Goal: Task Accomplishment & Management: Use online tool/utility

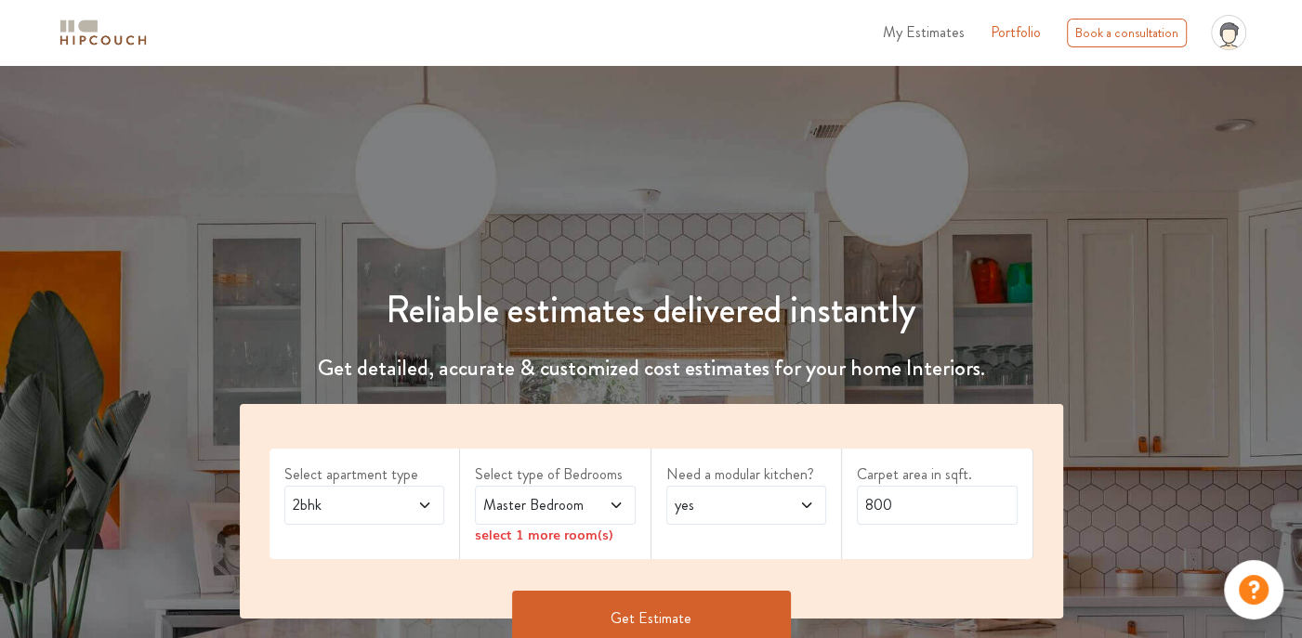
click at [920, 32] on span "My Estimates" at bounding box center [924, 31] width 82 height 21
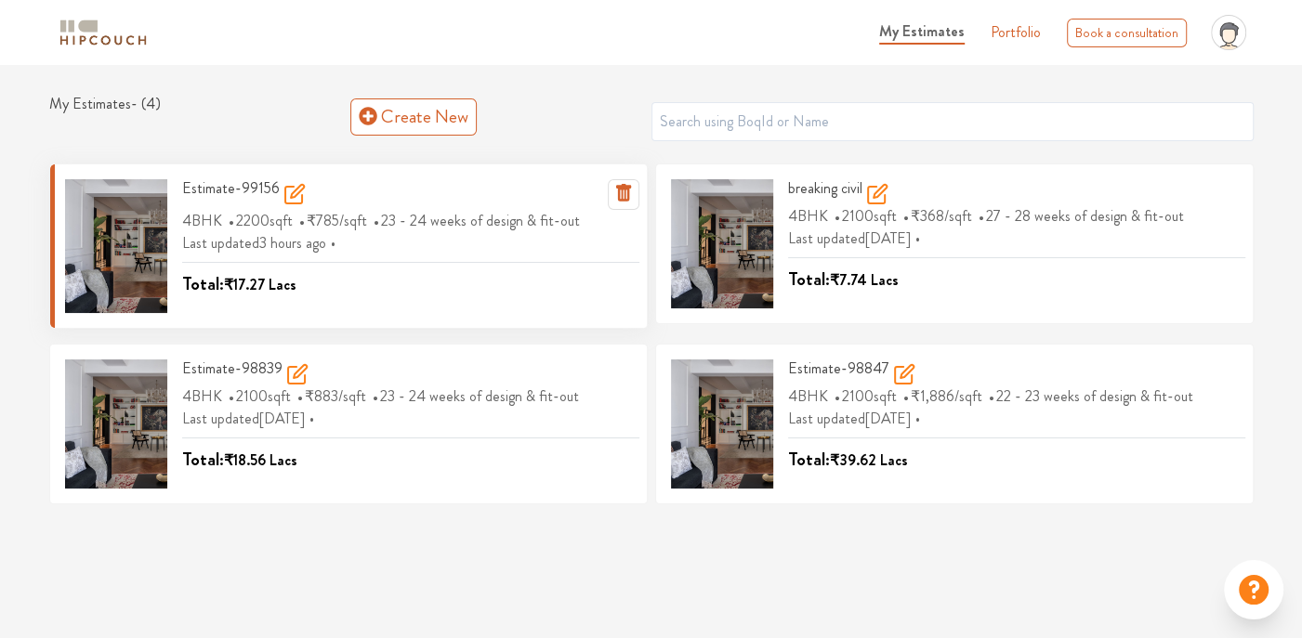
click at [152, 225] on div at bounding box center [116, 246] width 102 height 134
click at [294, 195] on icon at bounding box center [294, 194] width 22 height 22
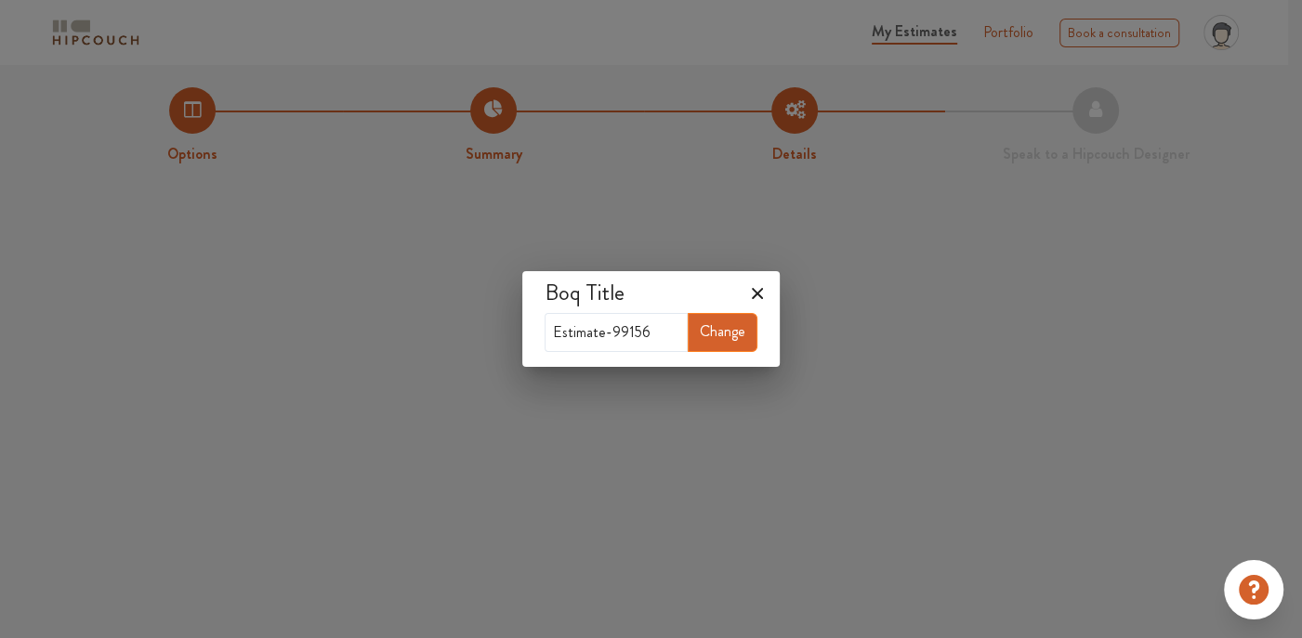
click at [766, 297] on icon at bounding box center [757, 294] width 30 height 30
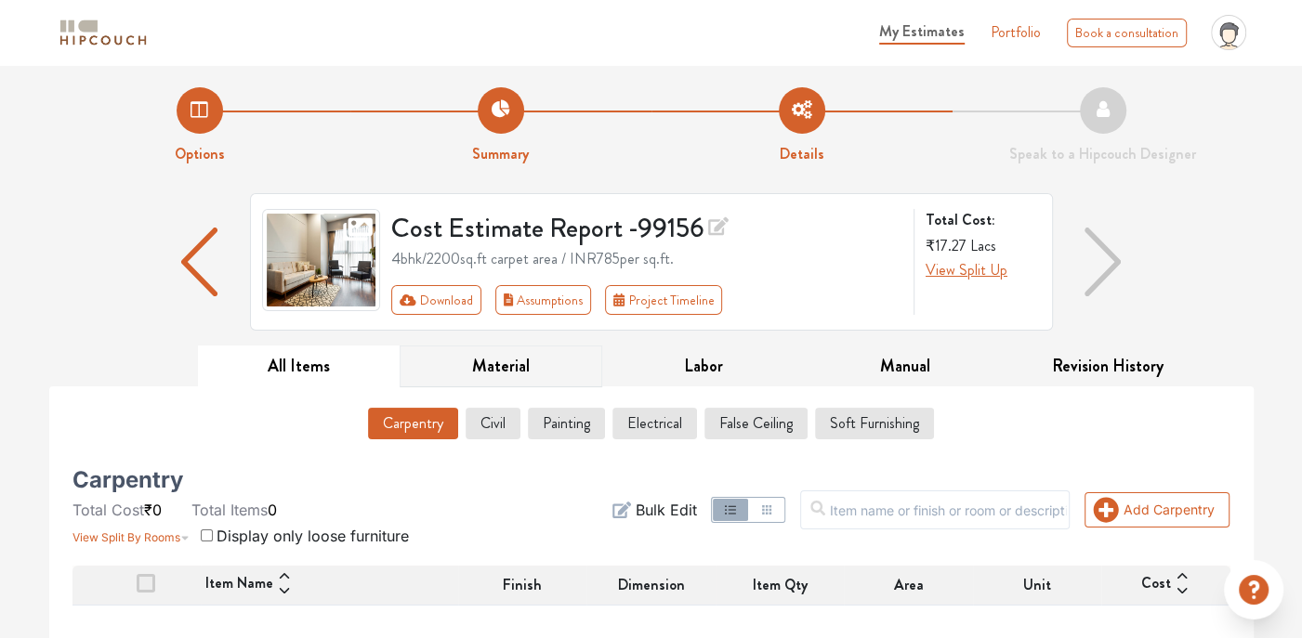
scroll to position [259, 0]
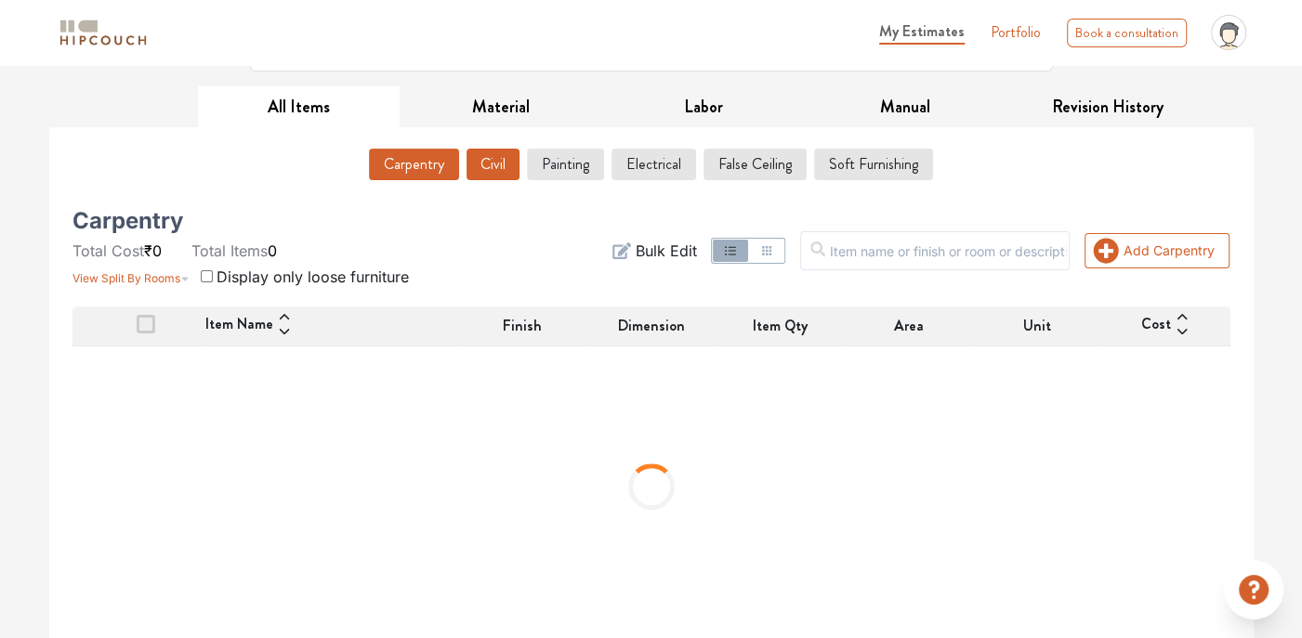
click at [483, 164] on button "Civil" at bounding box center [492, 165] width 53 height 32
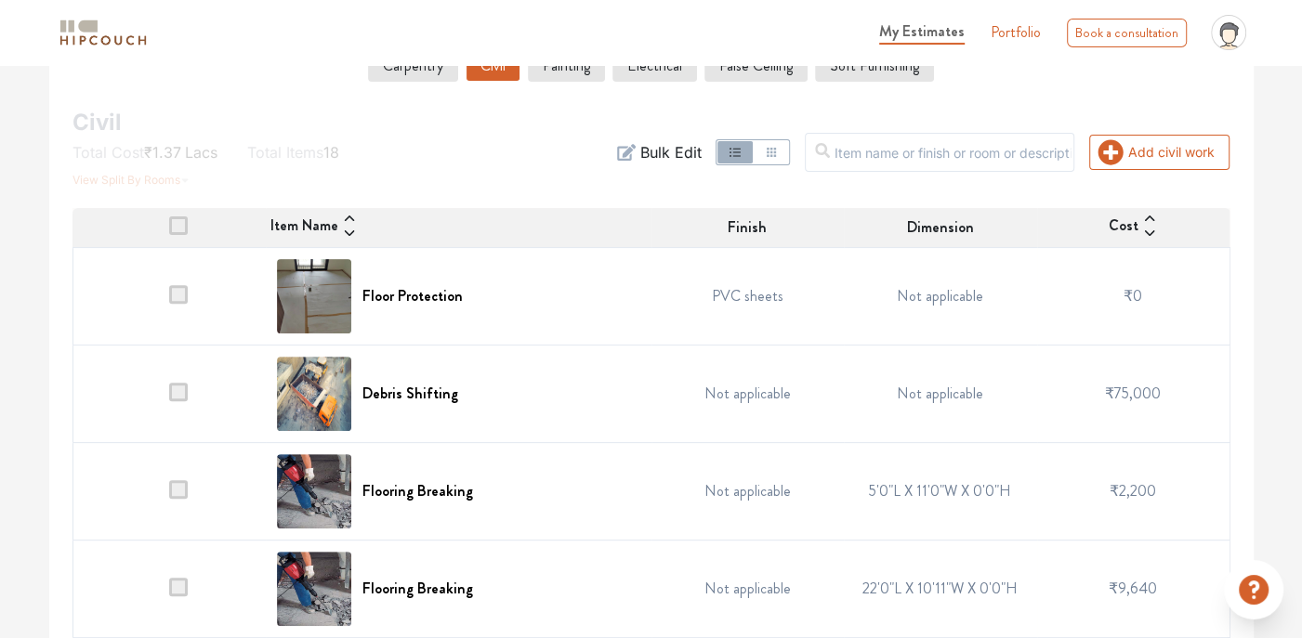
scroll to position [336, 0]
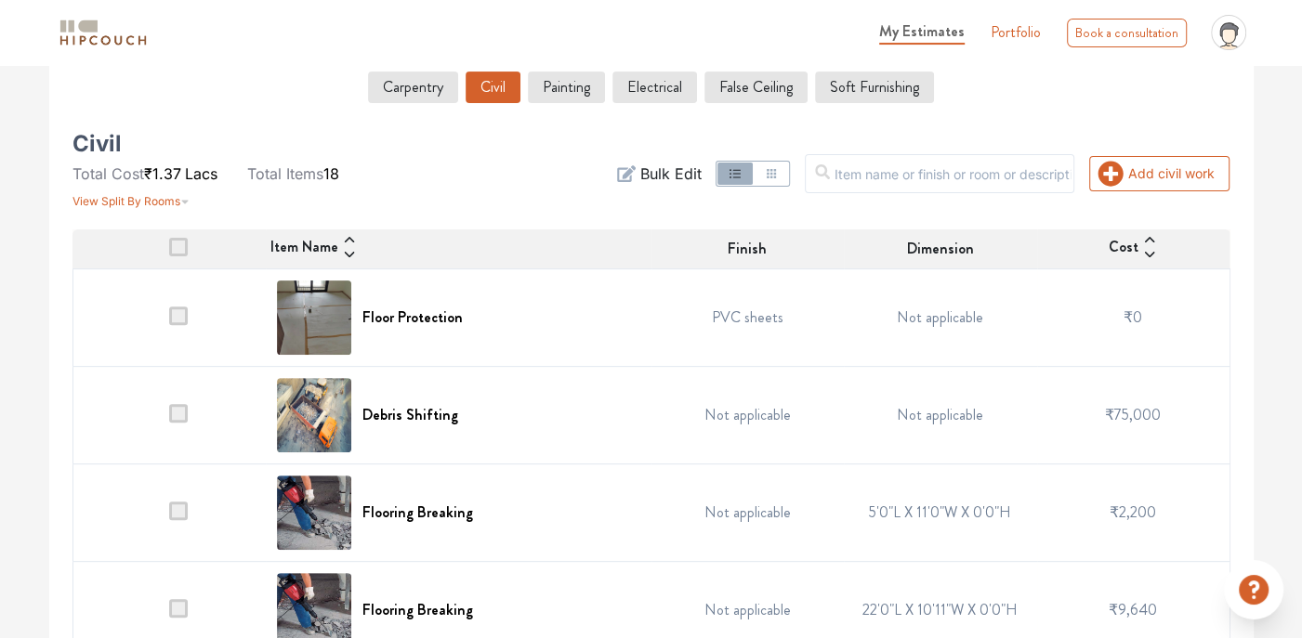
click at [788, 168] on button "button" at bounding box center [770, 174] width 35 height 22
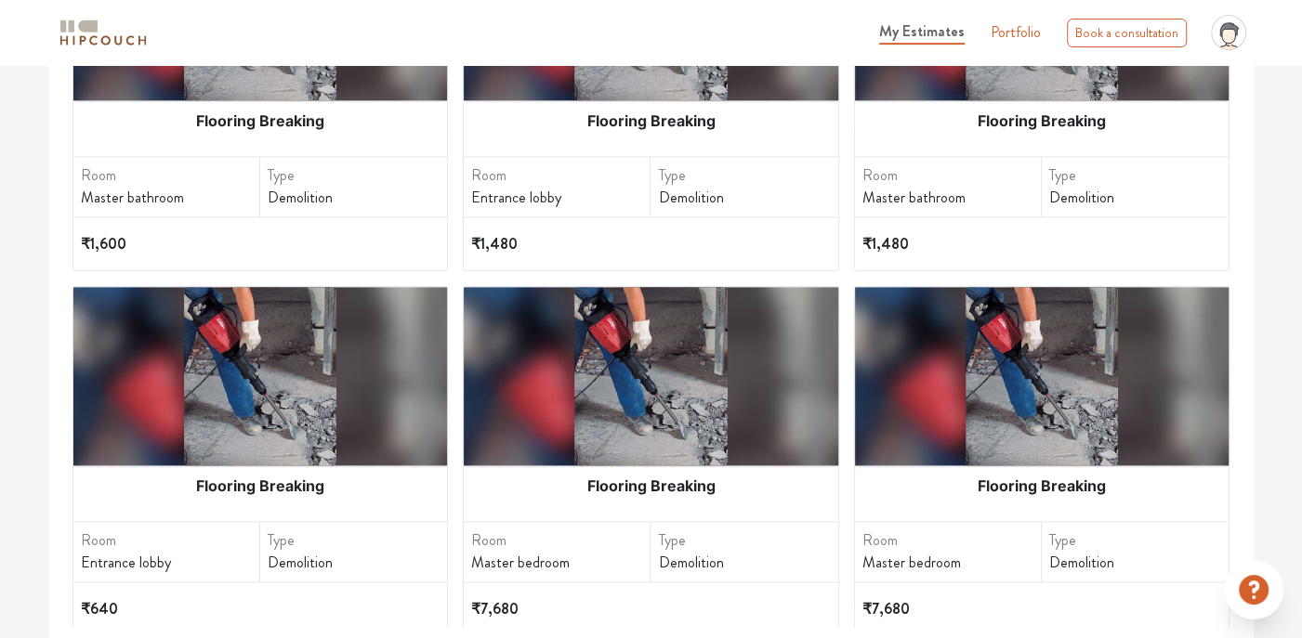
scroll to position [1540, 0]
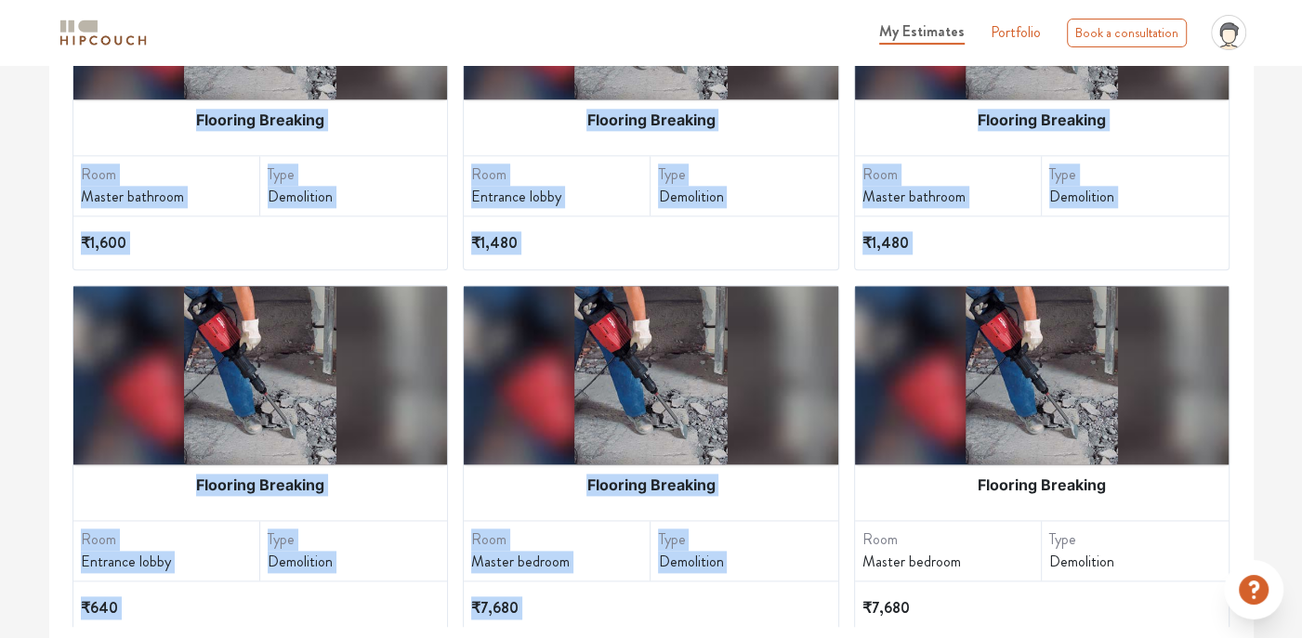
drag, startPoint x: 1249, startPoint y: 600, endPoint x: 1205, endPoint y: 329, distance: 274.8
click at [1205, 329] on div "My Estimates Portfolio Book a consultation profile pic Upload Boq Logout Option…" at bounding box center [651, 32] width 1302 height 1218
drag, startPoint x: 1205, startPoint y: 329, endPoint x: 1134, endPoint y: 333, distance: 70.7
click at [1134, 333] on div at bounding box center [1042, 375] width 374 height 178
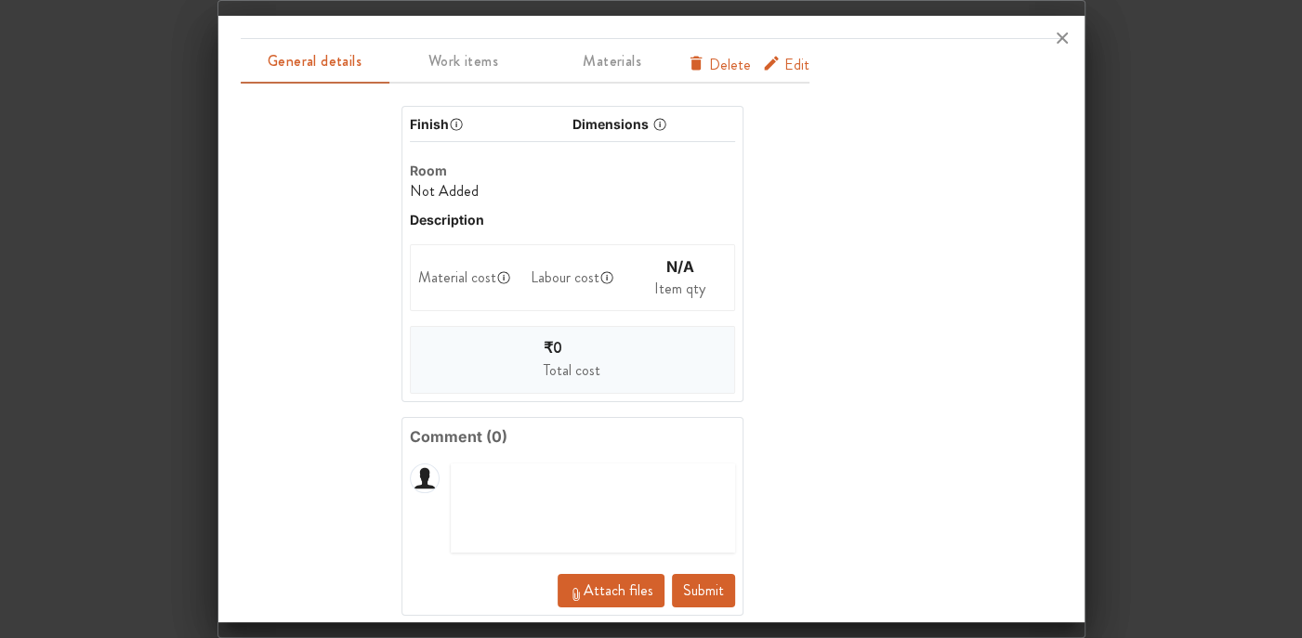
scroll to position [0, 0]
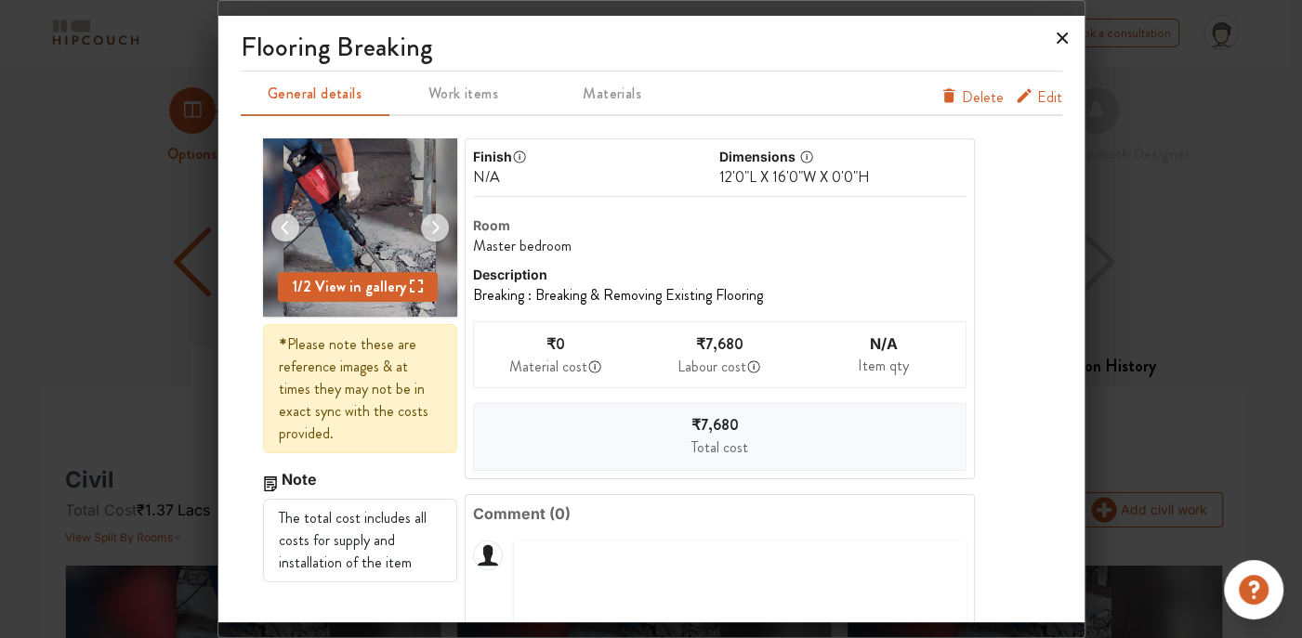
click at [1067, 49] on icon at bounding box center [1062, 38] width 30 height 30
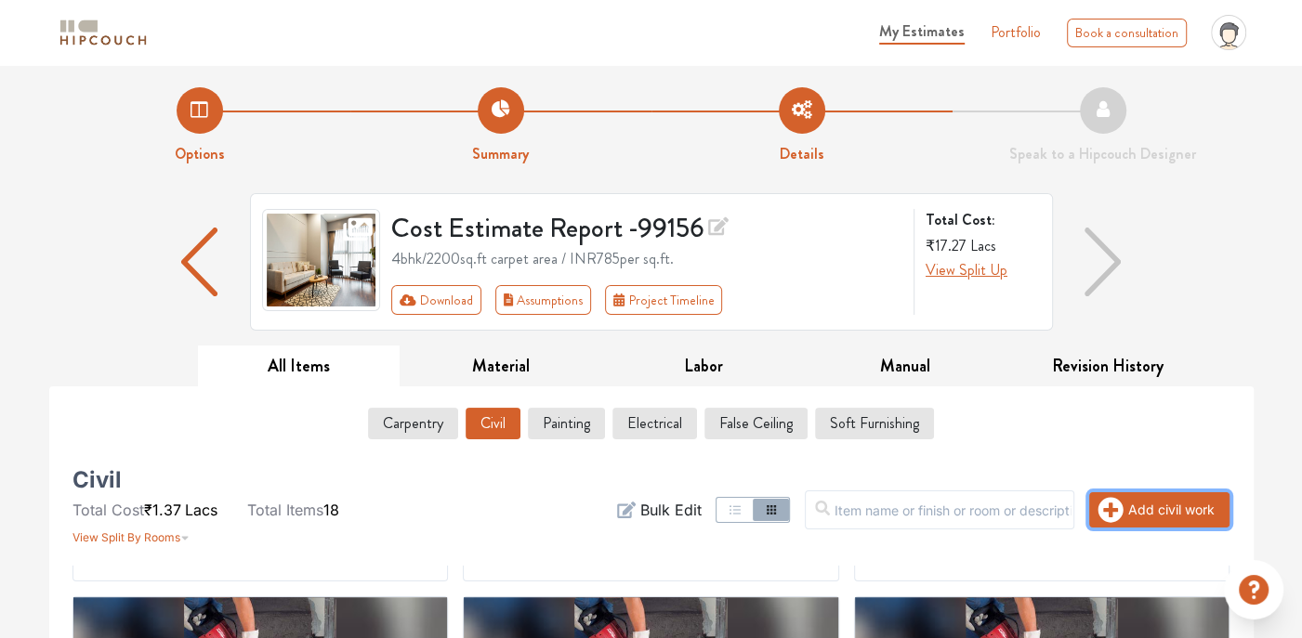
click at [1167, 502] on button "Add civil work" at bounding box center [1159, 509] width 140 height 35
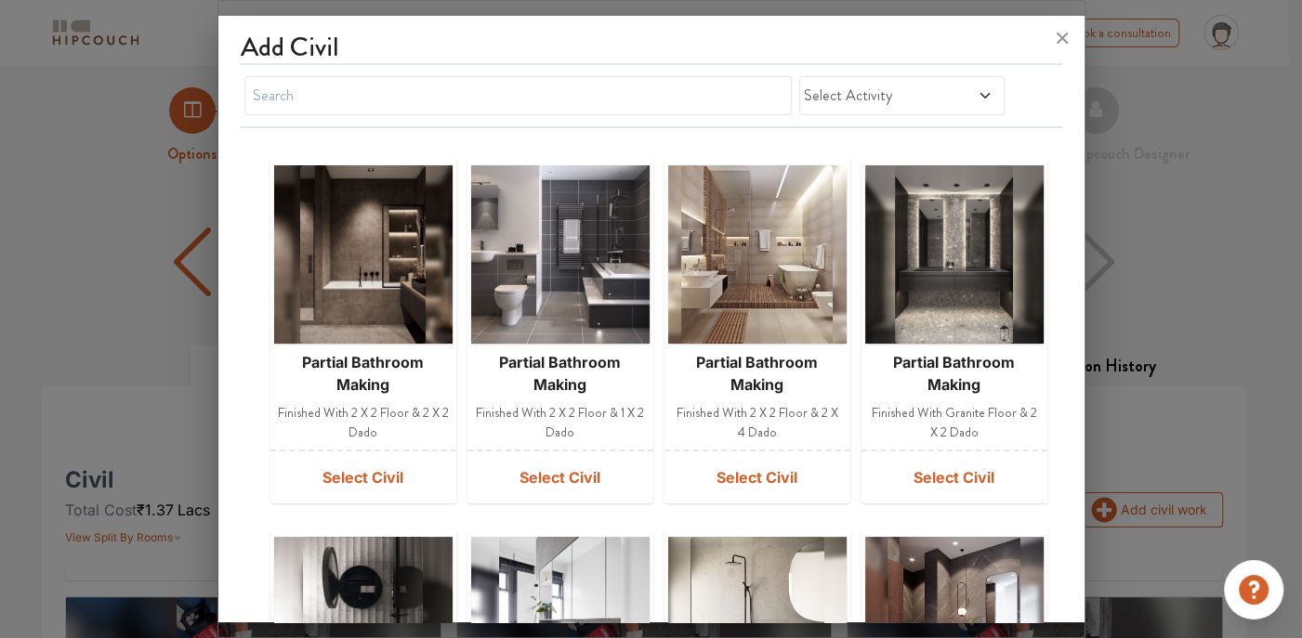
click at [811, 110] on div "Select Activity" at bounding box center [901, 95] width 205 height 39
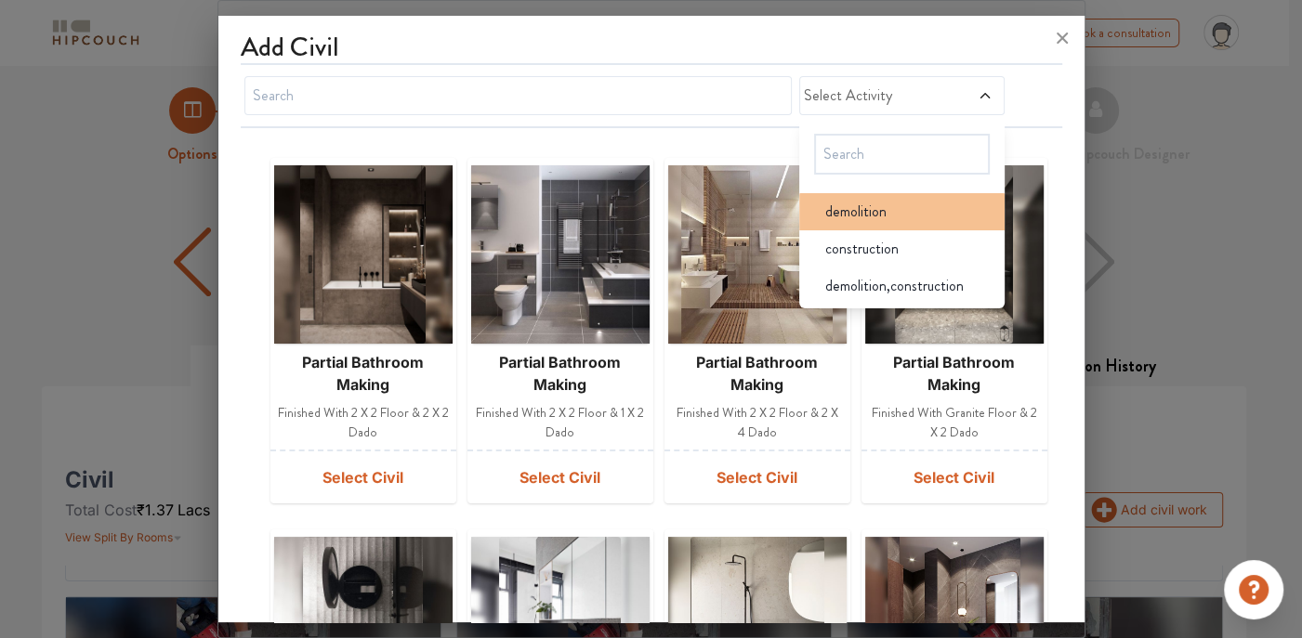
click at [844, 212] on span "demolition" at bounding box center [855, 212] width 61 height 22
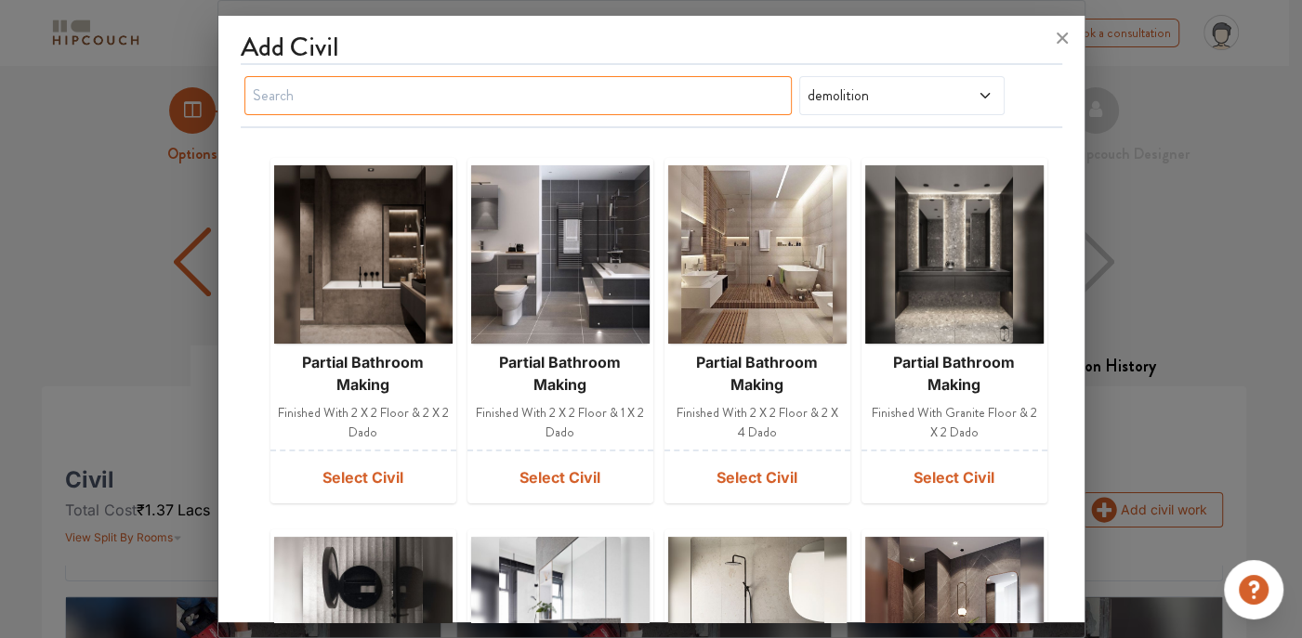
click at [511, 85] on input "text" at bounding box center [517, 95] width 547 height 39
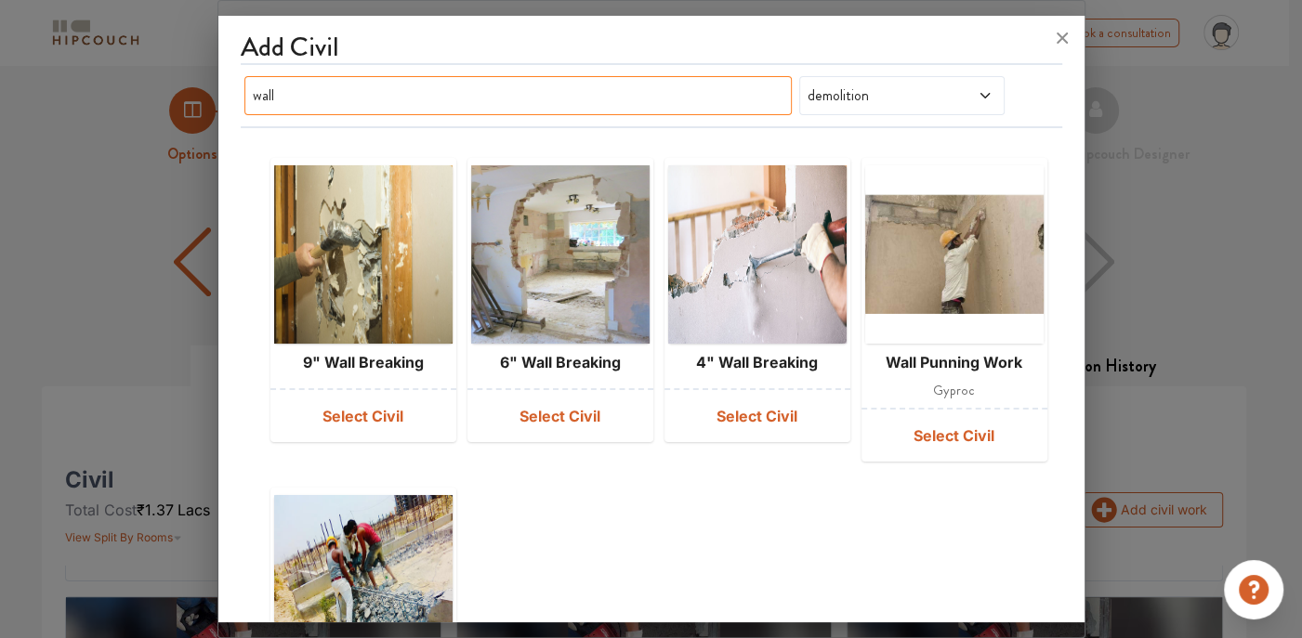
type input "wall"
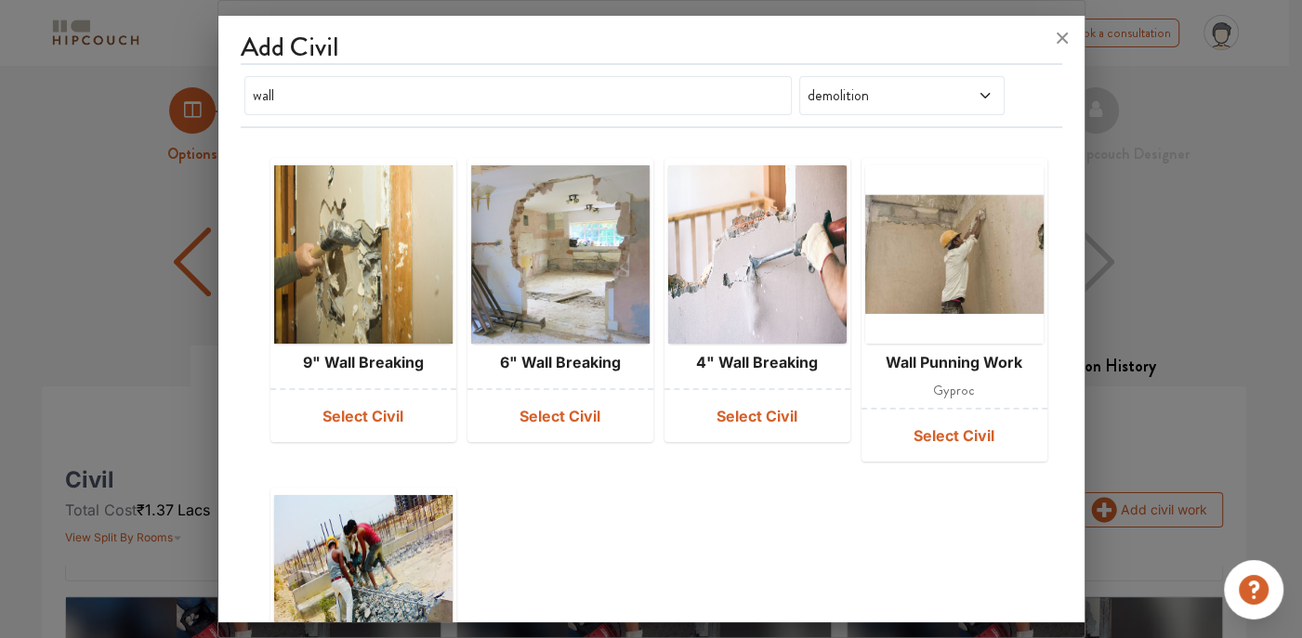
click at [792, 297] on img at bounding box center [757, 254] width 178 height 178
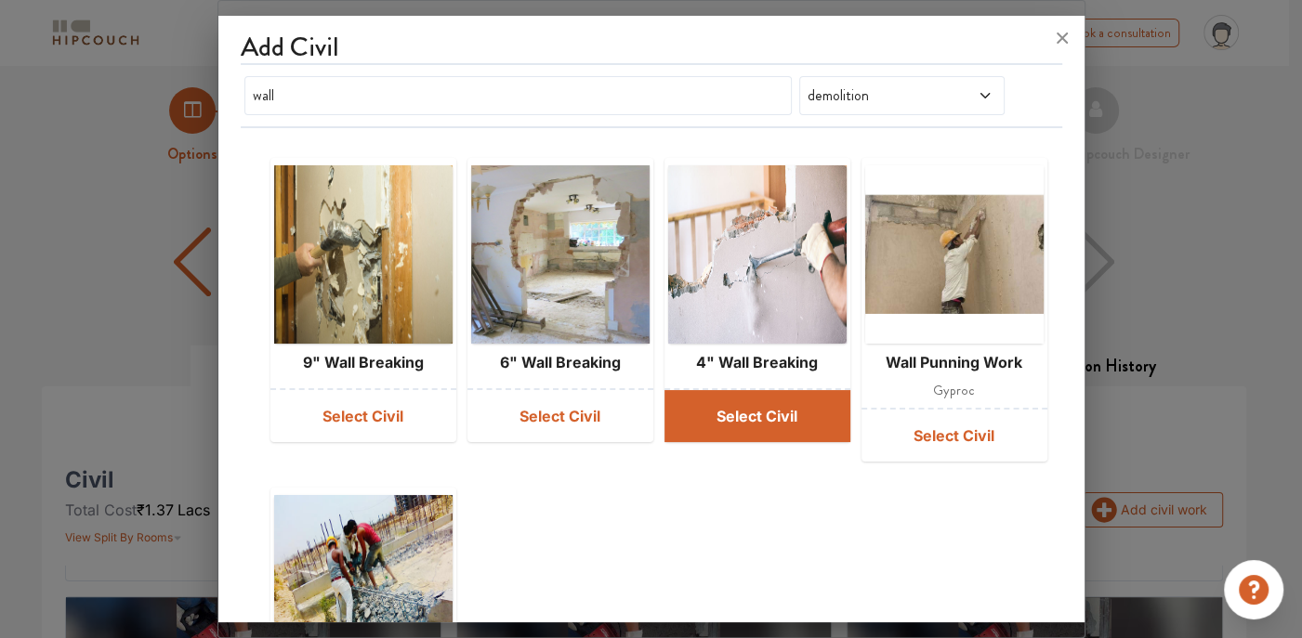
click at [726, 430] on button "Select Civil" at bounding box center [757, 416] width 186 height 52
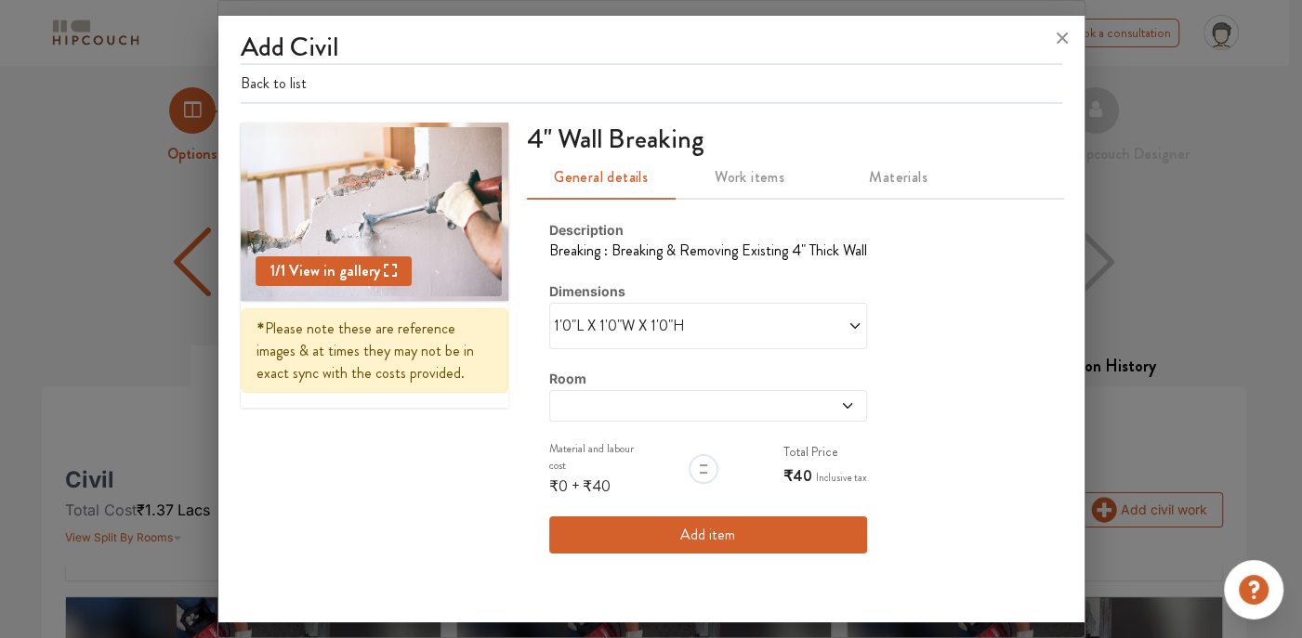
click at [703, 330] on span "1'0"L X 1'0"W X 1'0"H" at bounding box center [631, 326] width 154 height 22
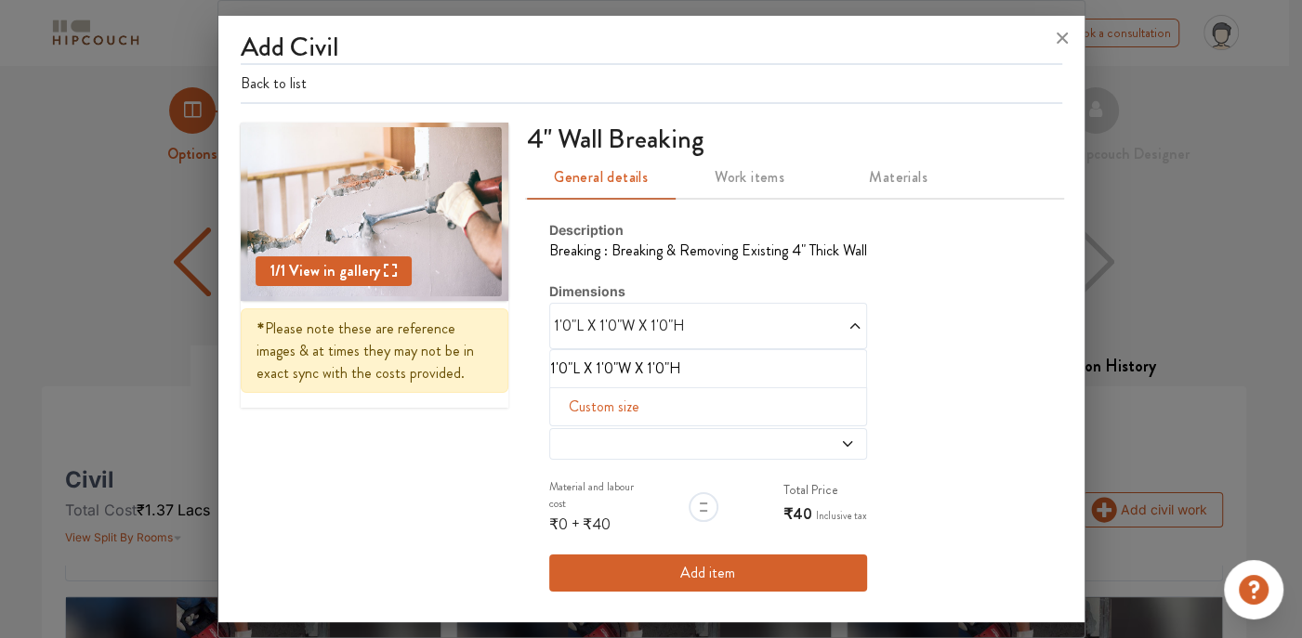
click at [604, 403] on span "Custom size" at bounding box center [603, 406] width 85 height 37
click at [576, 437] on input "text" at bounding box center [581, 436] width 33 height 35
click at [614, 431] on input "text" at bounding box center [614, 436] width 33 height 35
click at [587, 431] on input "text" at bounding box center [581, 436] width 33 height 35
type input "4"
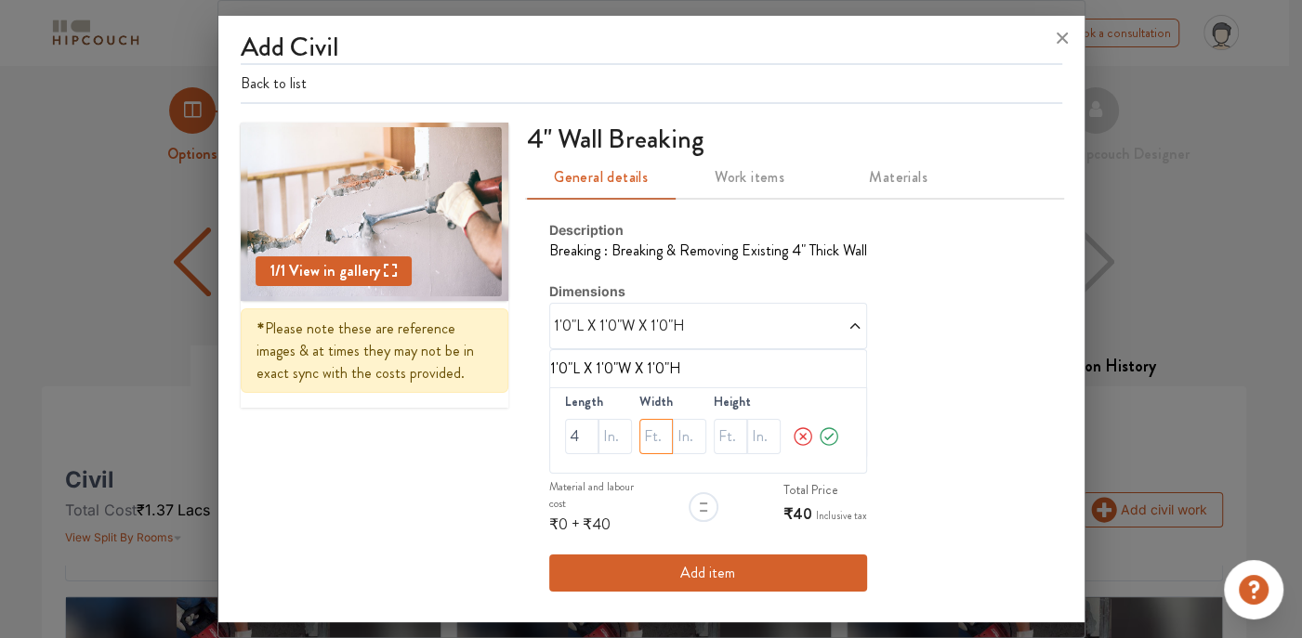
click at [652, 429] on input "text" at bounding box center [655, 436] width 33 height 35
click at [648, 435] on input "text" at bounding box center [655, 436] width 33 height 35
click at [648, 442] on input "text" at bounding box center [655, 436] width 33 height 35
click at [697, 431] on input "text" at bounding box center [689, 436] width 33 height 35
type input "4"
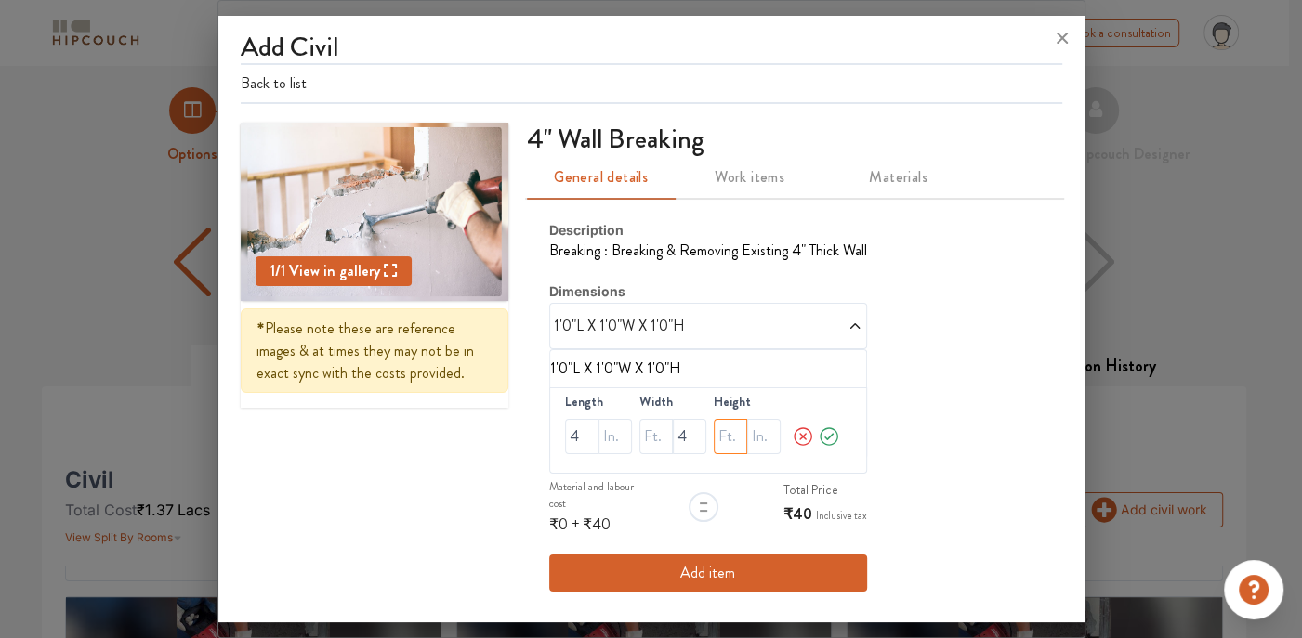
click at [734, 441] on input "text" at bounding box center [730, 436] width 33 height 35
type input "10"
click at [824, 433] on icon at bounding box center [829, 436] width 22 height 37
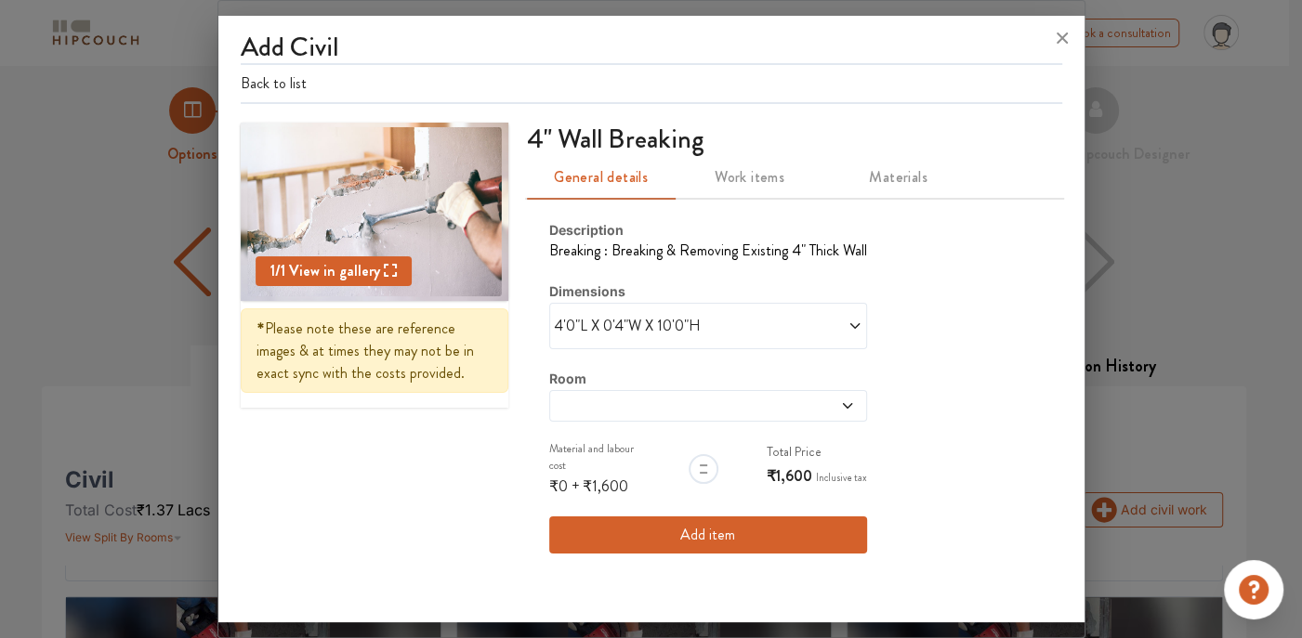
click at [841, 400] on icon at bounding box center [847, 406] width 15 height 15
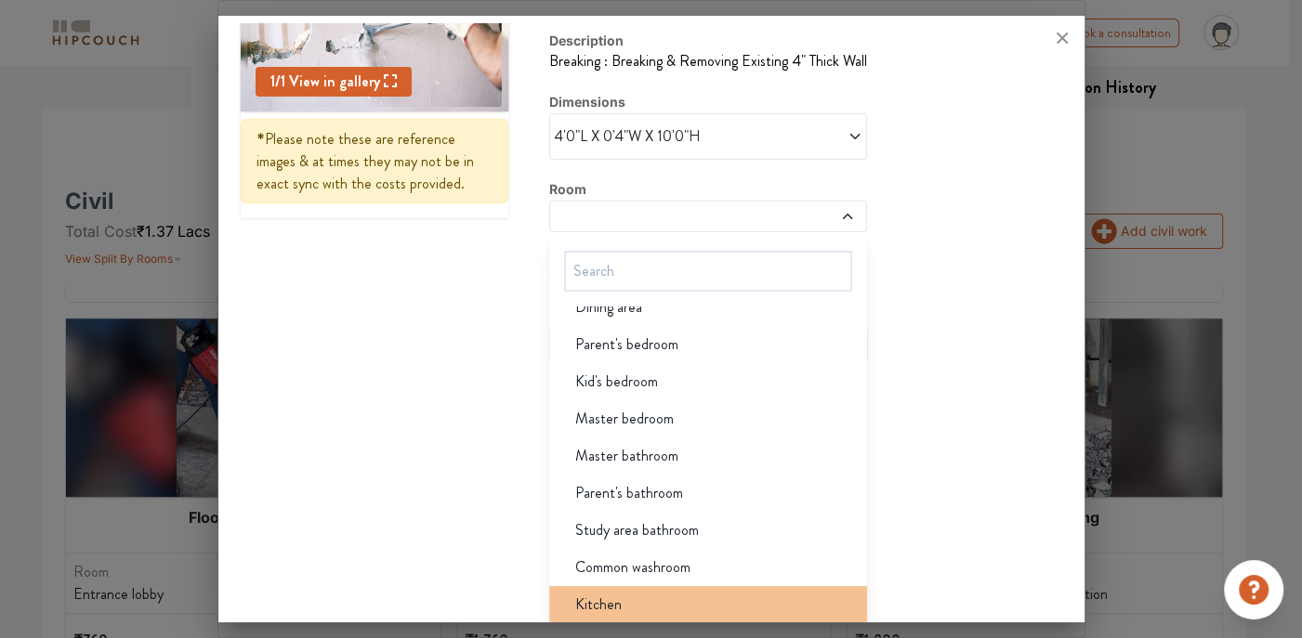
scroll to position [372, 0]
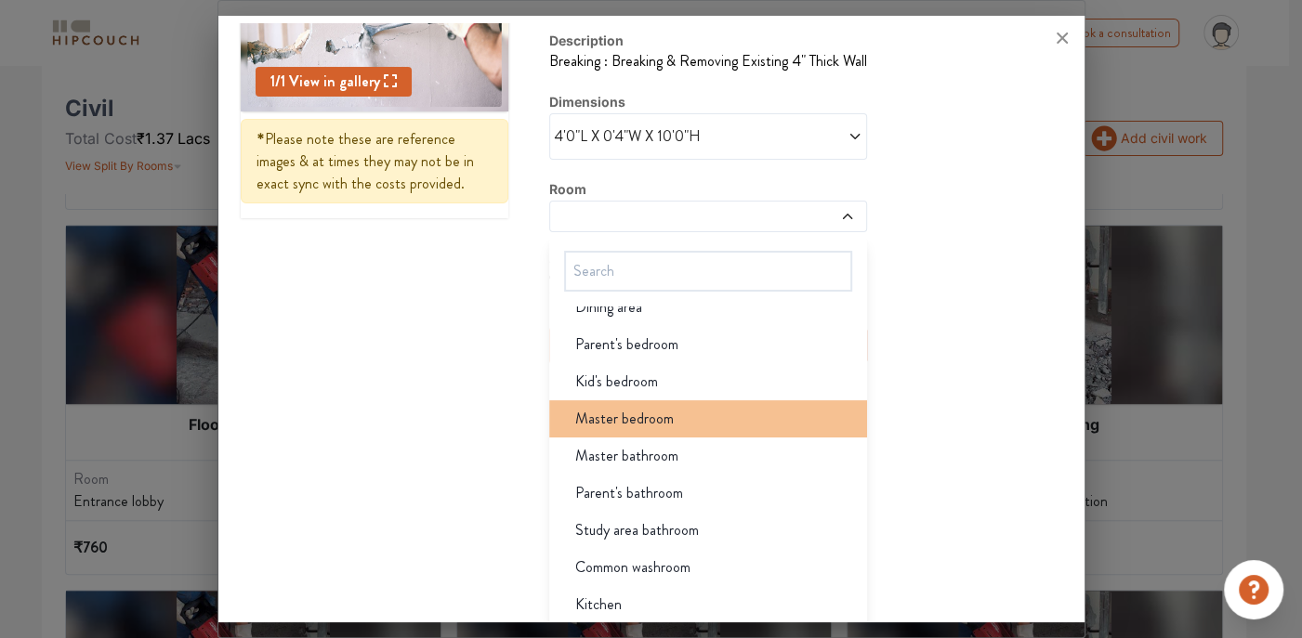
click at [648, 416] on span "Master bedroom" at bounding box center [624, 419] width 98 height 22
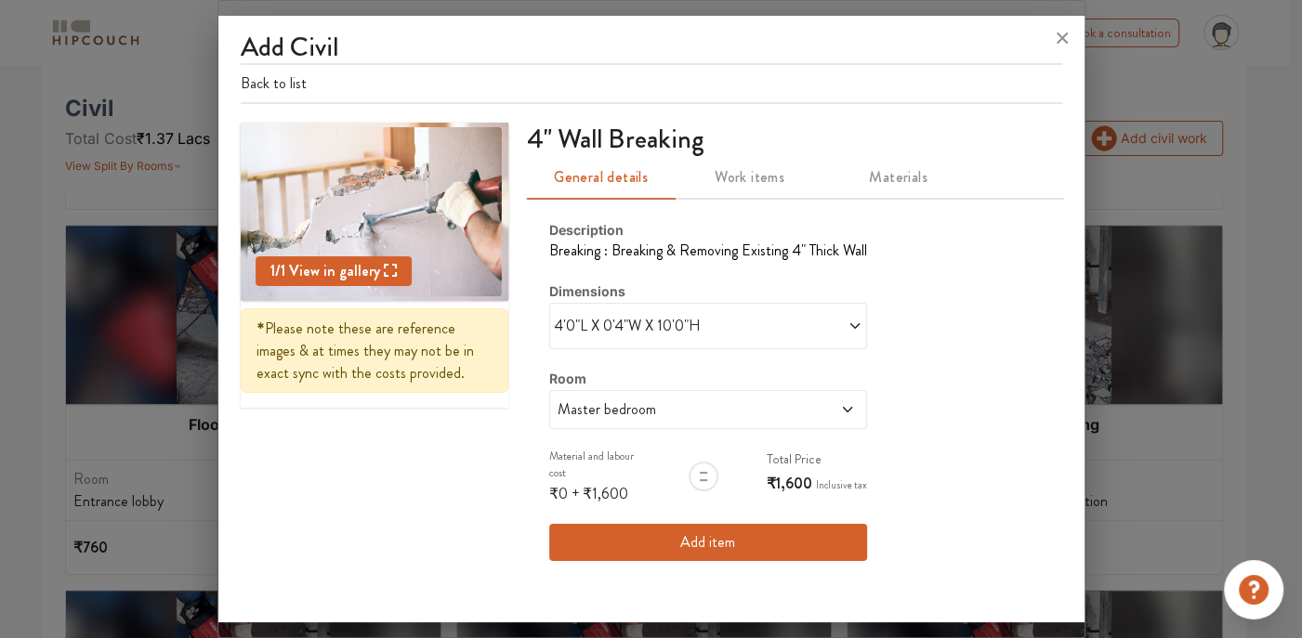
scroll to position [0, 0]
click at [602, 536] on button "Add item" at bounding box center [708, 542] width 318 height 37
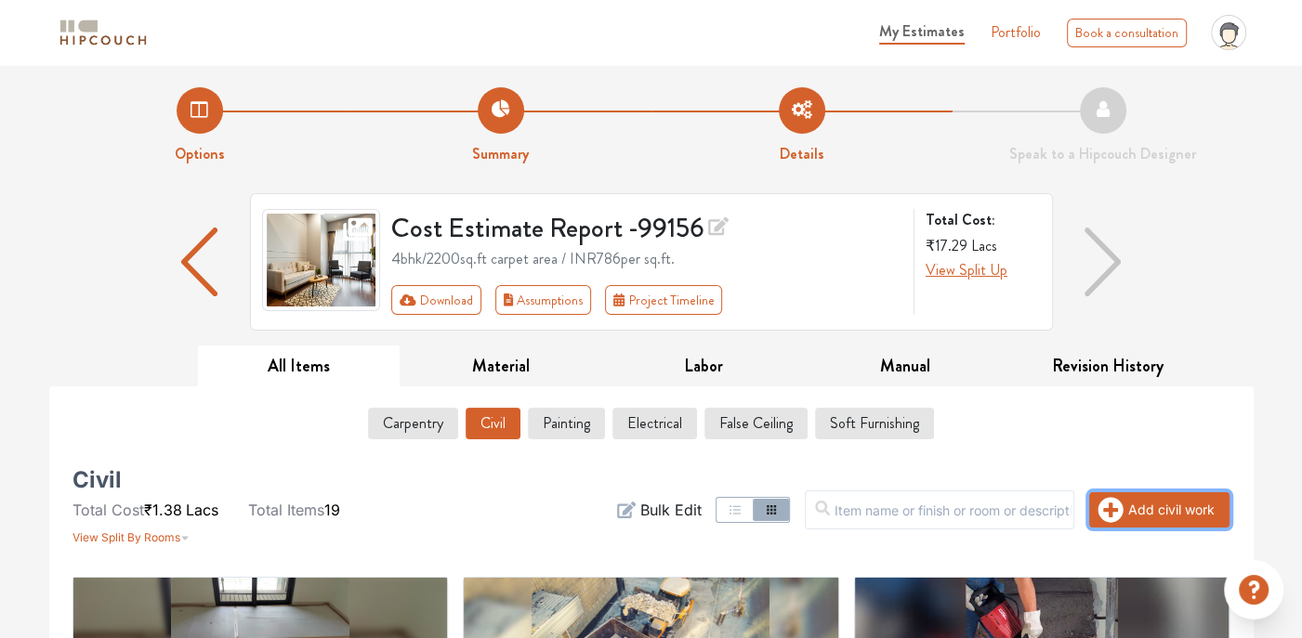
click at [1127, 503] on button "Add civil work" at bounding box center [1159, 509] width 140 height 35
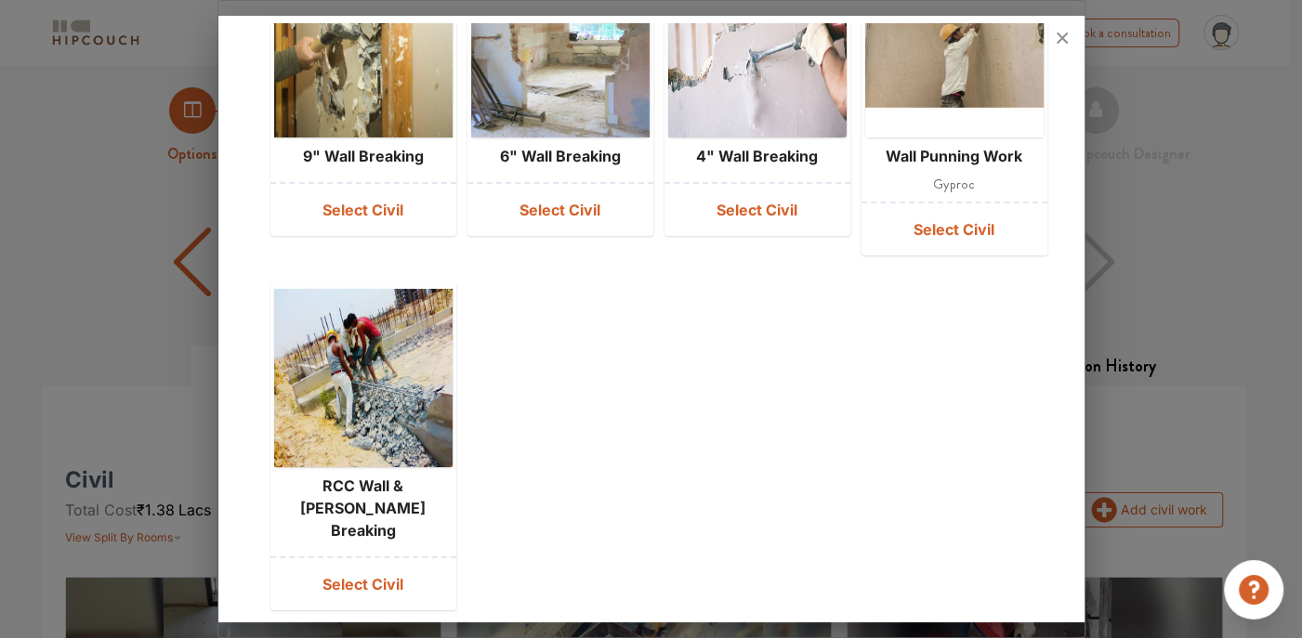
scroll to position [113, 0]
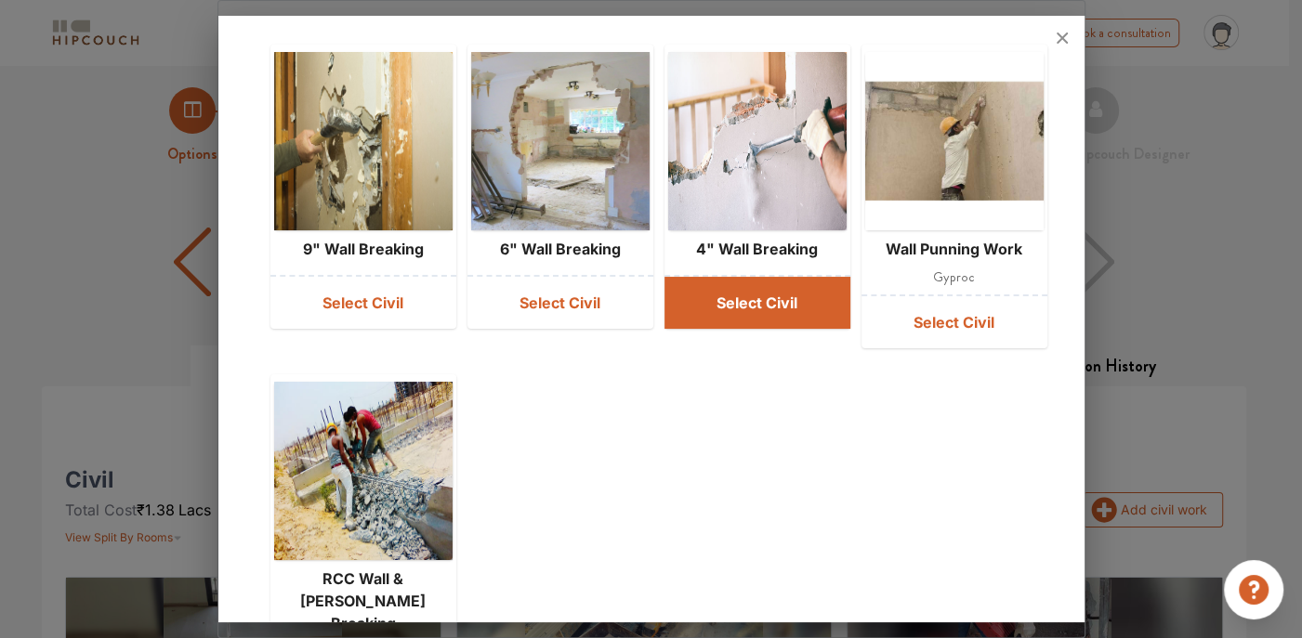
click at [735, 292] on button "Select Civil" at bounding box center [757, 303] width 186 height 52
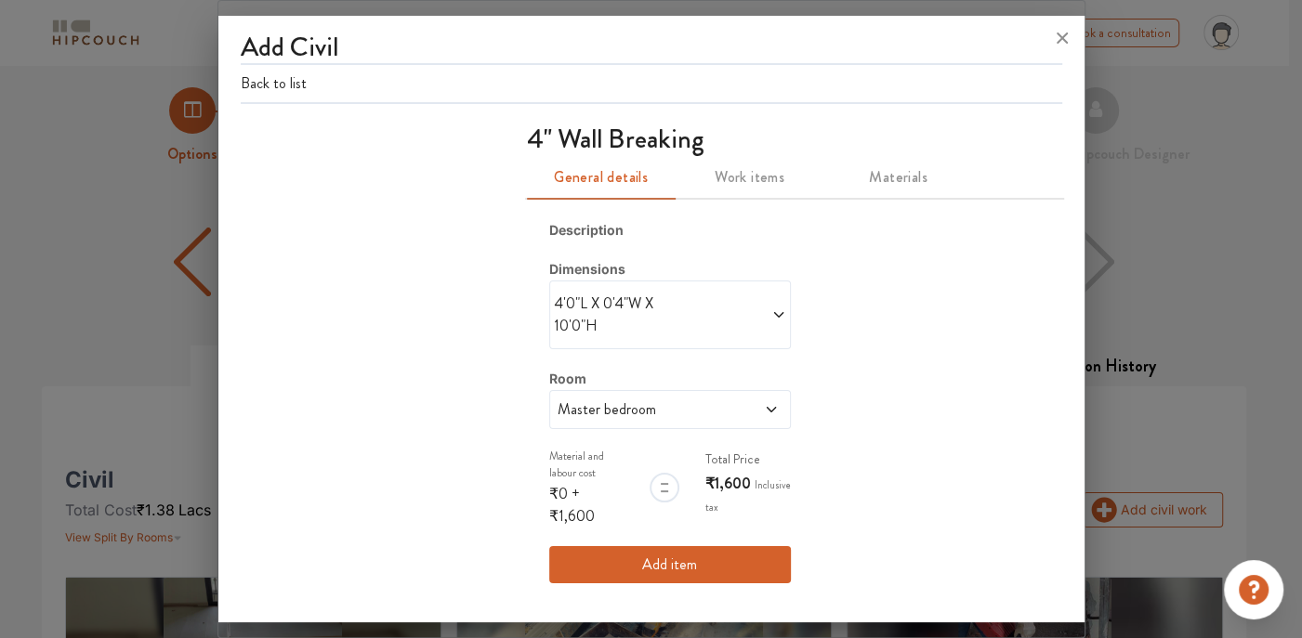
scroll to position [0, 0]
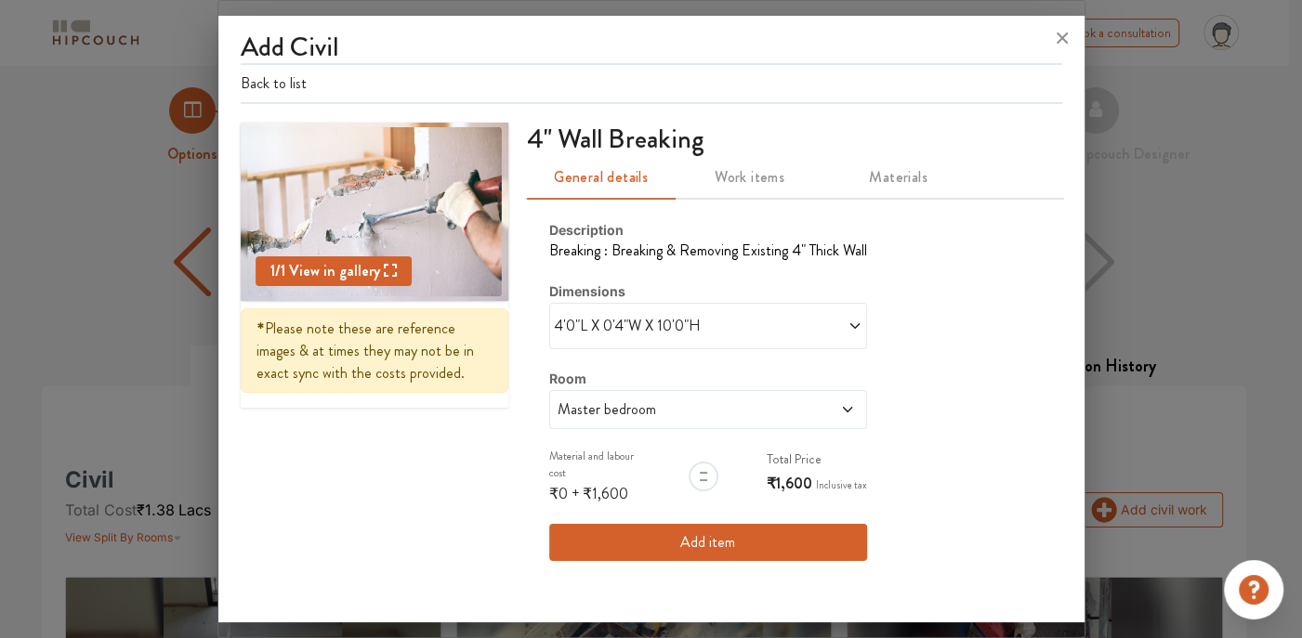
click at [853, 408] on div "Master bedroom" at bounding box center [708, 409] width 318 height 39
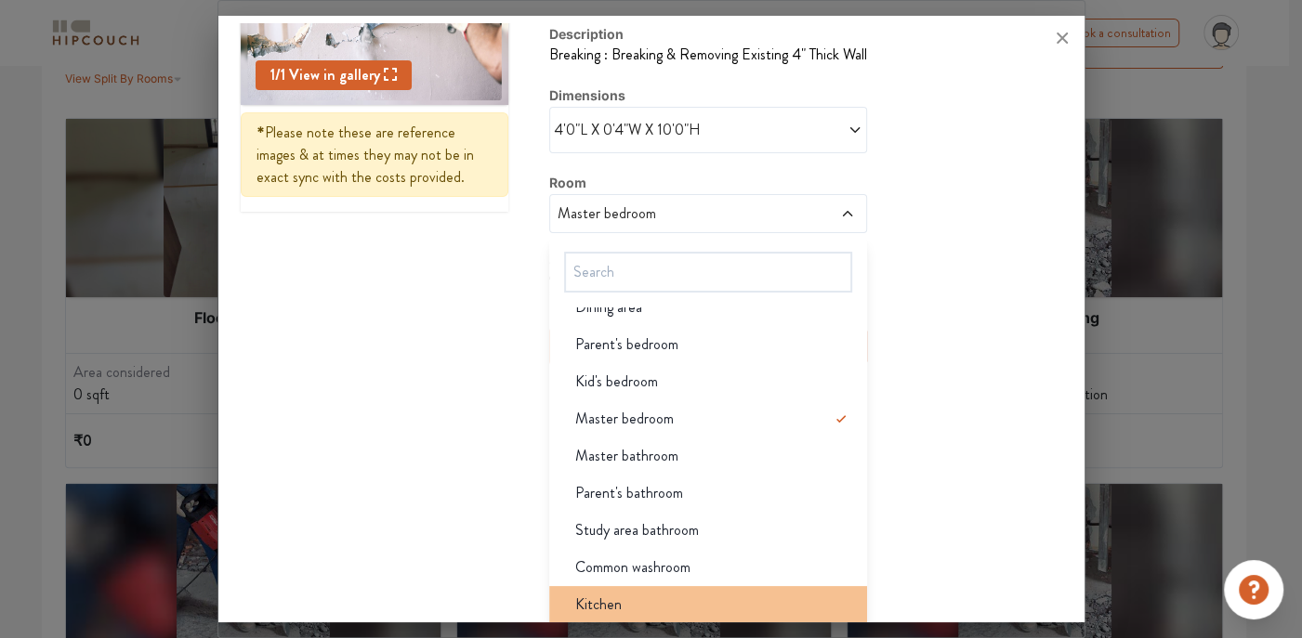
scroll to position [577, 0]
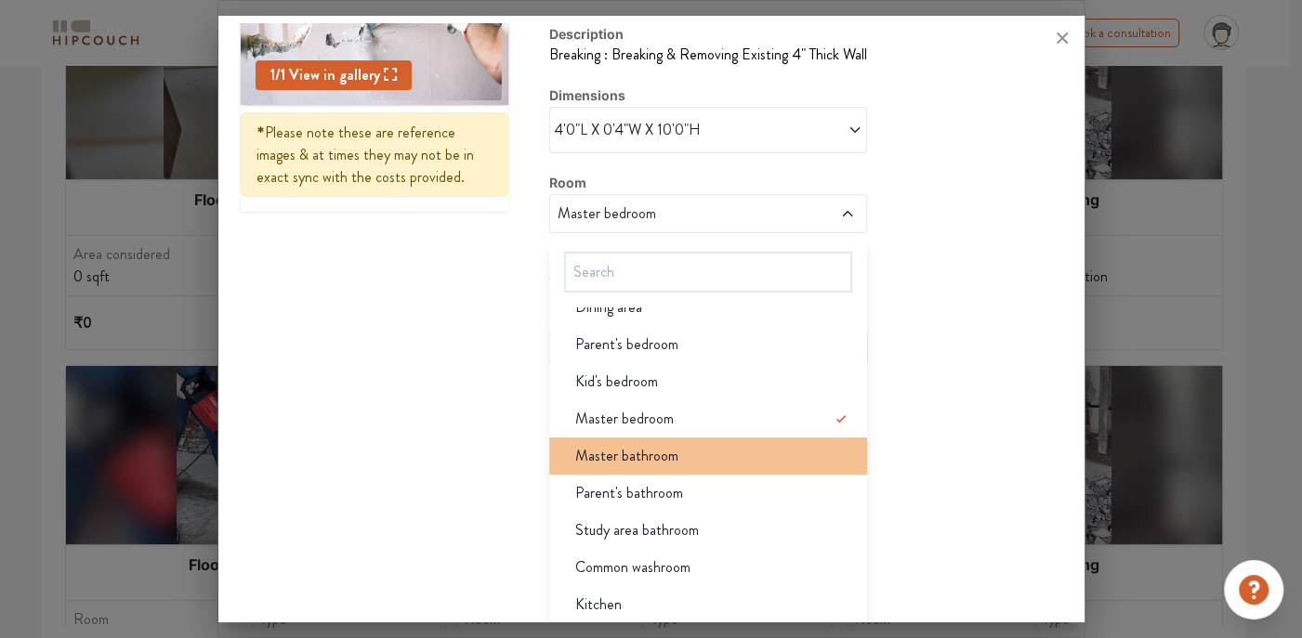
click at [614, 462] on span "Master bathroom" at bounding box center [626, 456] width 103 height 22
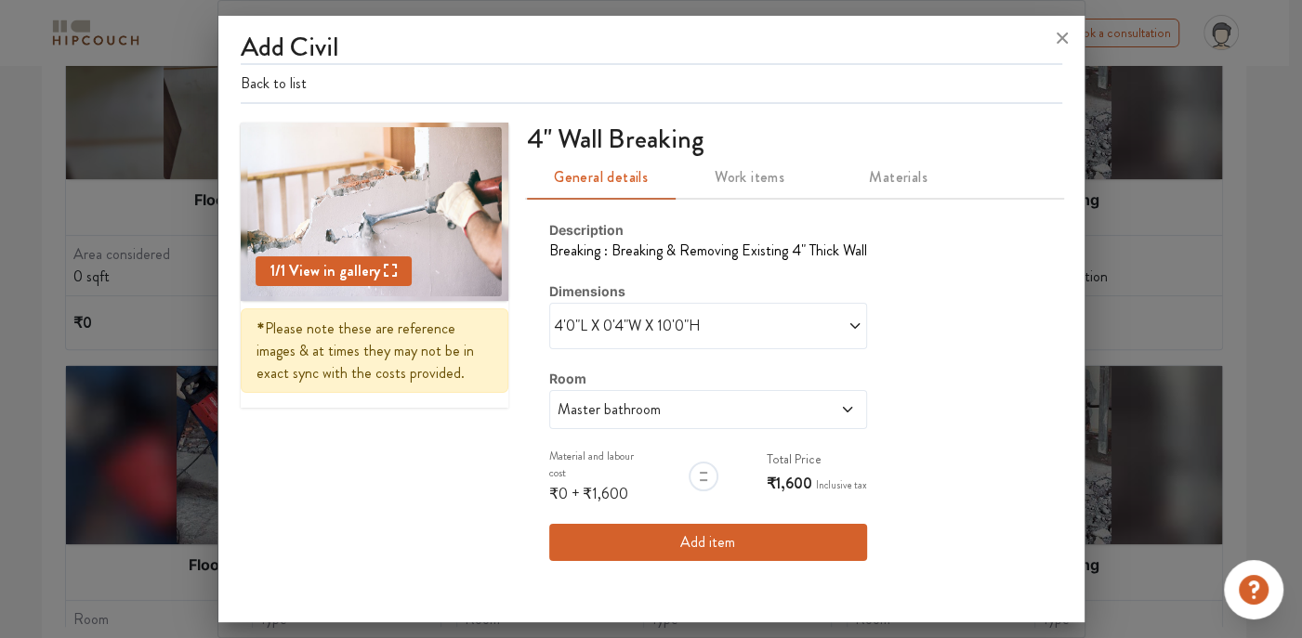
scroll to position [0, 0]
click at [701, 331] on span "4'0"L X 0'4"W X 10'0"H" at bounding box center [631, 326] width 154 height 22
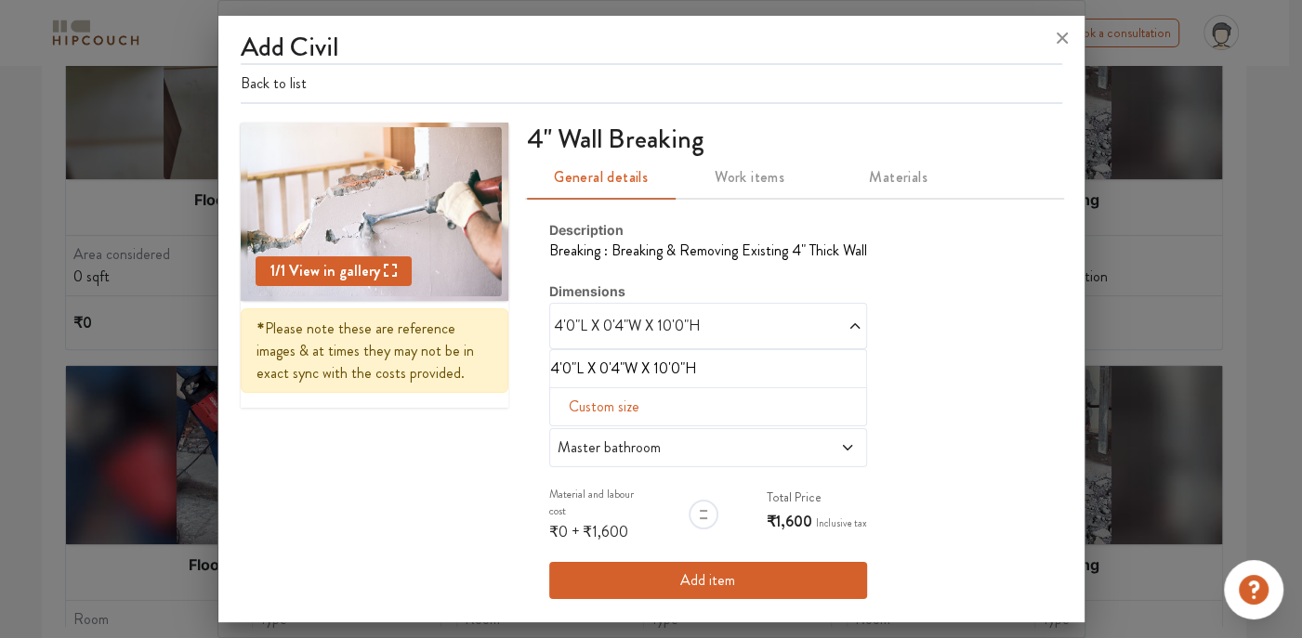
click at [579, 406] on span "Custom size" at bounding box center [603, 406] width 85 height 37
click at [571, 432] on input "text" at bounding box center [581, 436] width 33 height 35
type input "8"
click at [648, 438] on input "text" at bounding box center [655, 436] width 33 height 35
click at [673, 442] on input "text" at bounding box center [689, 436] width 33 height 35
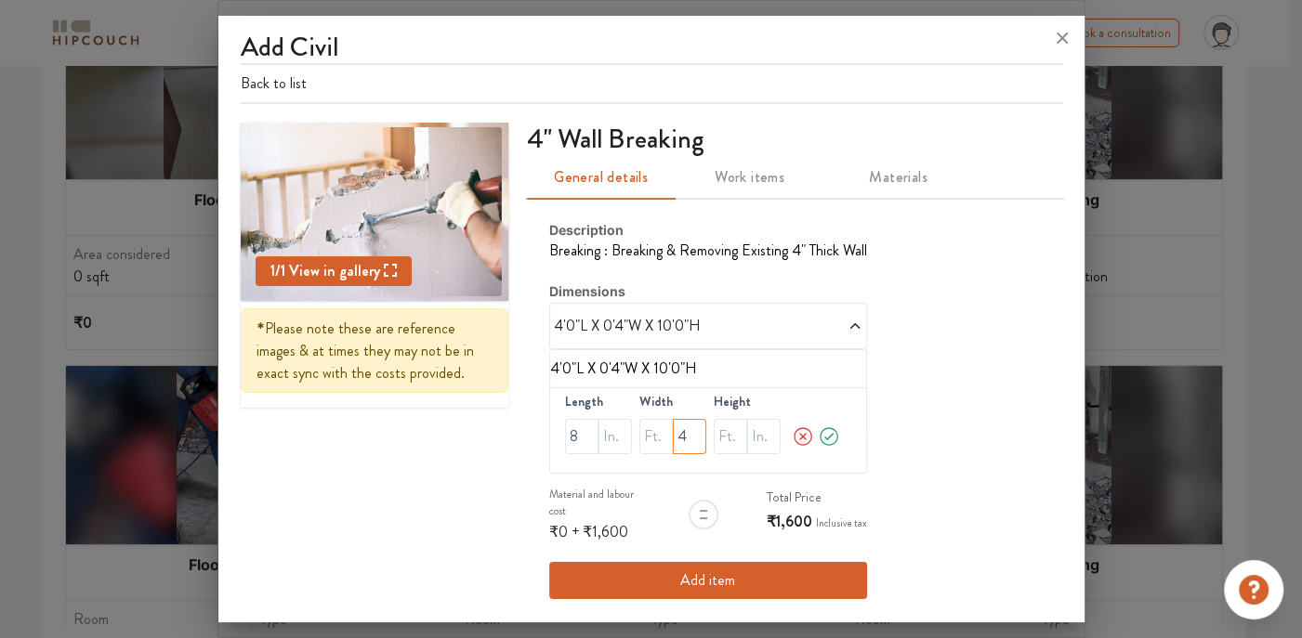
type input "4"
click at [715, 431] on input "text" at bounding box center [730, 436] width 33 height 35
type input "10"
click at [823, 436] on icon at bounding box center [827, 436] width 9 height 7
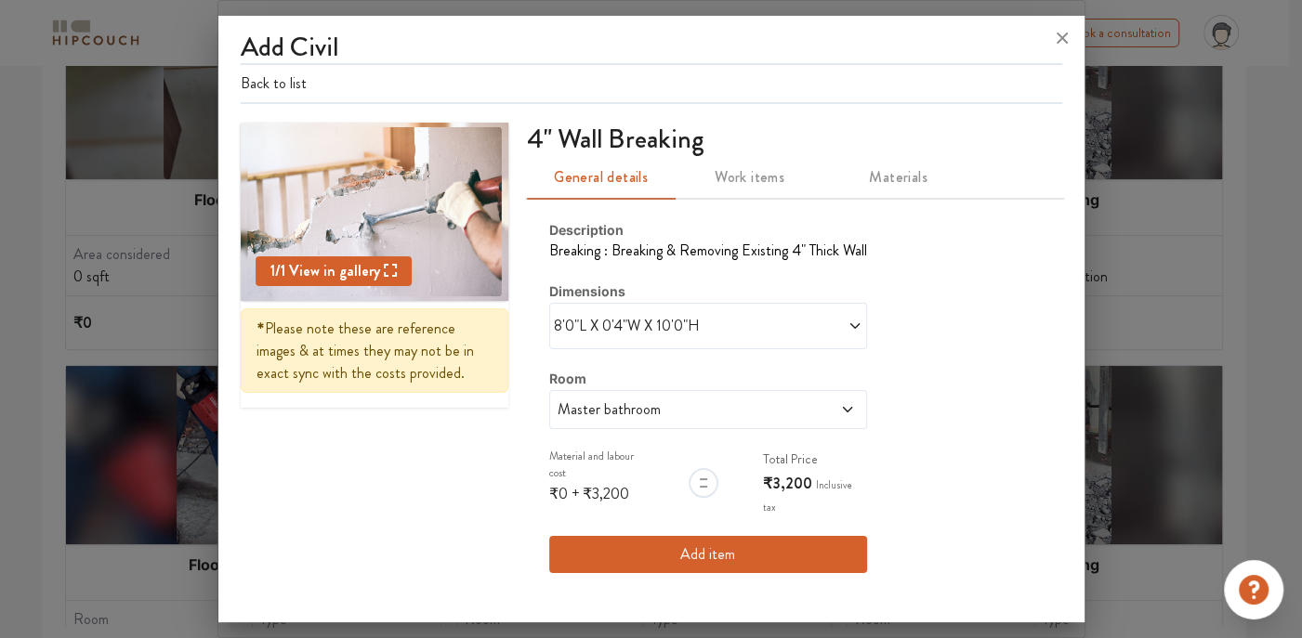
click at [668, 537] on button "Add item" at bounding box center [708, 554] width 318 height 37
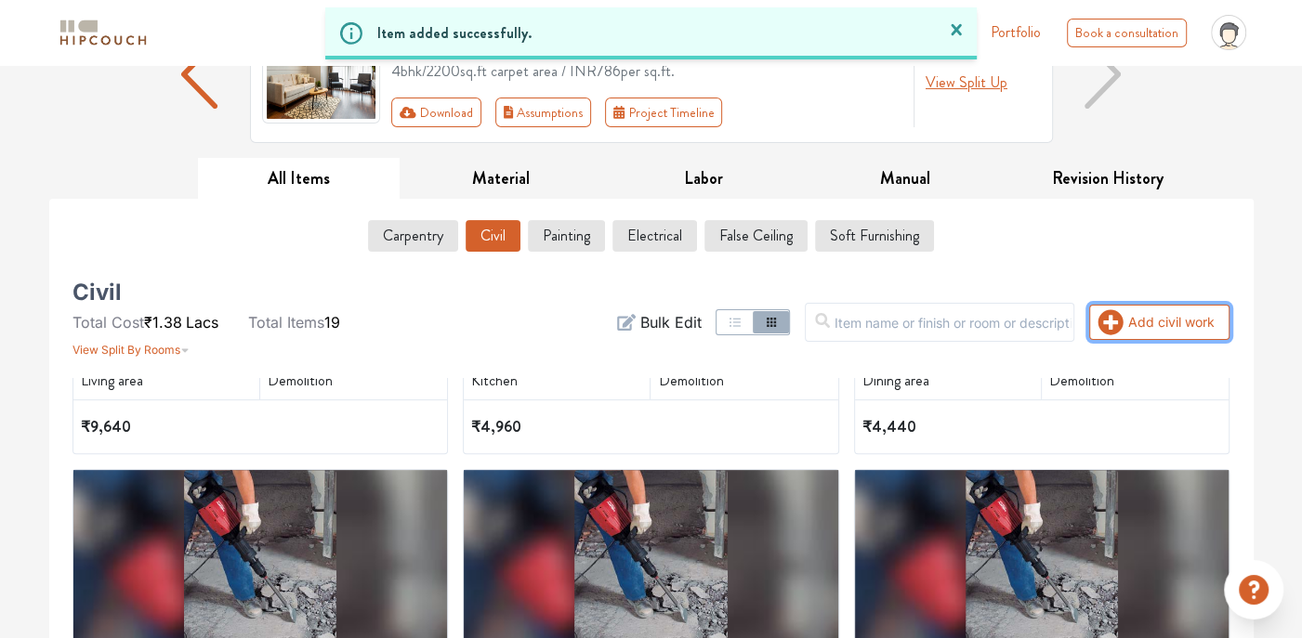
scroll to position [1022, 0]
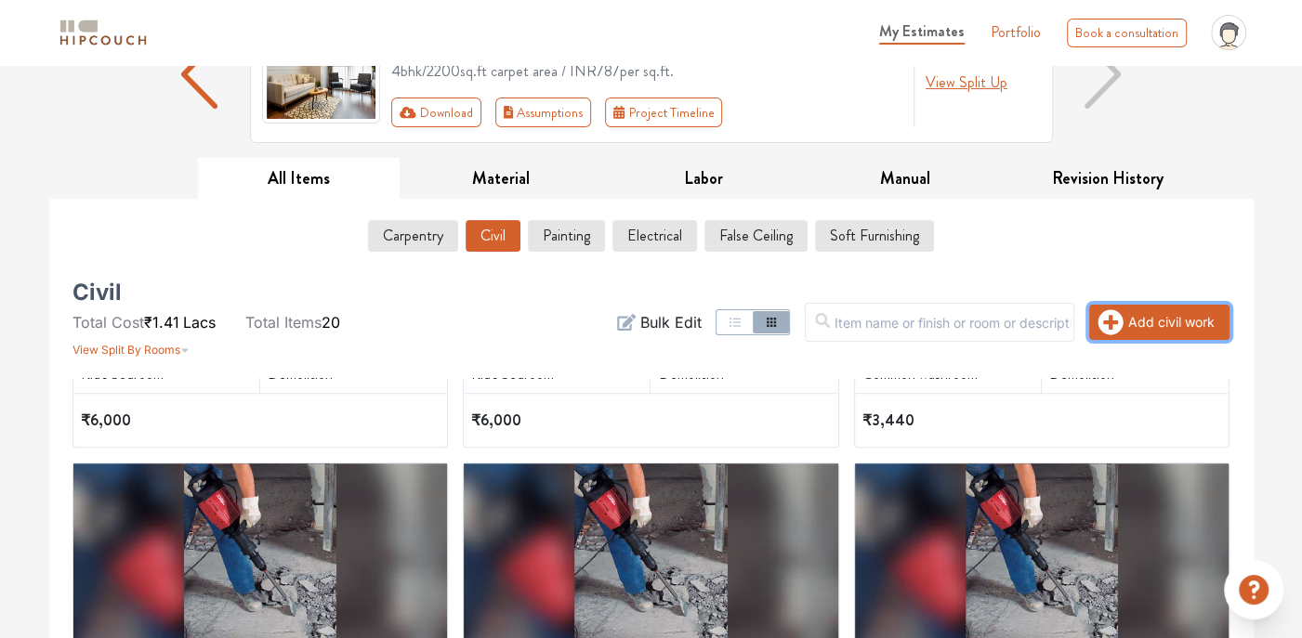
click at [1106, 326] on icon "button" at bounding box center [1110, 321] width 25 height 25
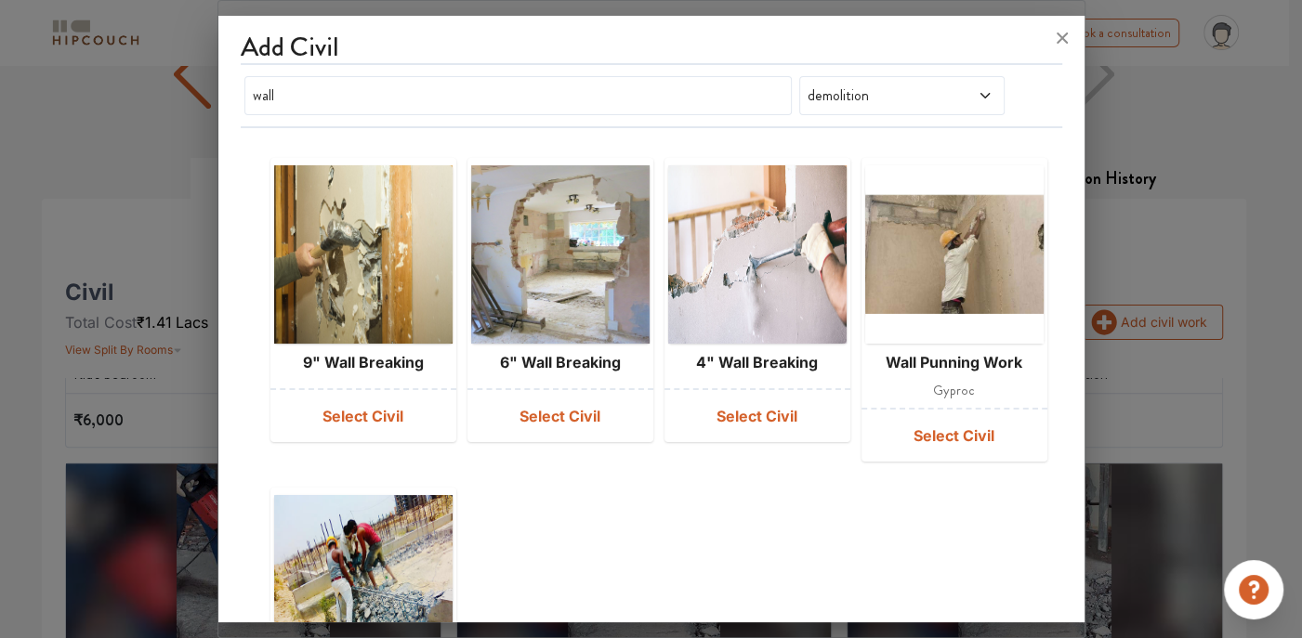
click at [683, 293] on img at bounding box center [757, 254] width 178 height 178
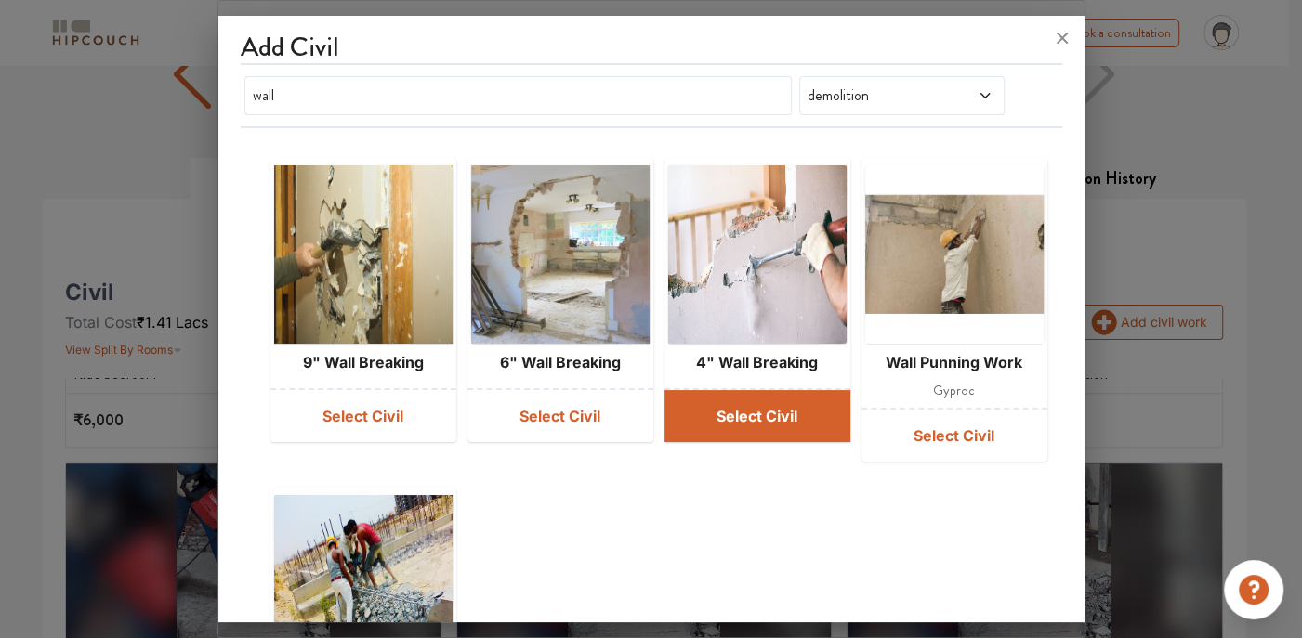
click at [719, 414] on button "Select Civil" at bounding box center [757, 416] width 186 height 52
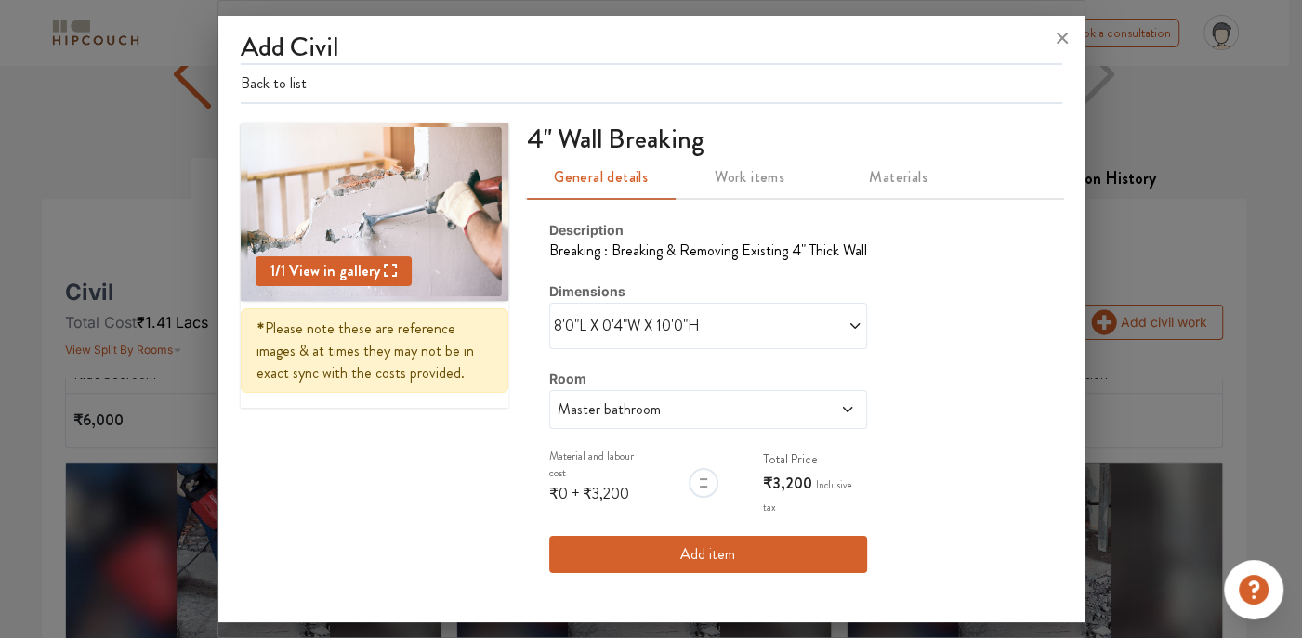
click at [823, 325] on span at bounding box center [785, 326] width 154 height 22
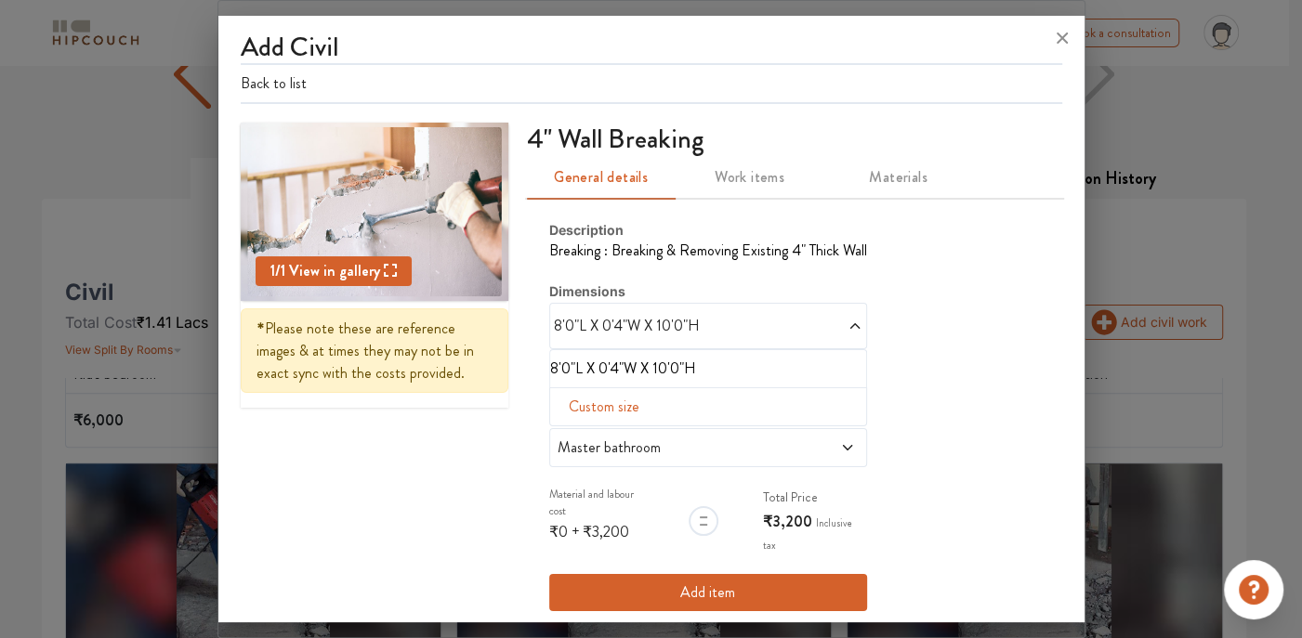
click at [574, 406] on span "Custom size" at bounding box center [603, 406] width 85 height 37
click at [577, 433] on input "text" at bounding box center [581, 436] width 33 height 35
type input "4"
click at [601, 436] on input "text" at bounding box center [614, 436] width 33 height 35
type input "1"
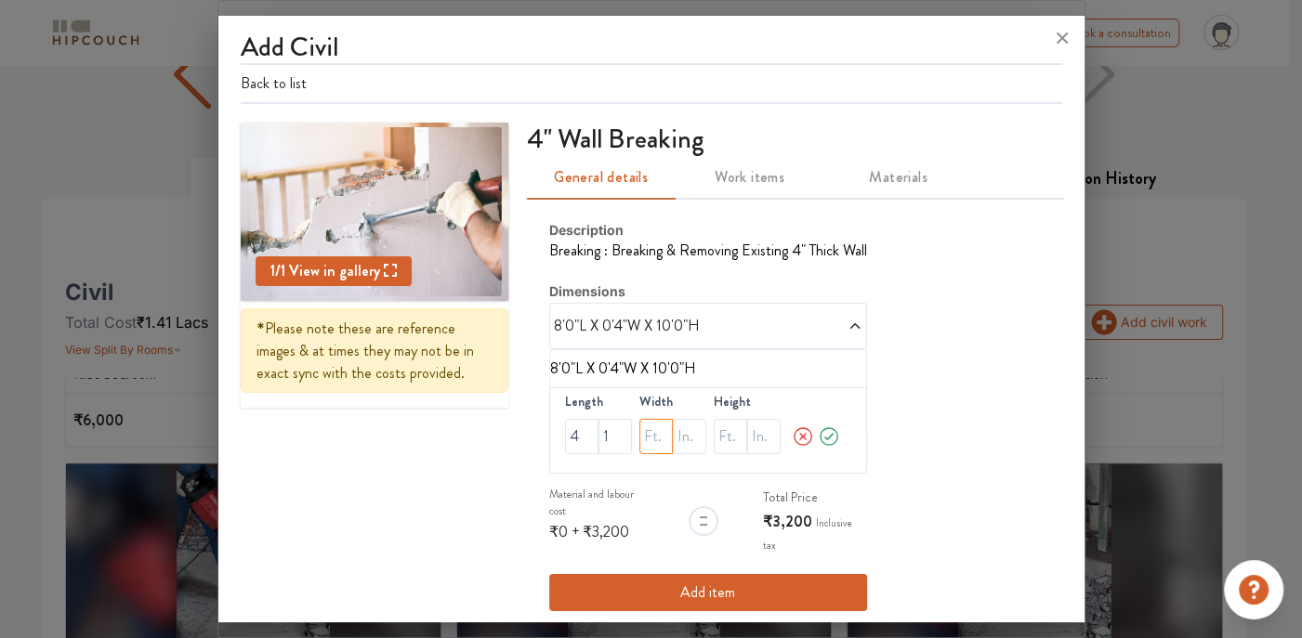
click at [650, 429] on input "text" at bounding box center [655, 436] width 33 height 35
click at [673, 434] on input "text" at bounding box center [689, 436] width 33 height 35
type input "4"
click at [722, 440] on input "text" at bounding box center [730, 436] width 33 height 35
type input "10"
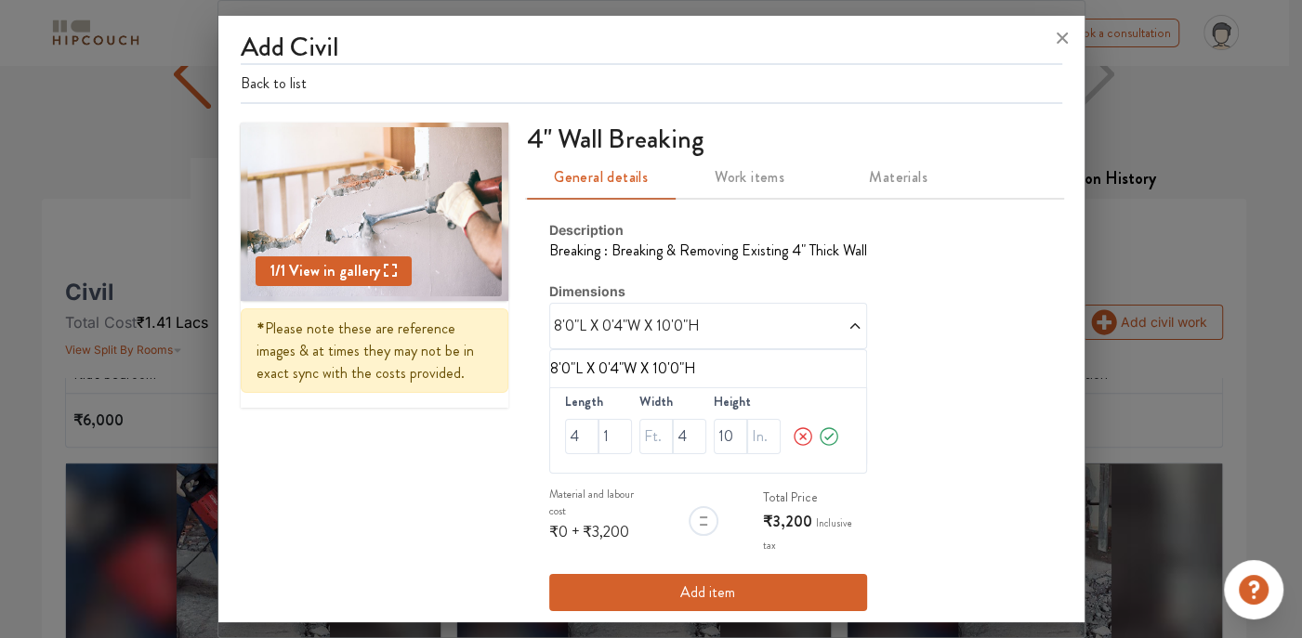
click at [819, 429] on icon at bounding box center [829, 436] width 22 height 37
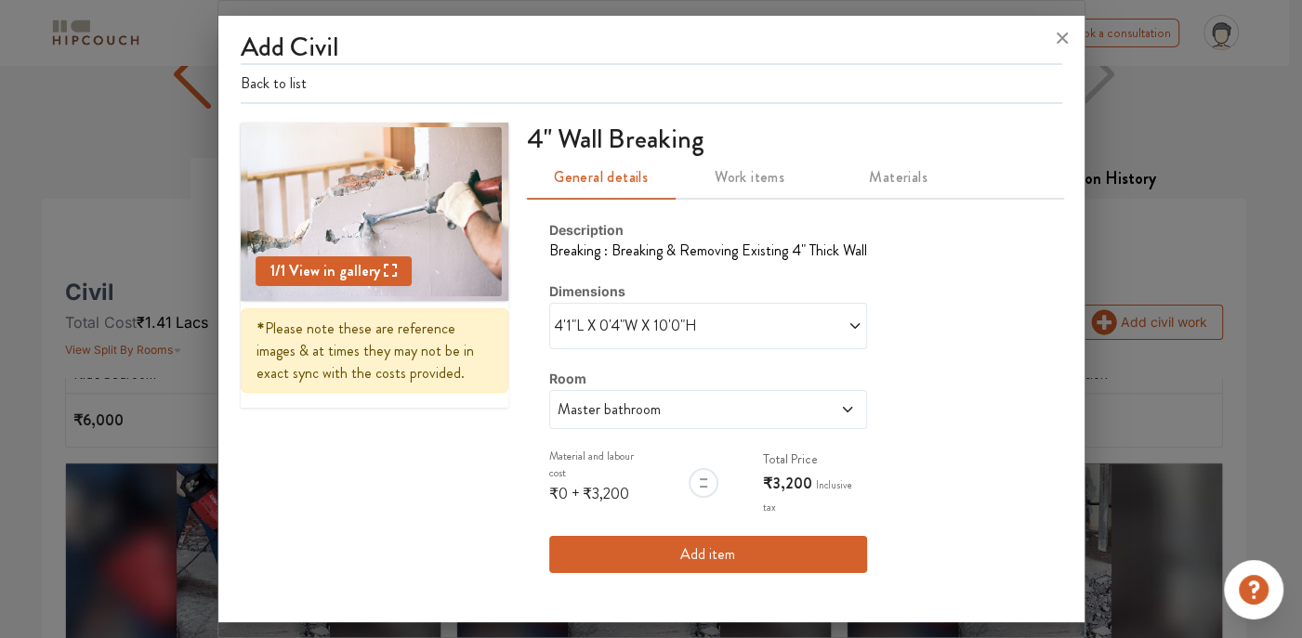
click at [798, 426] on div "Master bathroom" at bounding box center [708, 409] width 318 height 39
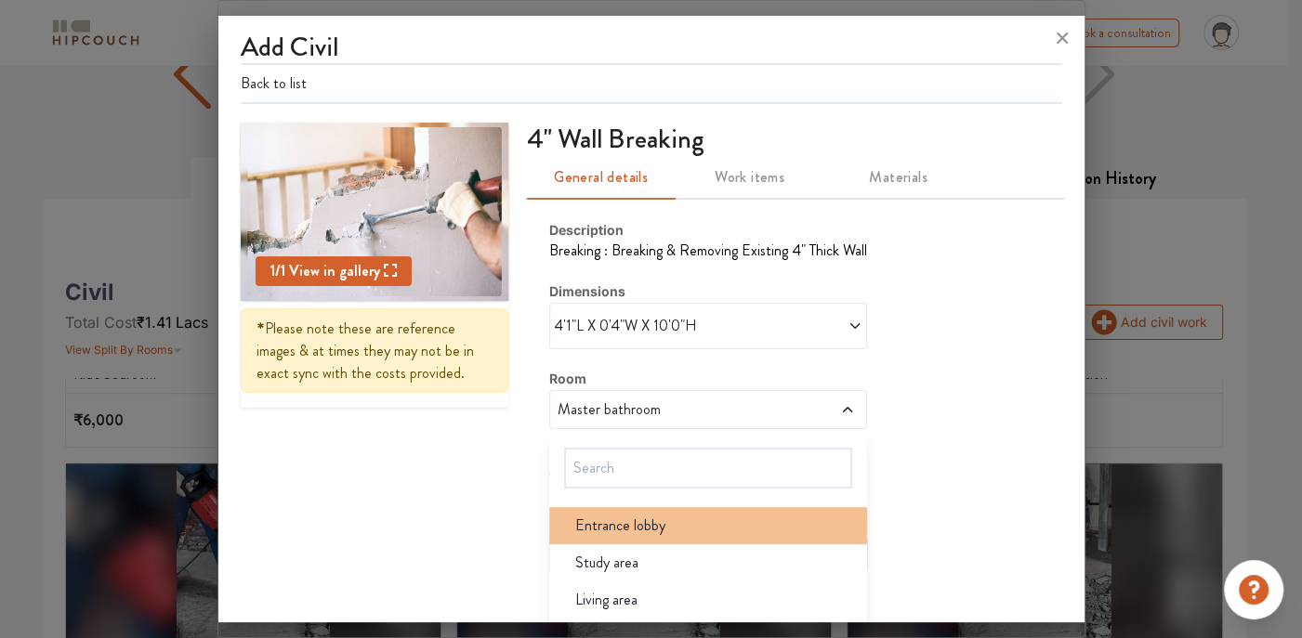
click at [622, 517] on span "Entrance lobby" at bounding box center [620, 526] width 90 height 22
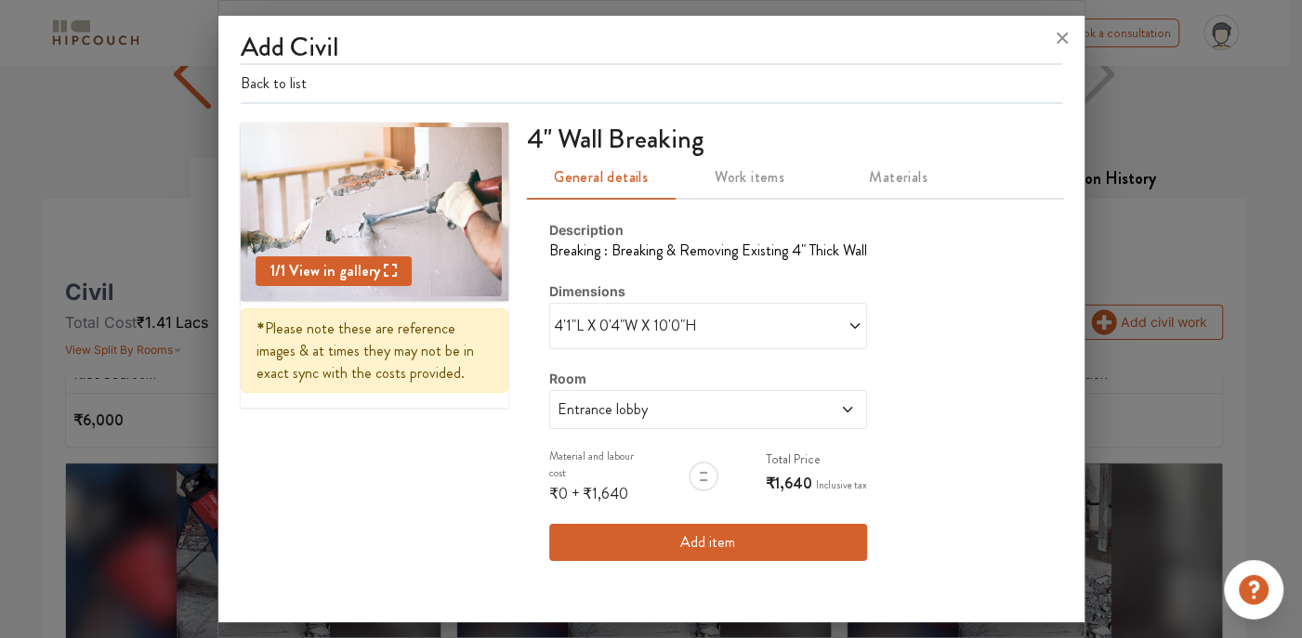
click at [744, 526] on button "Add item" at bounding box center [708, 542] width 318 height 37
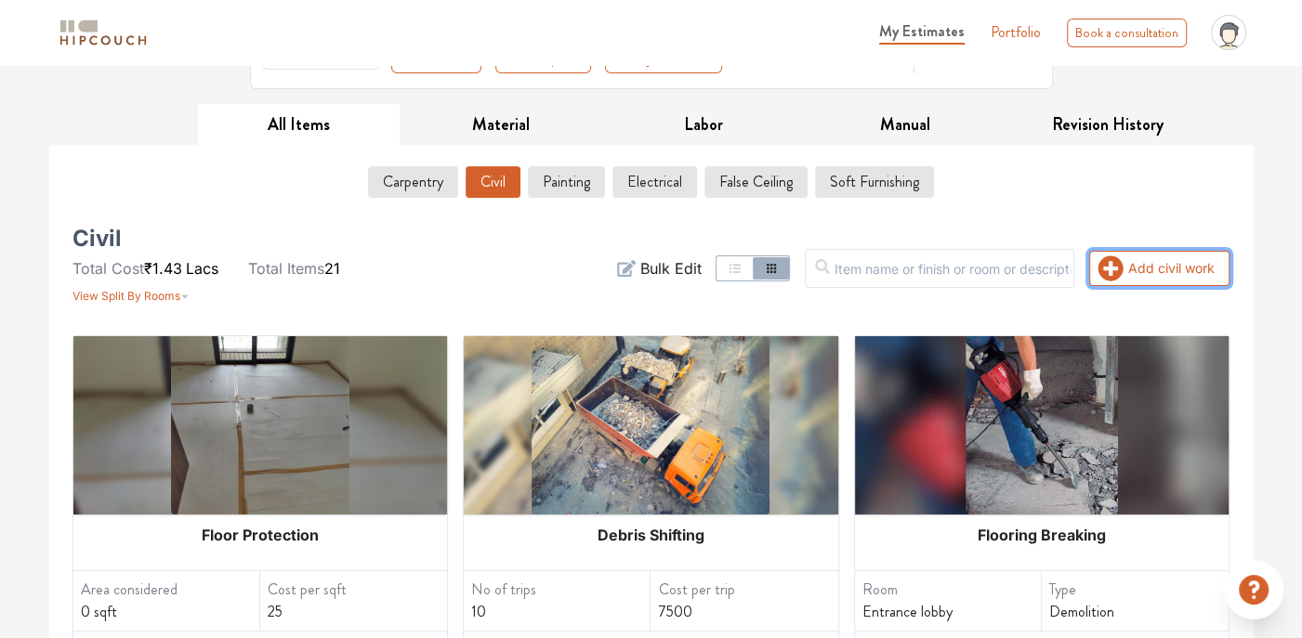
scroll to position [0, 0]
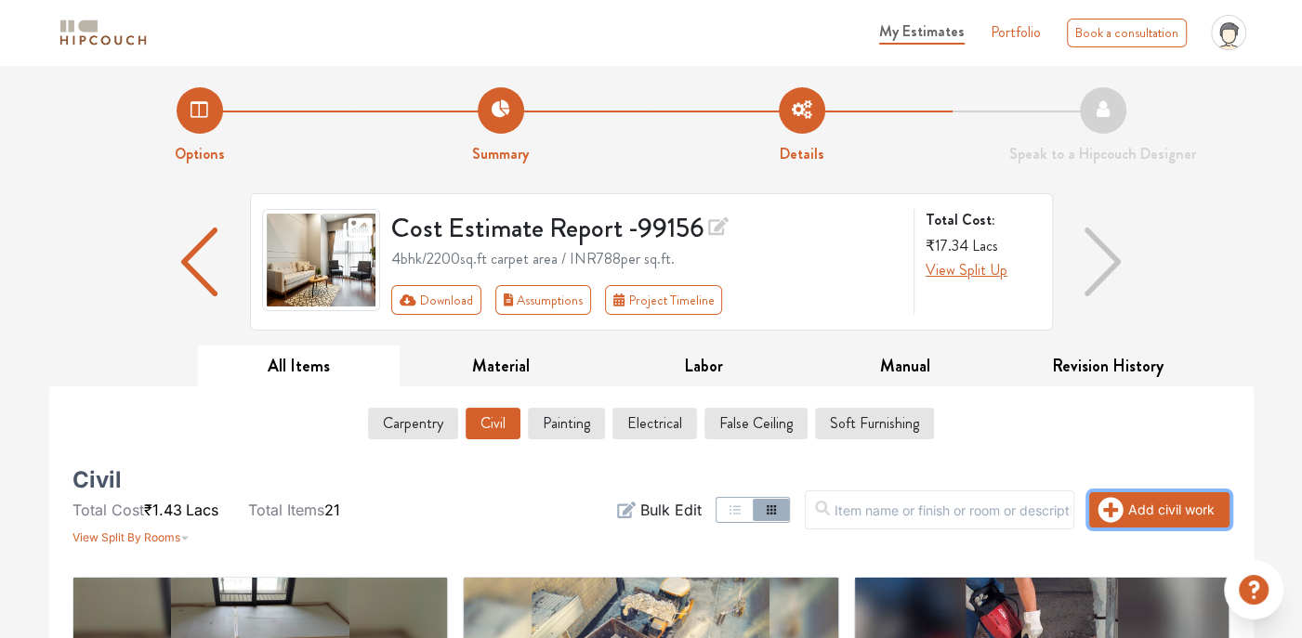
click at [1113, 507] on icon "button" at bounding box center [1110, 510] width 26 height 26
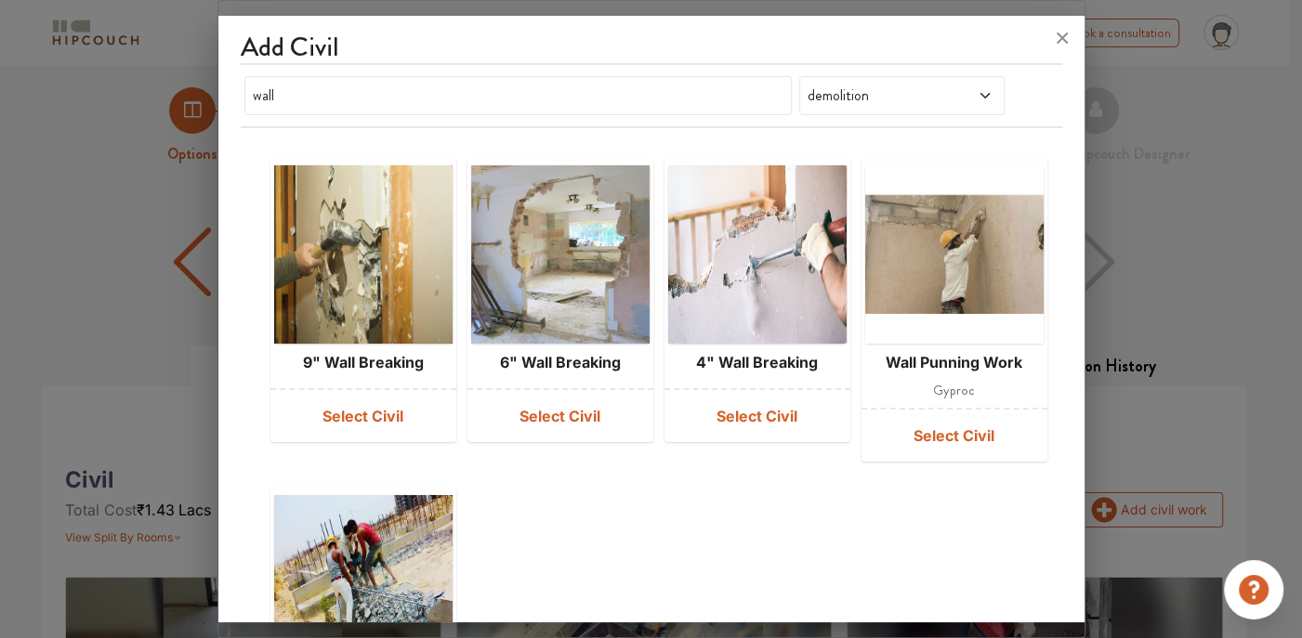
click at [922, 92] on span "demolition" at bounding box center [874, 96] width 141 height 22
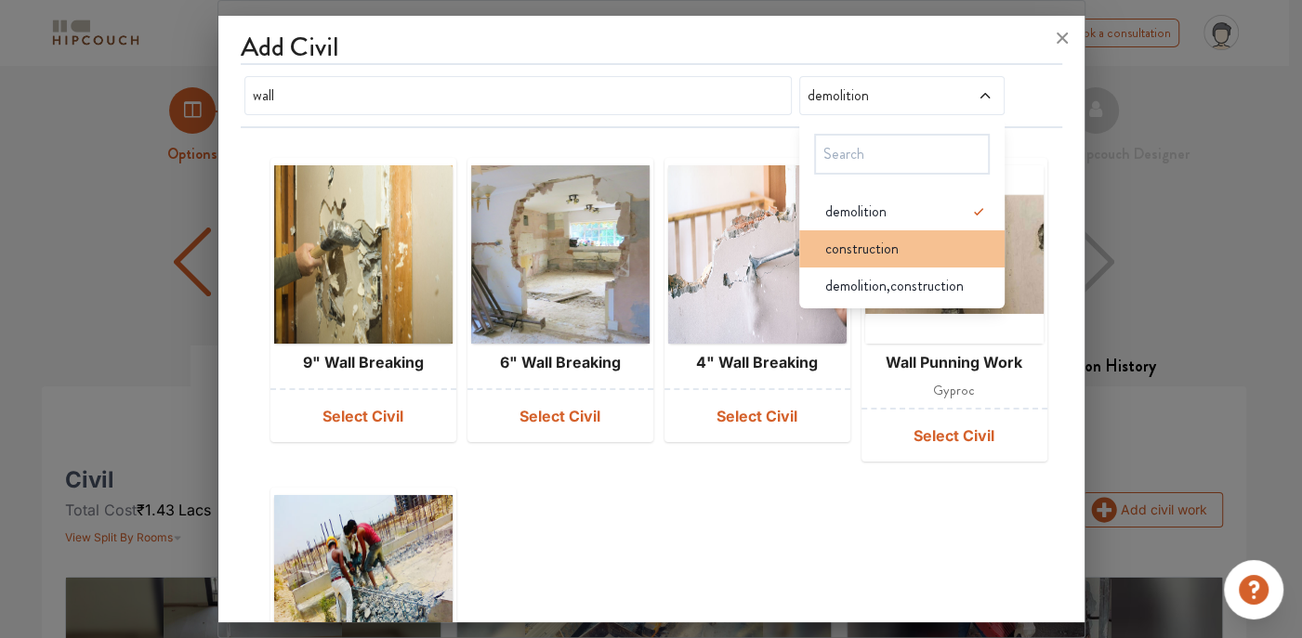
click at [881, 259] on li "construction" at bounding box center [901, 248] width 205 height 37
click at [974, 209] on icon at bounding box center [978, 211] width 9 height 7
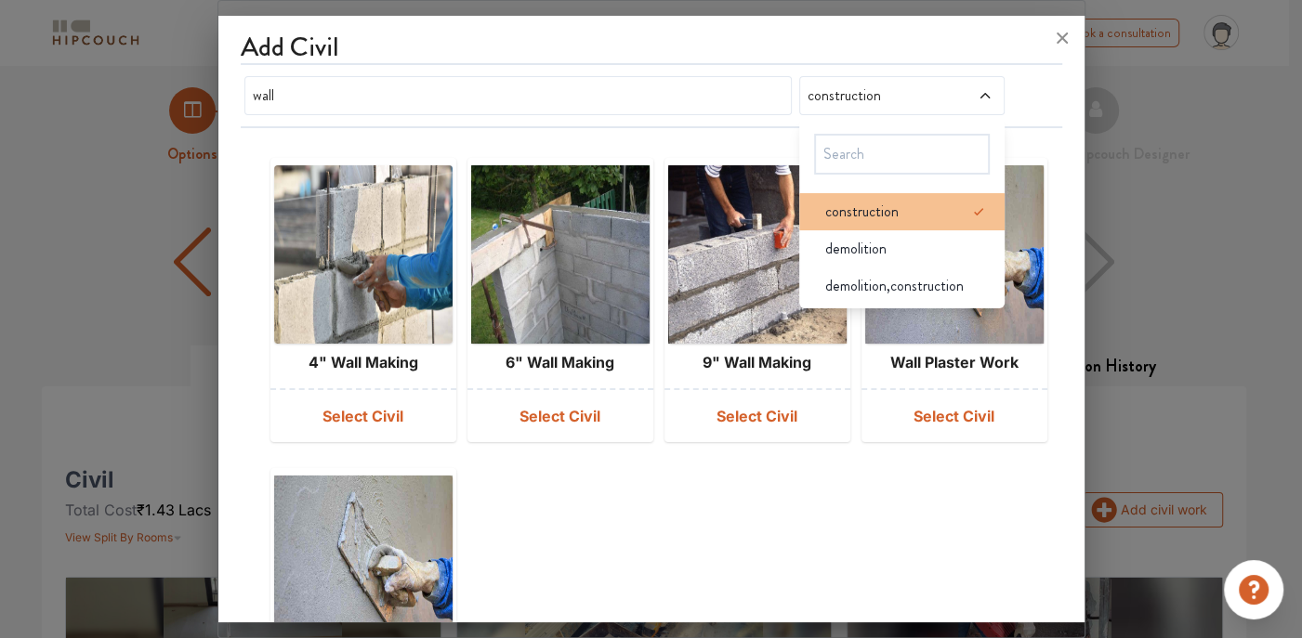
click at [826, 201] on span "construction" at bounding box center [861, 212] width 73 height 22
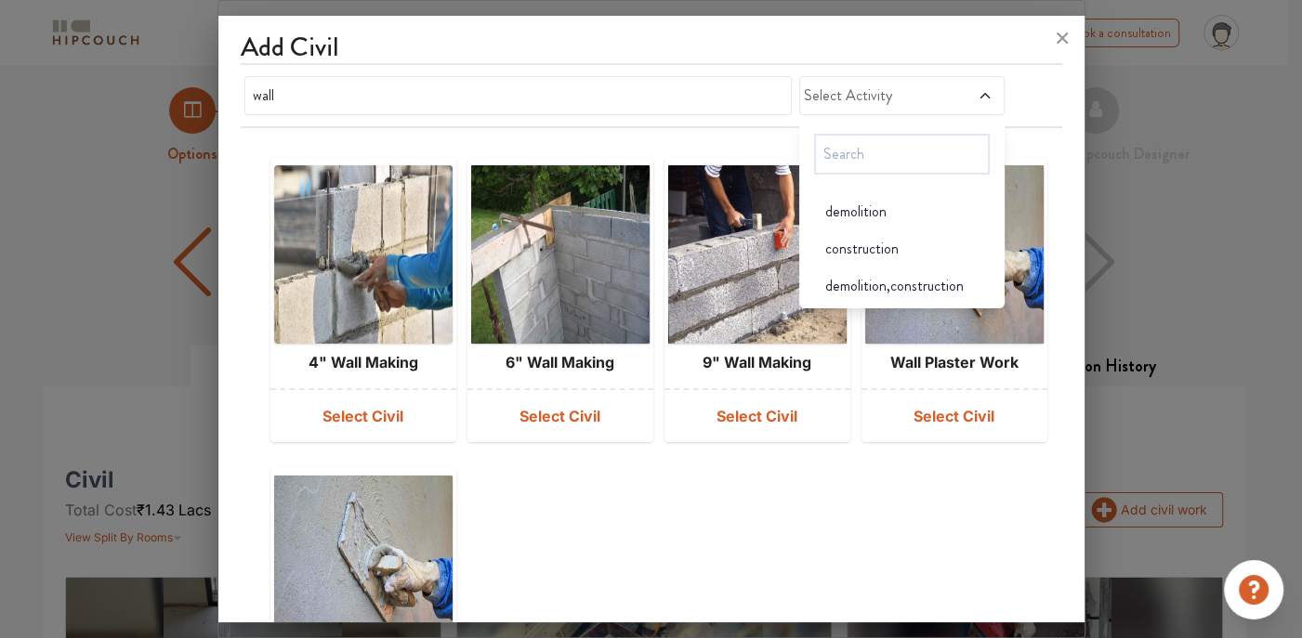
click at [826, 201] on span "demolition" at bounding box center [855, 212] width 61 height 22
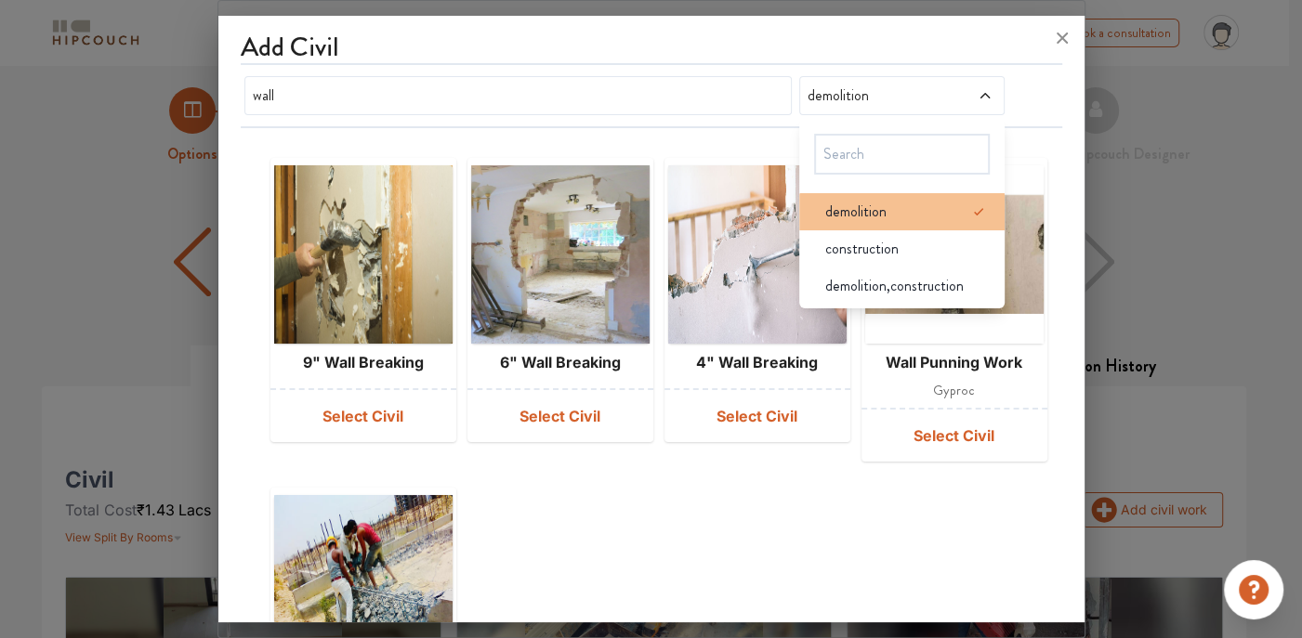
click at [967, 203] on icon at bounding box center [978, 212] width 22 height 22
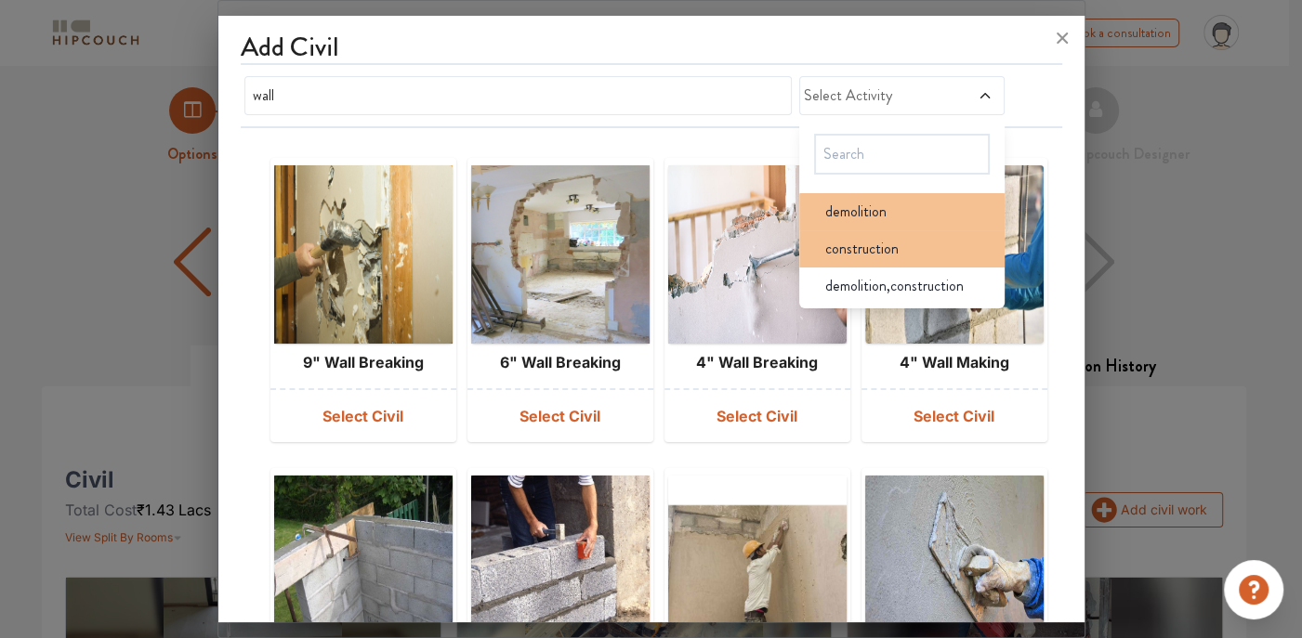
click at [903, 254] on div "construction" at bounding box center [907, 249] width 194 height 22
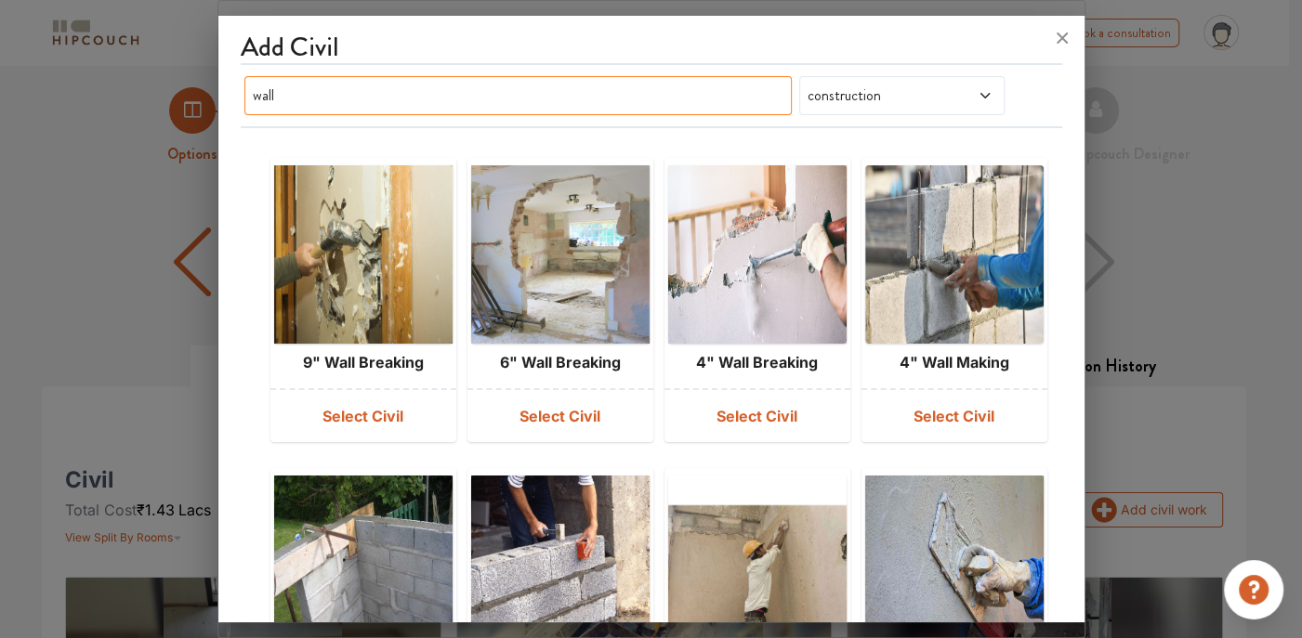
click at [673, 98] on input "wall" at bounding box center [517, 95] width 547 height 39
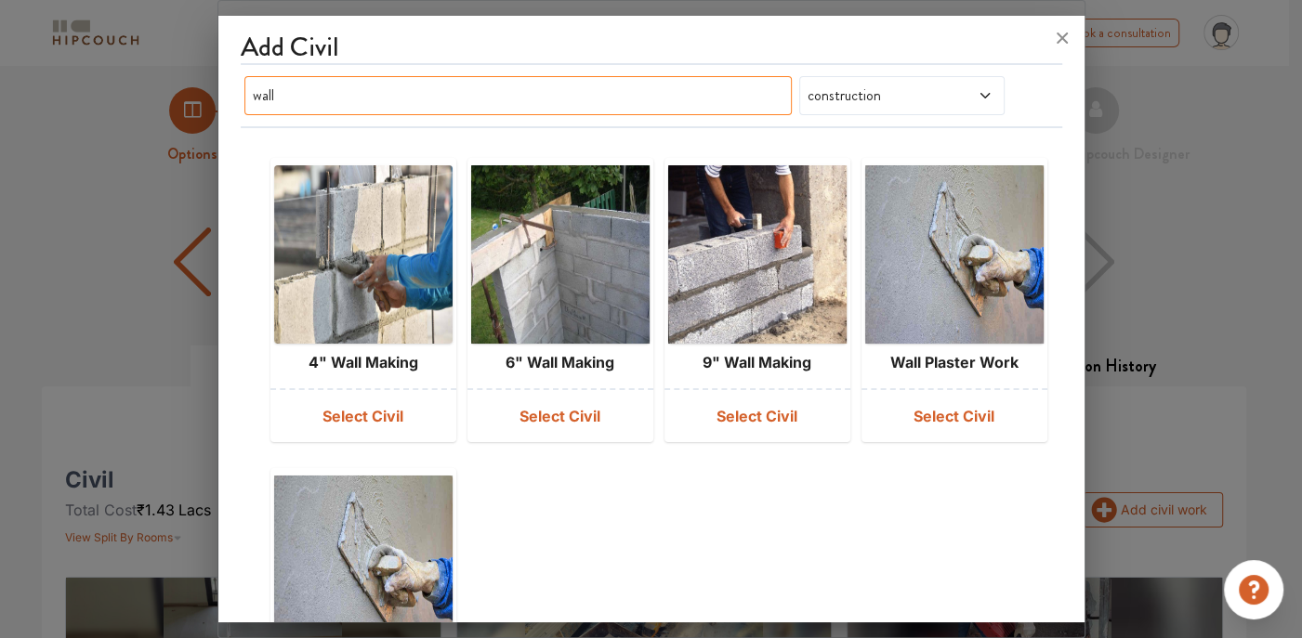
click at [534, 85] on input "wall" at bounding box center [517, 95] width 547 height 39
type input "w"
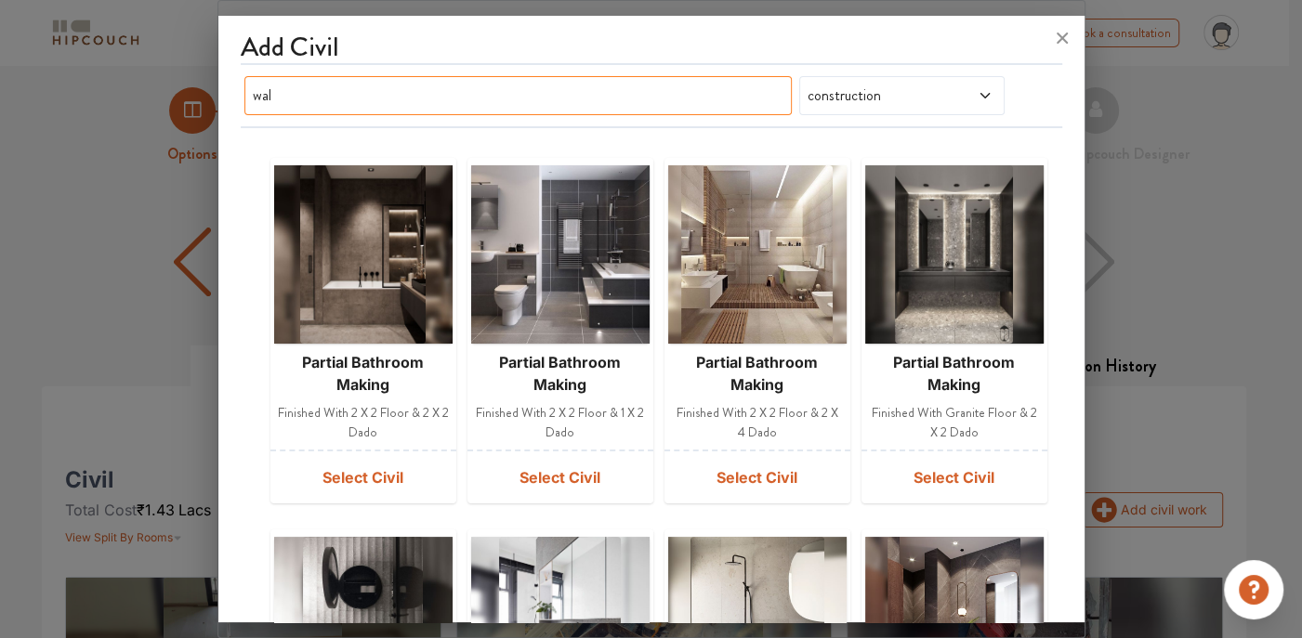
type input "wall"
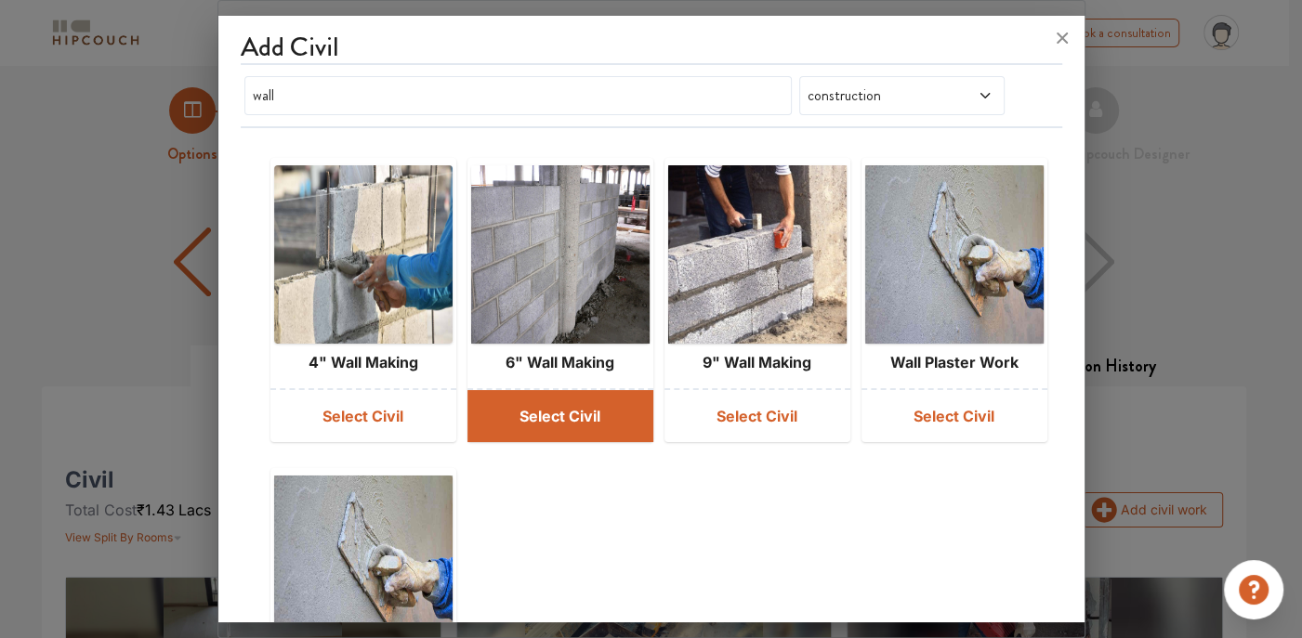
click at [570, 420] on button "Select Civil" at bounding box center [560, 416] width 186 height 52
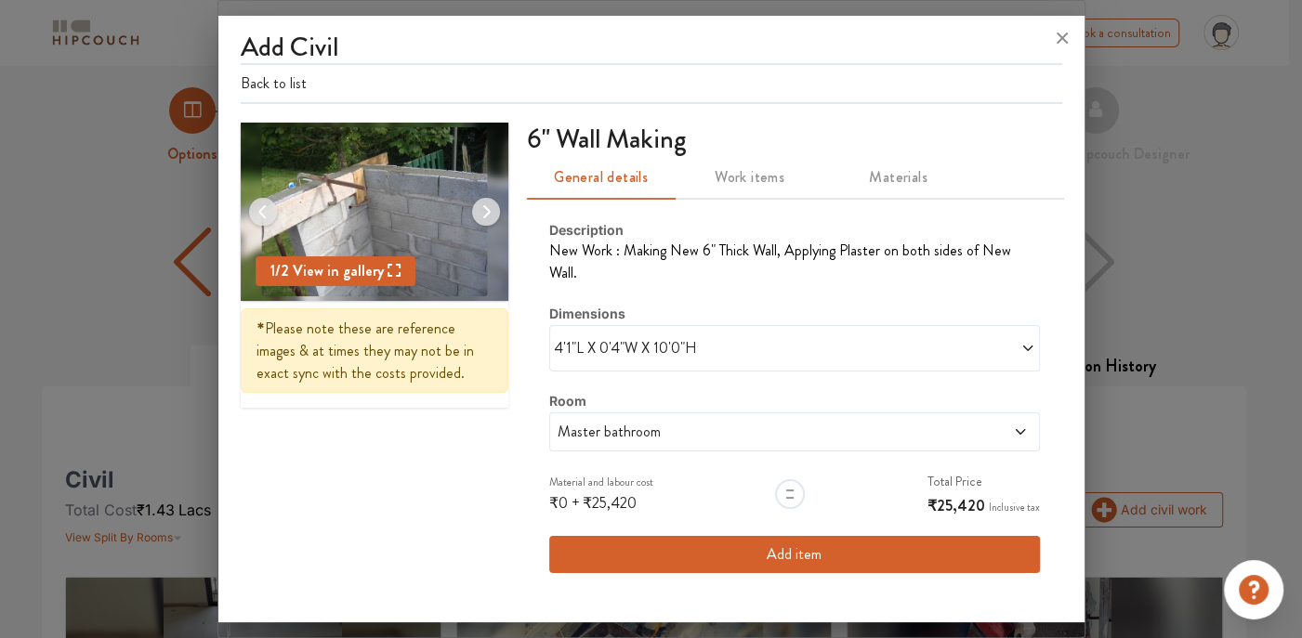
click at [1020, 341] on icon at bounding box center [1027, 348] width 15 height 15
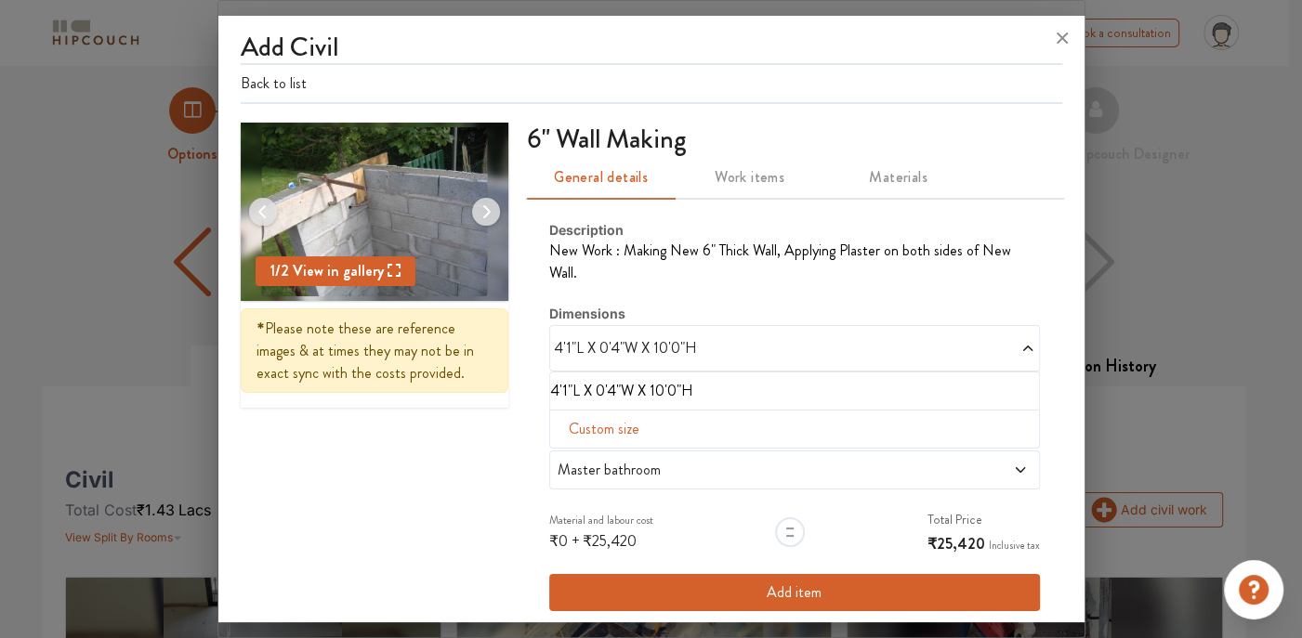
click at [599, 411] on span "Custom size" at bounding box center [603, 429] width 85 height 37
click at [584, 441] on input "text" at bounding box center [592, 458] width 55 height 35
click at [585, 441] on input "text" at bounding box center [592, 458] width 55 height 35
type input "3"
click at [626, 441] on input "text" at bounding box center [647, 458] width 55 height 35
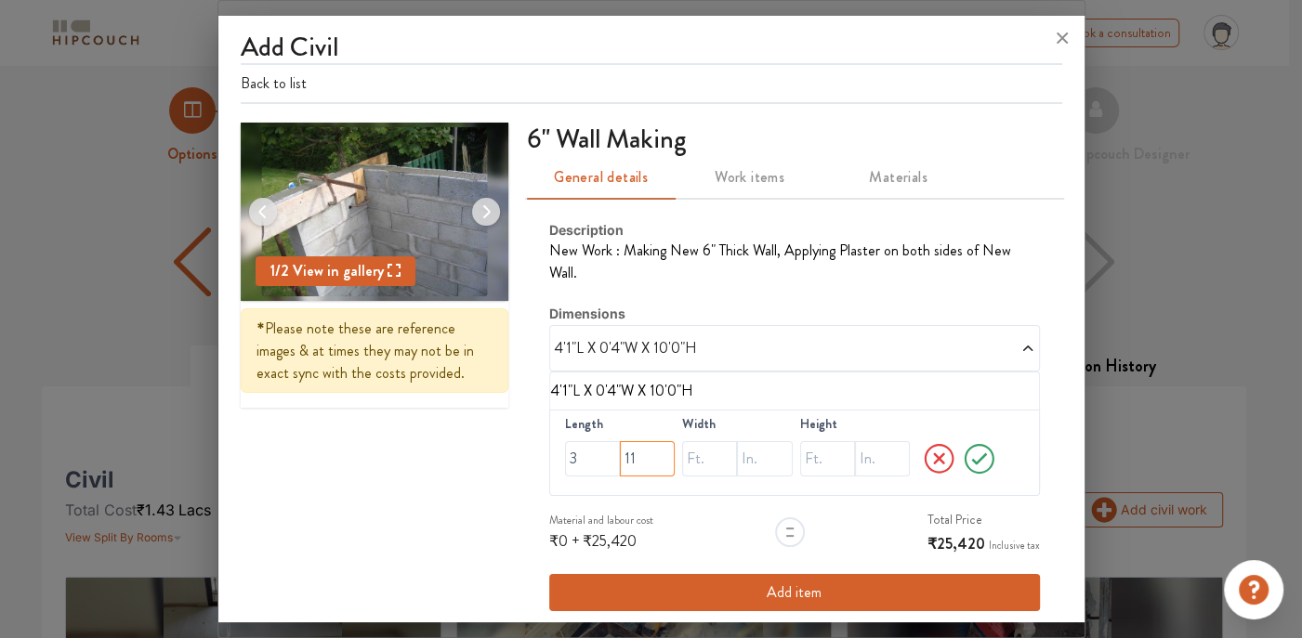
type input "11"
click at [689, 441] on input "text" at bounding box center [709, 458] width 55 height 35
click at [740, 441] on input "text" at bounding box center [764, 458] width 55 height 35
type input "6"
click at [803, 441] on input "text" at bounding box center [827, 458] width 55 height 35
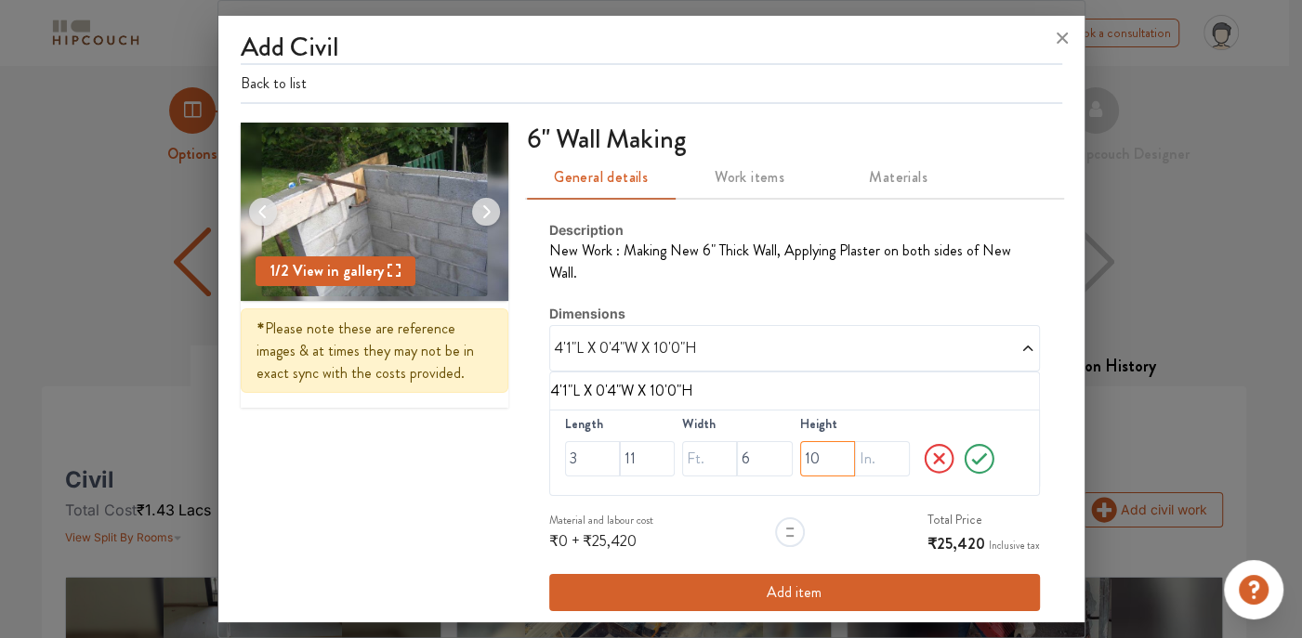
type input "10"
click at [972, 446] on icon at bounding box center [979, 459] width 30 height 30
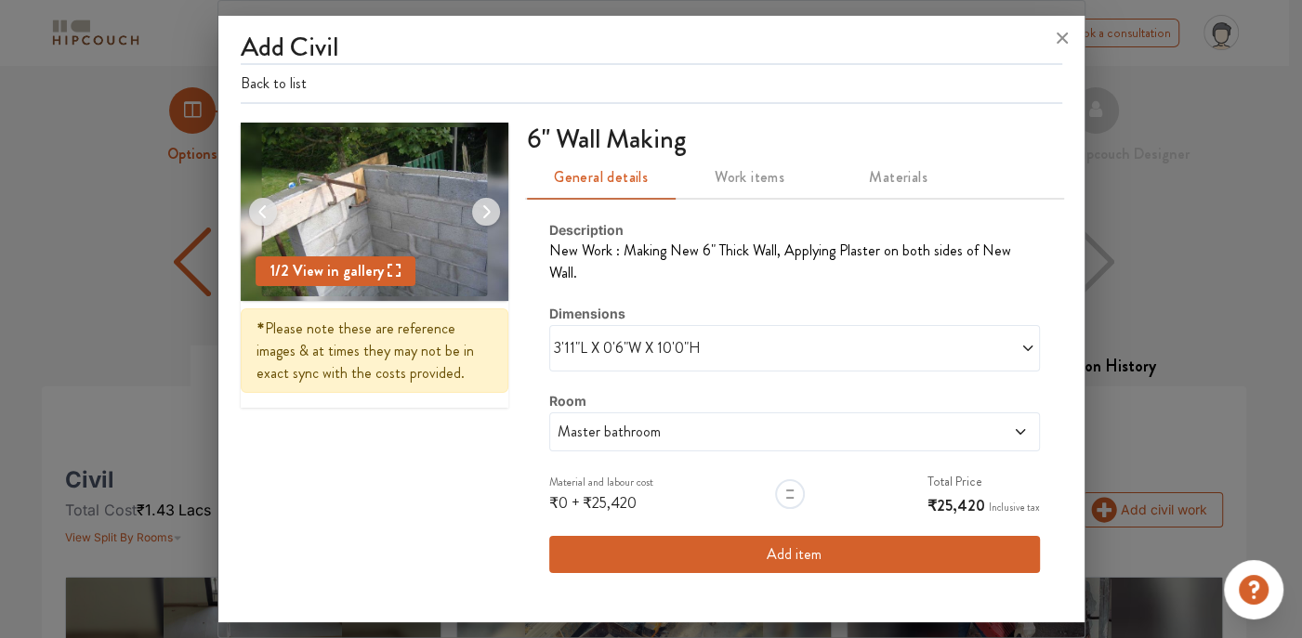
click at [832, 424] on div "Master bathroom" at bounding box center [794, 432] width 491 height 39
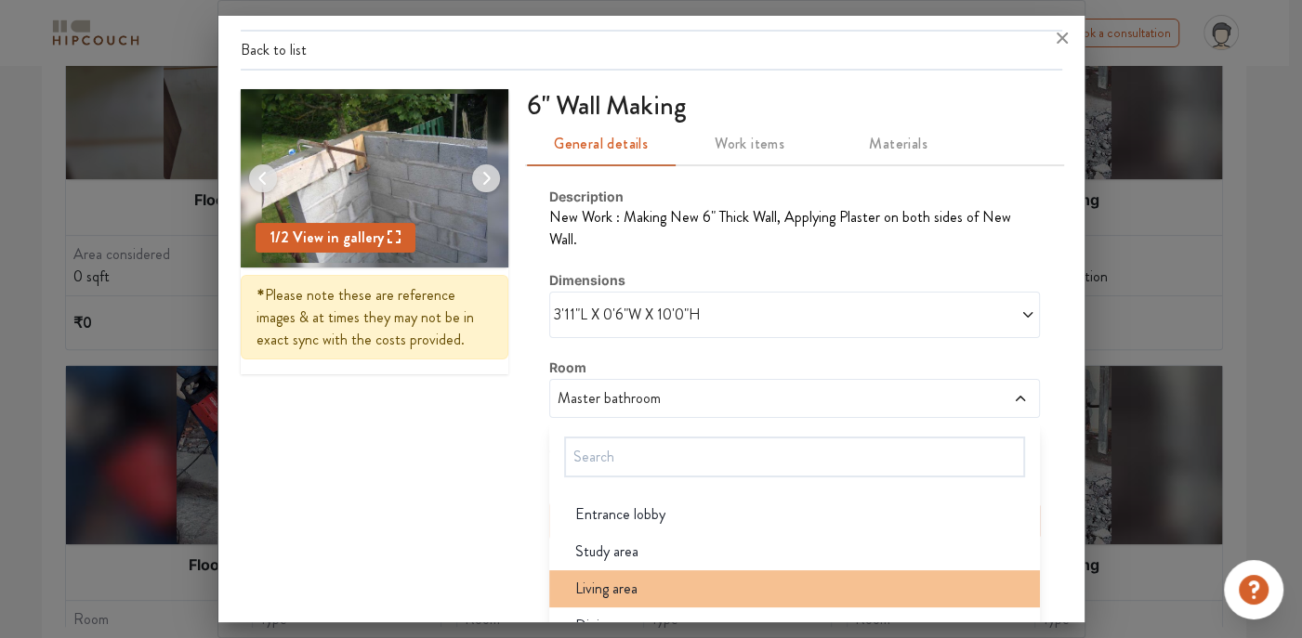
scroll to position [219, 0]
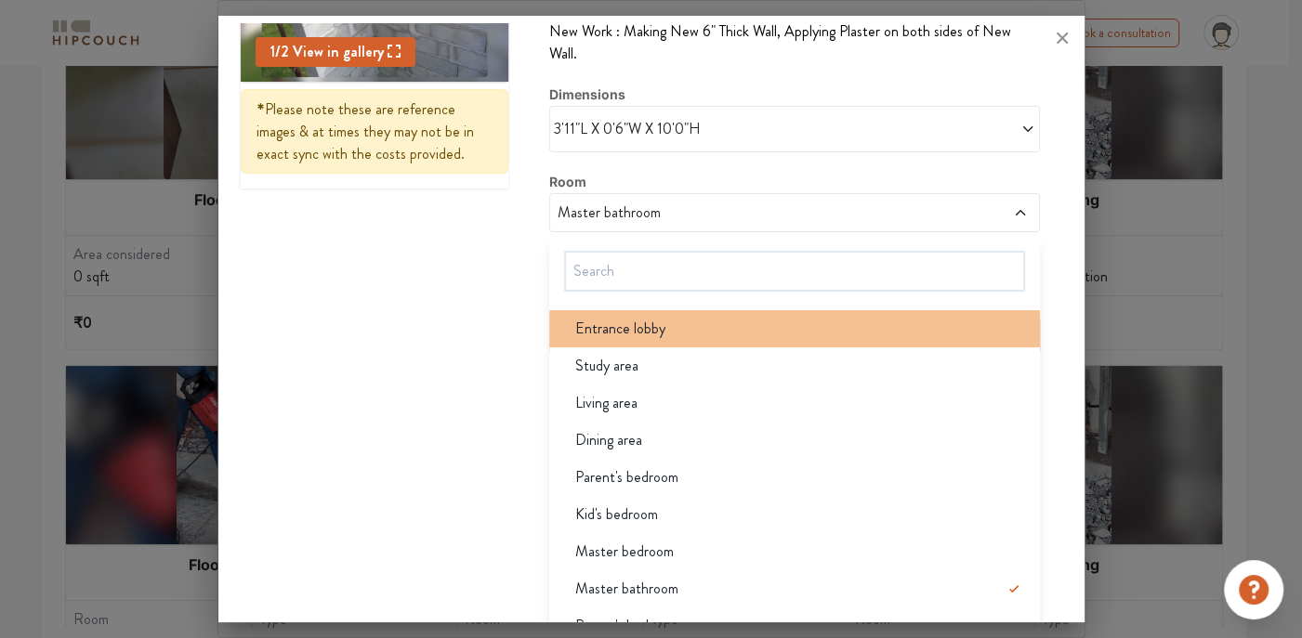
click at [630, 329] on span "Entrance lobby" at bounding box center [620, 329] width 90 height 22
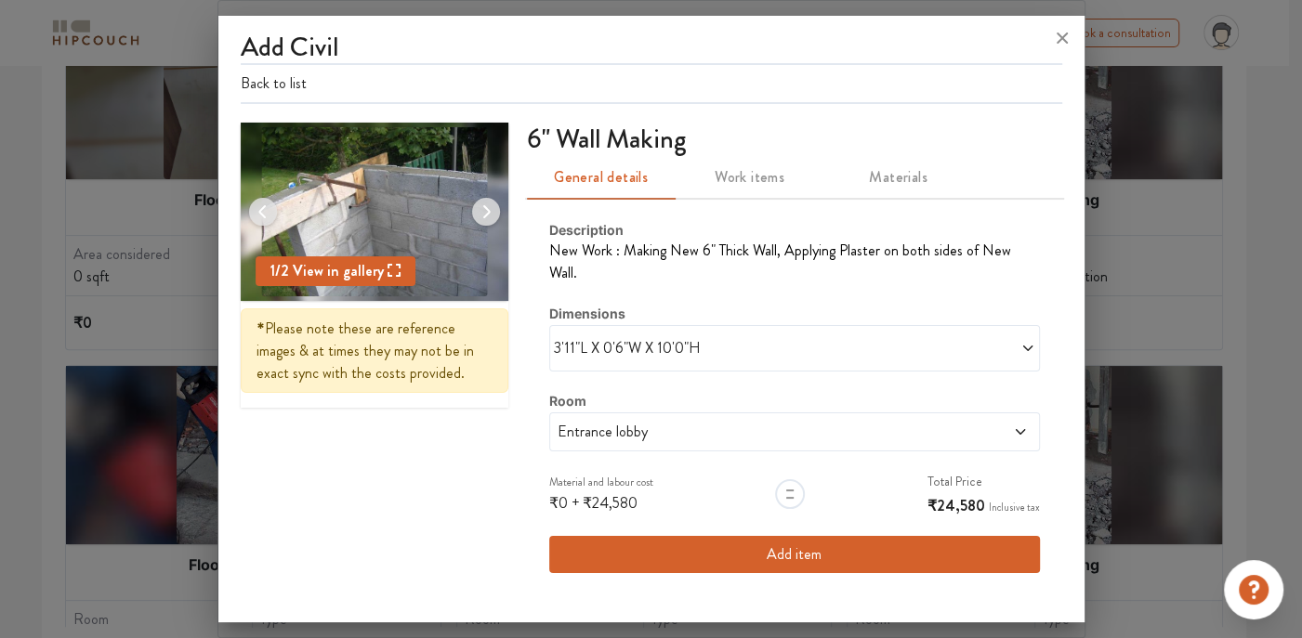
scroll to position [0, 0]
click at [718, 536] on button "Add item" at bounding box center [794, 554] width 491 height 37
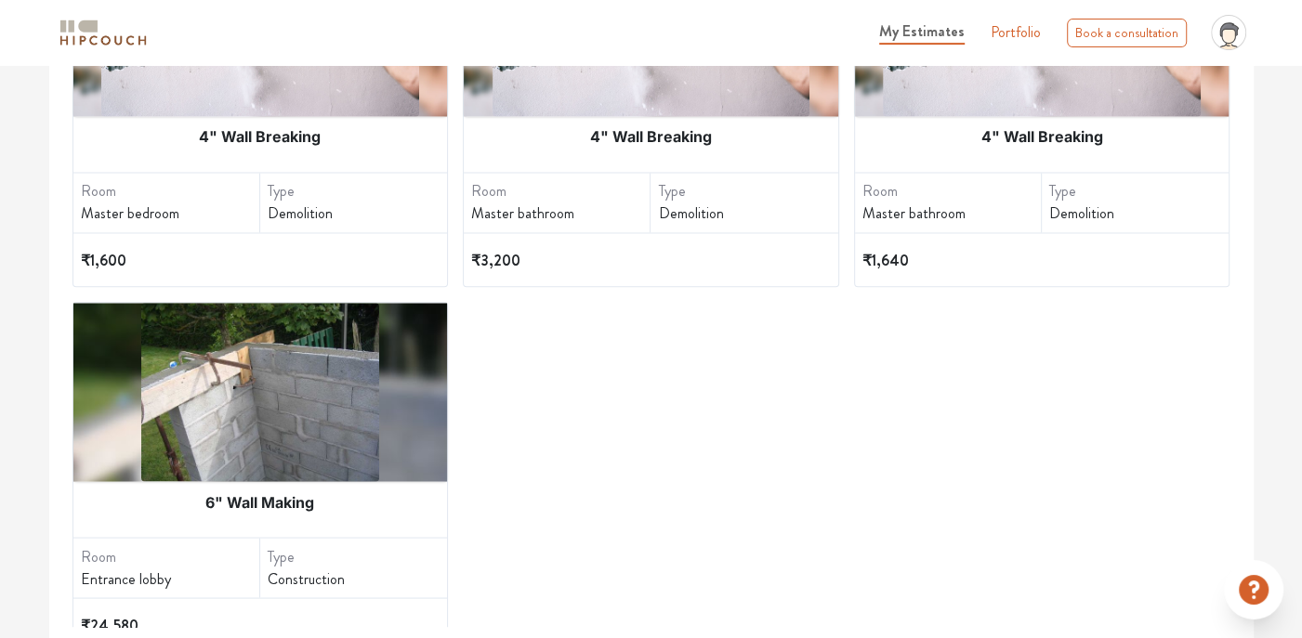
scroll to position [2268, 0]
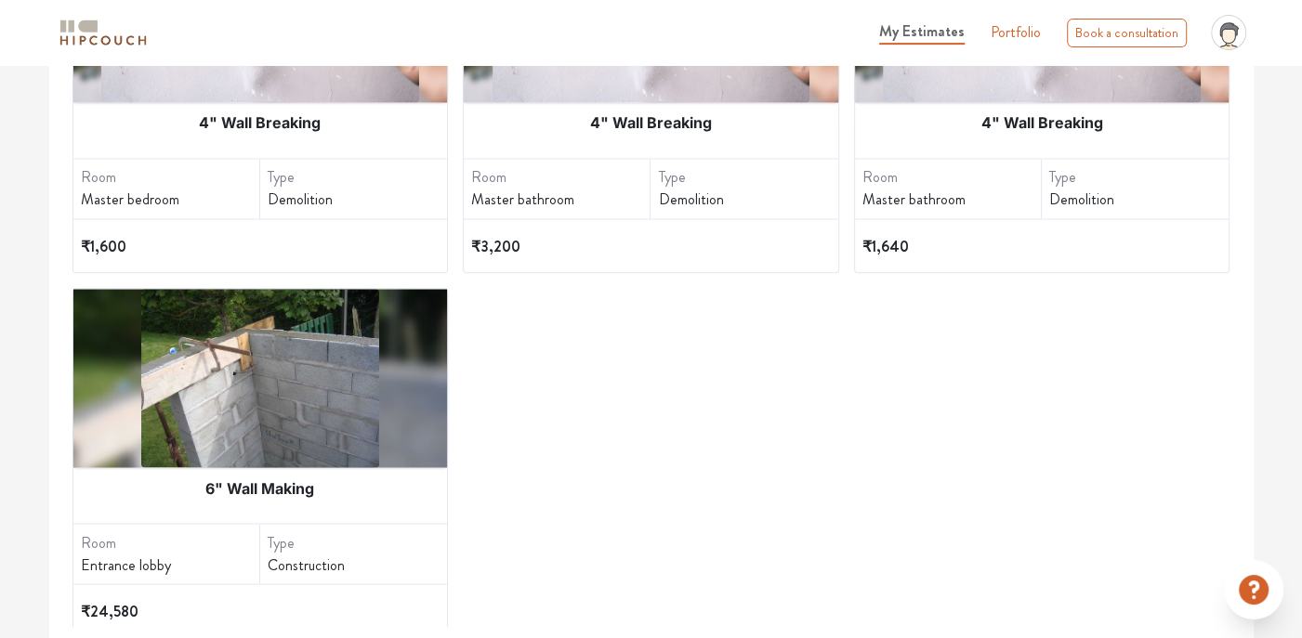
click at [347, 374] on img at bounding box center [260, 378] width 238 height 178
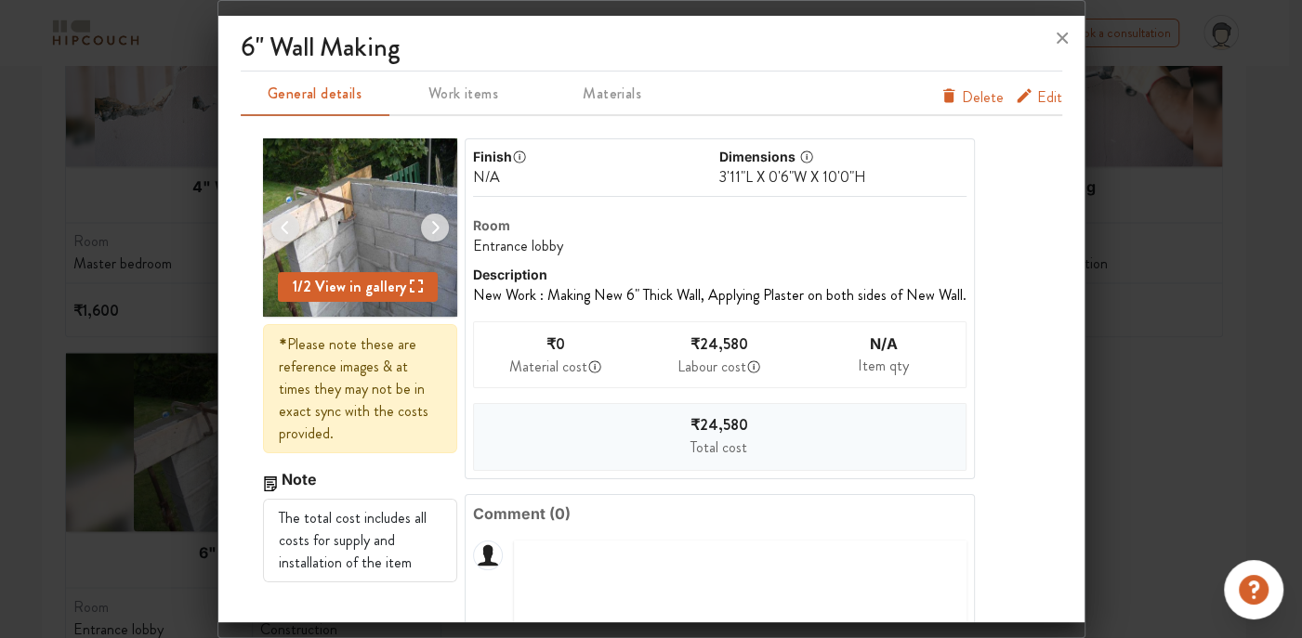
scroll to position [484, 0]
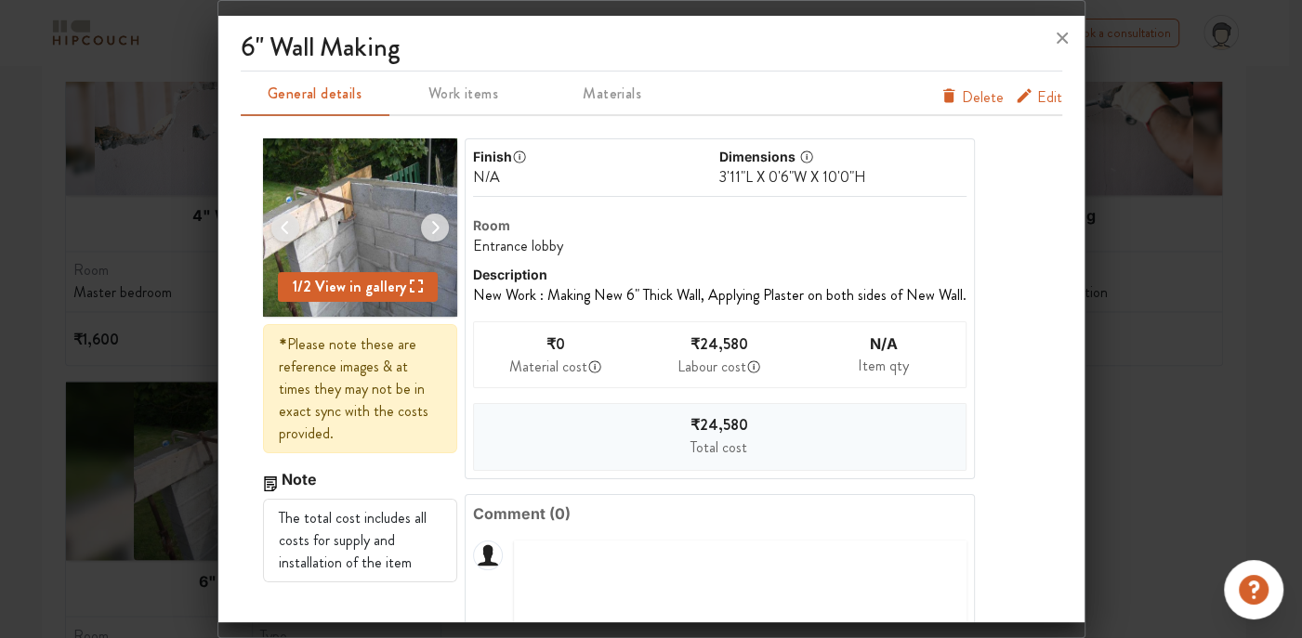
click at [1037, 102] on span "Edit" at bounding box center [1049, 101] width 25 height 30
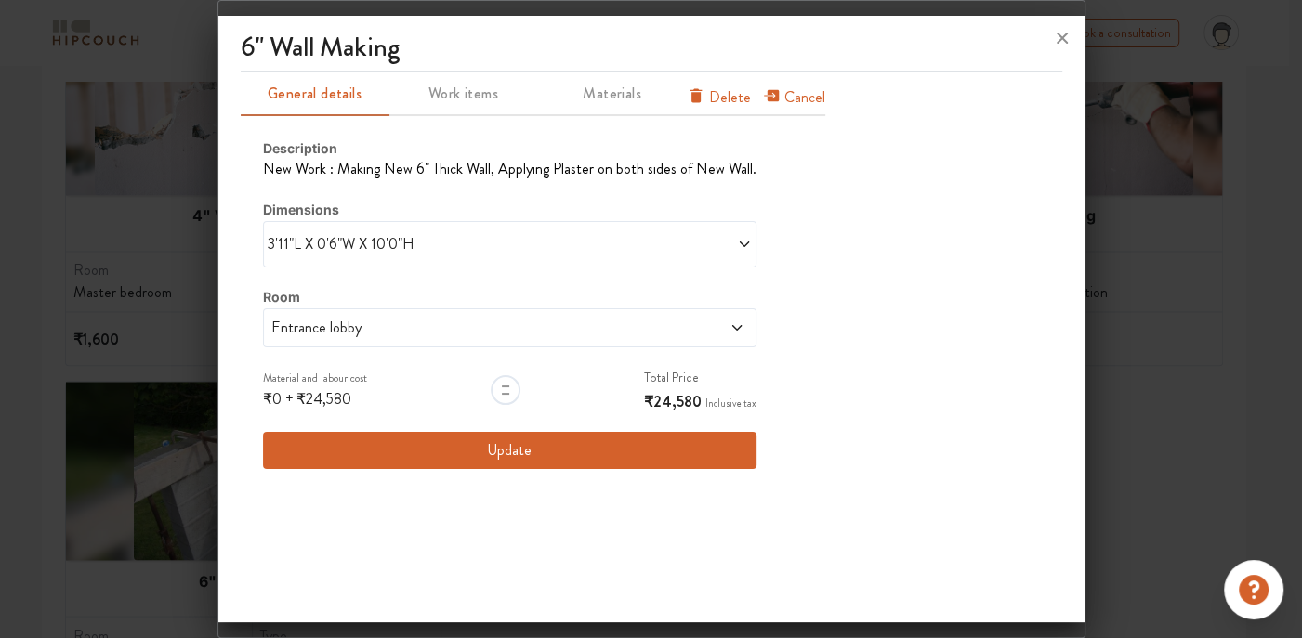
click at [595, 459] on button "Update" at bounding box center [509, 450] width 493 height 37
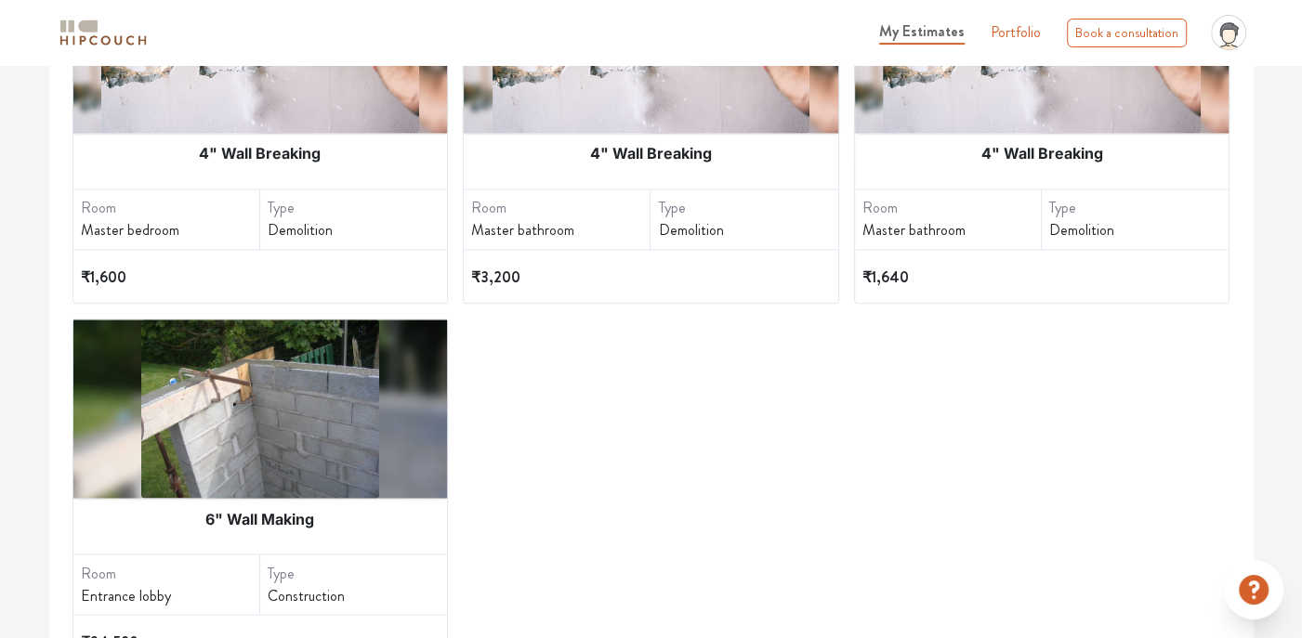
scroll to position [577, 0]
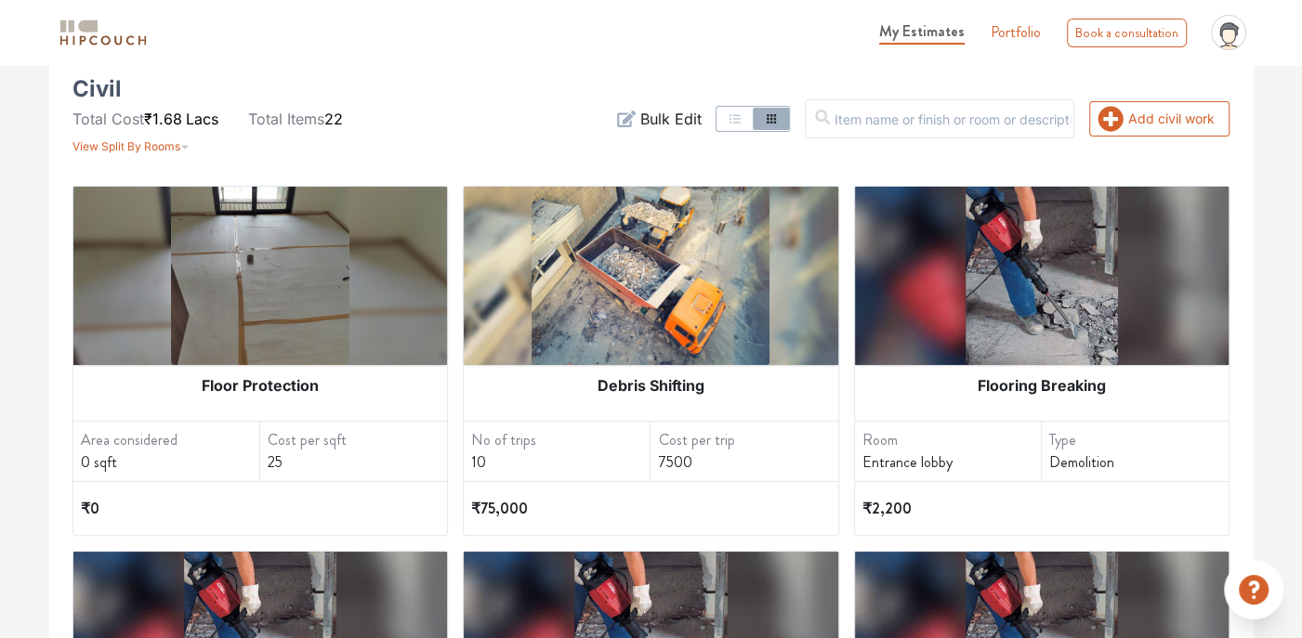
scroll to position [20, 0]
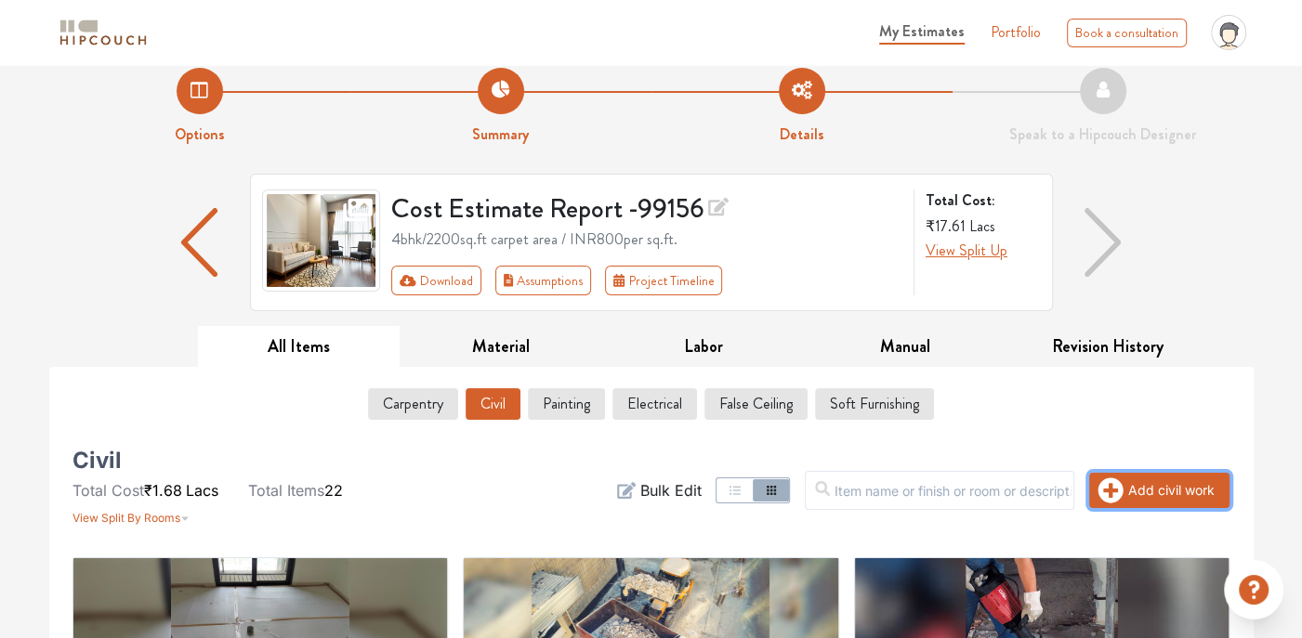
click at [1127, 483] on button "Add civil work" at bounding box center [1159, 490] width 140 height 35
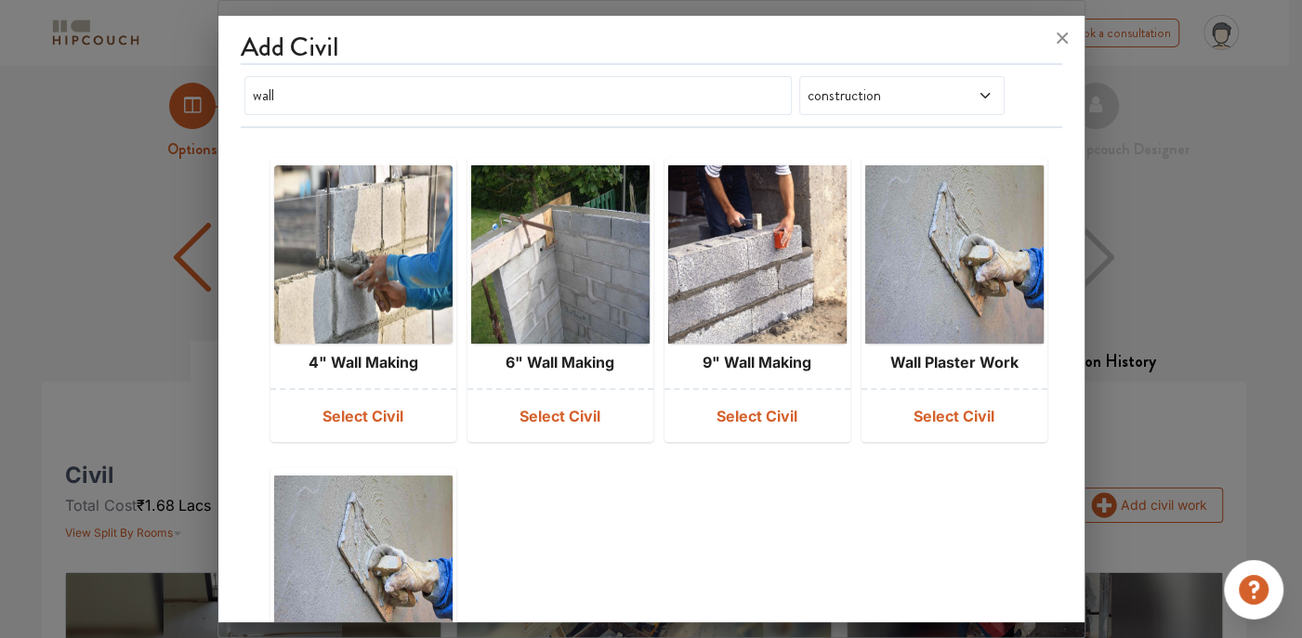
scroll to position [0, 0]
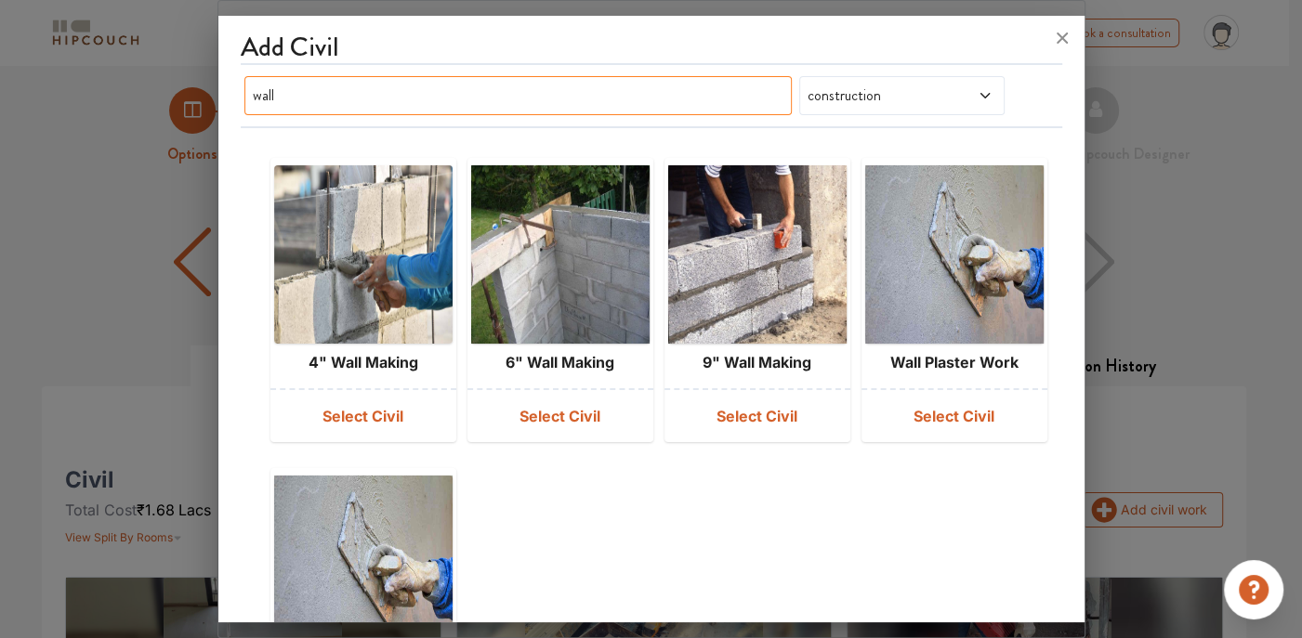
click at [417, 110] on input "wall" at bounding box center [517, 95] width 547 height 39
type input "w"
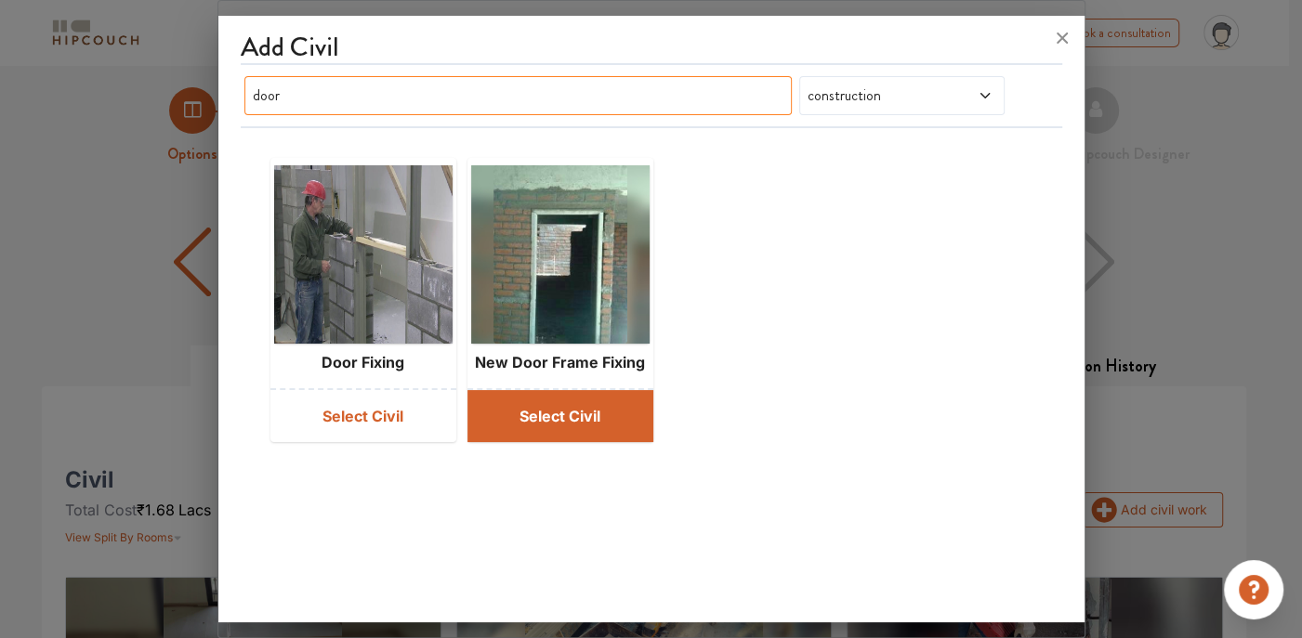
type input "door"
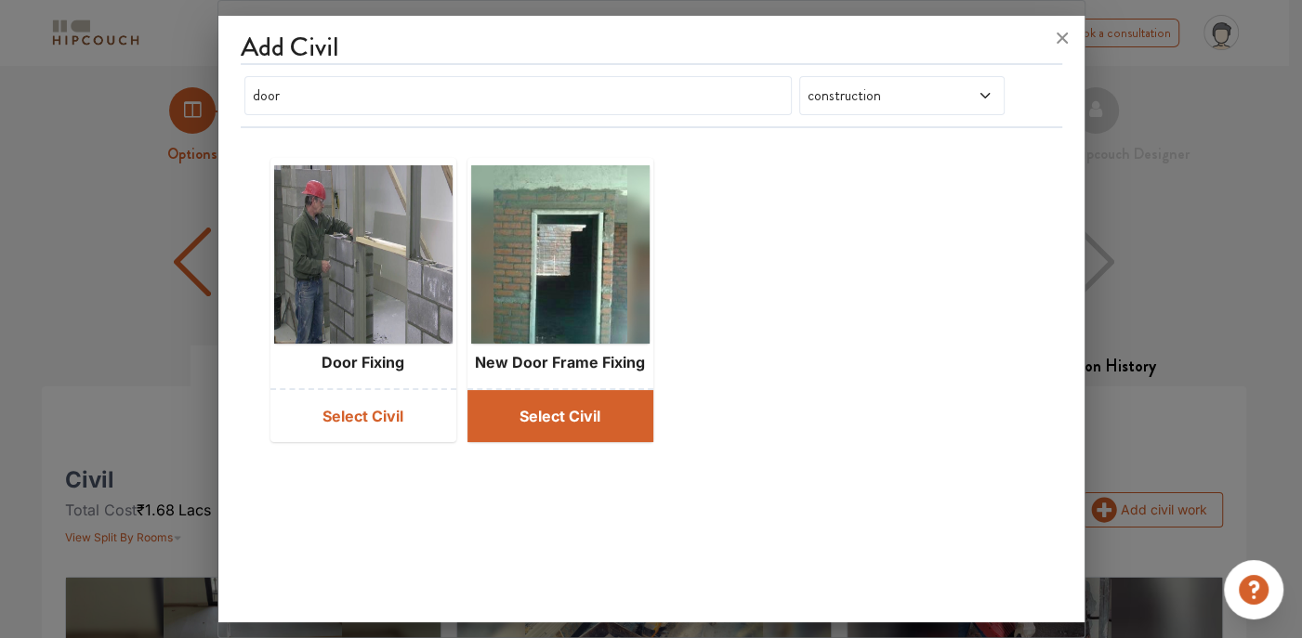
click at [542, 410] on button "Select Civil" at bounding box center [560, 416] width 186 height 52
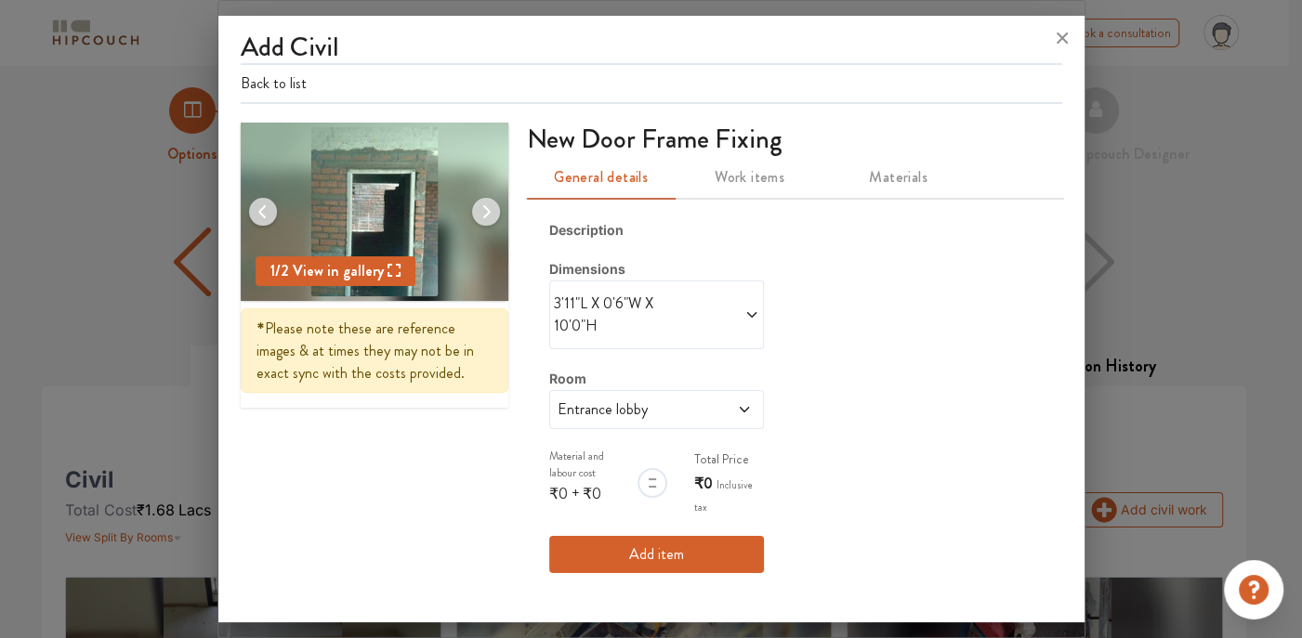
click at [753, 309] on icon at bounding box center [751, 315] width 15 height 15
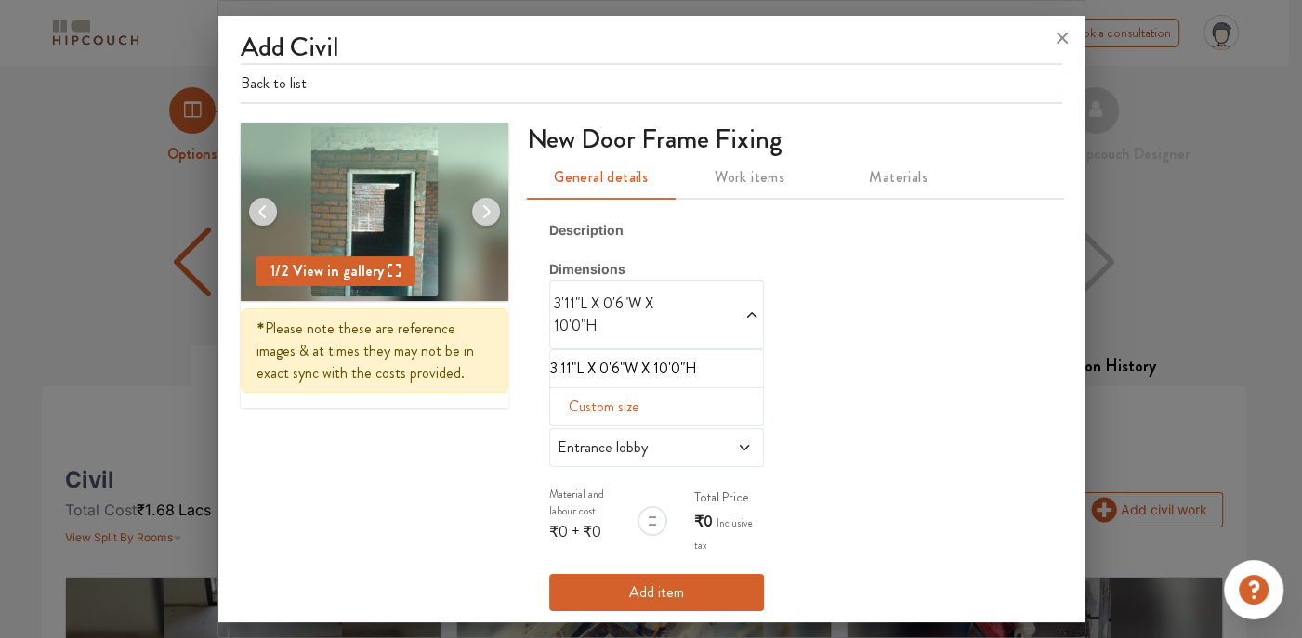
scroll to position [16, 0]
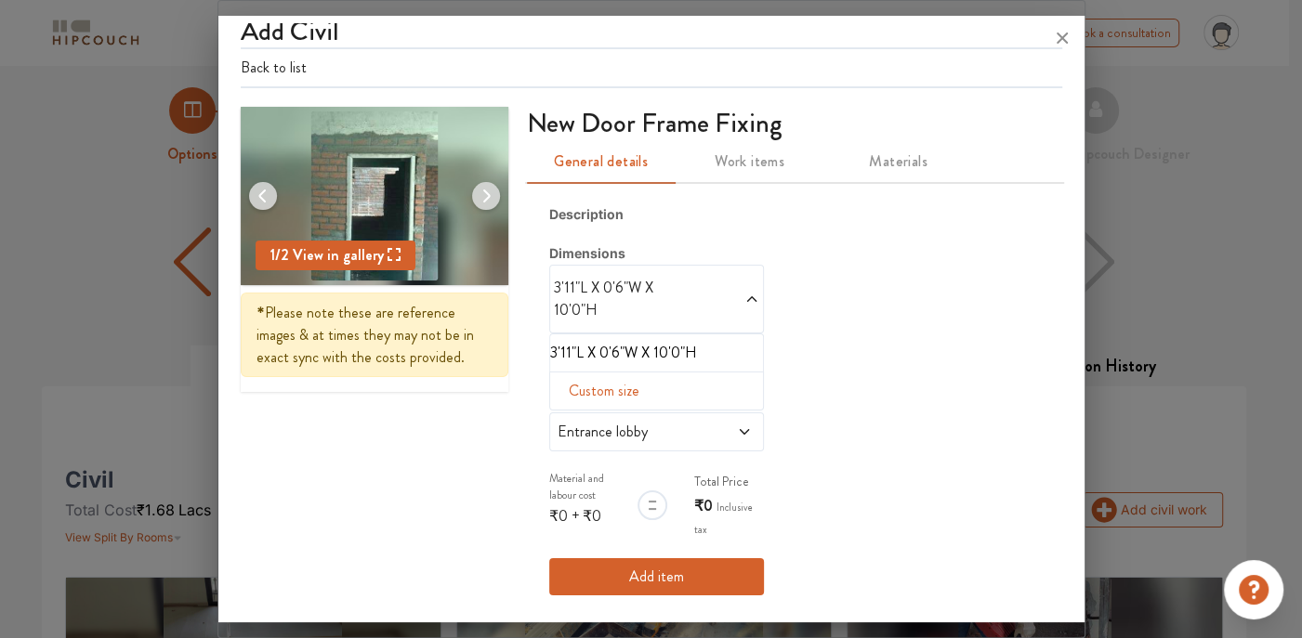
click at [744, 300] on icon at bounding box center [751, 299] width 15 height 15
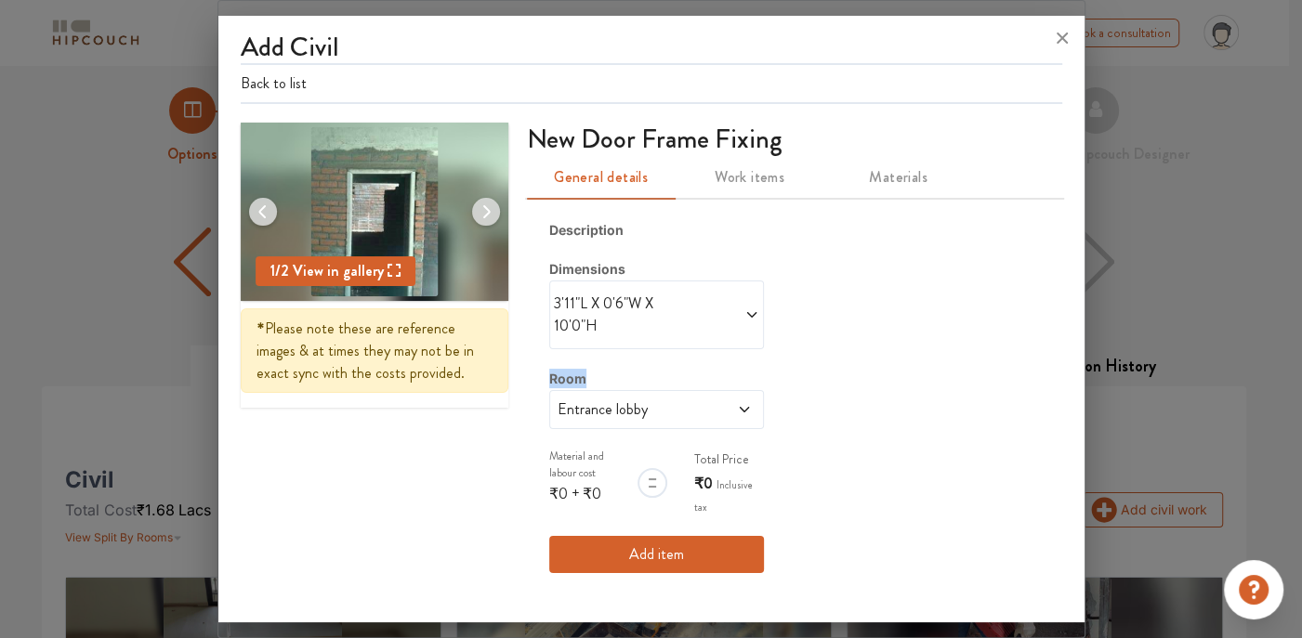
click at [744, 298] on span at bounding box center [707, 315] width 103 height 45
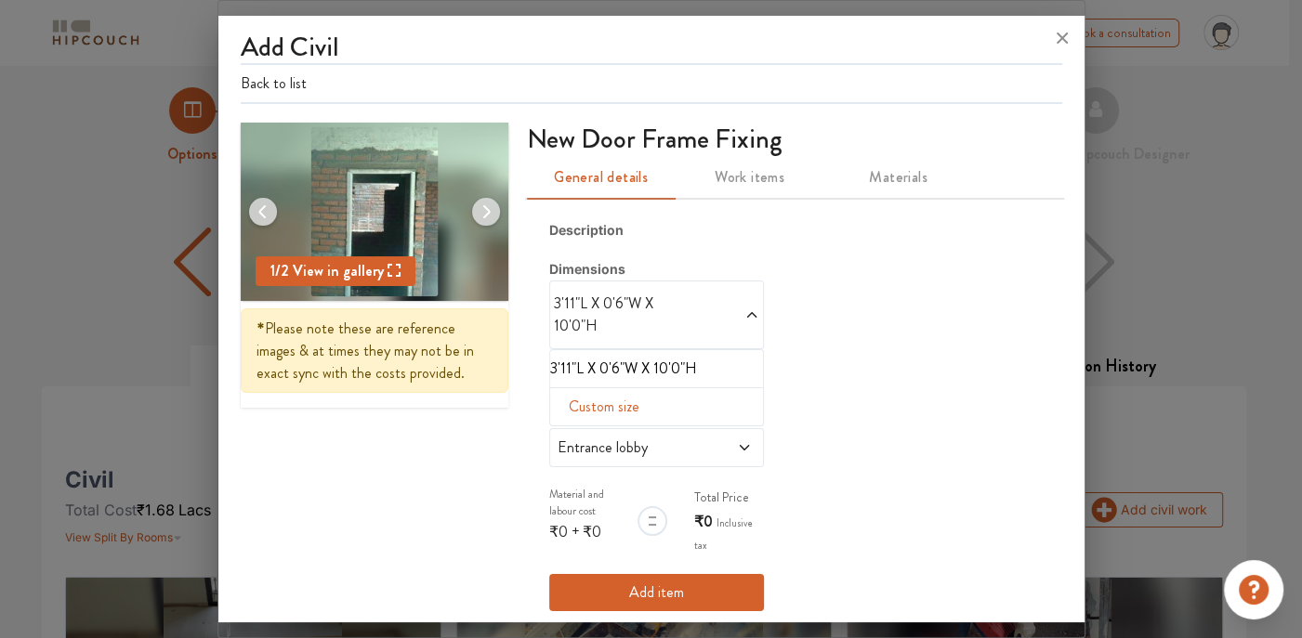
click at [586, 400] on span "Custom size" at bounding box center [603, 406] width 85 height 37
click at [572, 432] on input "text" at bounding box center [575, 436] width 20 height 35
type input "2"
click at [588, 434] on input "text" at bounding box center [595, 436] width 20 height 35
type input "6"
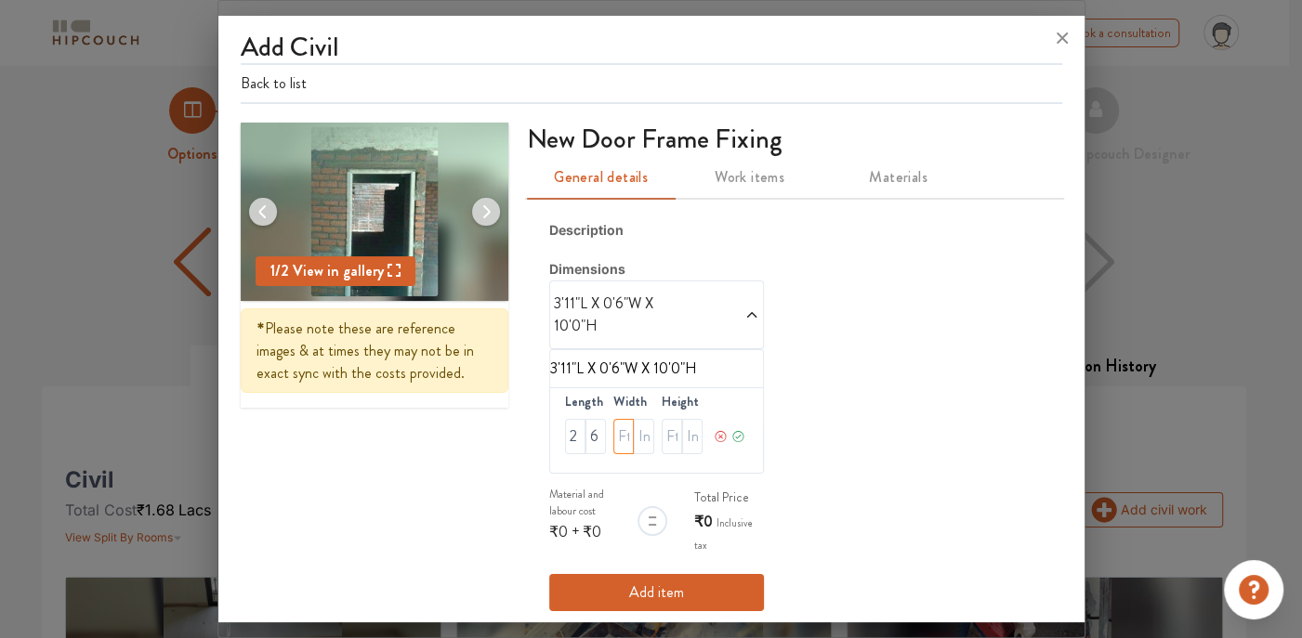
click at [617, 433] on input "text" at bounding box center [623, 436] width 20 height 35
click at [634, 433] on input "text" at bounding box center [644, 436] width 20 height 35
type input "2"
click at [665, 439] on input "text" at bounding box center [671, 436] width 20 height 35
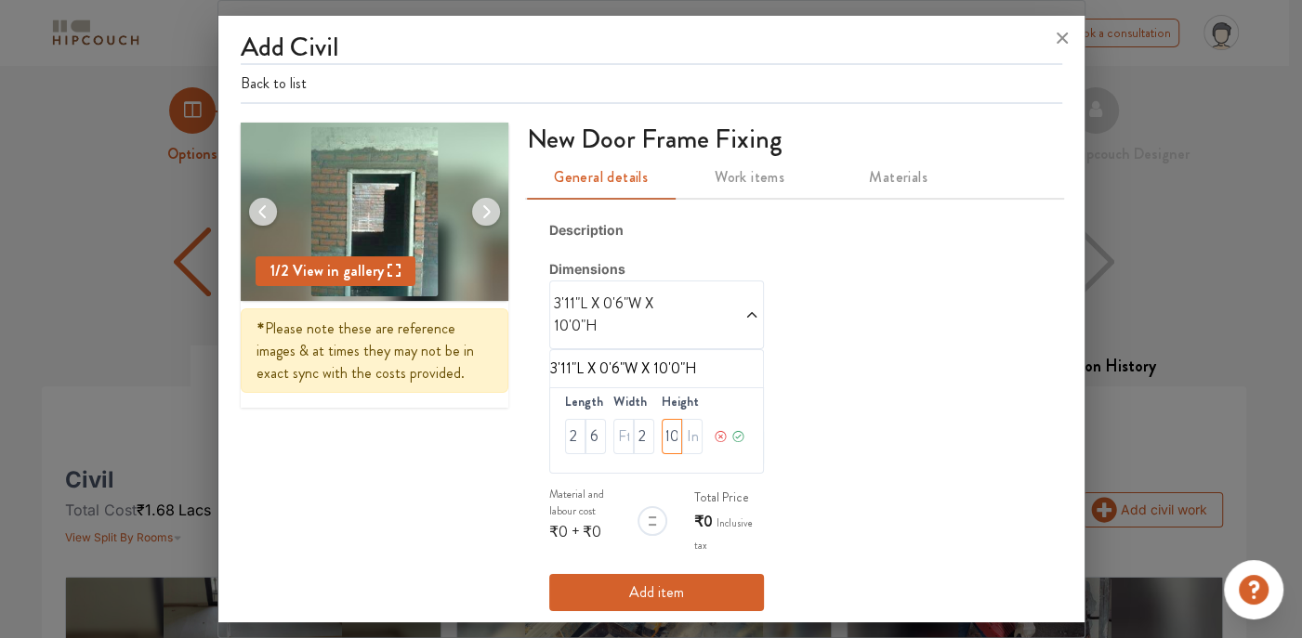
type input "10"
click at [734, 432] on icon at bounding box center [738, 436] width 14 height 37
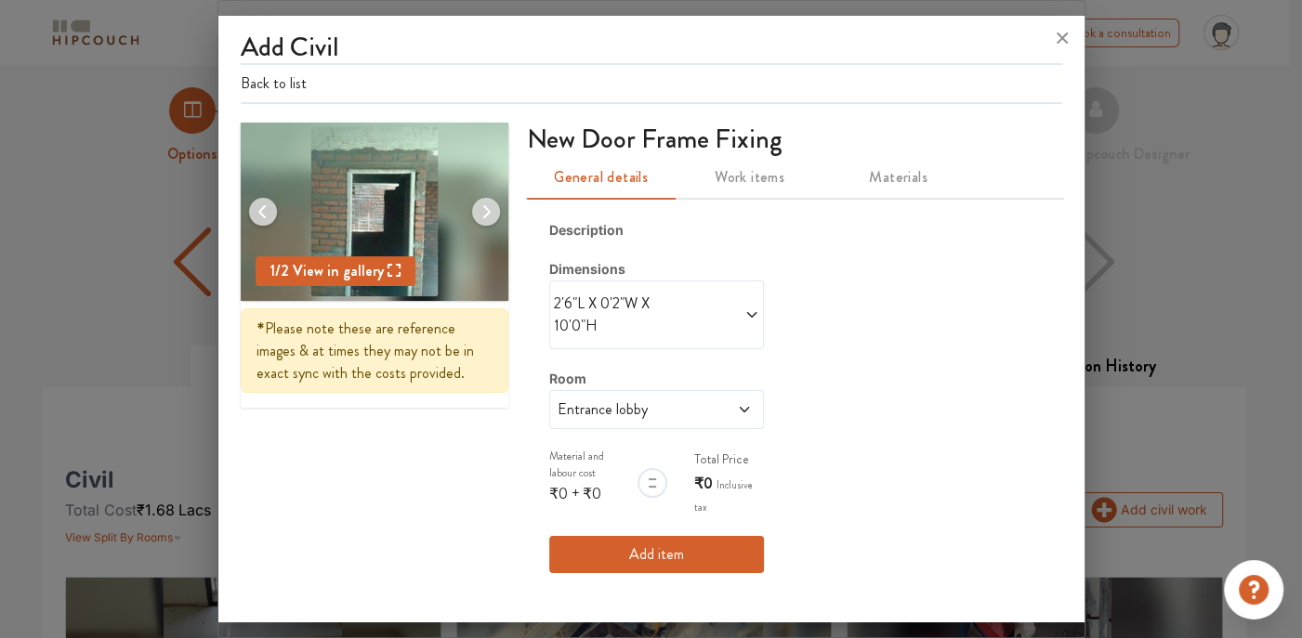
click at [685, 411] on span "Entrance lobby" at bounding box center [628, 410] width 149 height 22
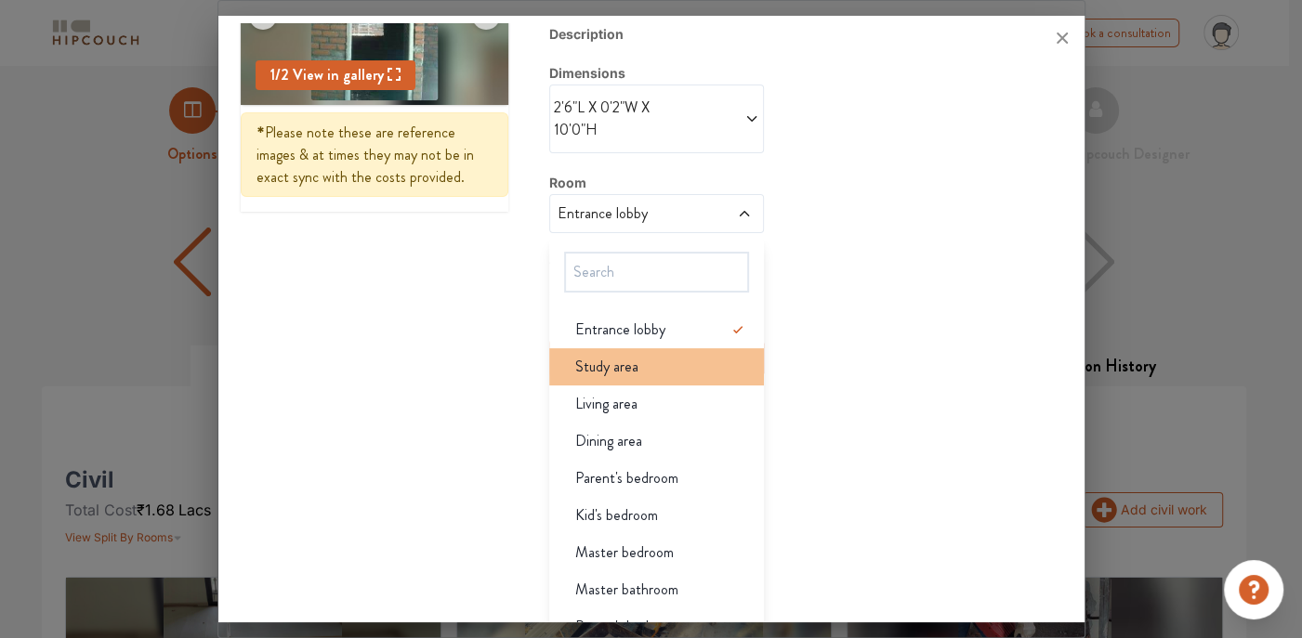
click at [618, 349] on li "Study area" at bounding box center [656, 366] width 215 height 37
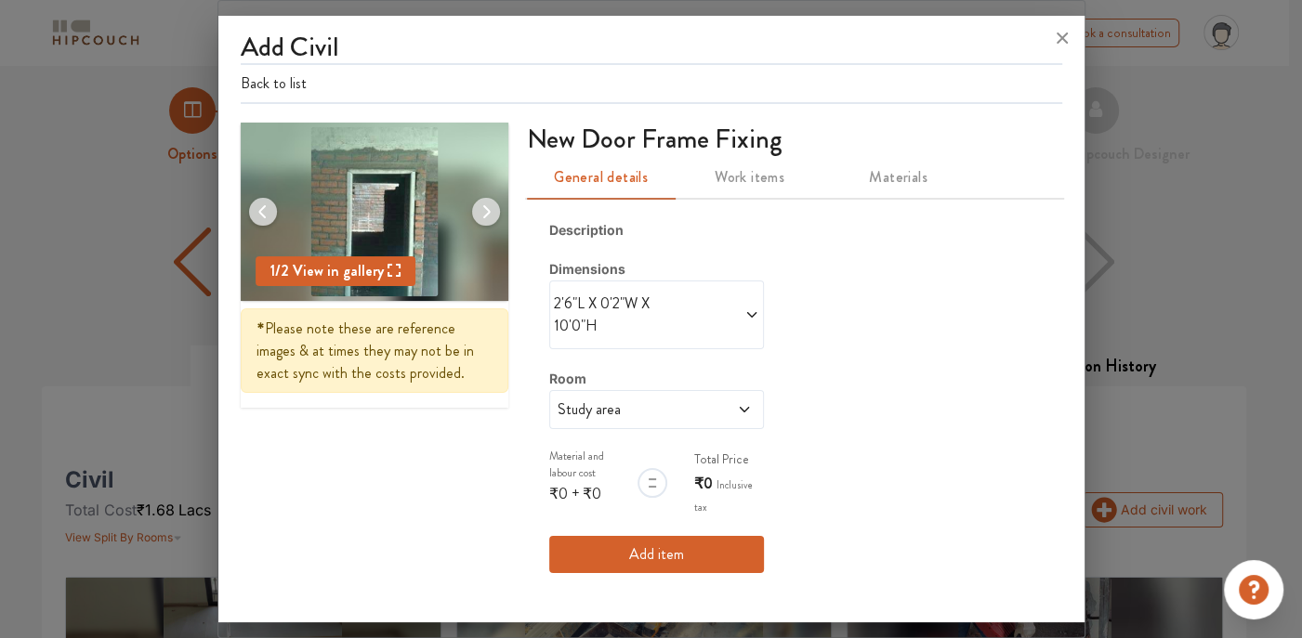
click at [653, 549] on button "Add item" at bounding box center [656, 554] width 215 height 37
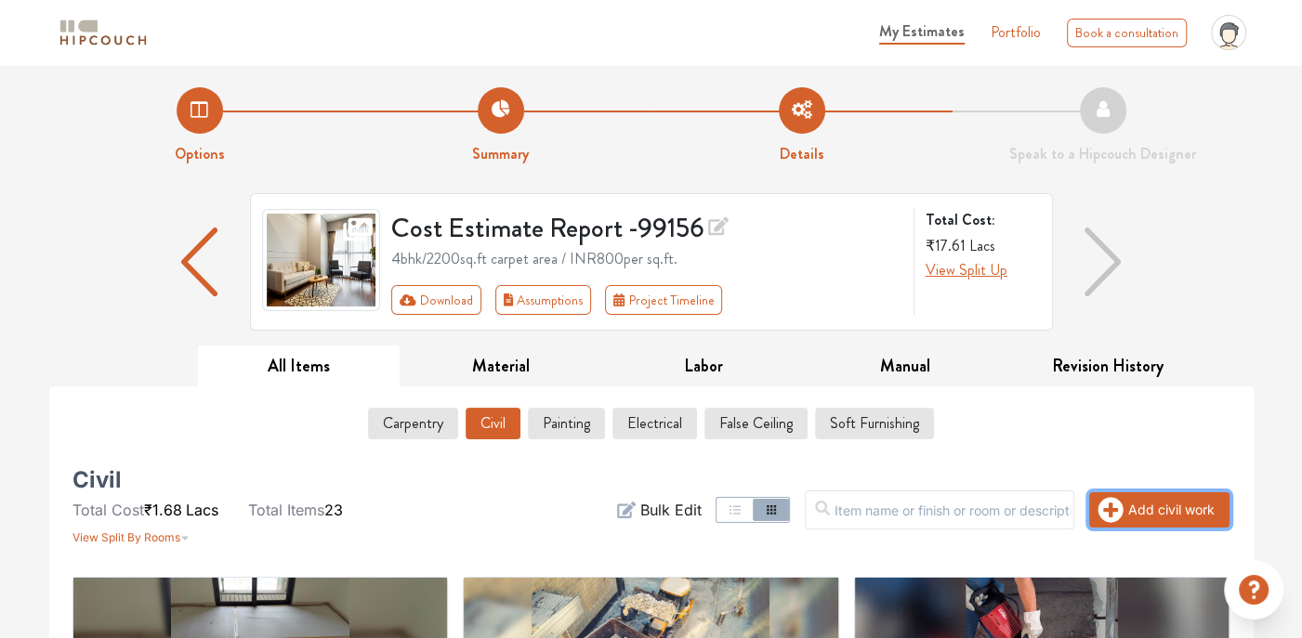
click at [1174, 500] on button "Add civil work" at bounding box center [1159, 509] width 140 height 35
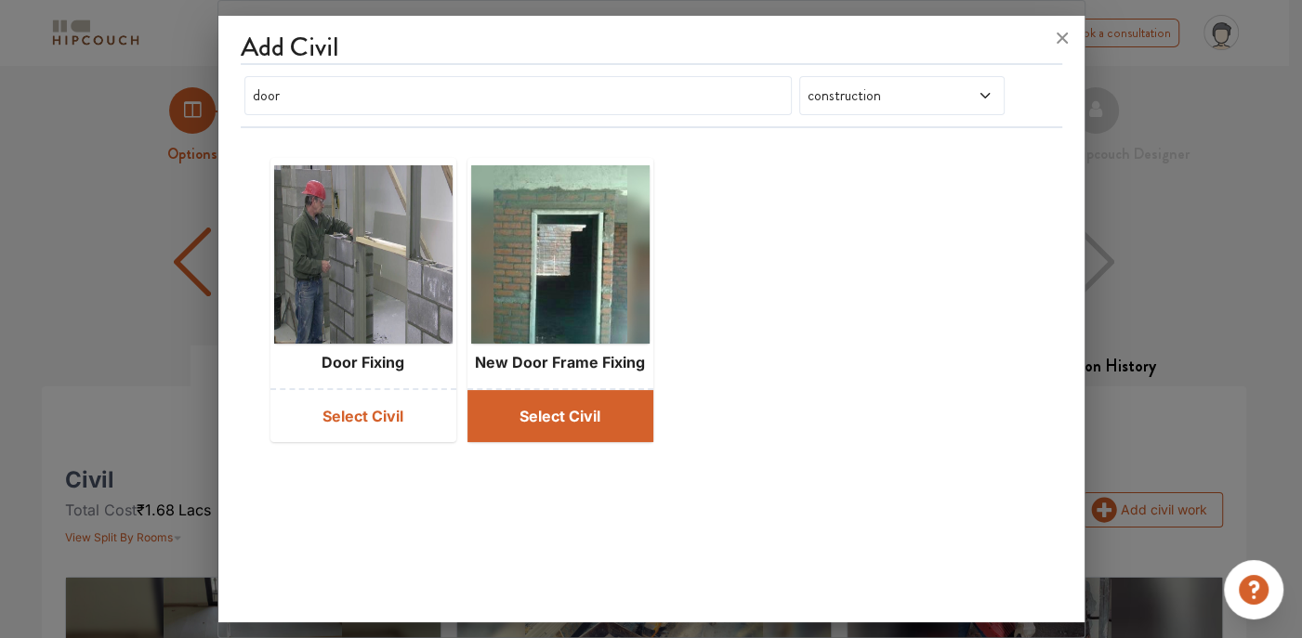
click at [504, 421] on button "Select Civil" at bounding box center [560, 416] width 186 height 52
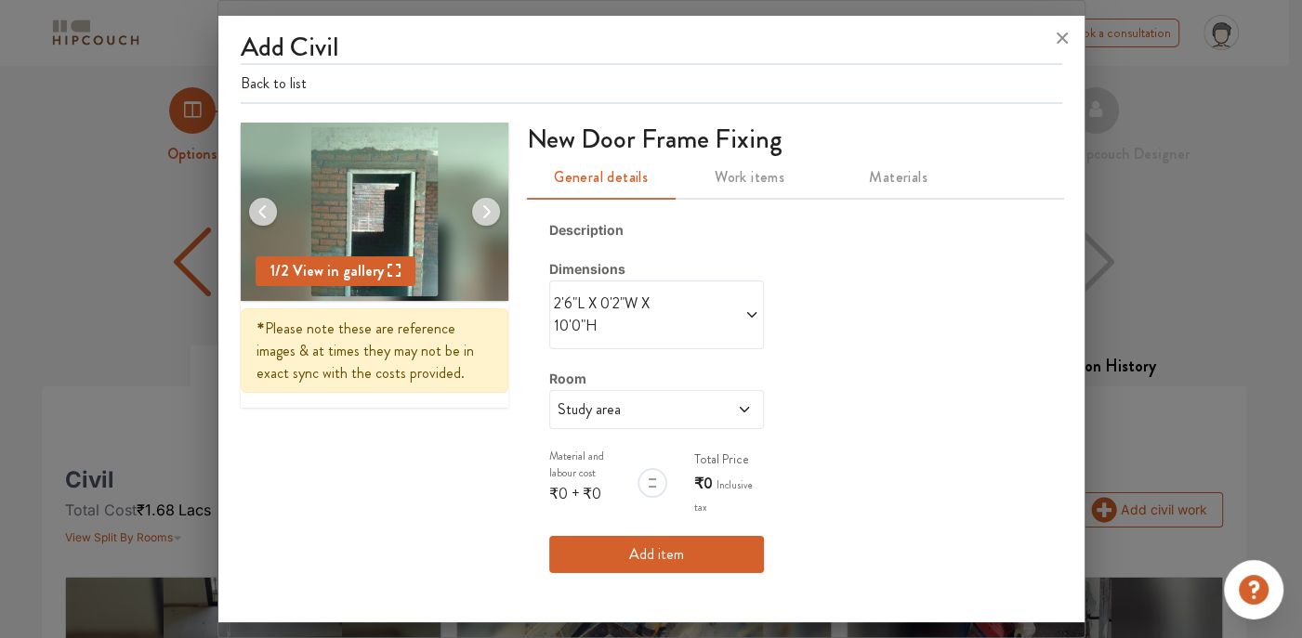
click at [747, 313] on icon at bounding box center [751, 315] width 15 height 15
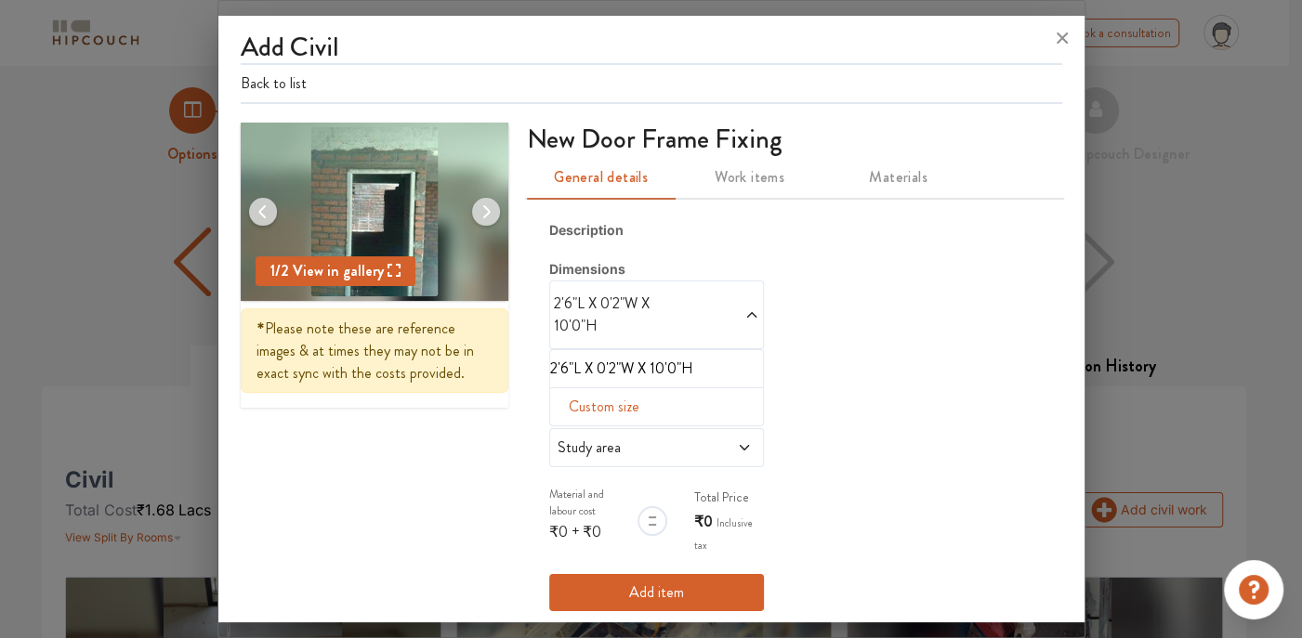
click at [574, 402] on span "Custom size" at bounding box center [603, 406] width 85 height 37
click at [573, 440] on input "text" at bounding box center [575, 436] width 20 height 35
type input "2"
click at [587, 438] on input "text" at bounding box center [595, 436] width 20 height 35
type input "2"
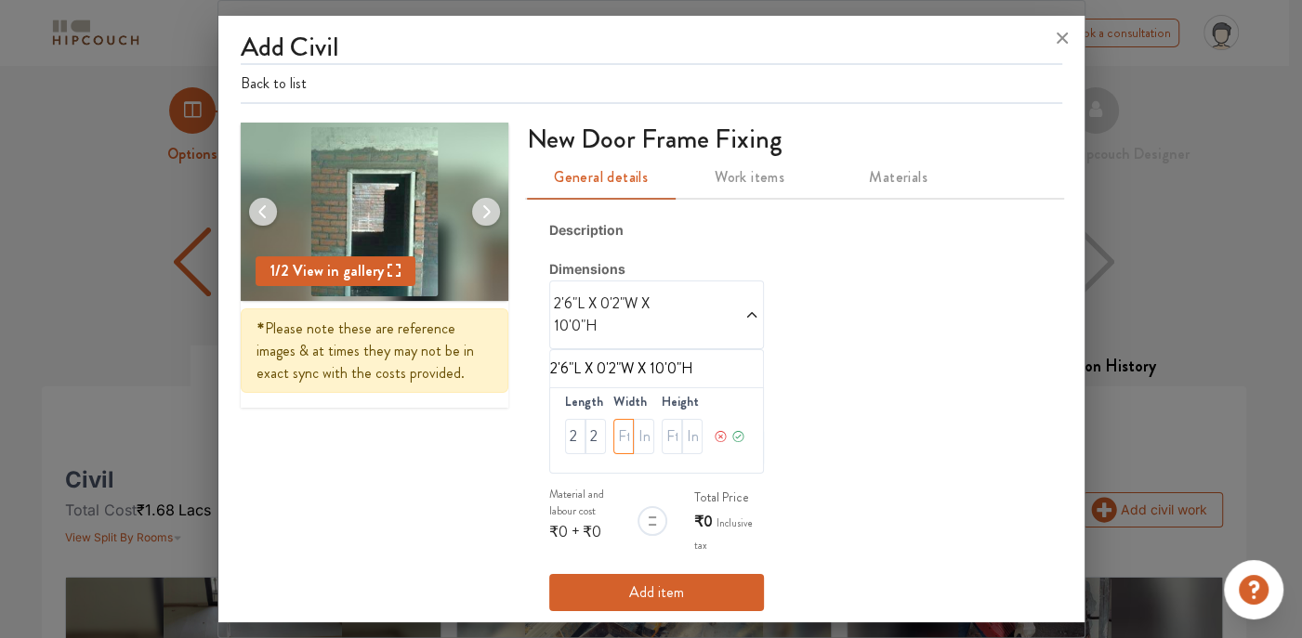
click at [619, 434] on input "text" at bounding box center [623, 436] width 20 height 35
click at [641, 438] on input "text" at bounding box center [644, 436] width 20 height 35
type input "2"
click at [671, 439] on input "text" at bounding box center [671, 436] width 20 height 35
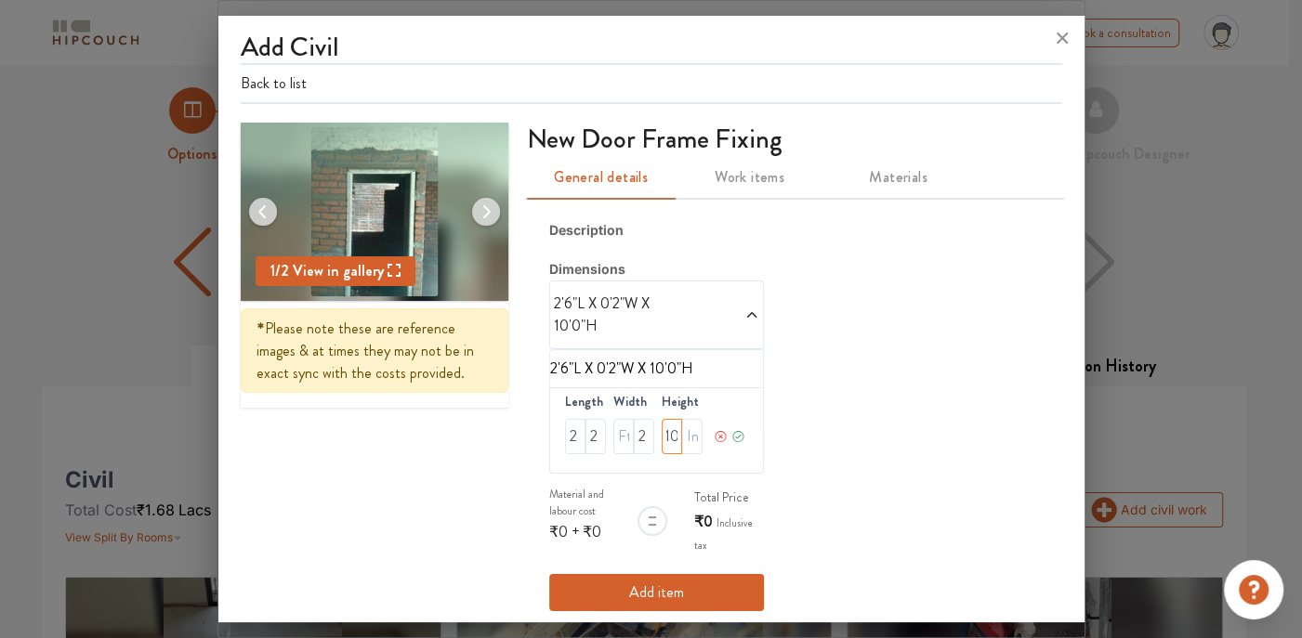
type input "10"
click at [732, 437] on icon at bounding box center [737, 436] width 11 height 11
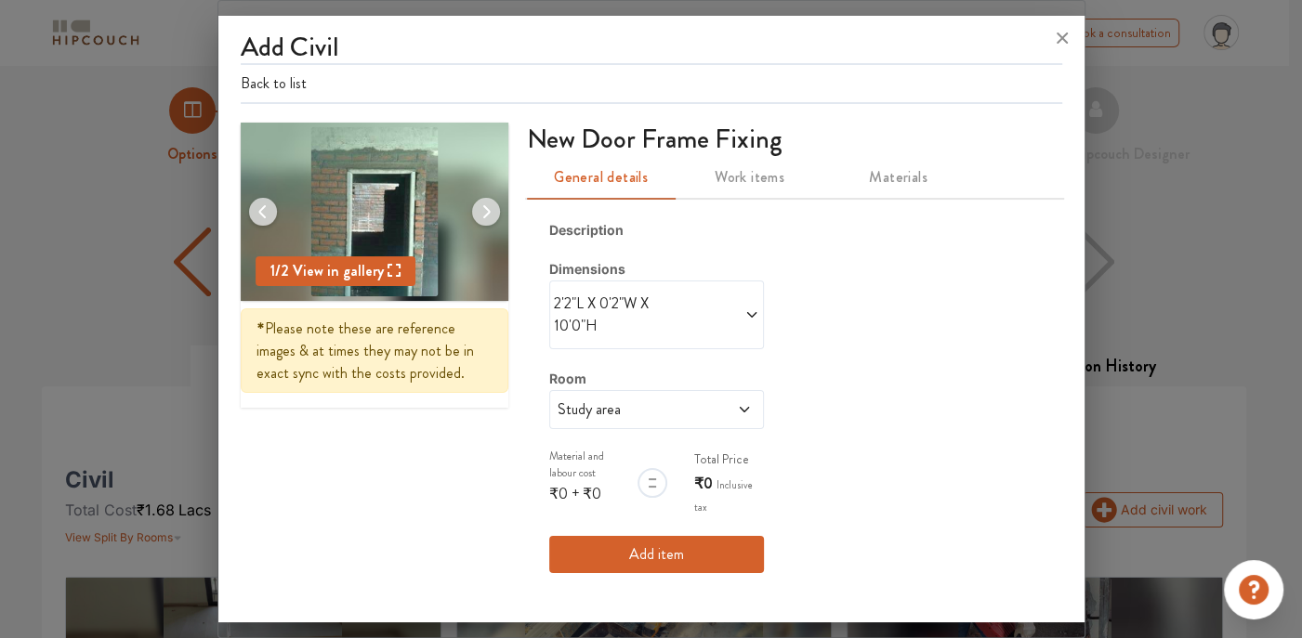
click at [701, 393] on div "Study area" at bounding box center [656, 409] width 215 height 39
click at [701, 399] on span at bounding box center [725, 410] width 49 height 22
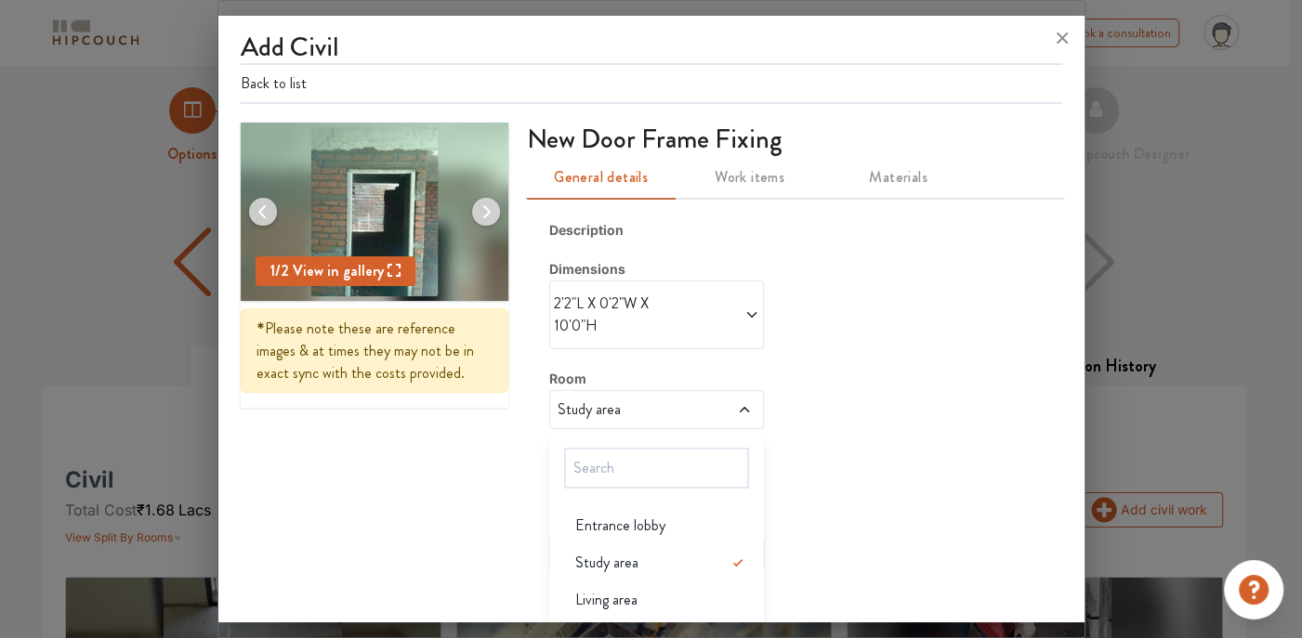
click at [707, 411] on span at bounding box center [725, 410] width 49 height 22
click at [724, 414] on span at bounding box center [725, 410] width 49 height 22
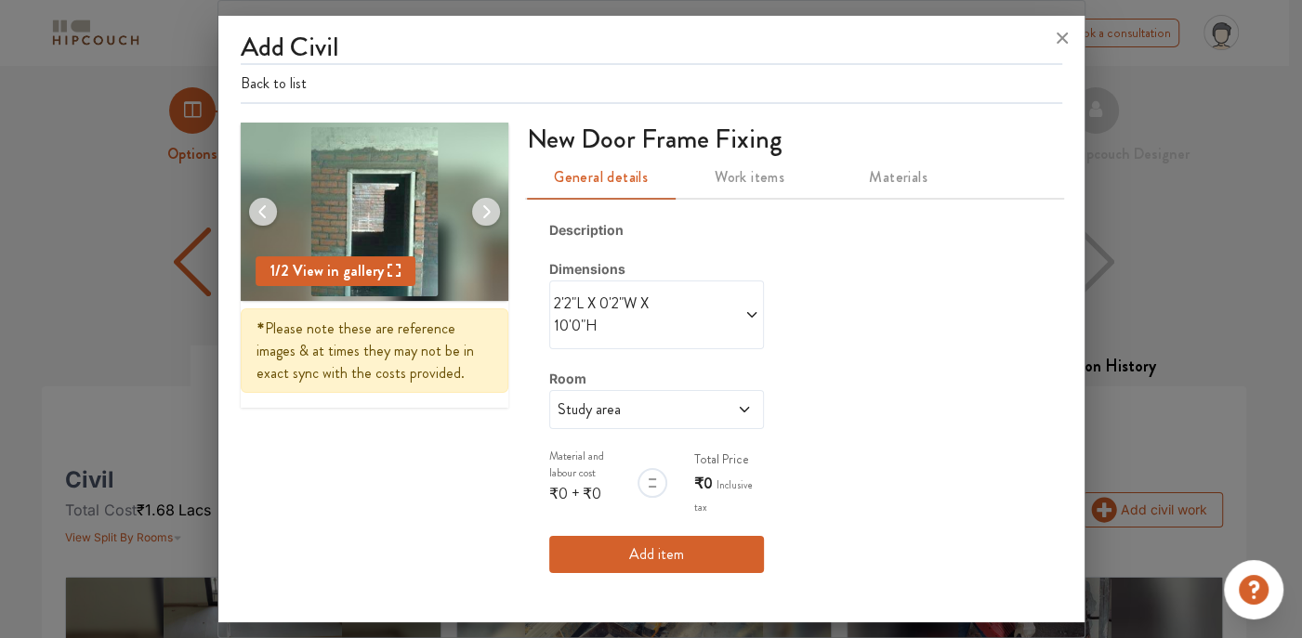
click at [686, 551] on button "Add item" at bounding box center [656, 554] width 215 height 37
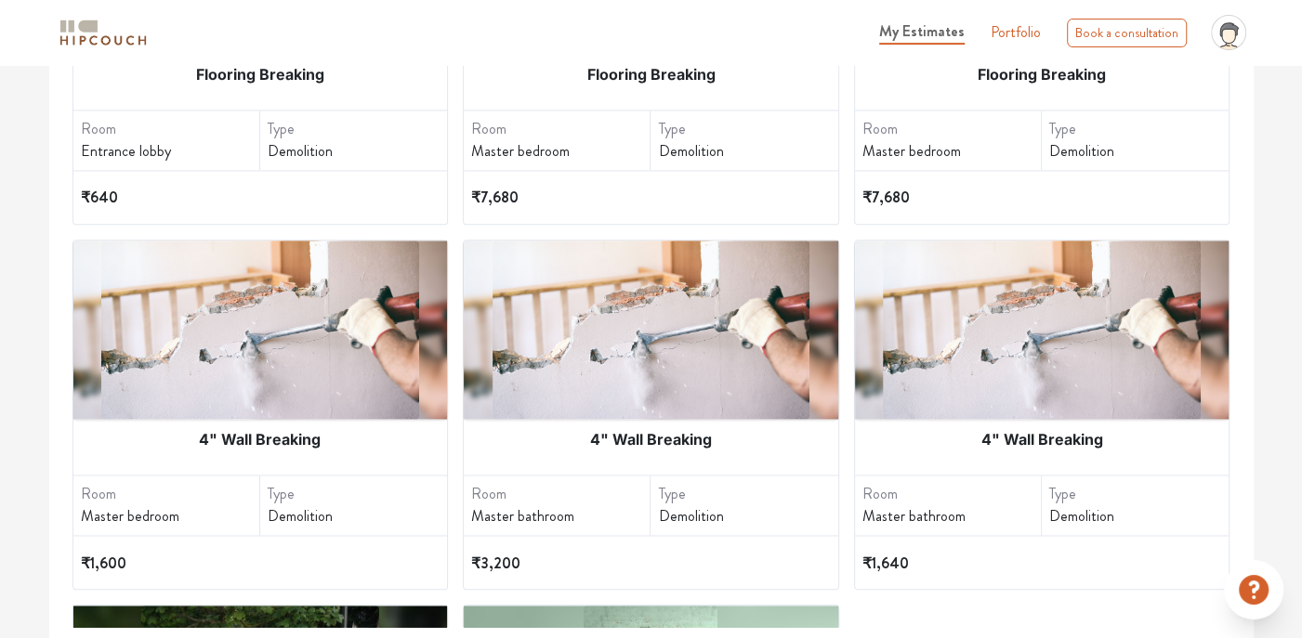
scroll to position [2268, 0]
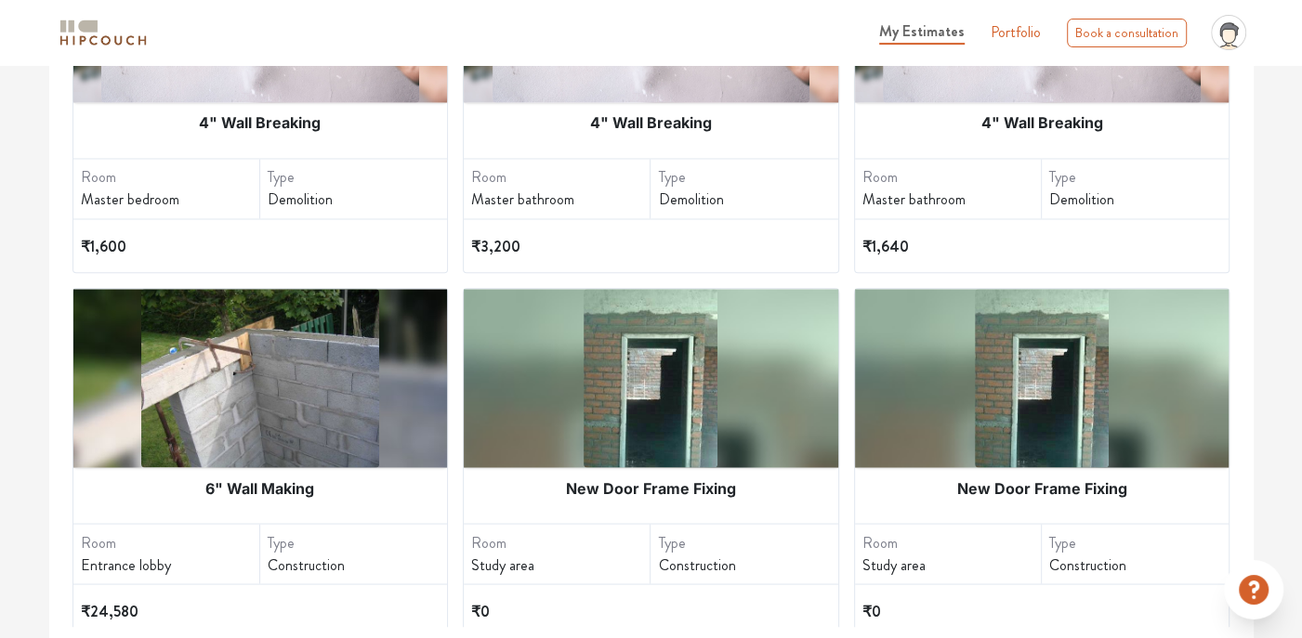
click at [714, 610] on div "₹0" at bounding box center [651, 610] width 360 height 53
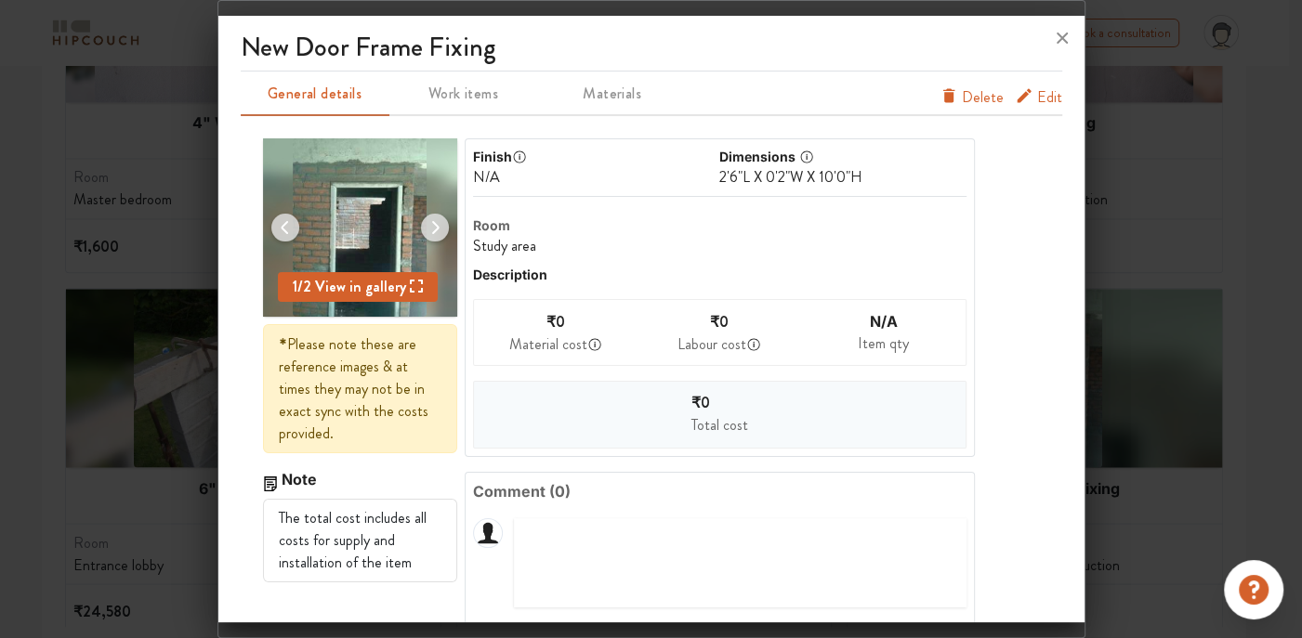
click at [1037, 100] on span "Edit" at bounding box center [1049, 101] width 25 height 30
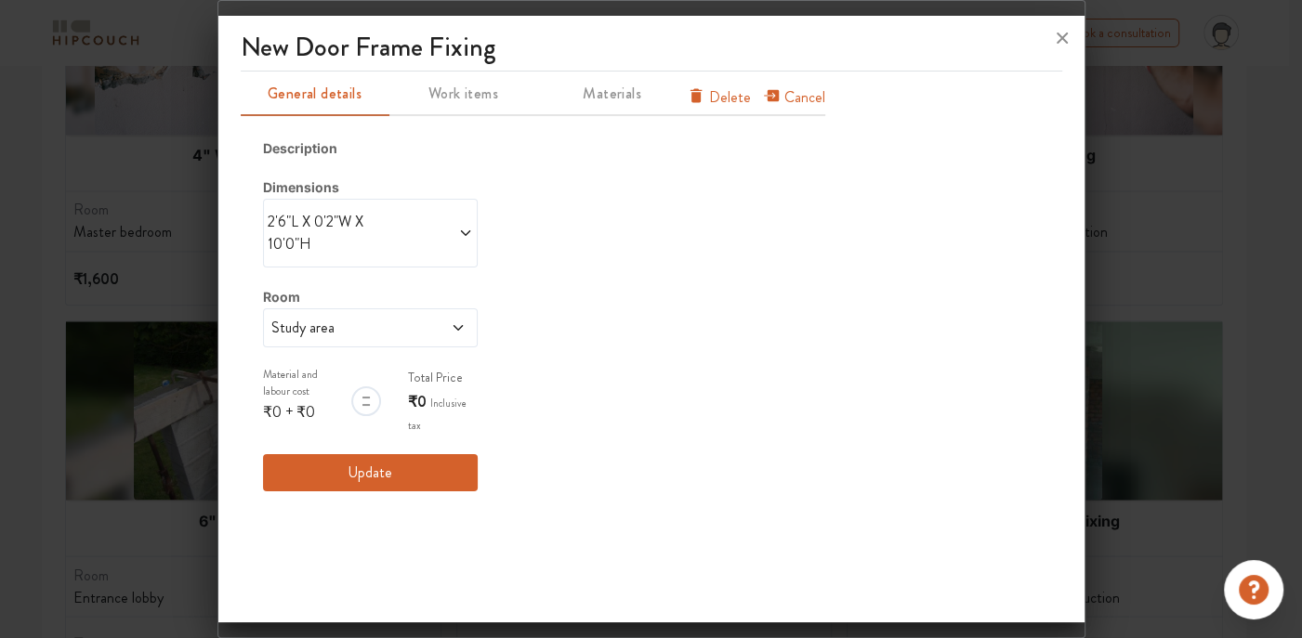
scroll to position [205, 0]
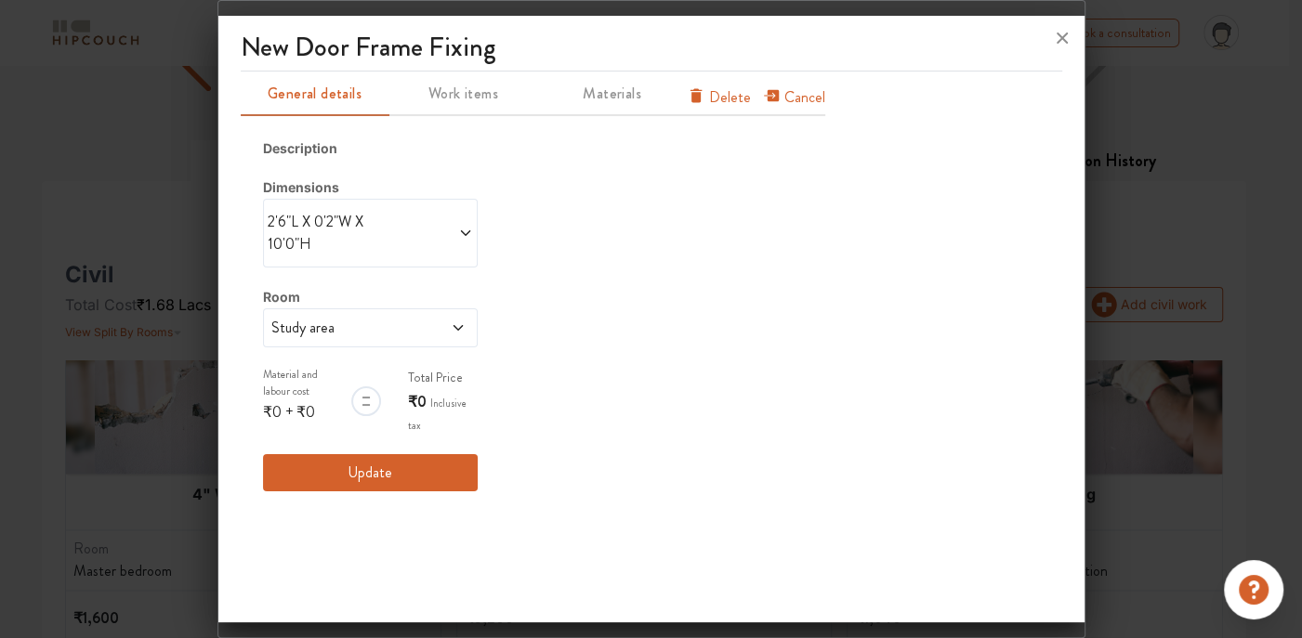
click at [447, 93] on span "Work items" at bounding box center [463, 94] width 145 height 26
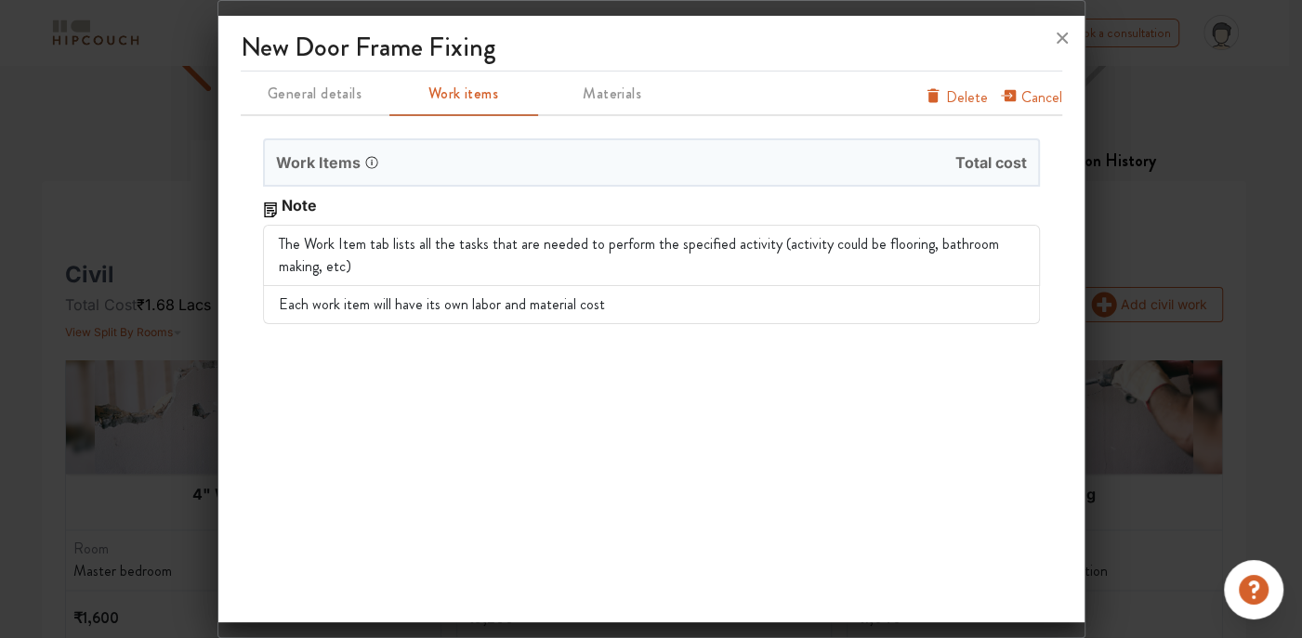
click at [632, 98] on span "Materials" at bounding box center [612, 94] width 145 height 26
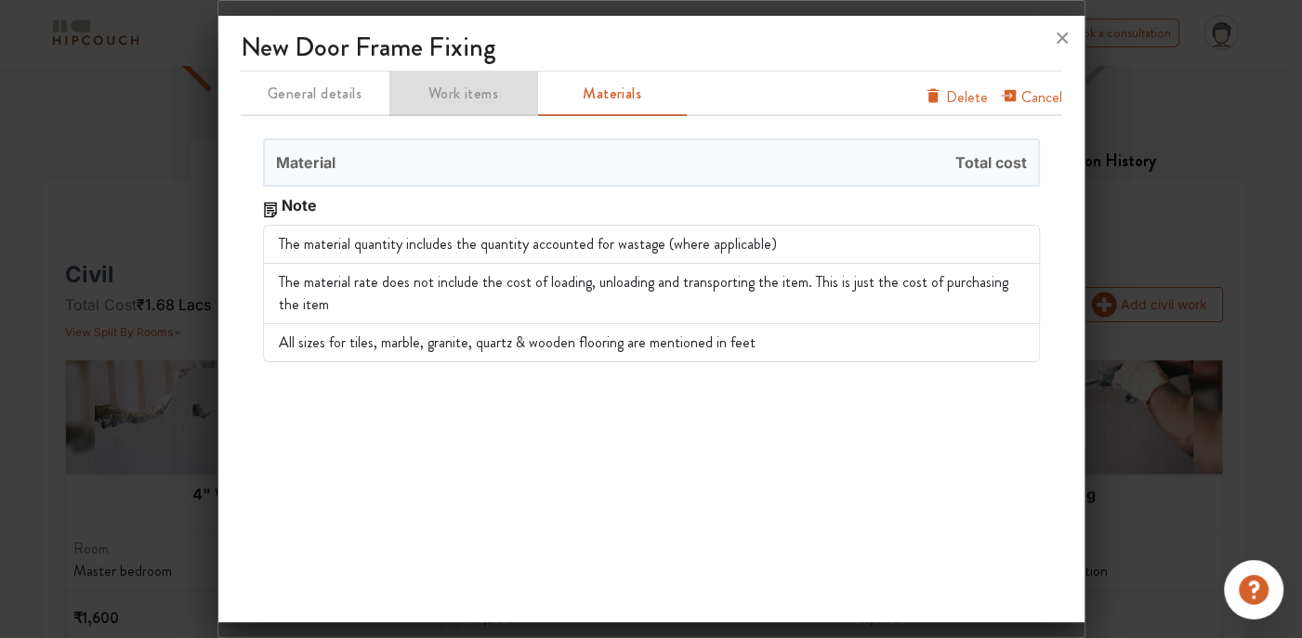
click at [504, 96] on span "Work items" at bounding box center [463, 94] width 145 height 26
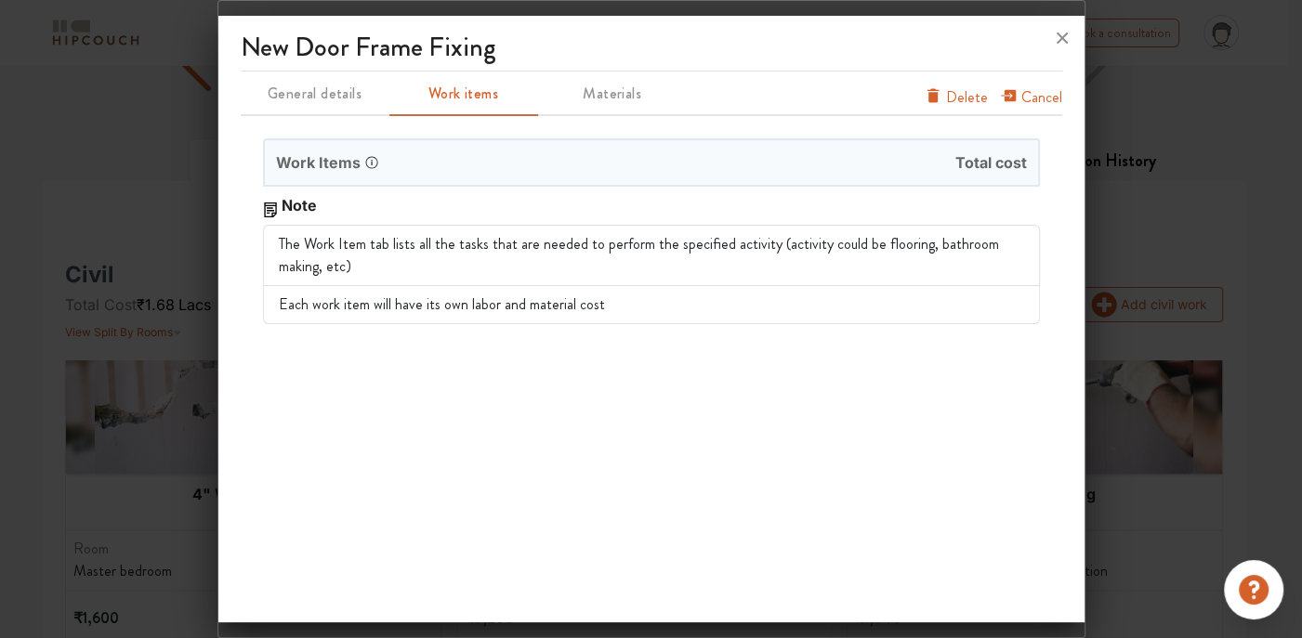
click at [347, 88] on span "General details" at bounding box center [314, 94] width 145 height 26
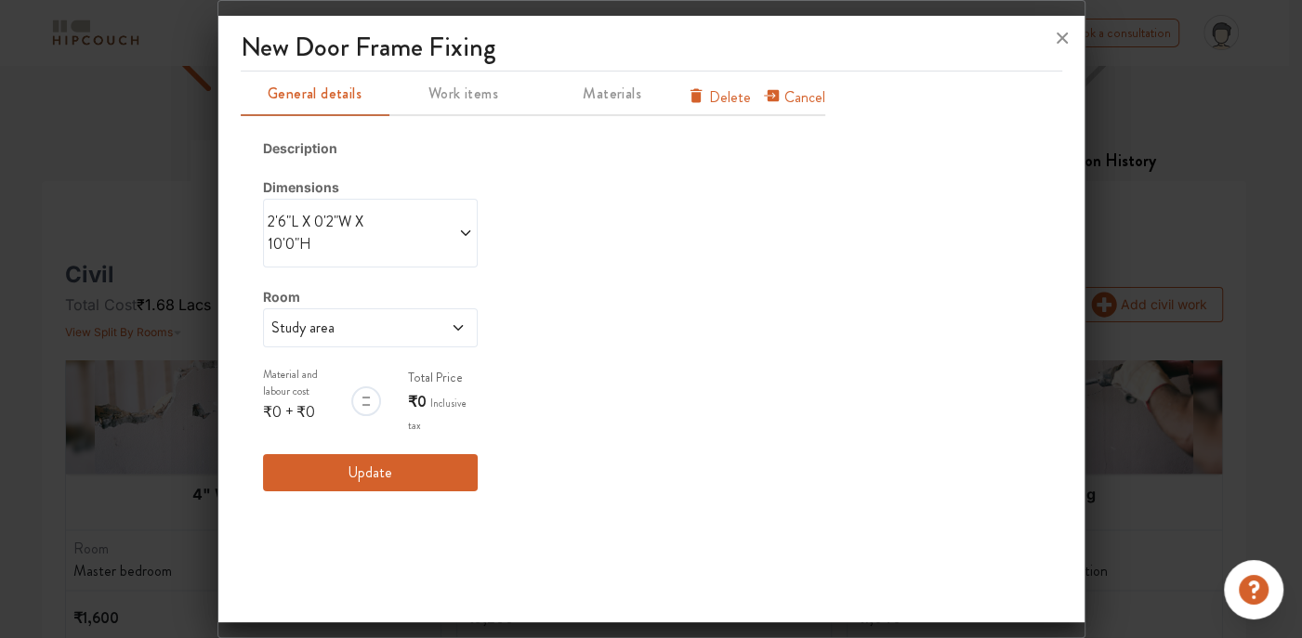
click at [356, 393] on div at bounding box center [366, 401] width 30 height 30
click at [360, 398] on div at bounding box center [366, 401] width 30 height 30
click at [428, 321] on span at bounding box center [439, 328] width 49 height 22
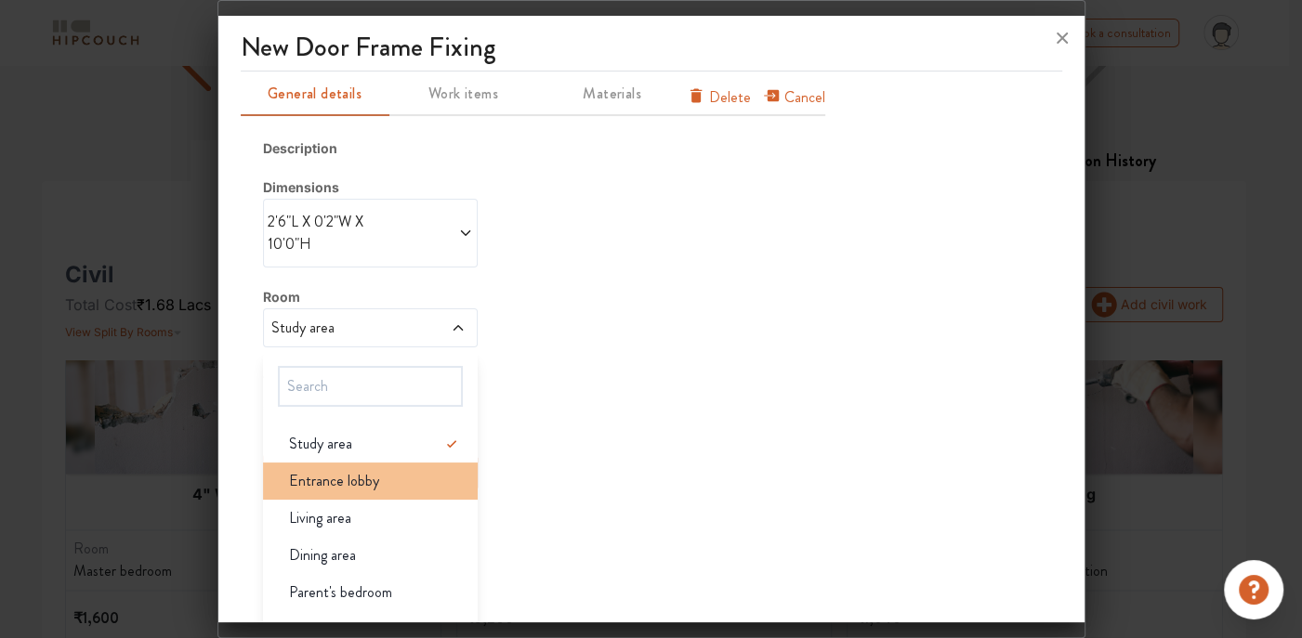
click at [331, 485] on span "Entrance lobby" at bounding box center [334, 481] width 90 height 22
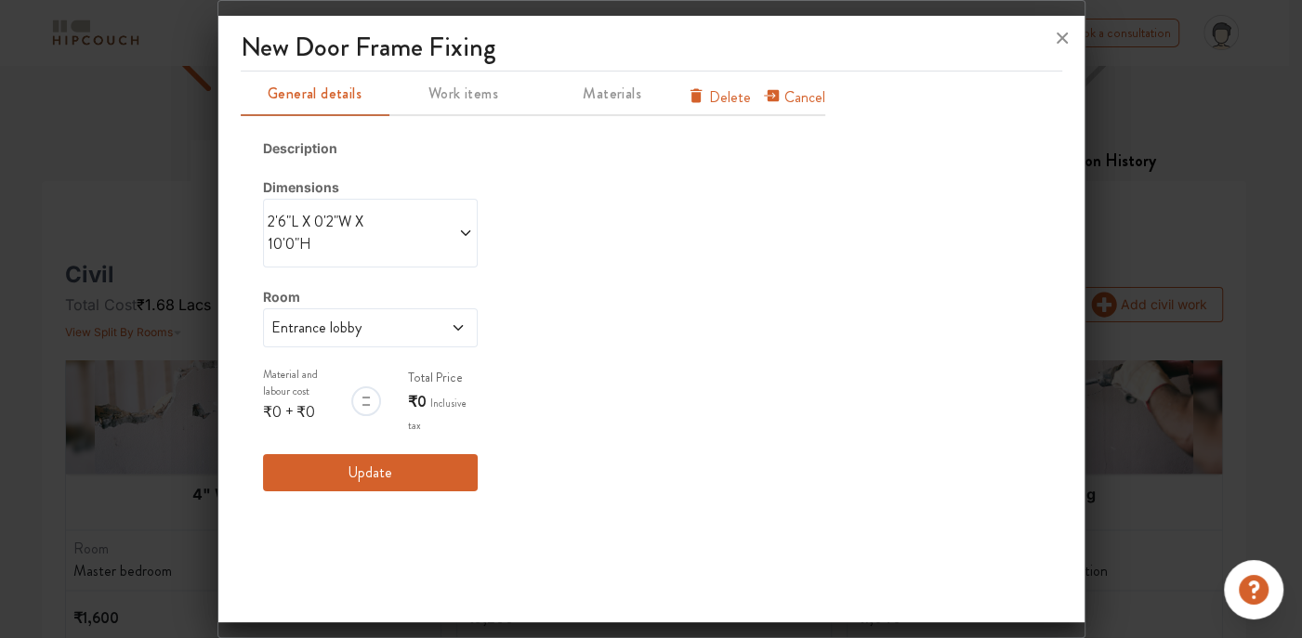
click at [334, 215] on span "2'6"L X 0'2"W X 10'0"H" at bounding box center [319, 233] width 103 height 45
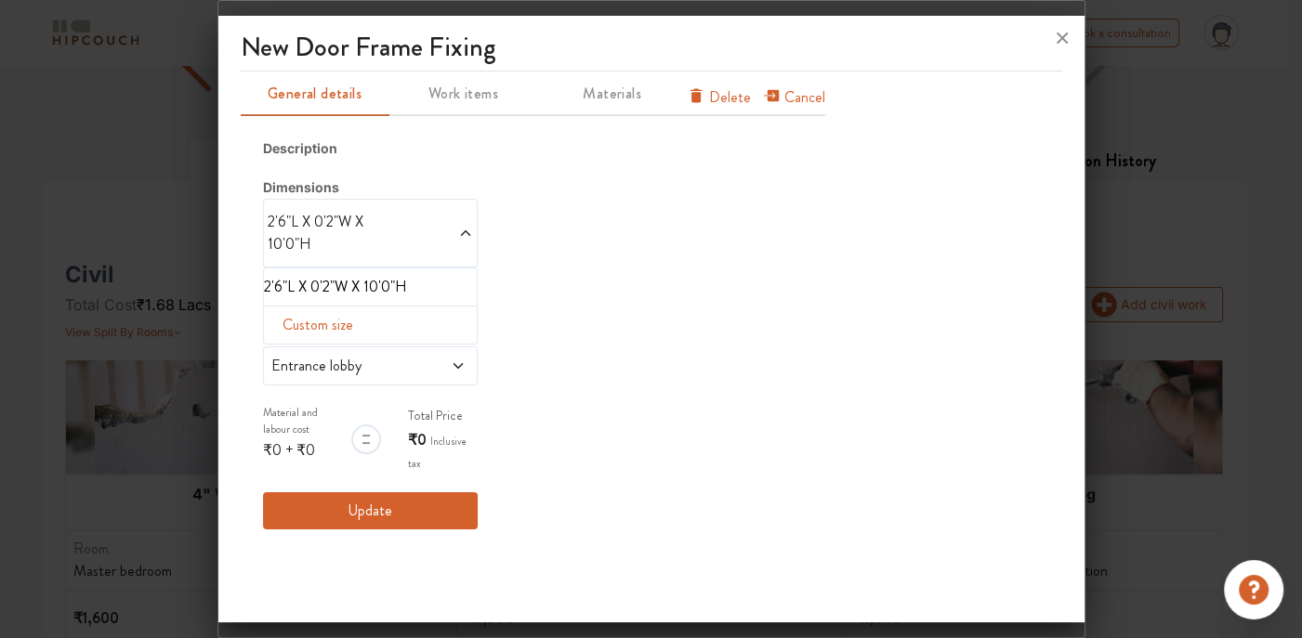
click at [321, 321] on span "Custom size" at bounding box center [317, 325] width 85 height 37
click at [282, 357] on input "text" at bounding box center [289, 354] width 20 height 35
type input "2"
click at [320, 353] on div "Length 2 Width Height" at bounding box center [370, 349] width 215 height 86
click at [308, 348] on input "text" at bounding box center [309, 354] width 20 height 35
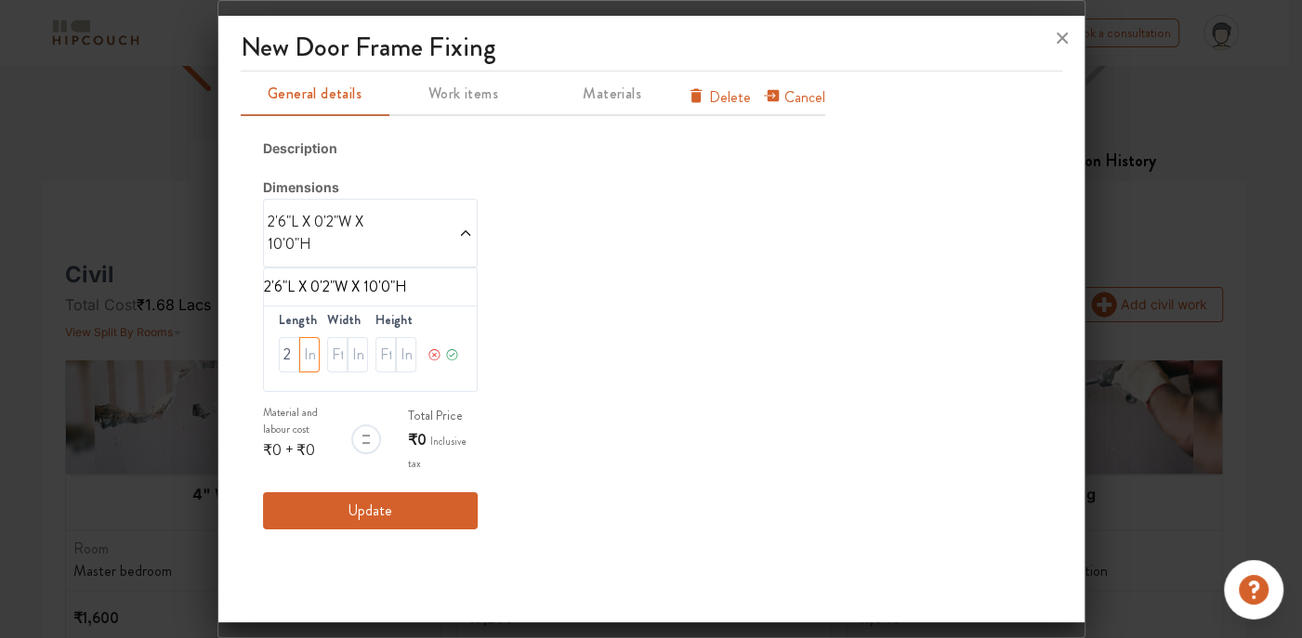
type input "6"
click at [352, 352] on input "2" at bounding box center [357, 354] width 20 height 35
click at [360, 360] on input "2" at bounding box center [357, 354] width 20 height 35
type input "6"
click at [386, 353] on input "text" at bounding box center [385, 354] width 20 height 35
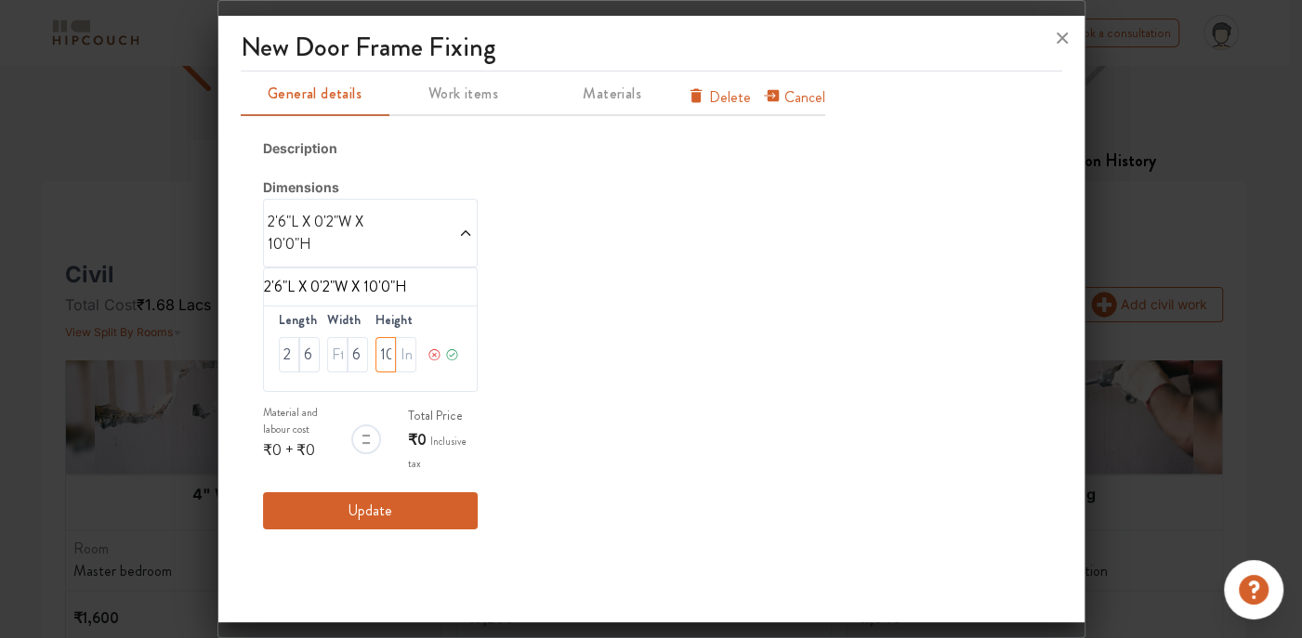
scroll to position [0, 2]
type input "10"
click at [360, 495] on button "Update" at bounding box center [370, 510] width 215 height 37
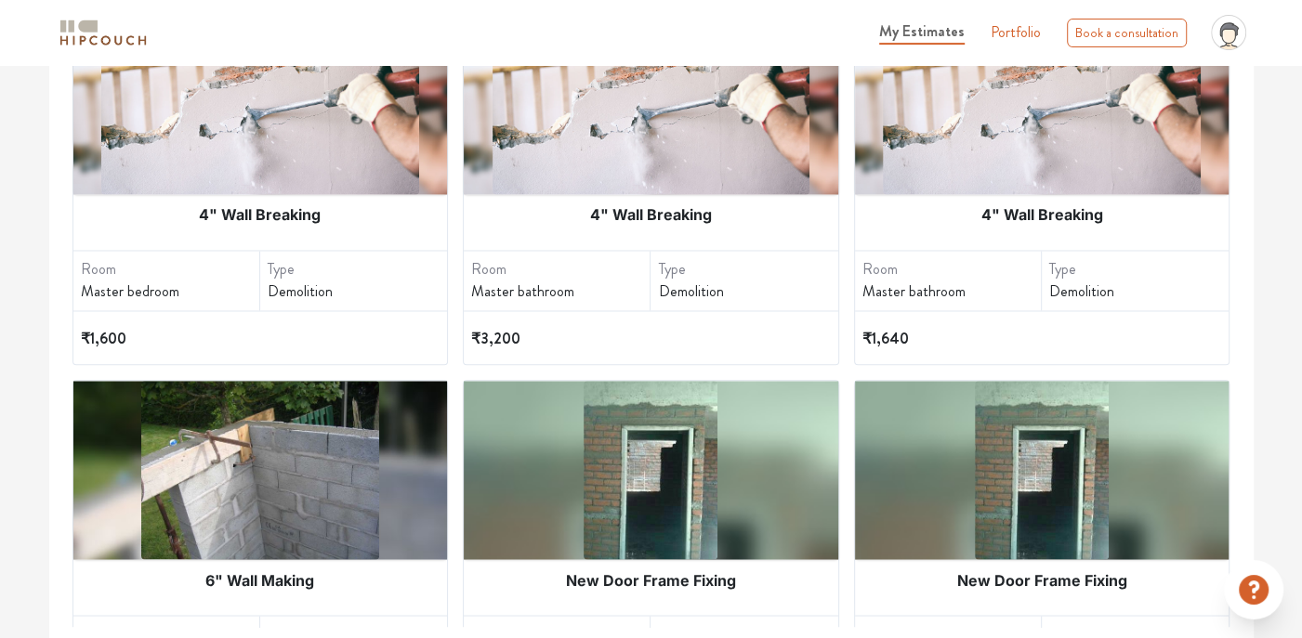
scroll to position [2268, 0]
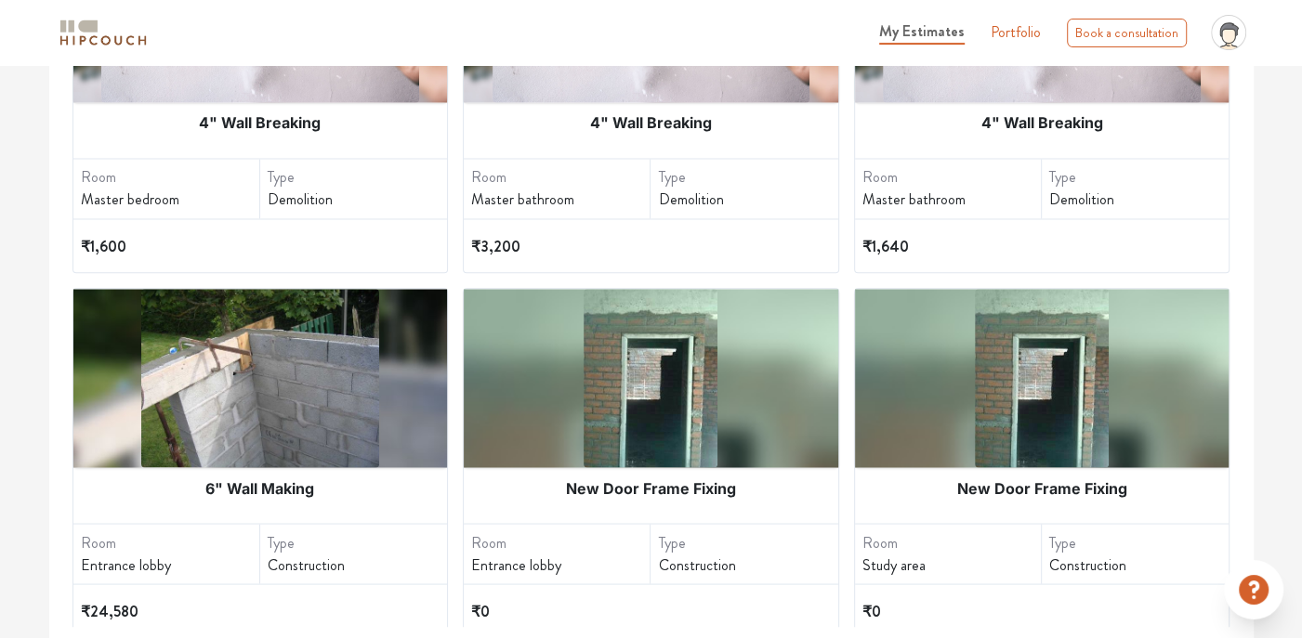
drag, startPoint x: 691, startPoint y: 404, endPoint x: 637, endPoint y: 373, distance: 62.0
click at [637, 373] on img at bounding box center [650, 378] width 134 height 178
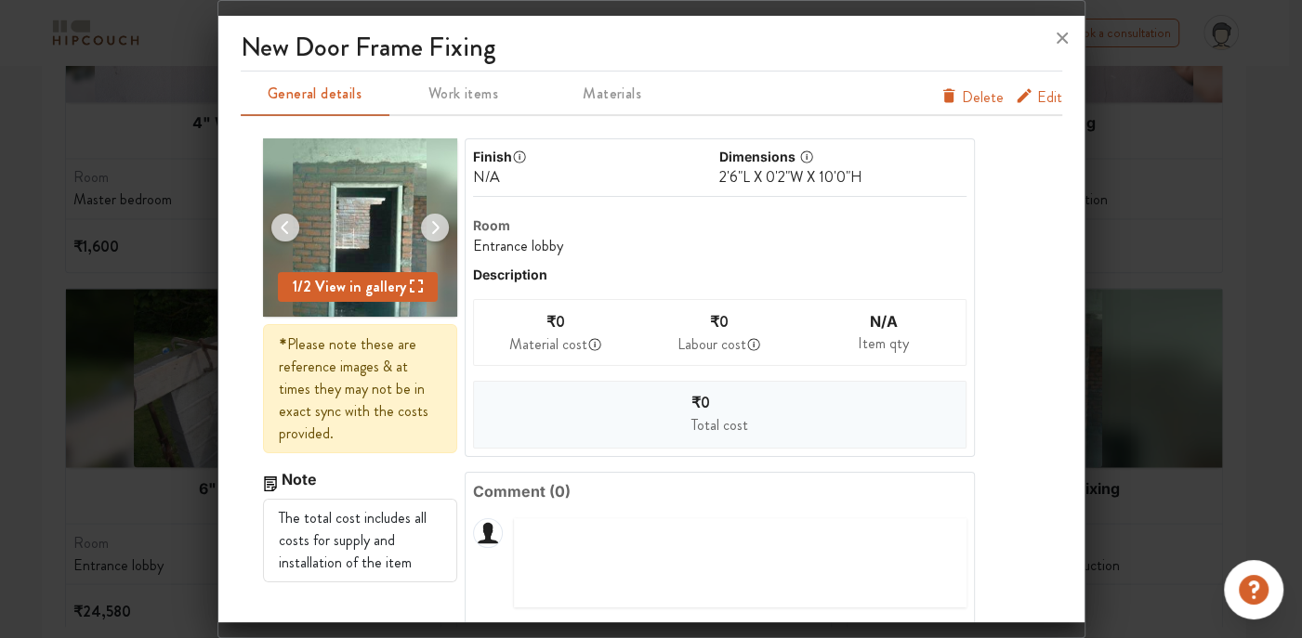
click at [942, 100] on icon "furniture info tabs" at bounding box center [948, 96] width 12 height 14
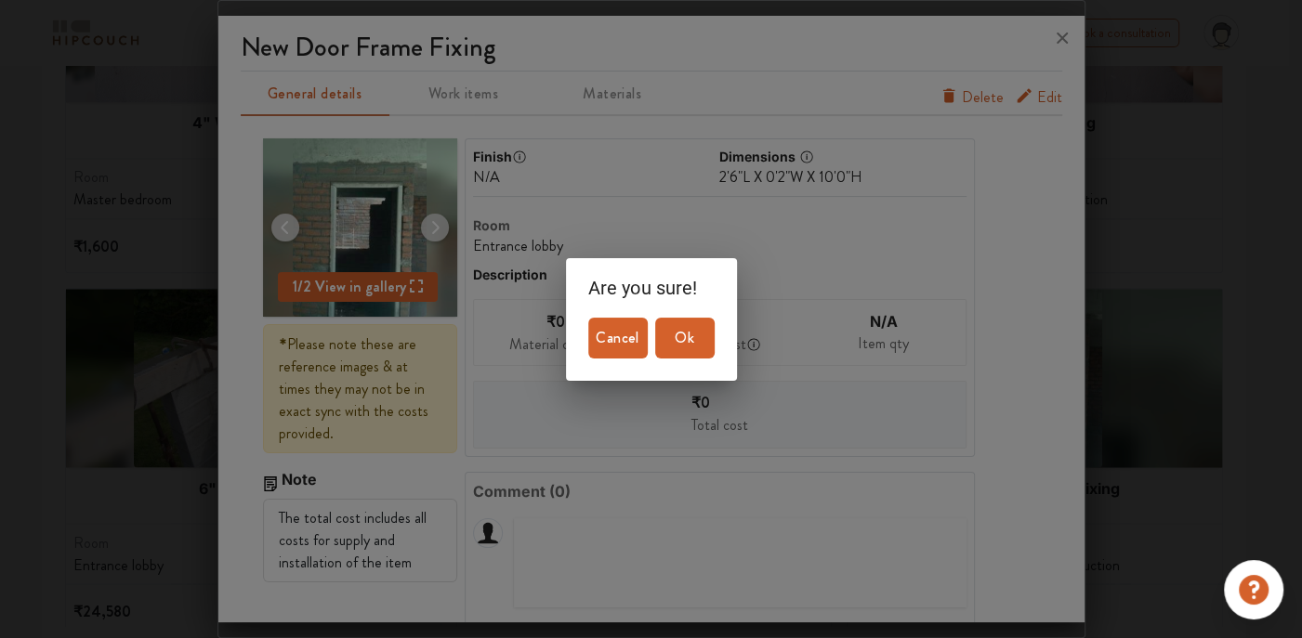
click at [685, 344] on span "Ok" at bounding box center [684, 338] width 45 height 26
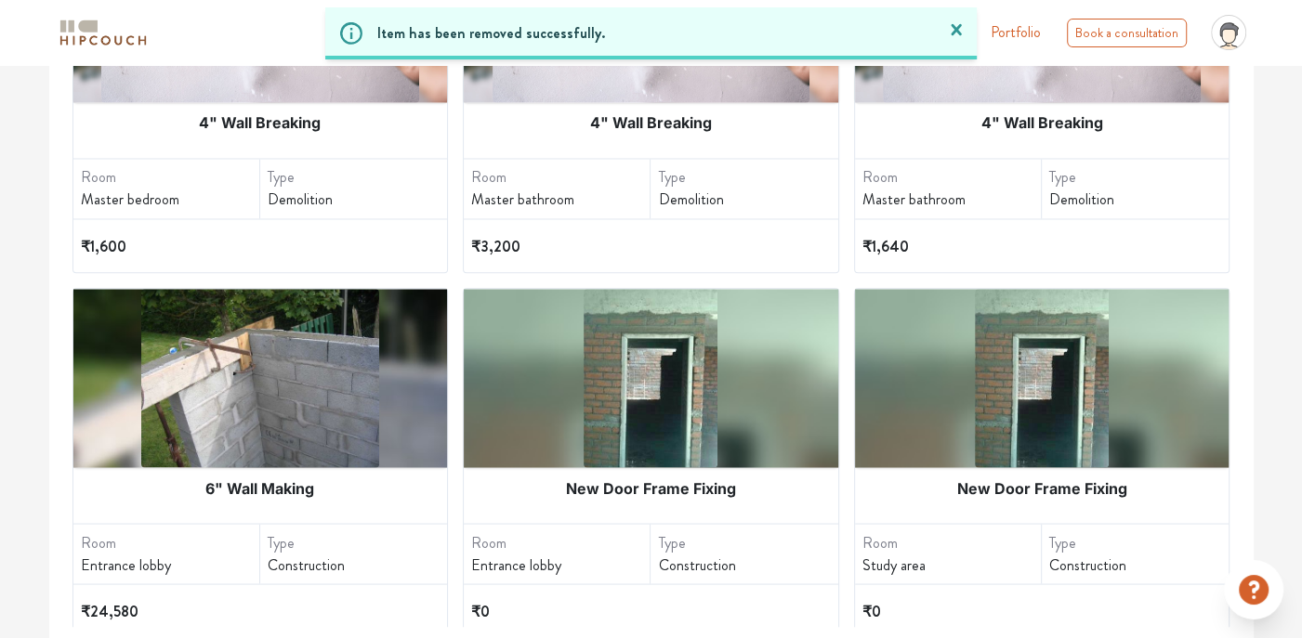
click at [917, 395] on div at bounding box center [1042, 378] width 374 height 178
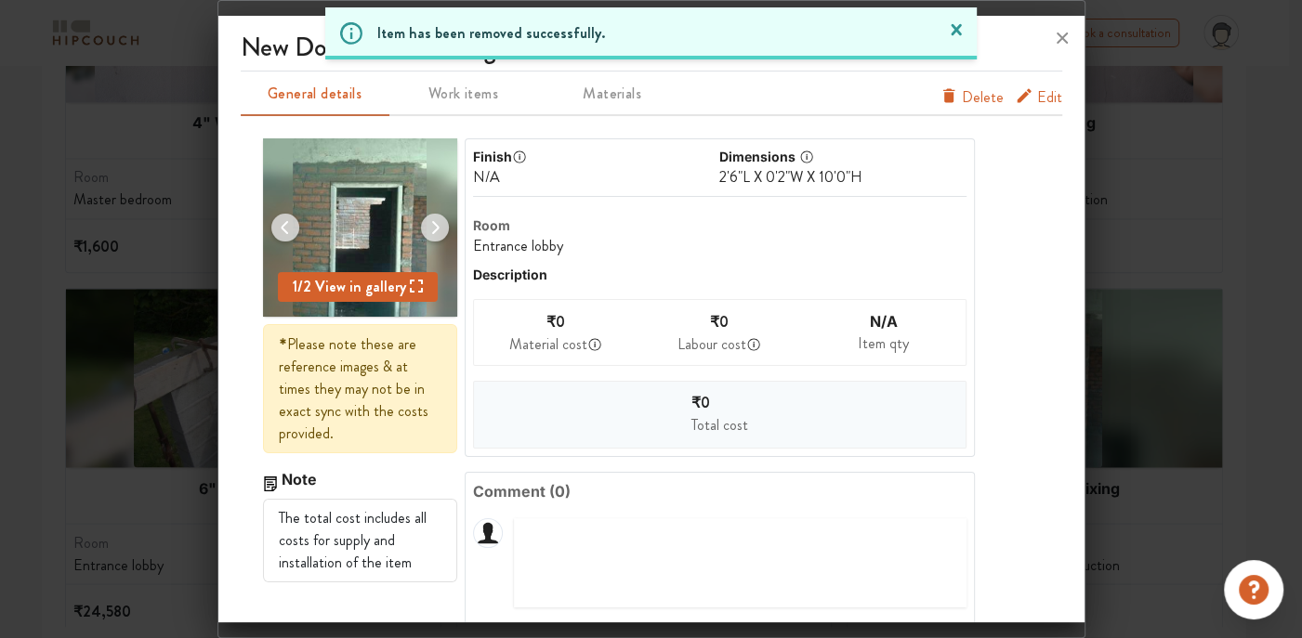
click at [942, 100] on icon "furniture info tabs" at bounding box center [948, 96] width 12 height 14
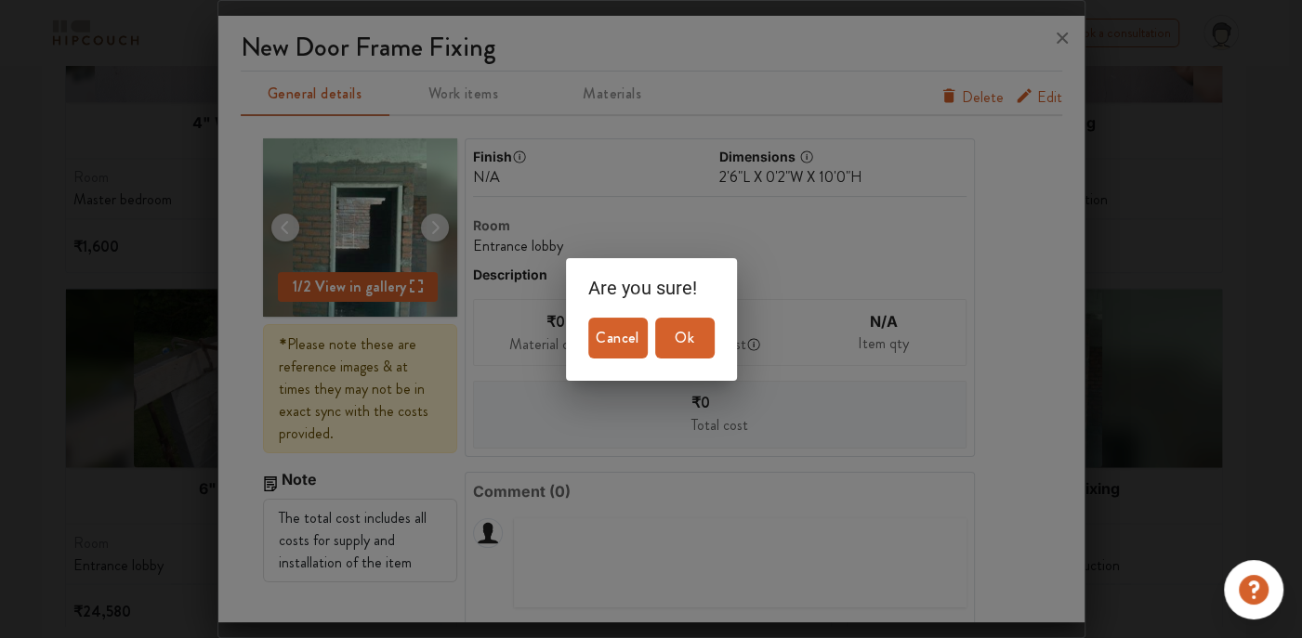
click at [674, 347] on span "Ok" at bounding box center [684, 338] width 45 height 26
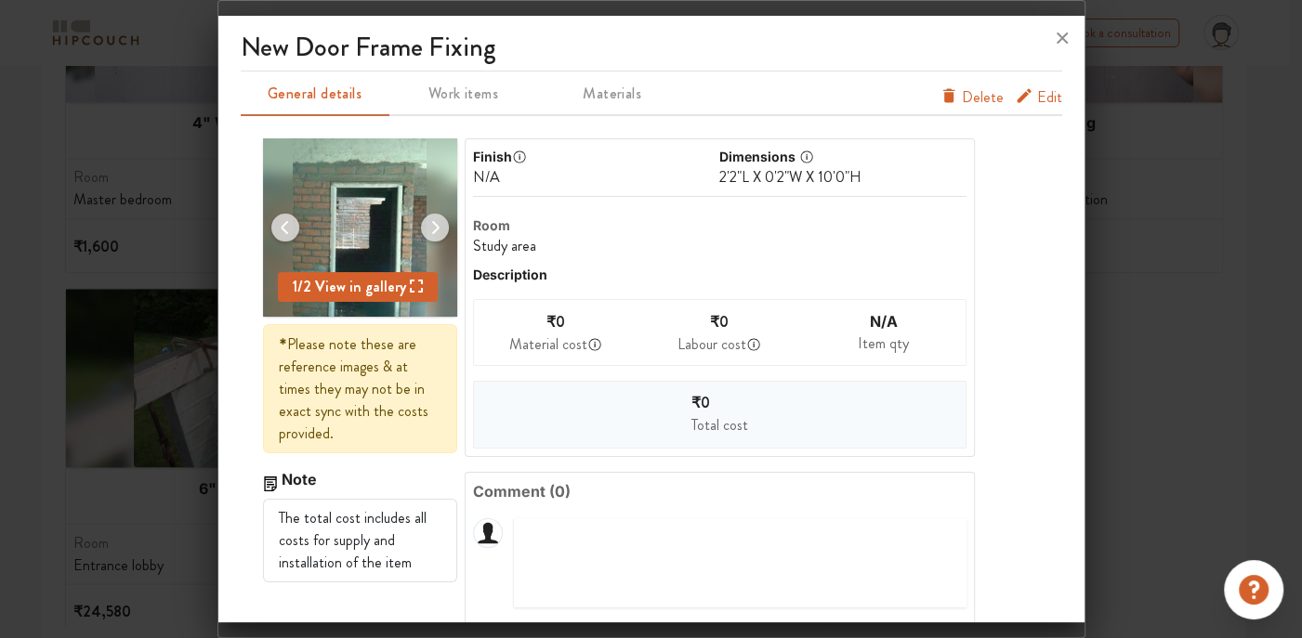
click at [962, 96] on span "Delete" at bounding box center [983, 97] width 42 height 22
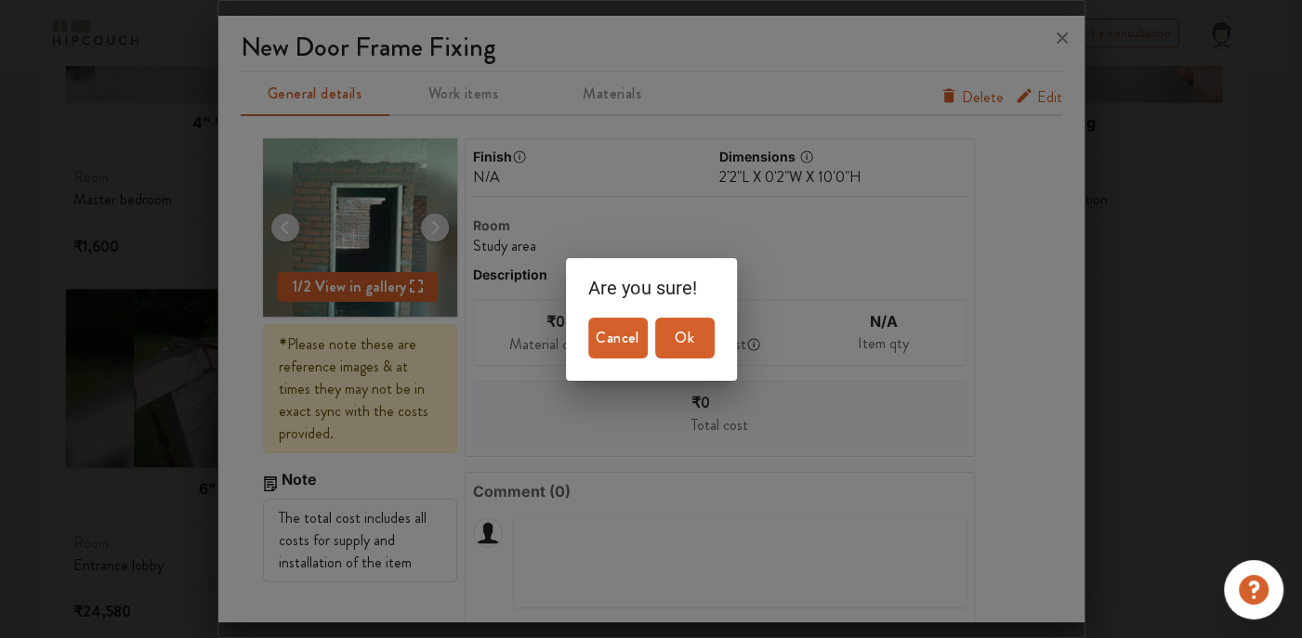
click at [687, 344] on span "Ok" at bounding box center [684, 338] width 45 height 26
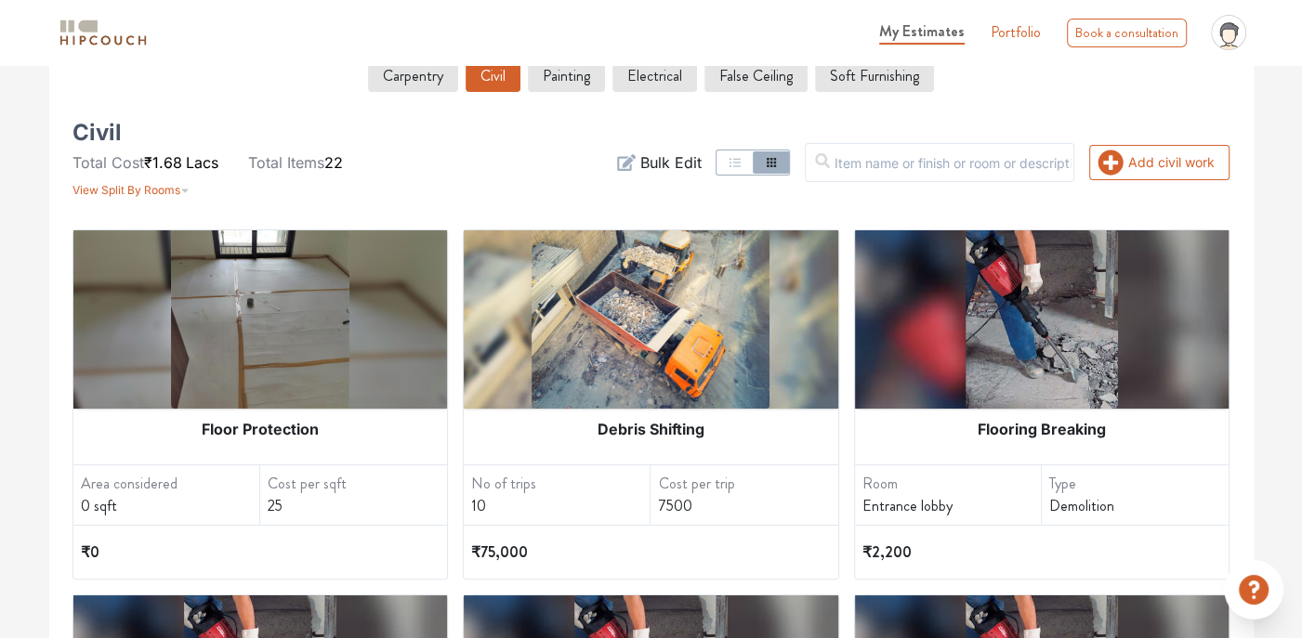
scroll to position [112, 0]
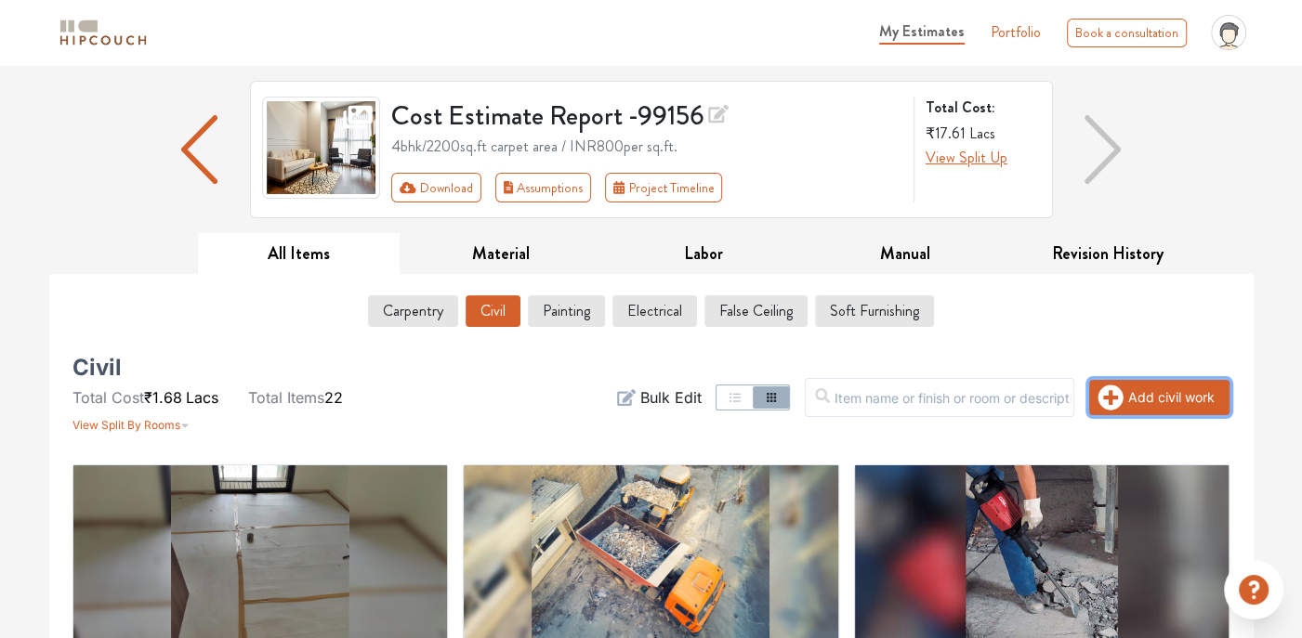
click at [1115, 393] on icon "button" at bounding box center [1110, 397] width 25 height 25
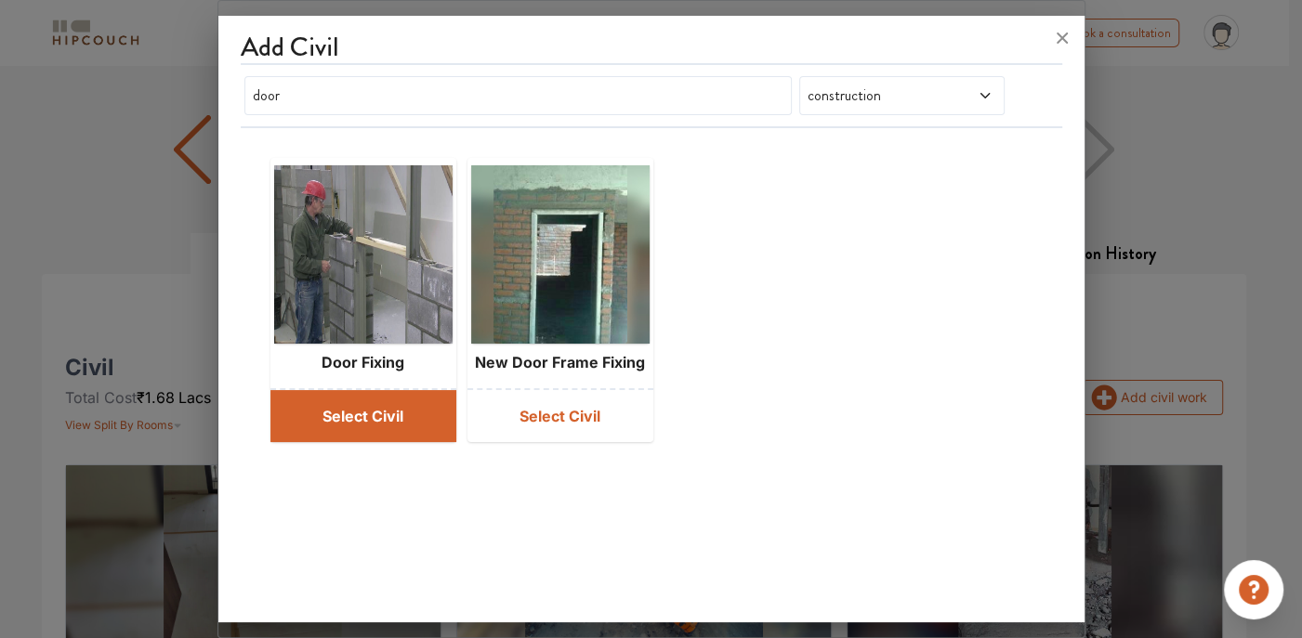
click at [389, 397] on button "Select Civil" at bounding box center [363, 416] width 186 height 52
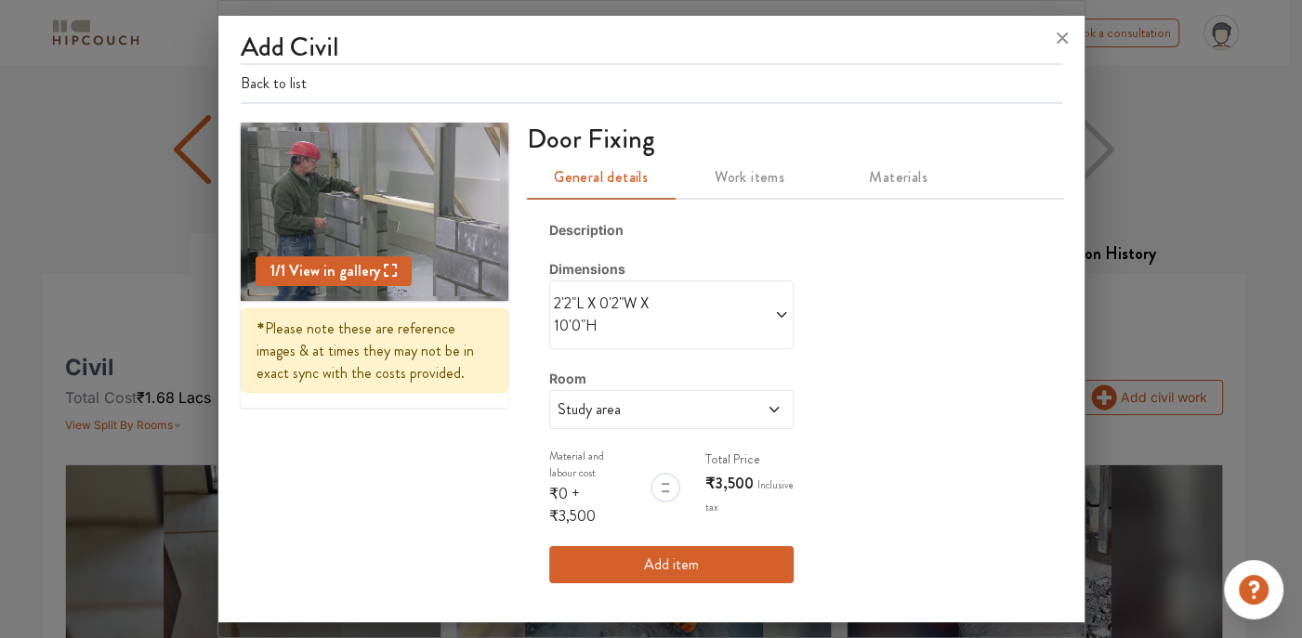
click at [776, 314] on icon at bounding box center [780, 315] width 9 height 6
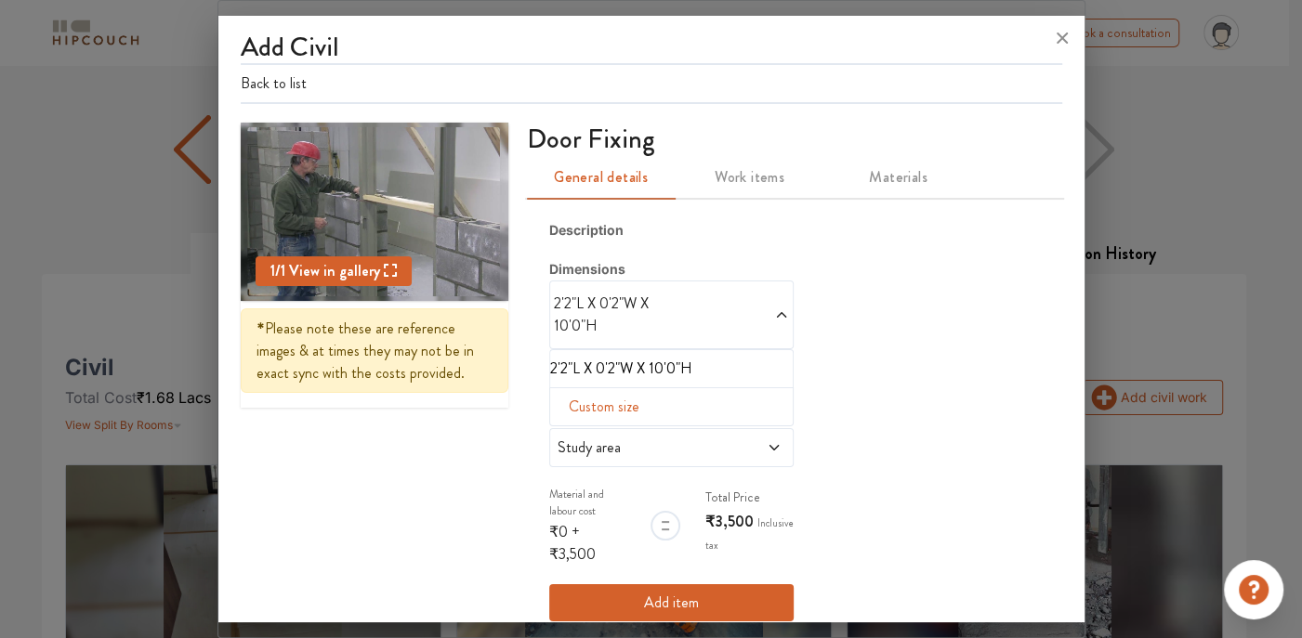
click at [623, 595] on button "Add item" at bounding box center [671, 602] width 244 height 37
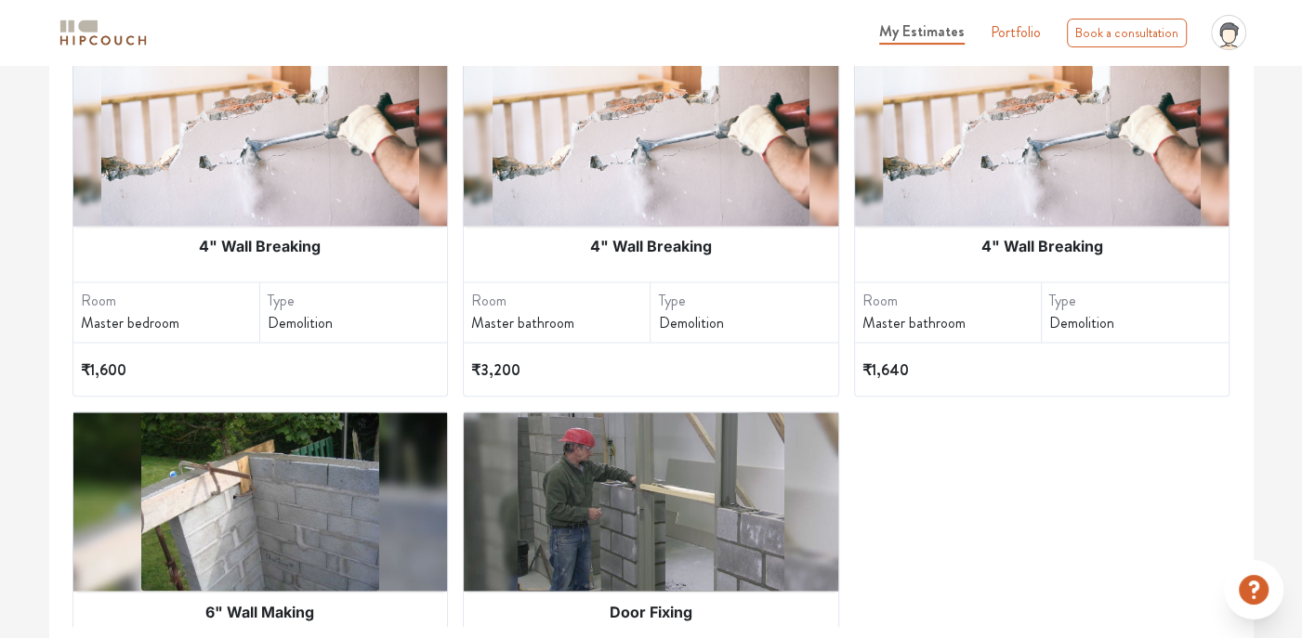
scroll to position [2268, 0]
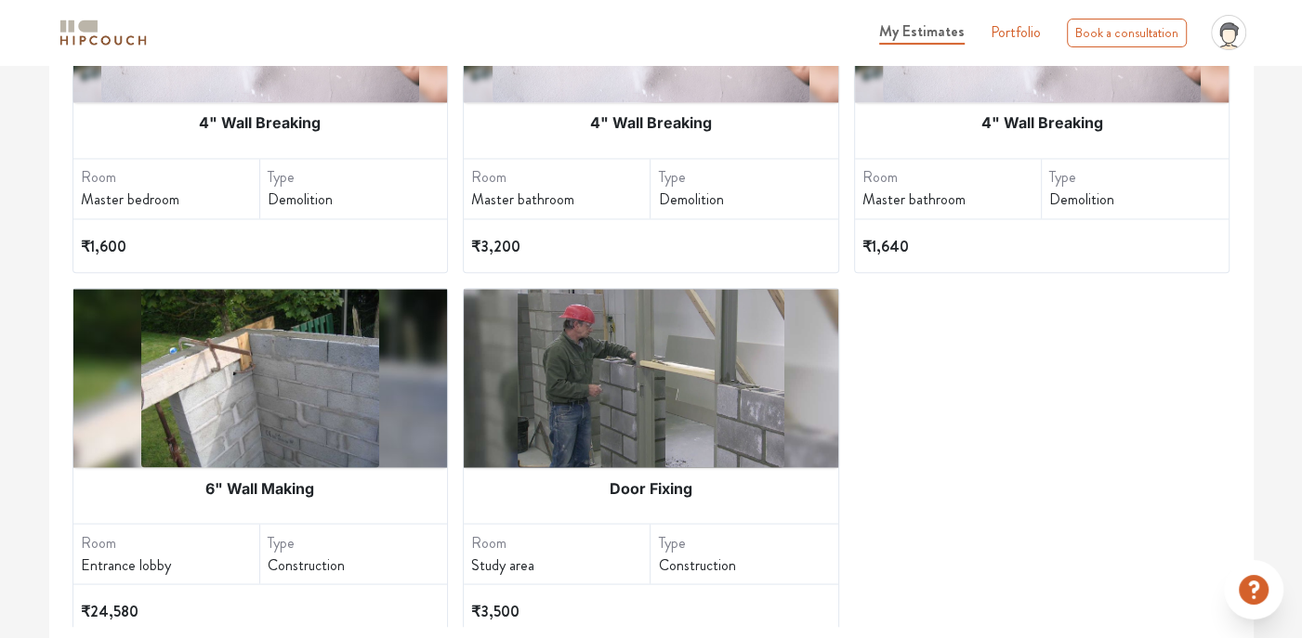
click at [623, 408] on img at bounding box center [650, 378] width 266 height 178
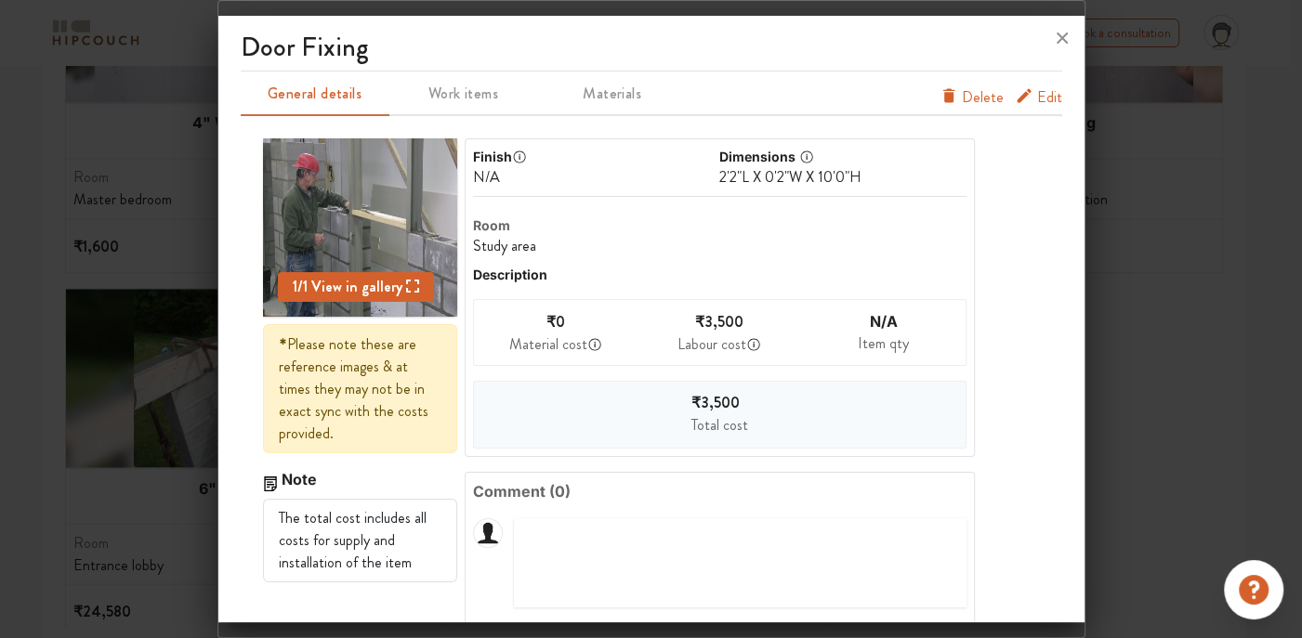
click at [1063, 31] on icon at bounding box center [1062, 38] width 30 height 30
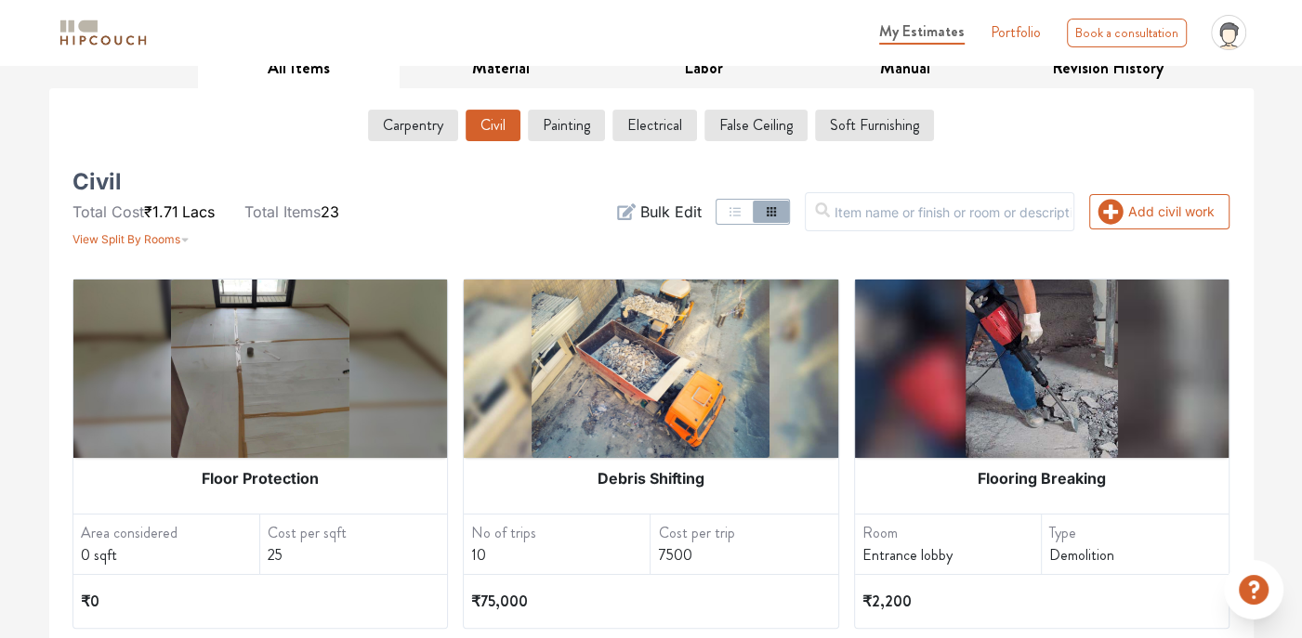
scroll to position [0, 0]
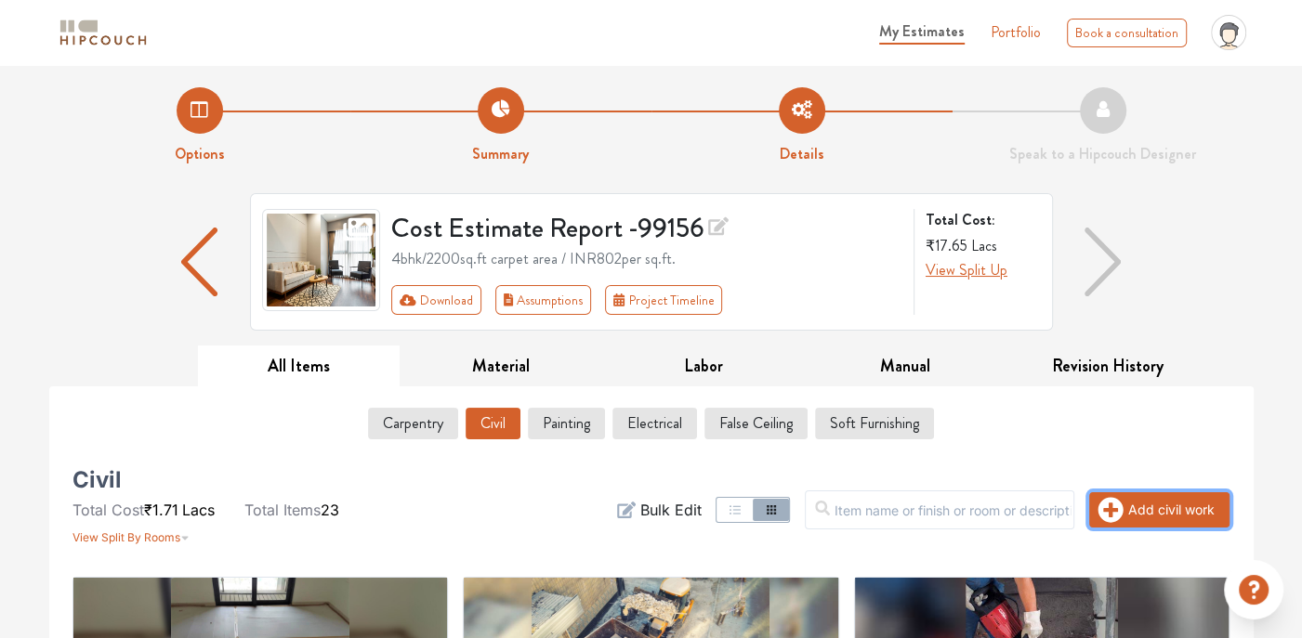
click at [1143, 512] on button "Add civil work" at bounding box center [1159, 509] width 140 height 35
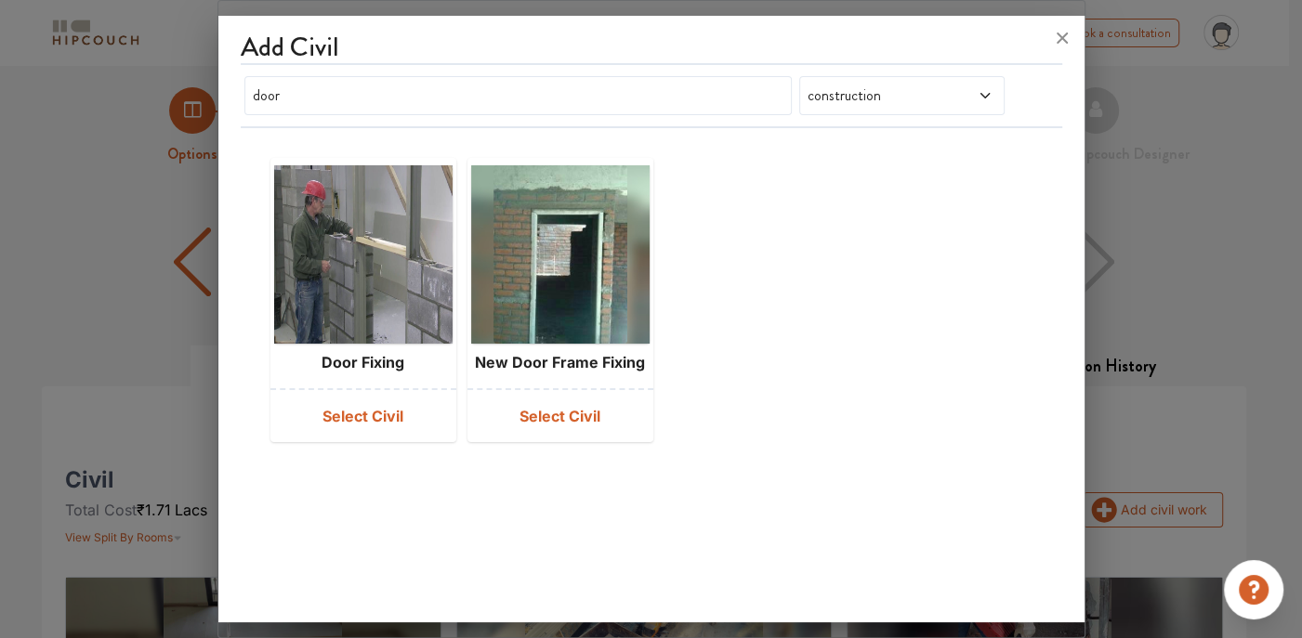
click at [415, 430] on button "Select Civil" at bounding box center [363, 416] width 186 height 52
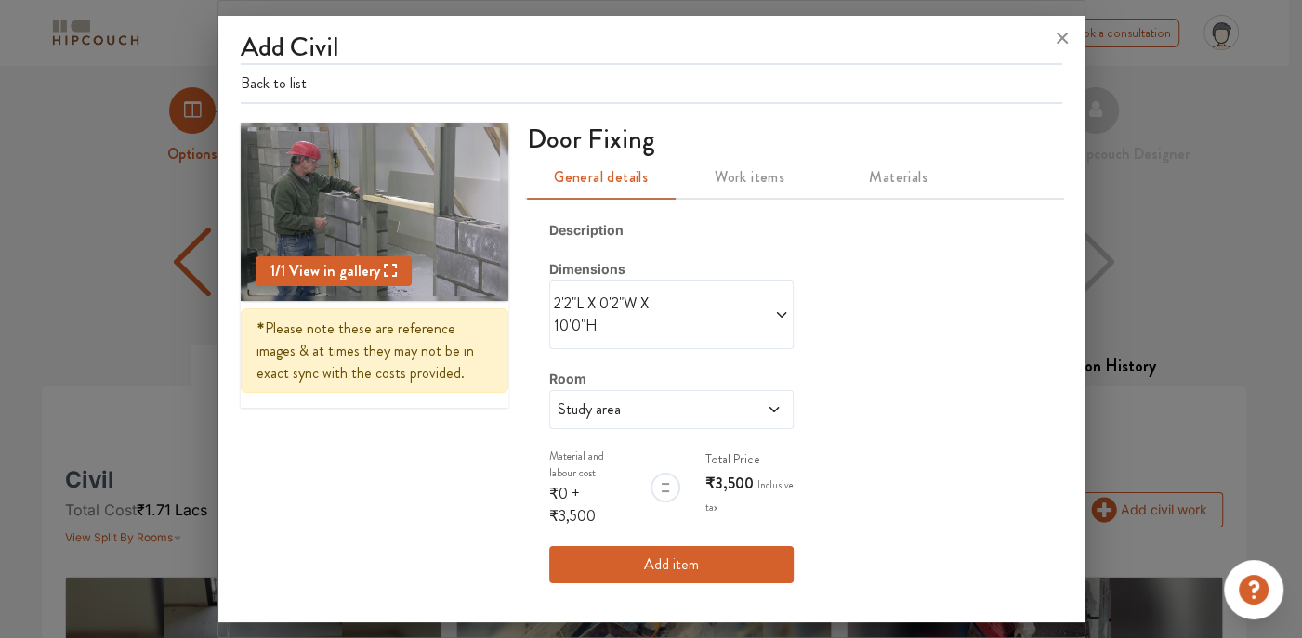
click at [779, 308] on icon at bounding box center [781, 315] width 15 height 15
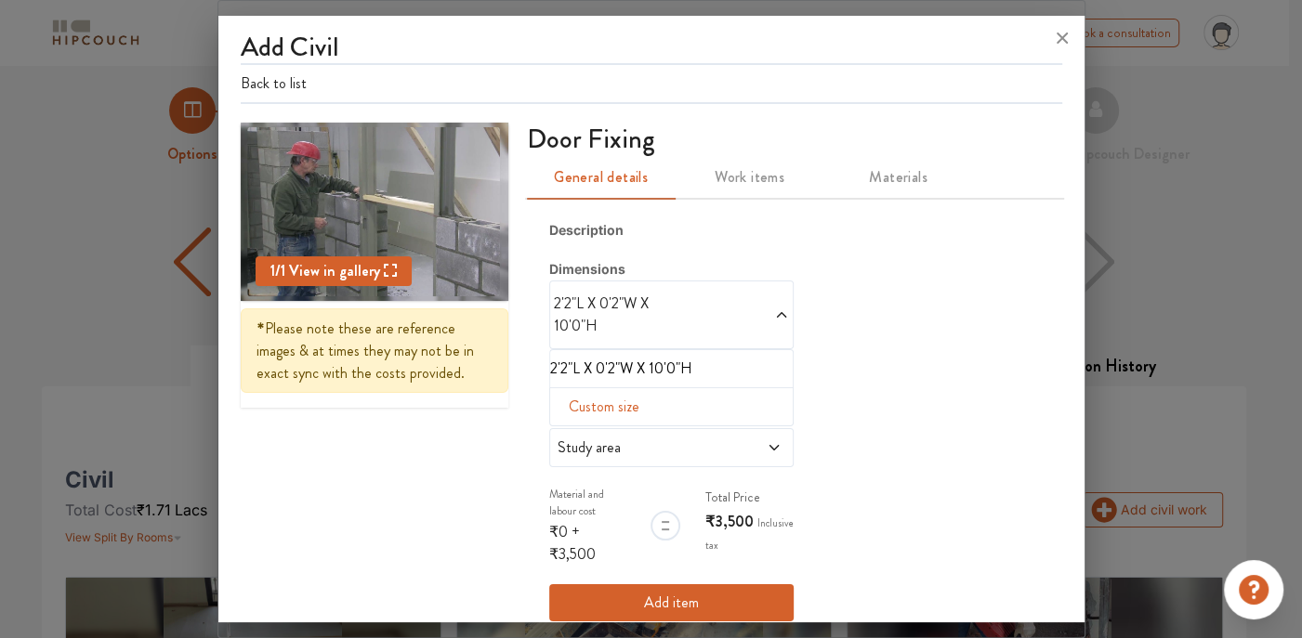
click at [604, 404] on span "Custom size" at bounding box center [603, 406] width 85 height 37
click at [565, 432] on input "text" at bounding box center [577, 436] width 24 height 35
type input "2"
click at [594, 438] on input "text" at bounding box center [601, 436] width 24 height 35
type input "6"
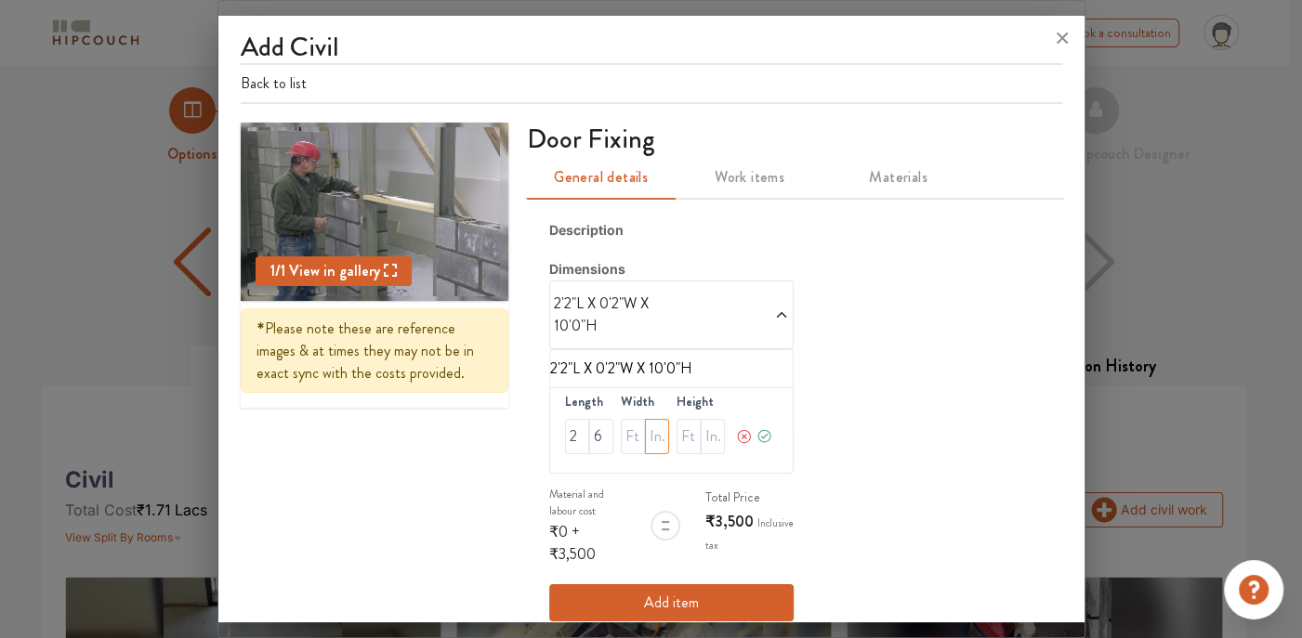
type input "2"
click at [678, 435] on input "text" at bounding box center [688, 436] width 24 height 35
type input "10"
click at [756, 434] on icon at bounding box center [764, 436] width 16 height 37
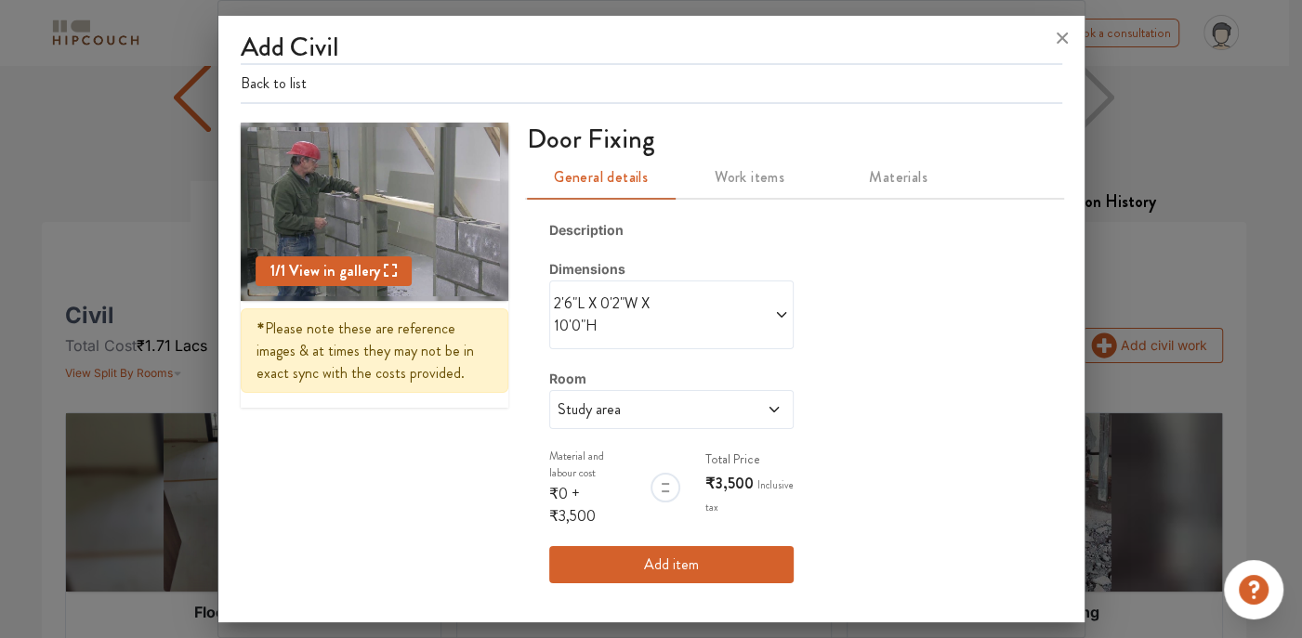
scroll to position [186, 0]
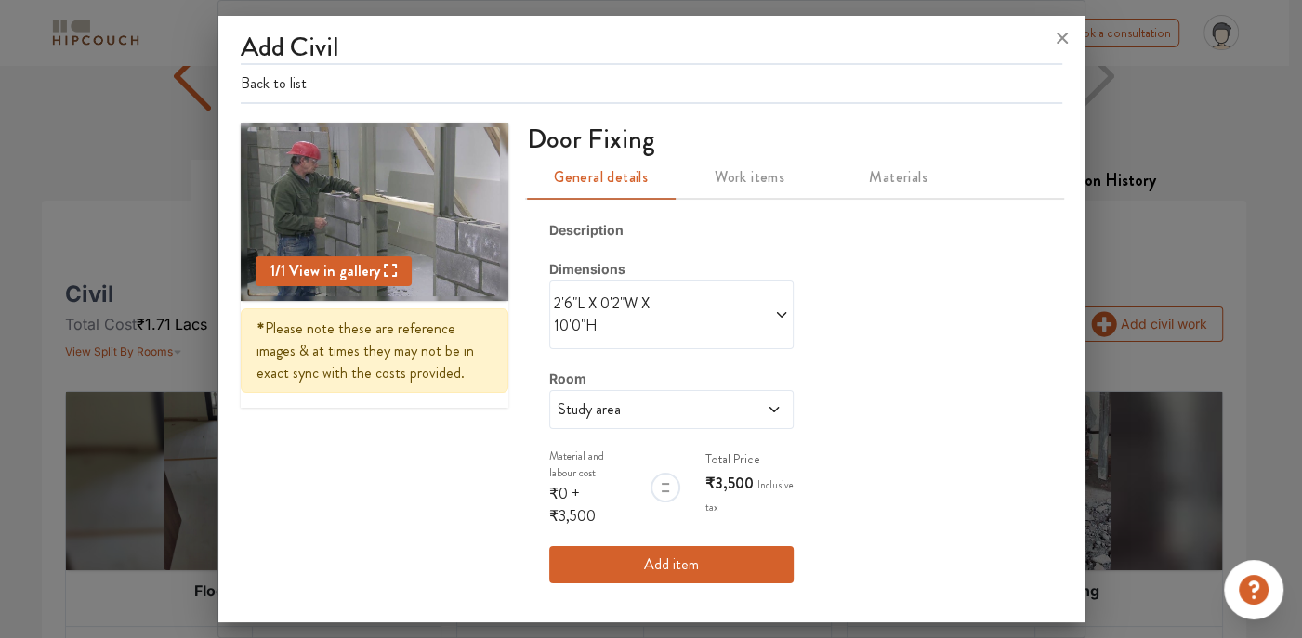
click at [713, 565] on button "Add item" at bounding box center [671, 564] width 244 height 37
click at [631, 551] on button "Add item" at bounding box center [671, 564] width 244 height 37
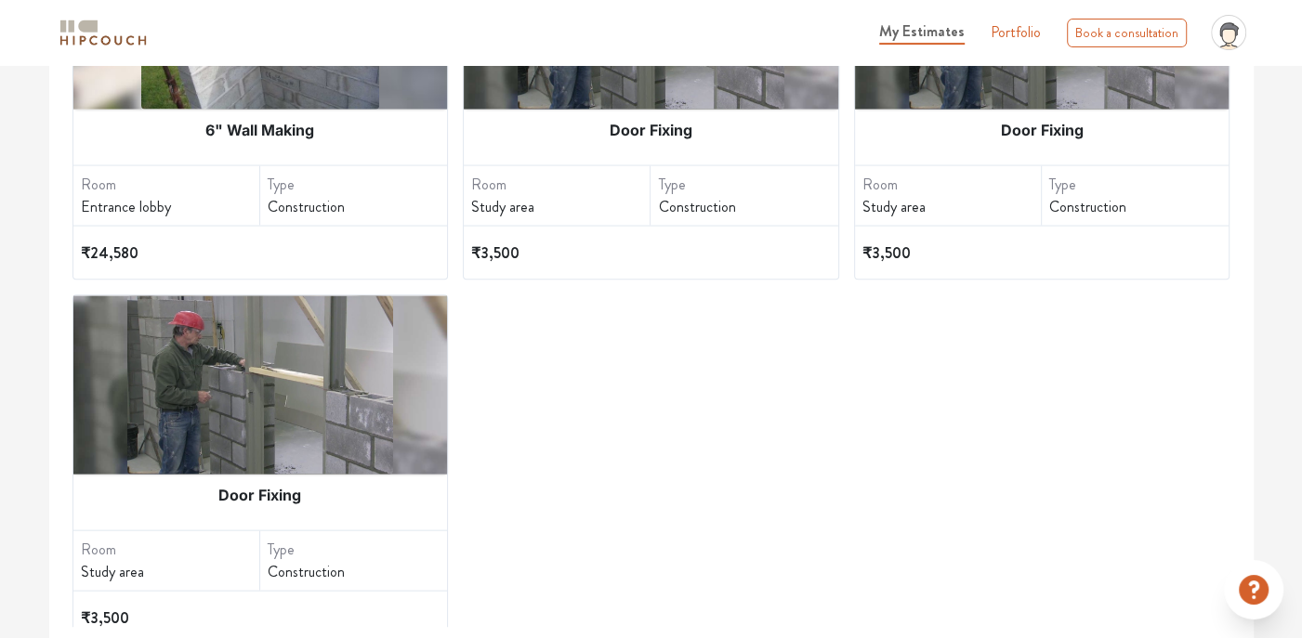
scroll to position [2632, 0]
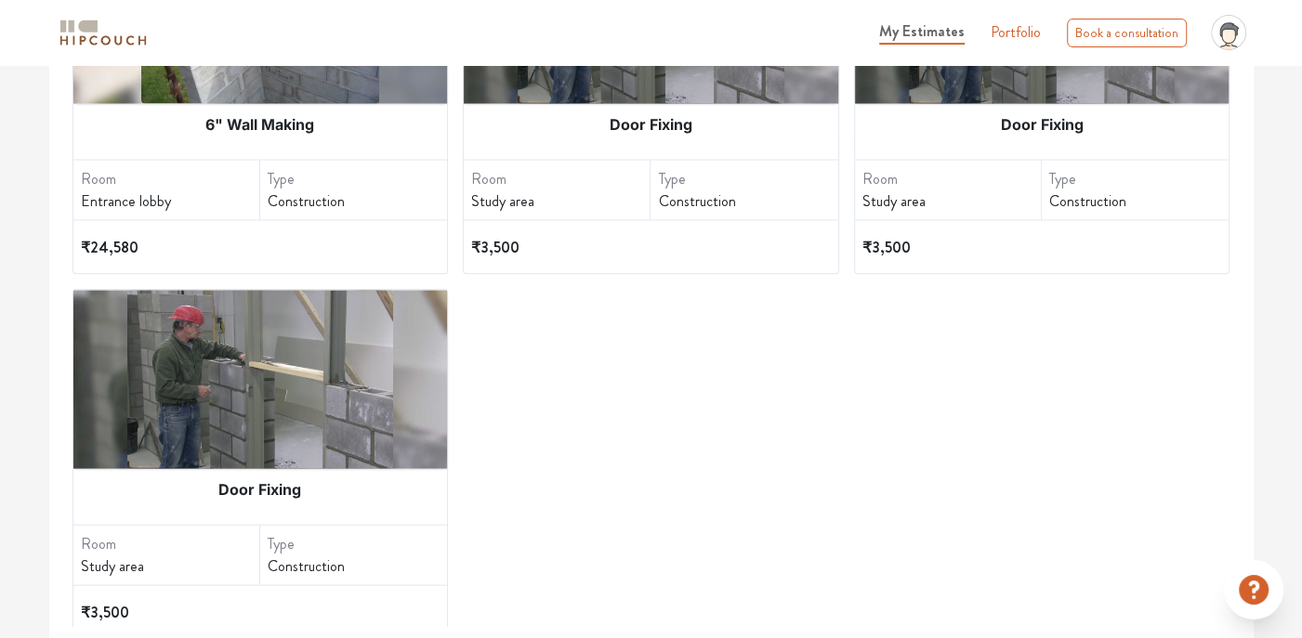
click at [373, 368] on img at bounding box center [260, 379] width 266 height 178
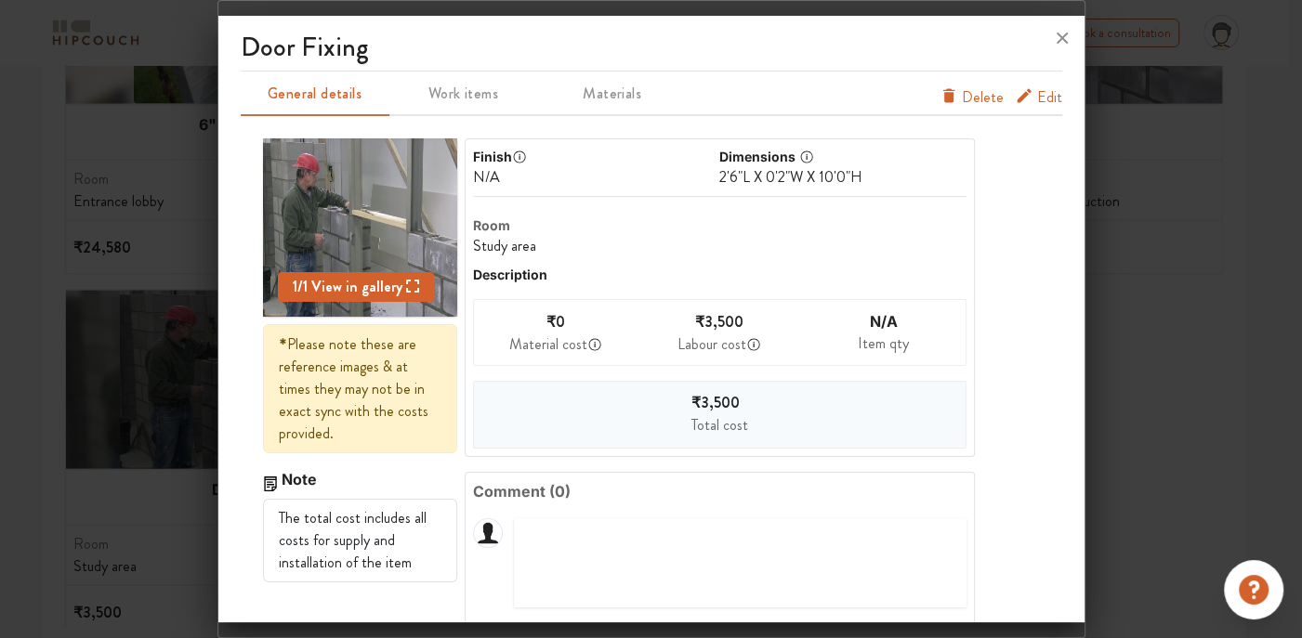
click at [962, 94] on span "Delete" at bounding box center [983, 97] width 42 height 22
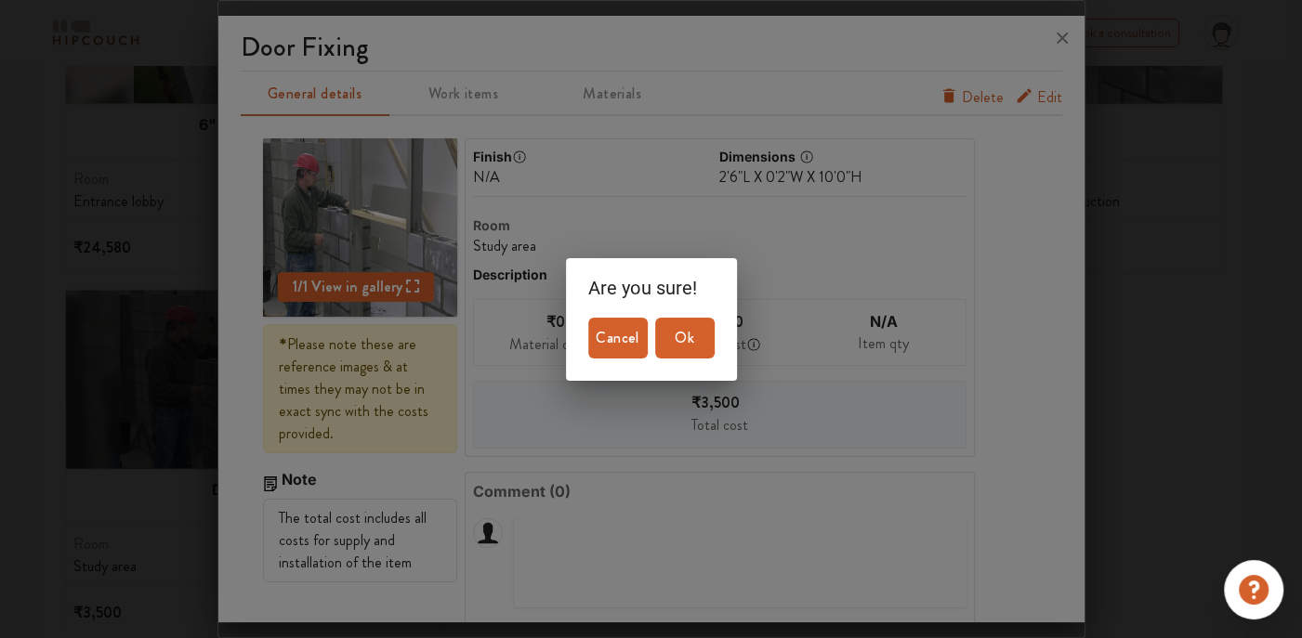
click at [701, 332] on span "Ok" at bounding box center [684, 338] width 45 height 26
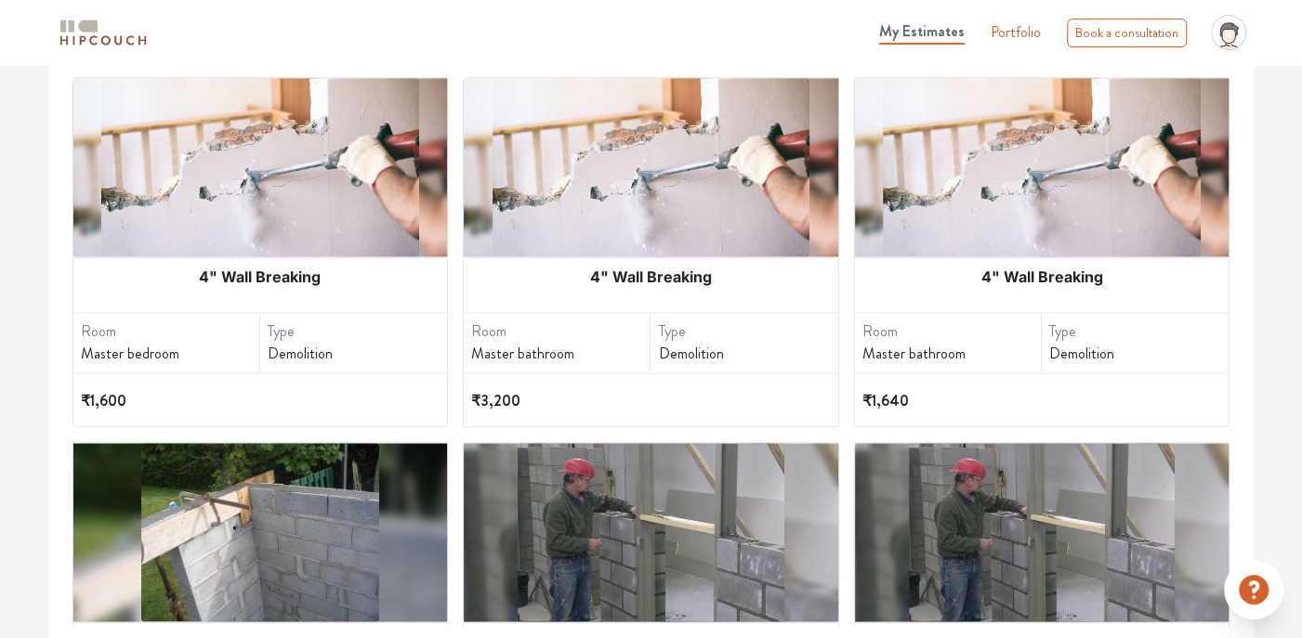
scroll to position [2268, 0]
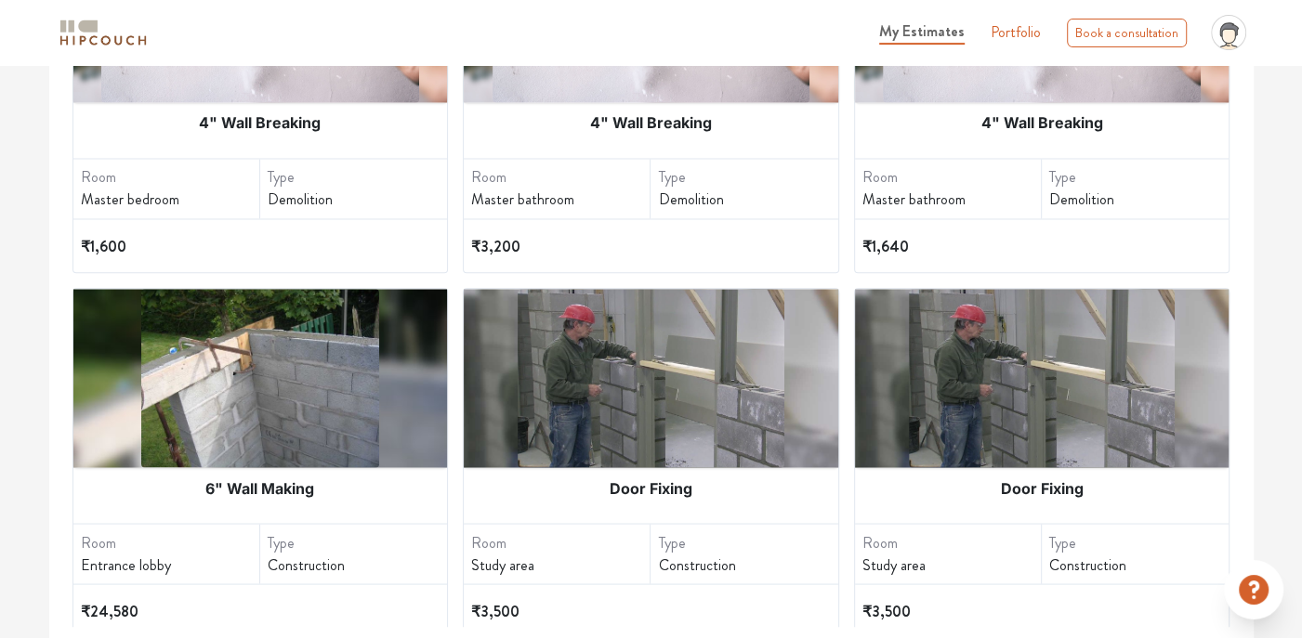
click at [943, 407] on img at bounding box center [1042, 378] width 266 height 178
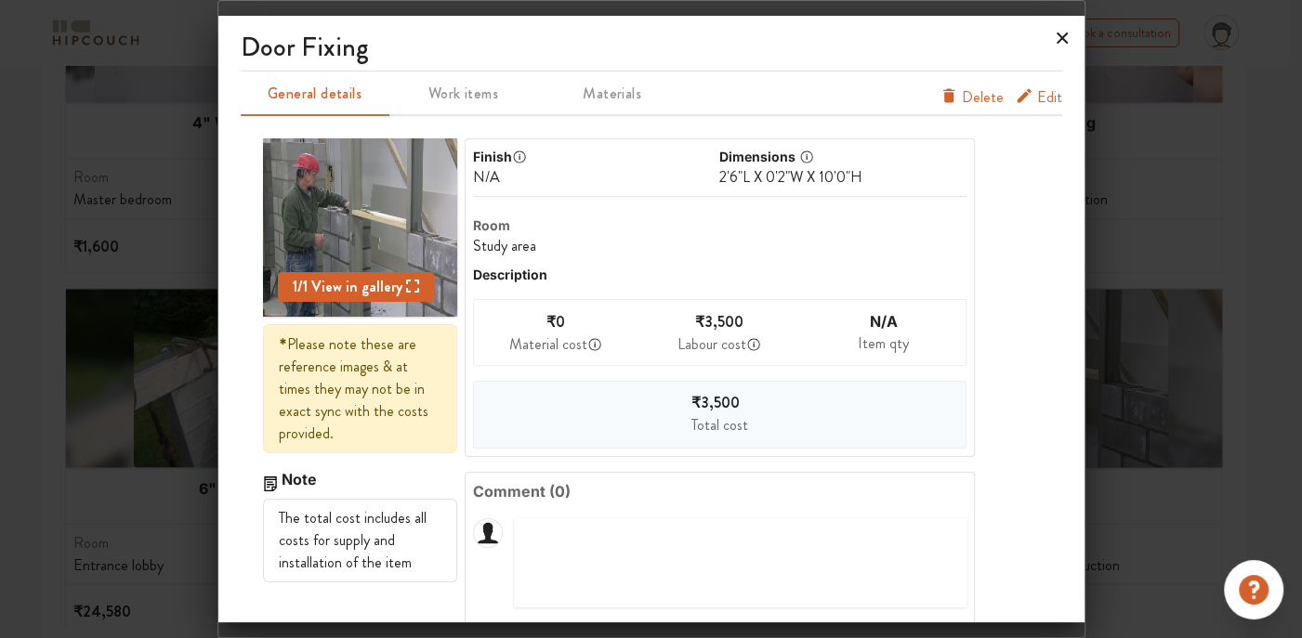
click at [1052, 37] on icon at bounding box center [1062, 38] width 30 height 30
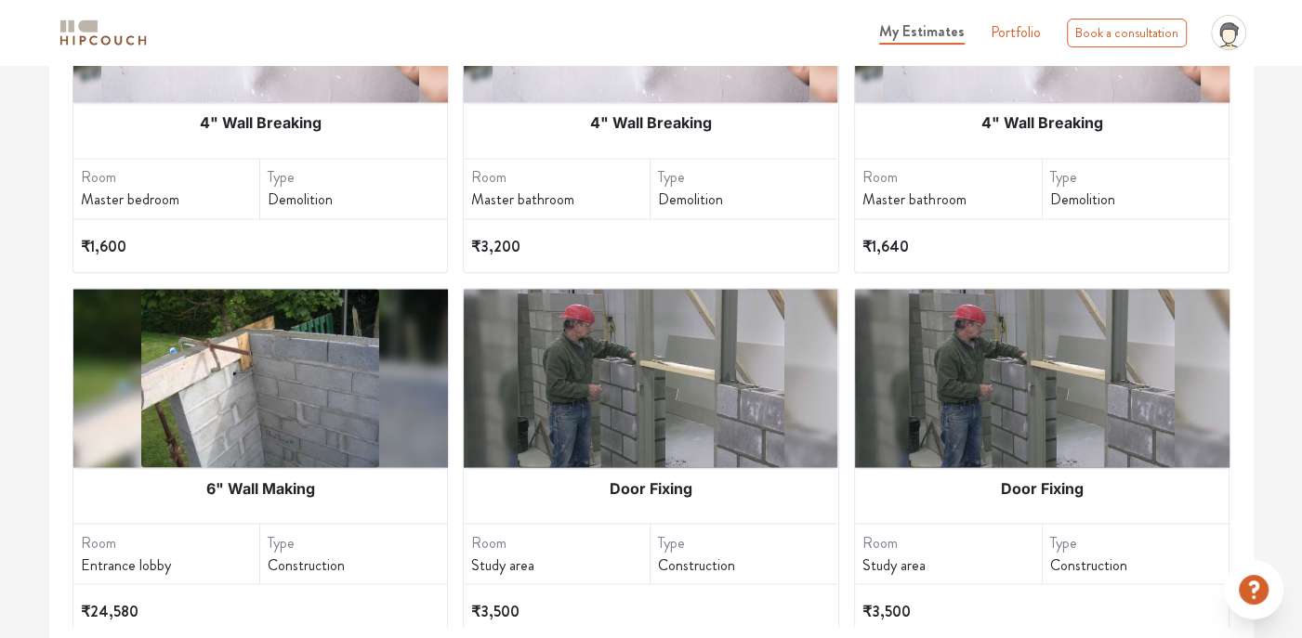
click at [632, 418] on img at bounding box center [650, 378] width 266 height 178
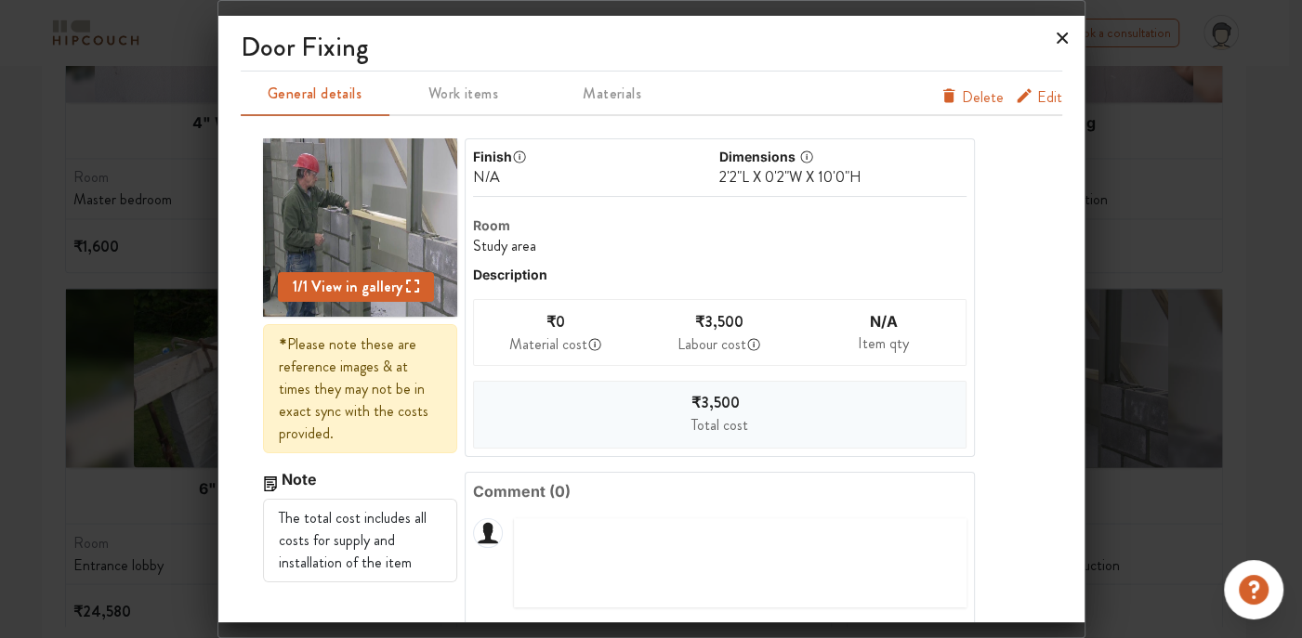
click at [1056, 48] on icon at bounding box center [1062, 38] width 30 height 30
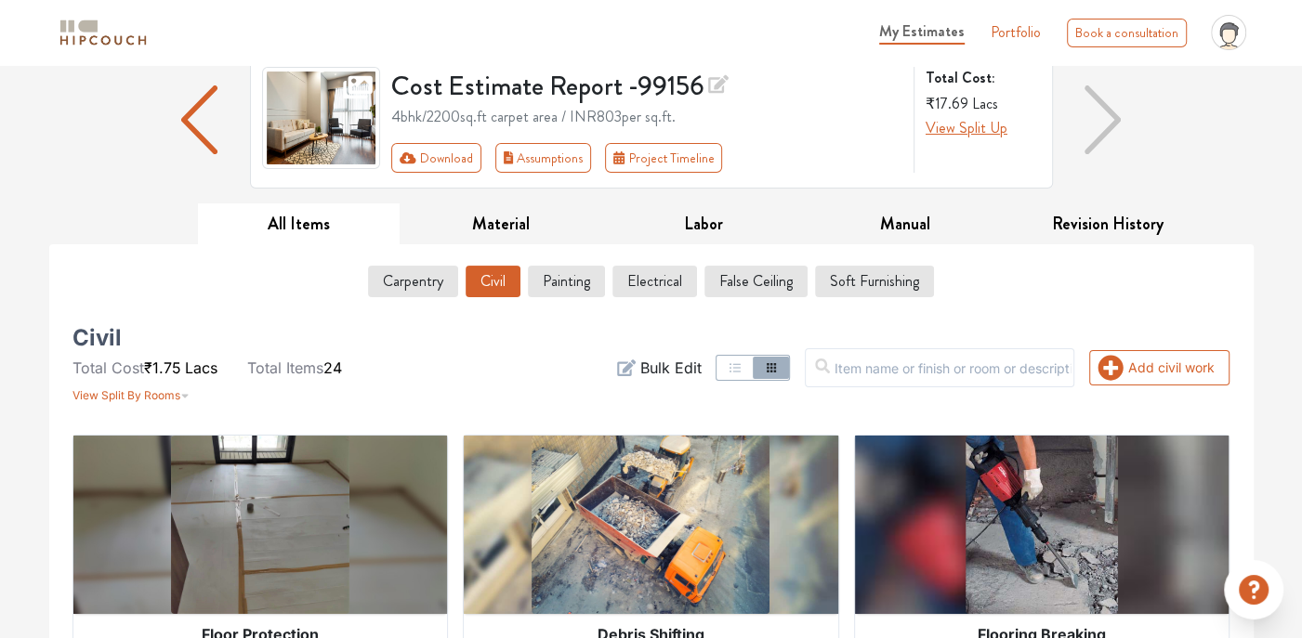
scroll to position [112, 0]
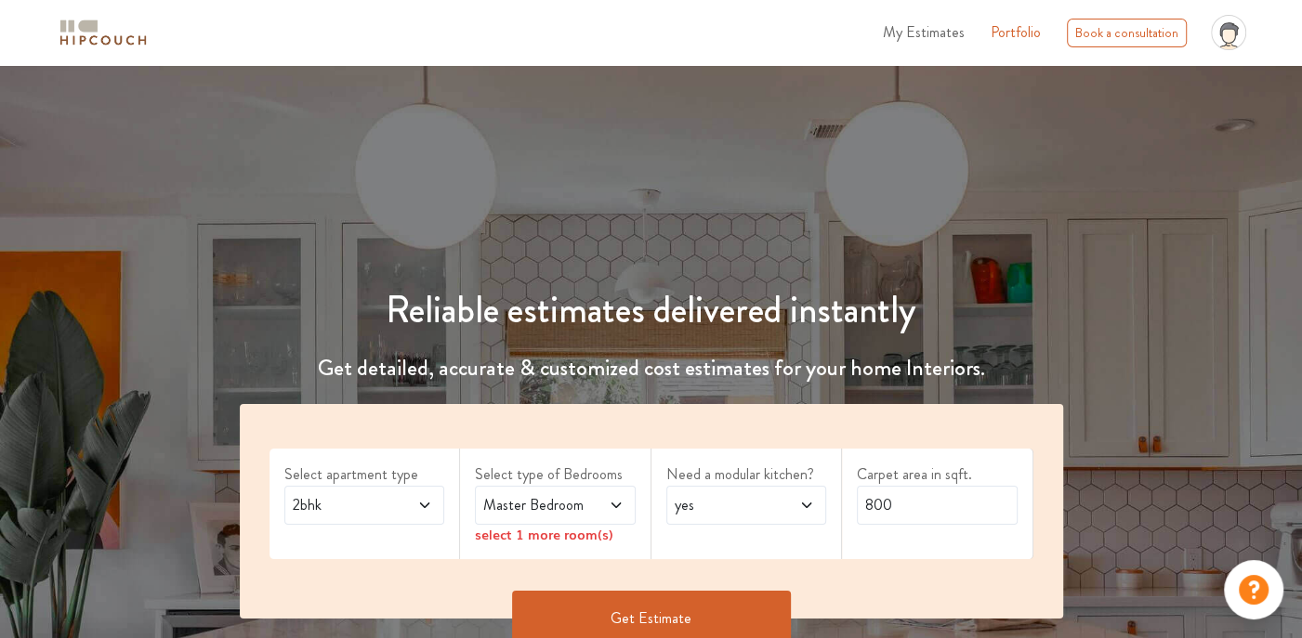
click at [953, 32] on span "My Estimates" at bounding box center [924, 31] width 82 height 21
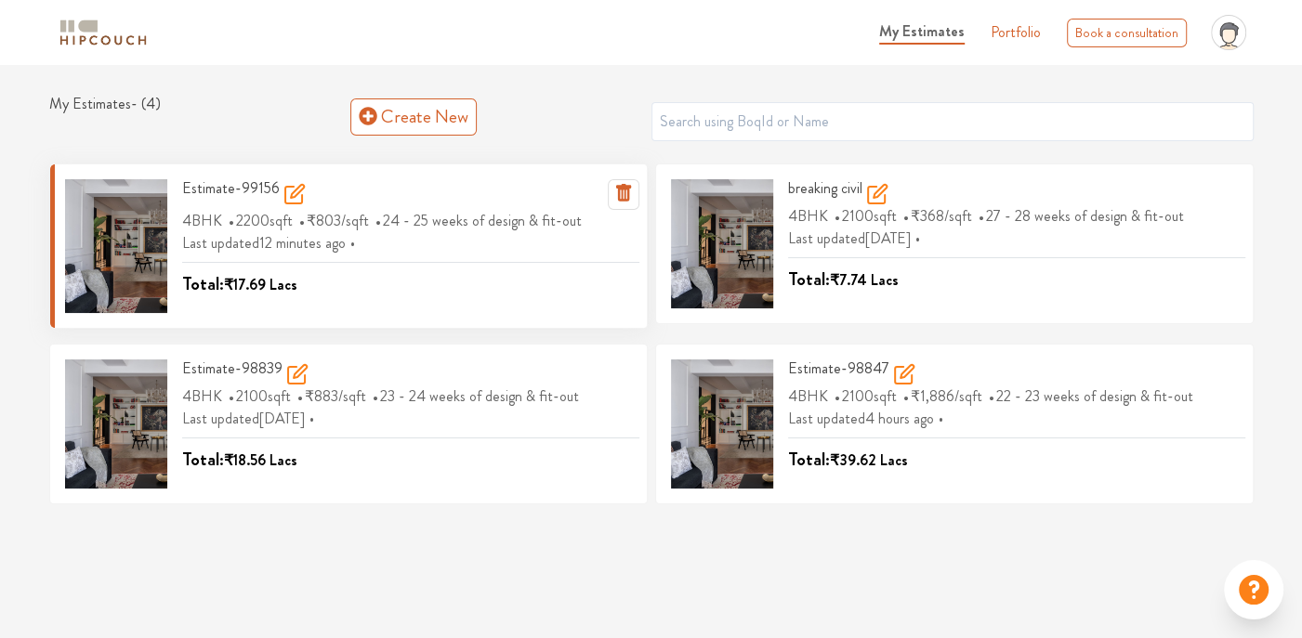
click at [297, 205] on span "2200 sqft" at bounding box center [266, 220] width 61 height 31
click at [403, 223] on span "24 - 25 weeks of design & fit-out" at bounding box center [484, 220] width 203 height 31
click at [398, 248] on div "Last updated 12 minutes ago Total: ₹17.69 Lacs" at bounding box center [410, 265] width 457 height 66
click at [288, 201] on icon at bounding box center [294, 194] width 22 height 22
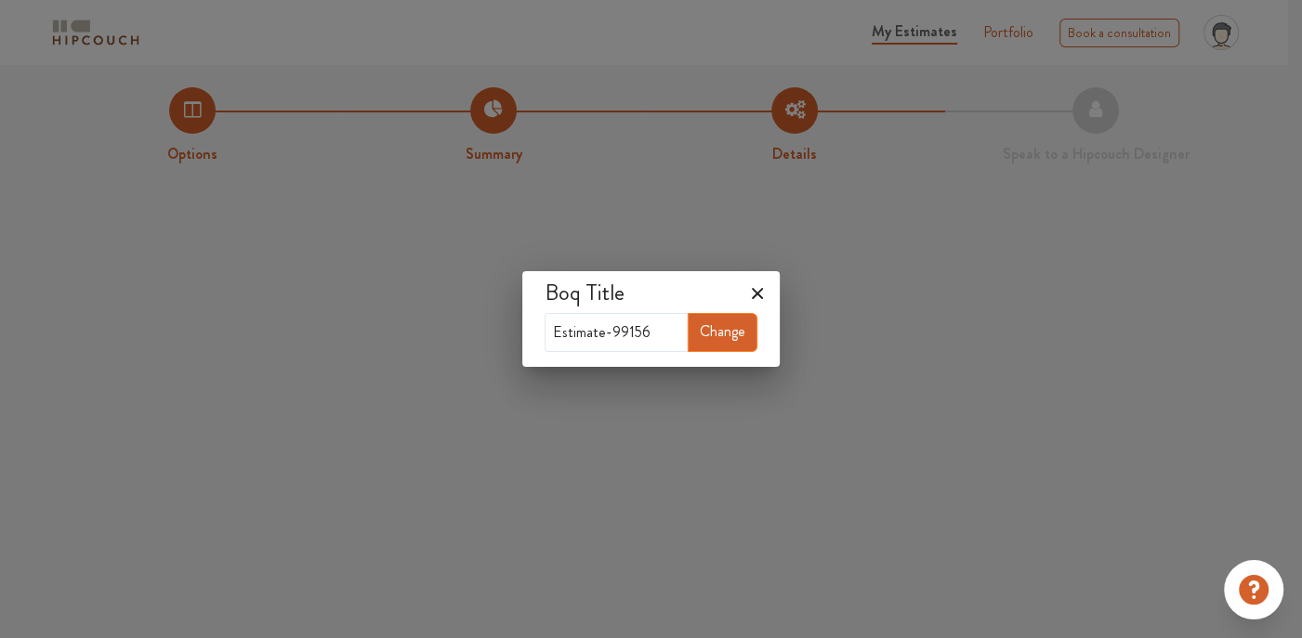
click at [770, 292] on icon at bounding box center [757, 294] width 30 height 30
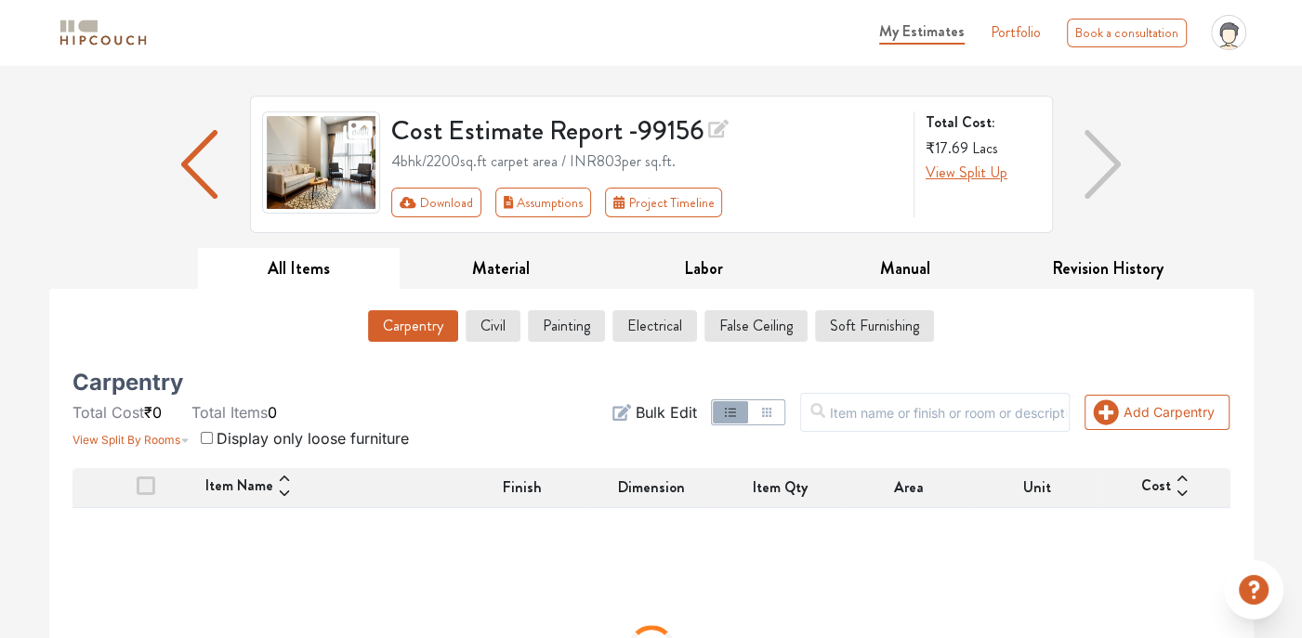
scroll to position [259, 0]
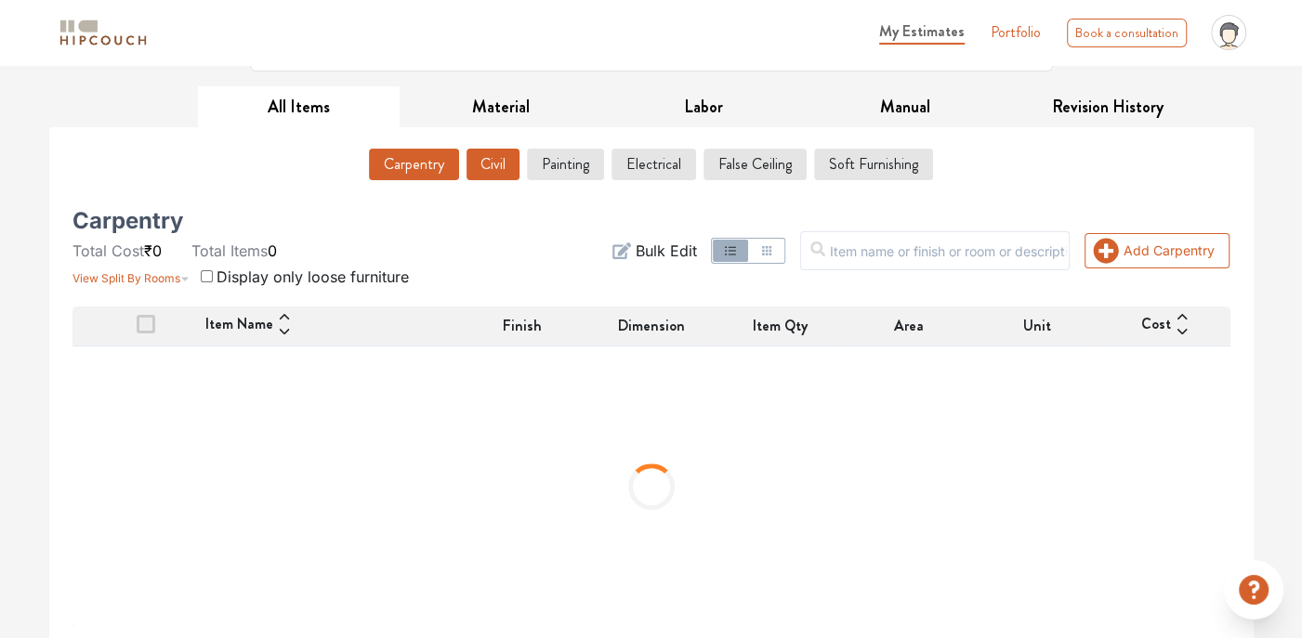
click at [513, 153] on button "Civil" at bounding box center [492, 165] width 53 height 32
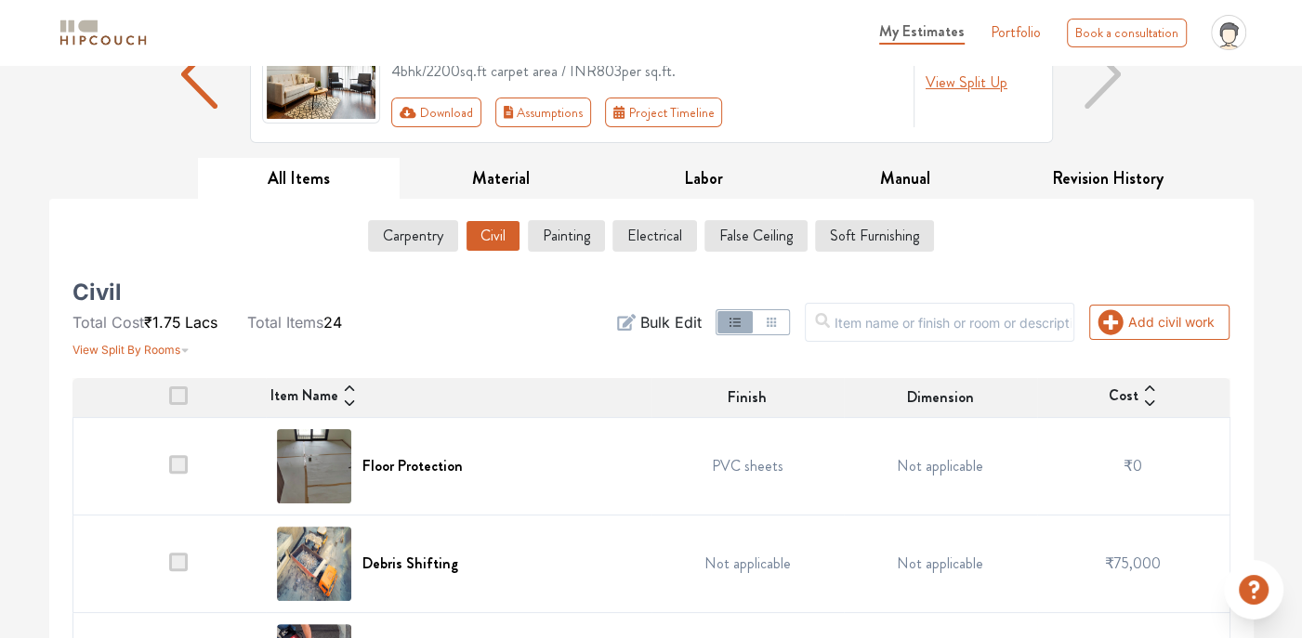
scroll to position [177, 0]
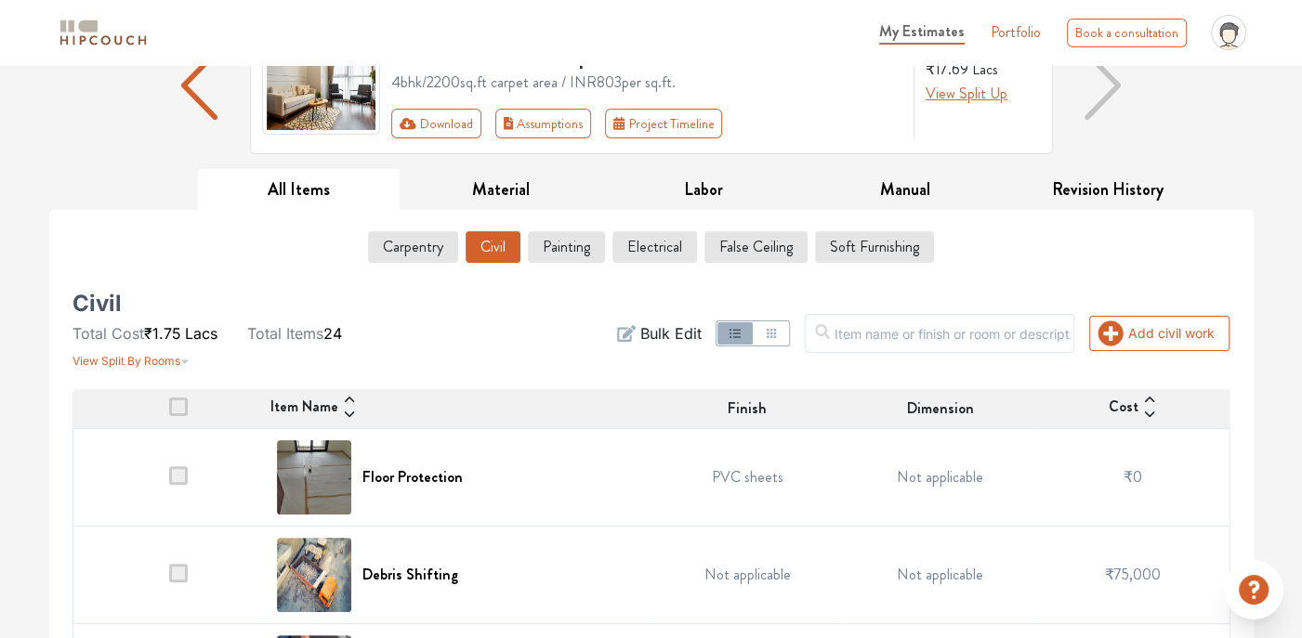
click at [788, 325] on button "button" at bounding box center [770, 333] width 35 height 22
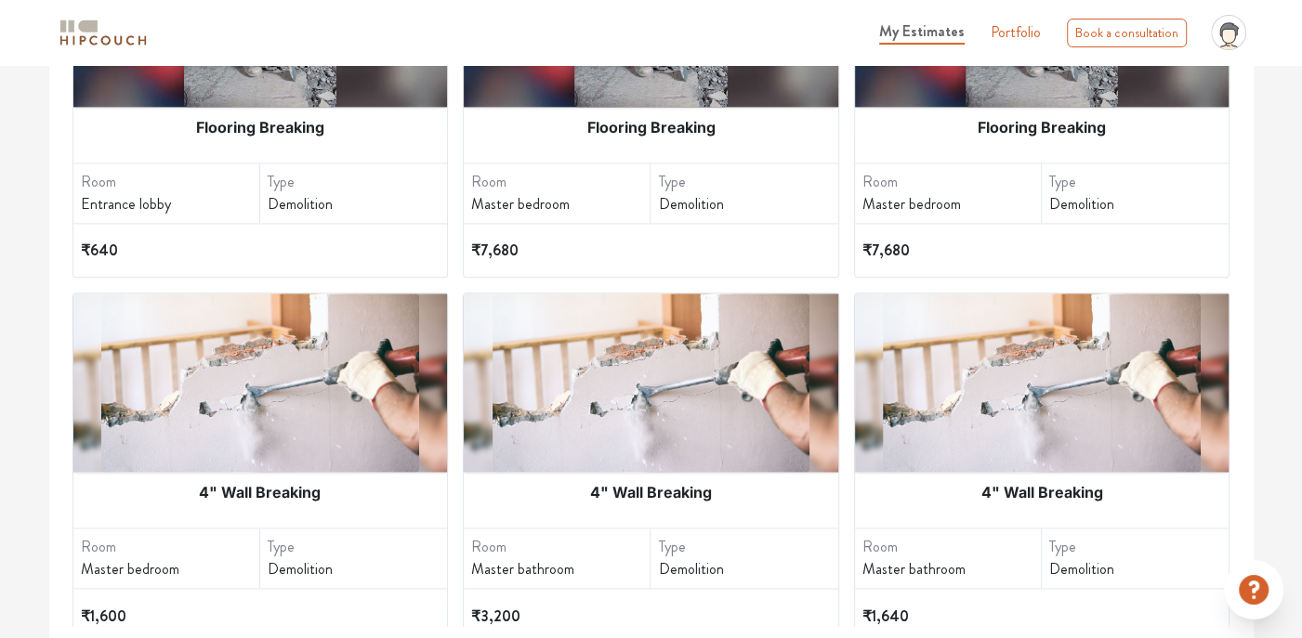
scroll to position [1990, 0]
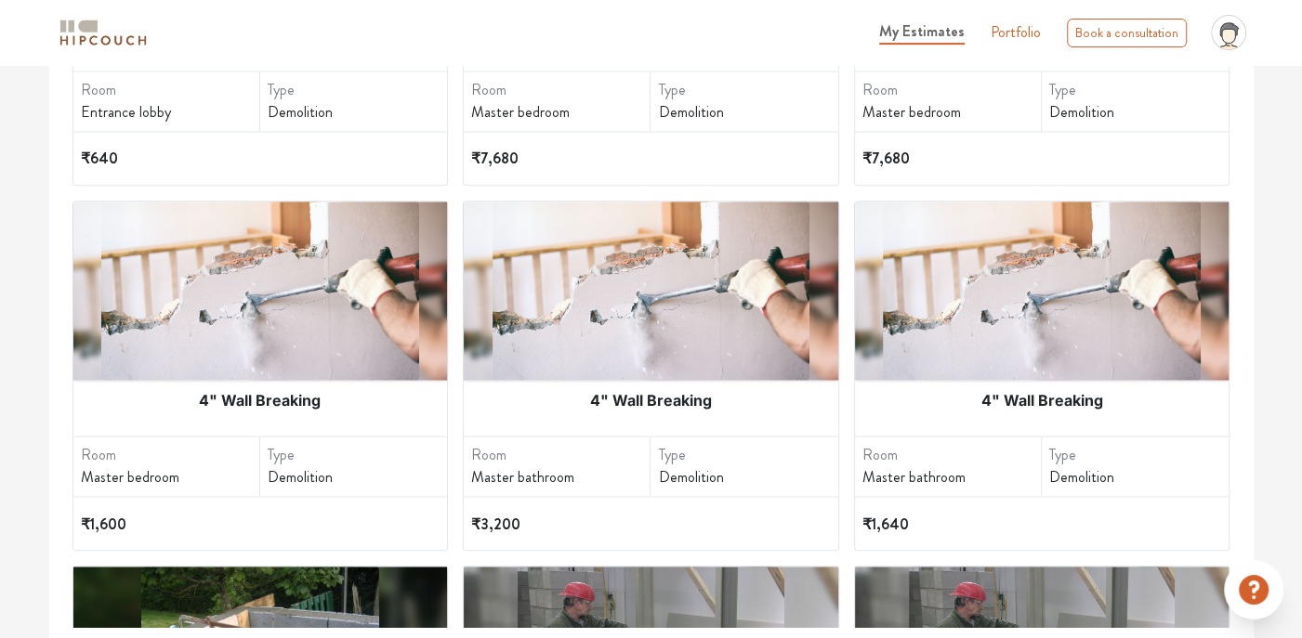
click at [216, 347] on img at bounding box center [260, 291] width 318 height 178
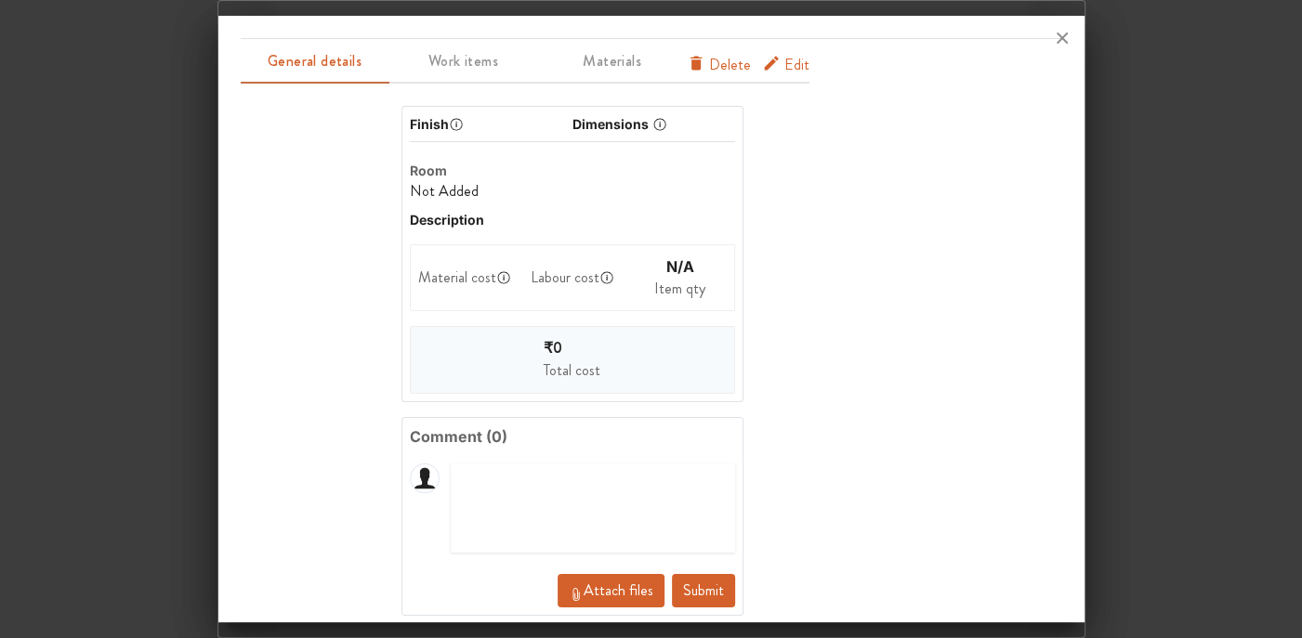
scroll to position [0, 0]
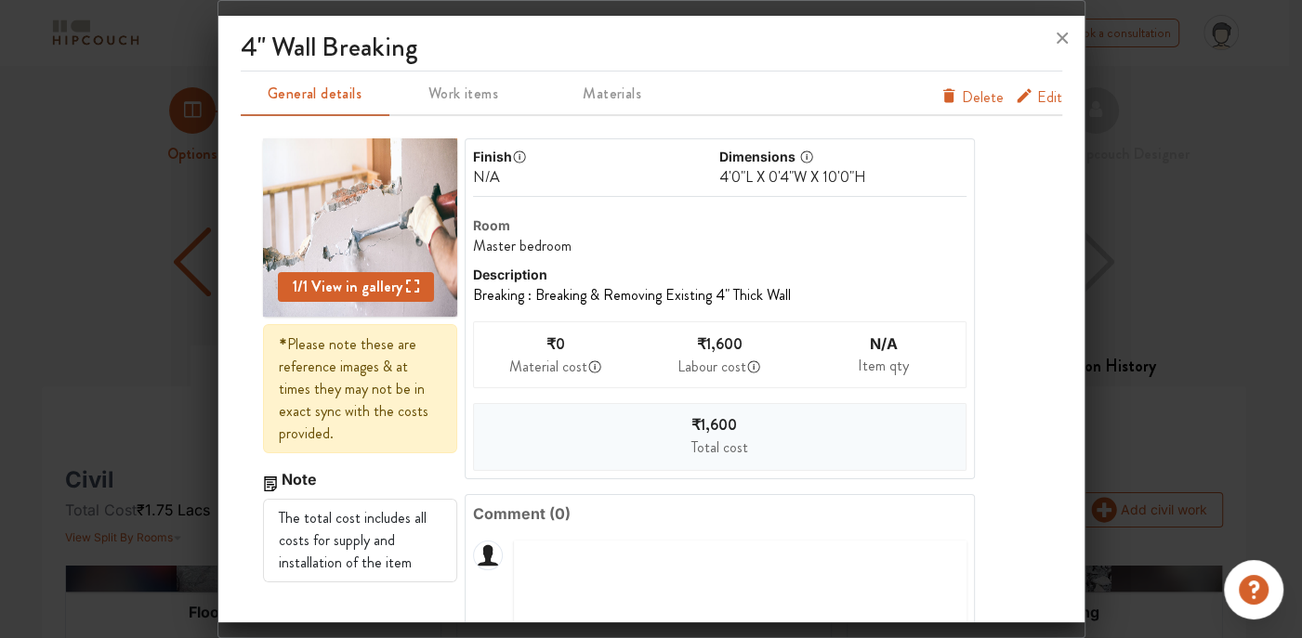
click at [1037, 97] on span "Edit" at bounding box center [1049, 101] width 25 height 30
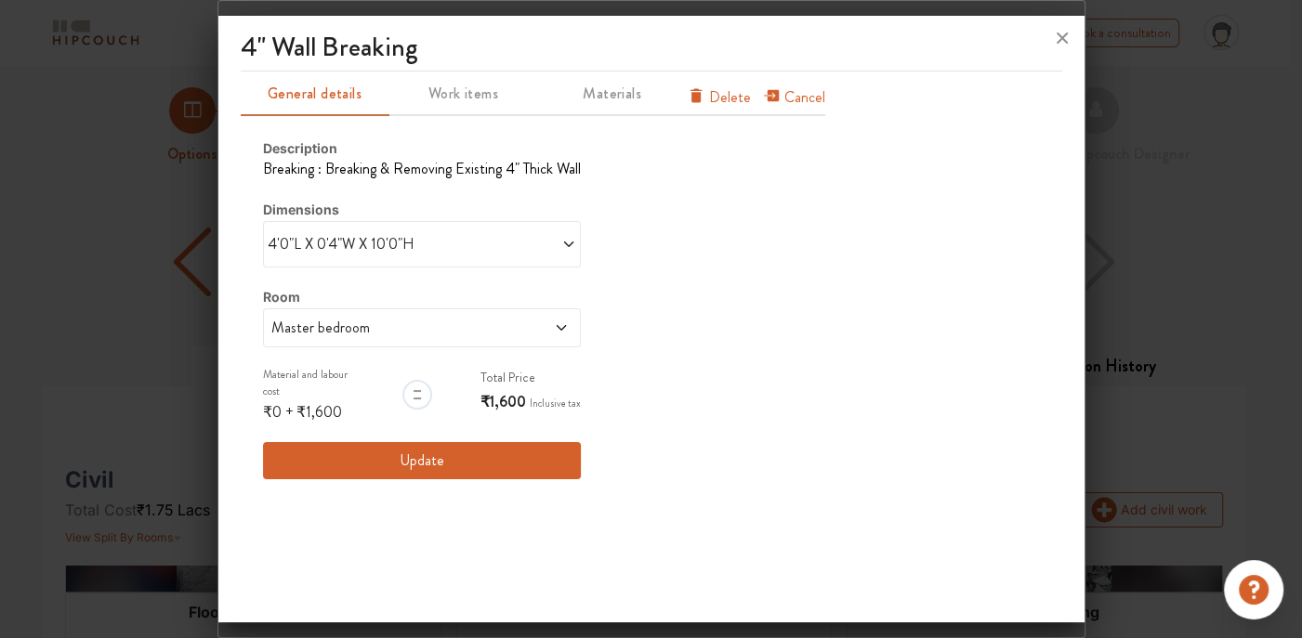
click at [537, 248] on span at bounding box center [499, 244] width 154 height 22
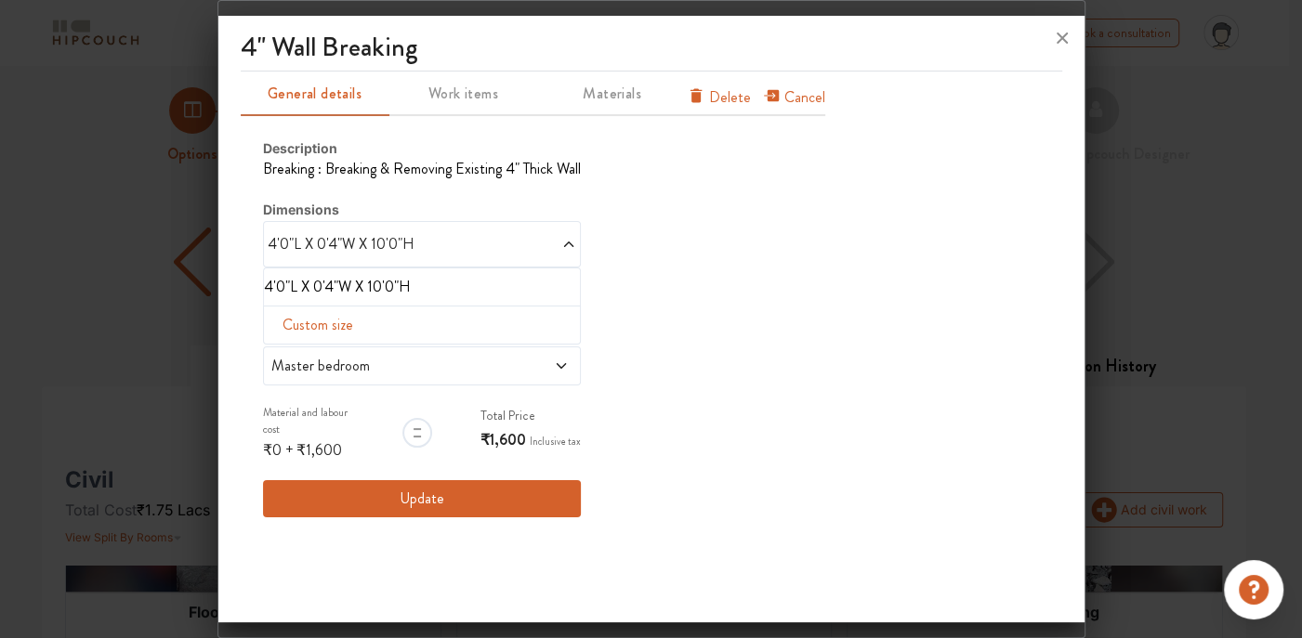
click at [314, 326] on span "Custom size" at bounding box center [317, 325] width 85 height 37
click at [294, 345] on input "text" at bounding box center [295, 354] width 33 height 35
type input "4"
click at [359, 346] on input "text" at bounding box center [369, 354] width 33 height 35
click at [388, 350] on input "text" at bounding box center [402, 354] width 33 height 35
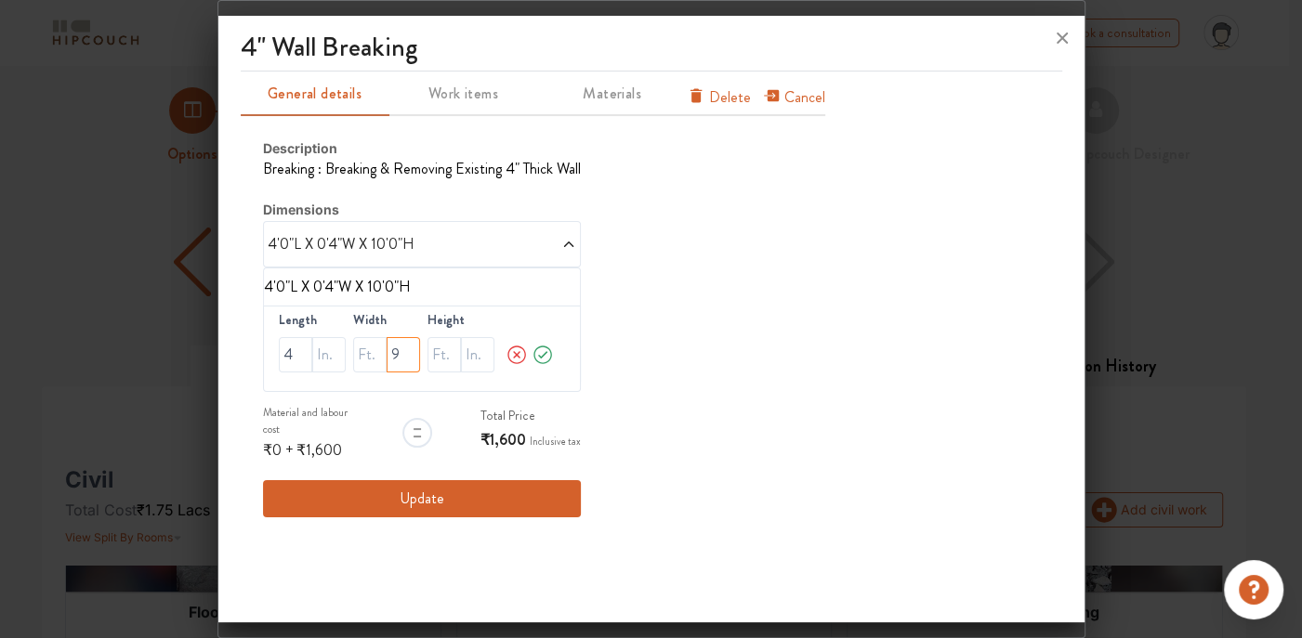
type input "9"
click at [434, 349] on input "text" at bounding box center [443, 354] width 33 height 35
type input "10"
click at [540, 350] on icon at bounding box center [542, 354] width 22 height 37
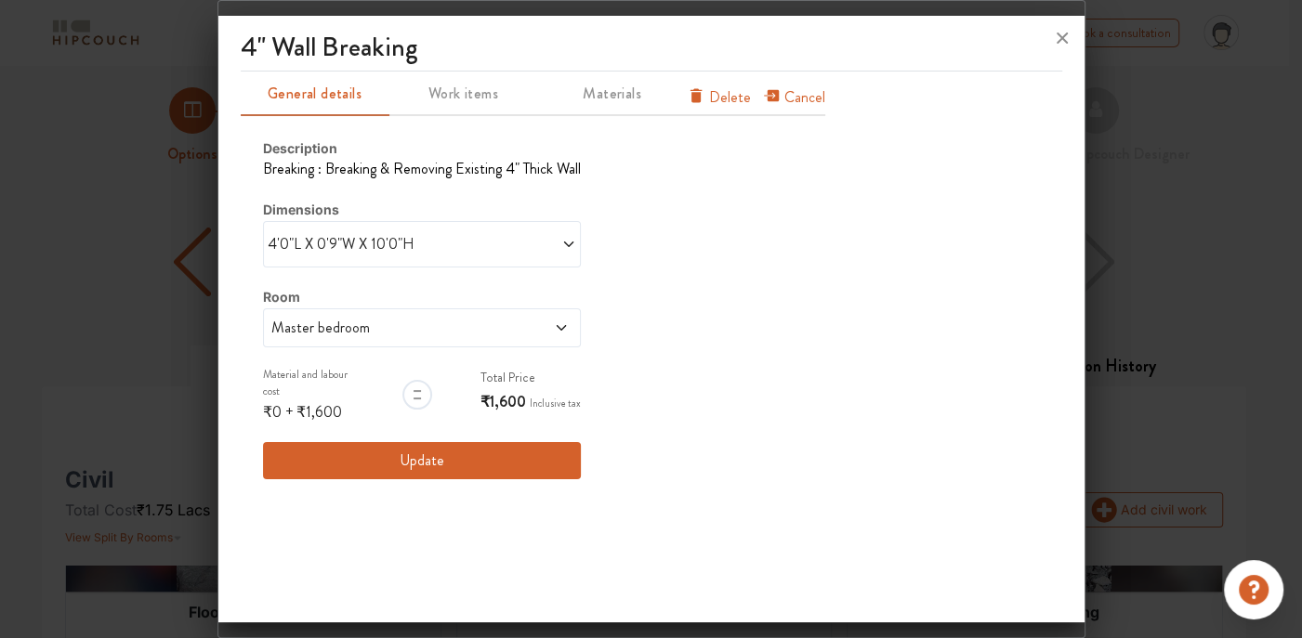
click at [527, 448] on button "Update" at bounding box center [422, 460] width 318 height 37
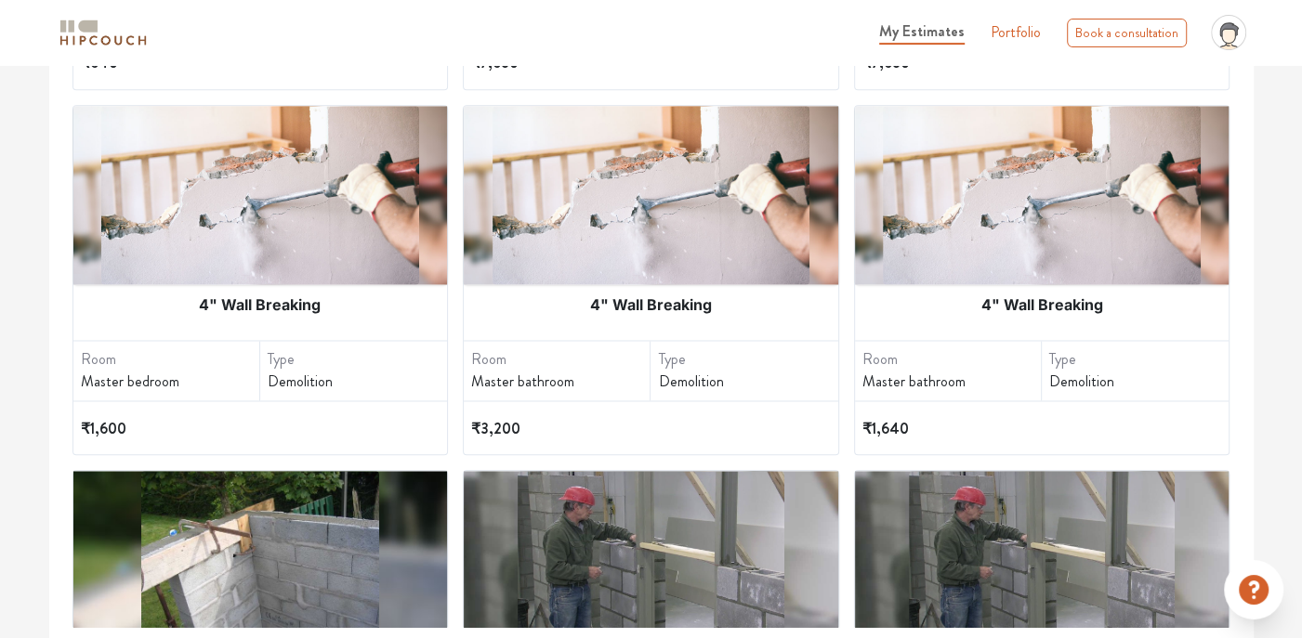
scroll to position [2083, 0]
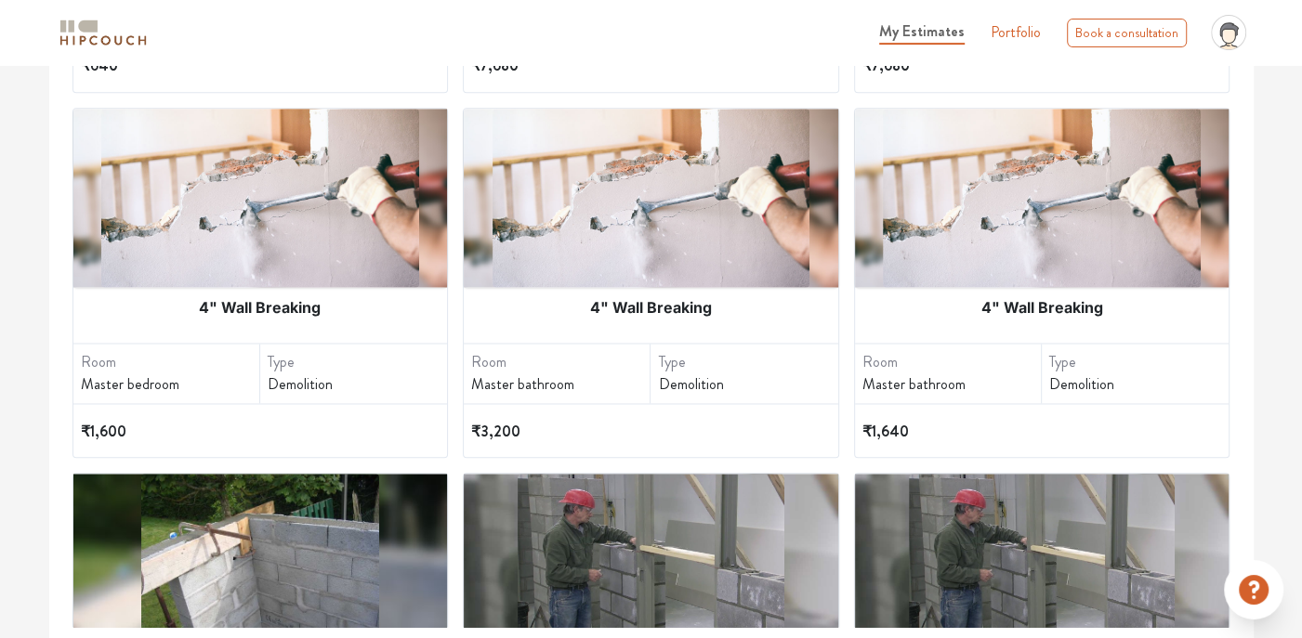
click at [271, 250] on img at bounding box center [260, 198] width 318 height 178
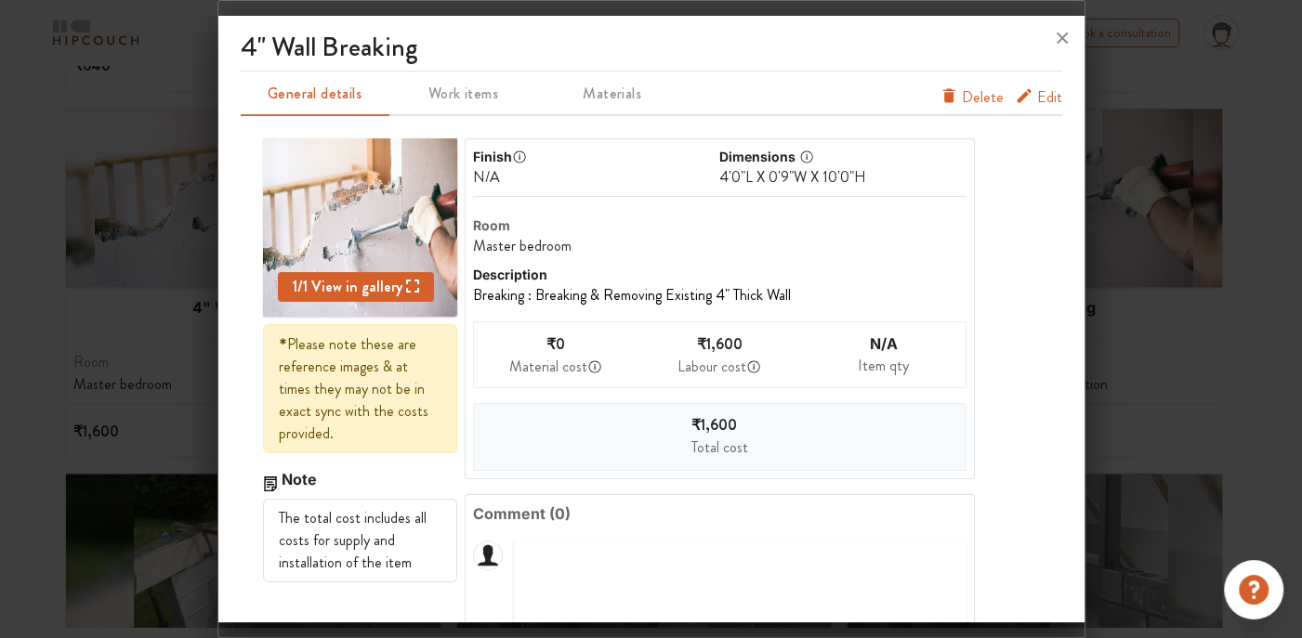
click at [1037, 93] on span "Edit" at bounding box center [1049, 101] width 25 height 30
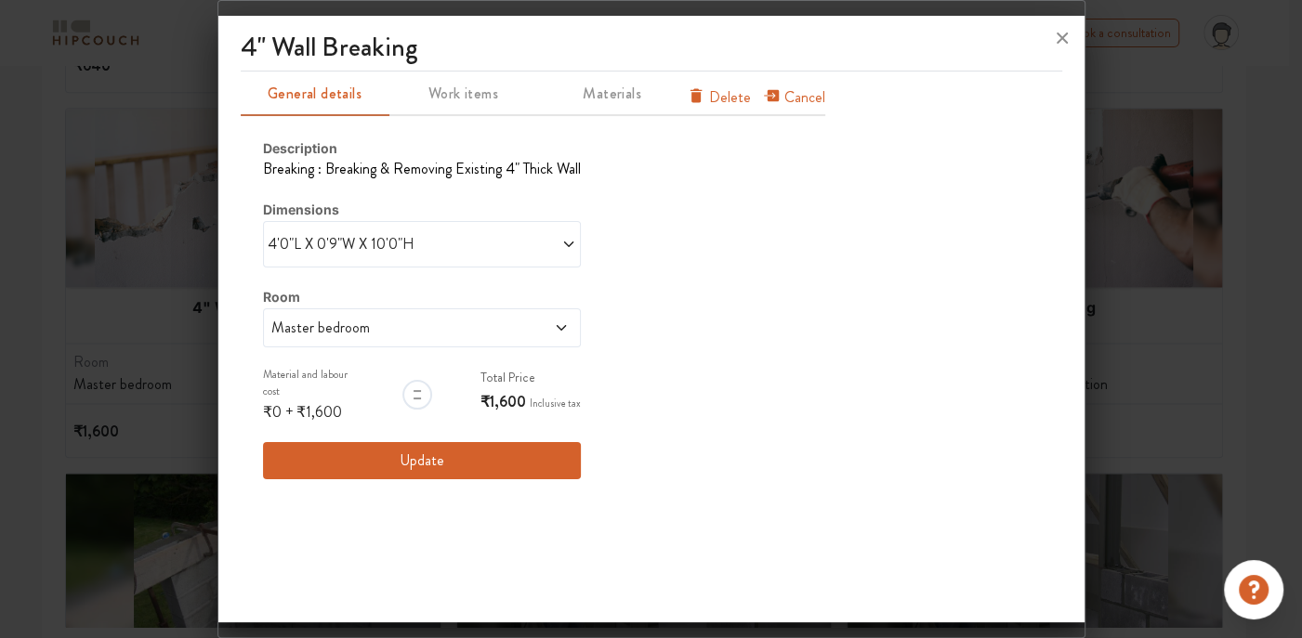
click at [622, 95] on span "Materials" at bounding box center [612, 94] width 145 height 26
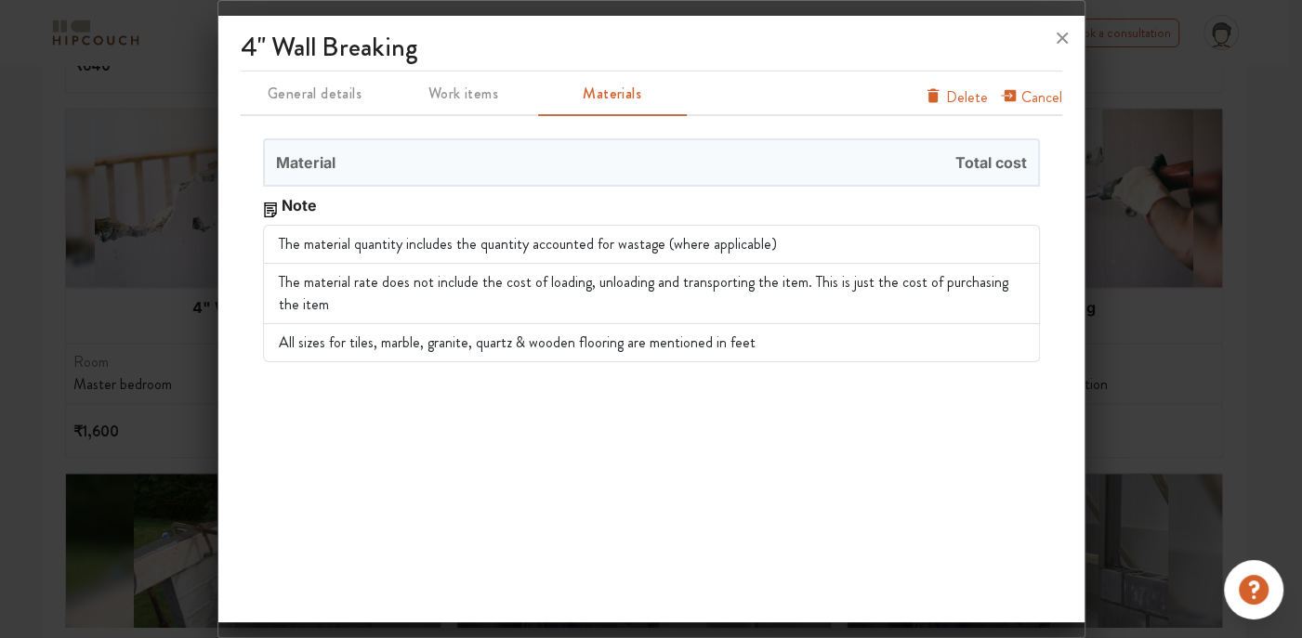
click at [470, 105] on span "Work items" at bounding box center [463, 94] width 145 height 26
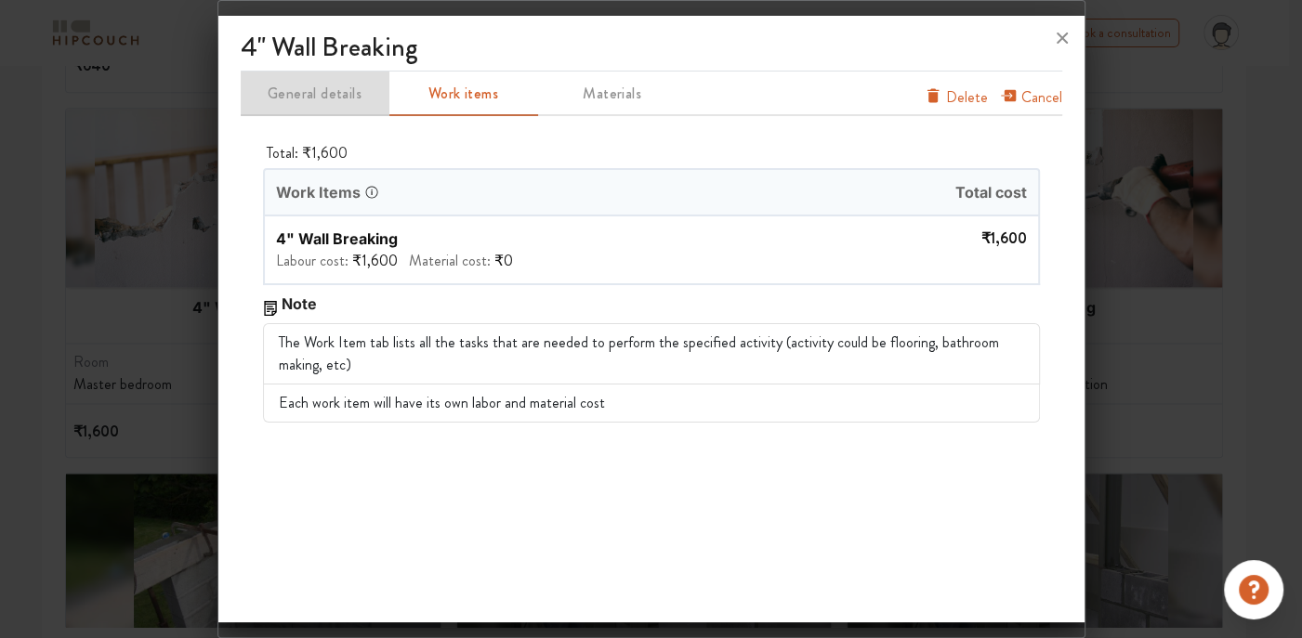
click at [318, 98] on span "General details" at bounding box center [314, 94] width 145 height 26
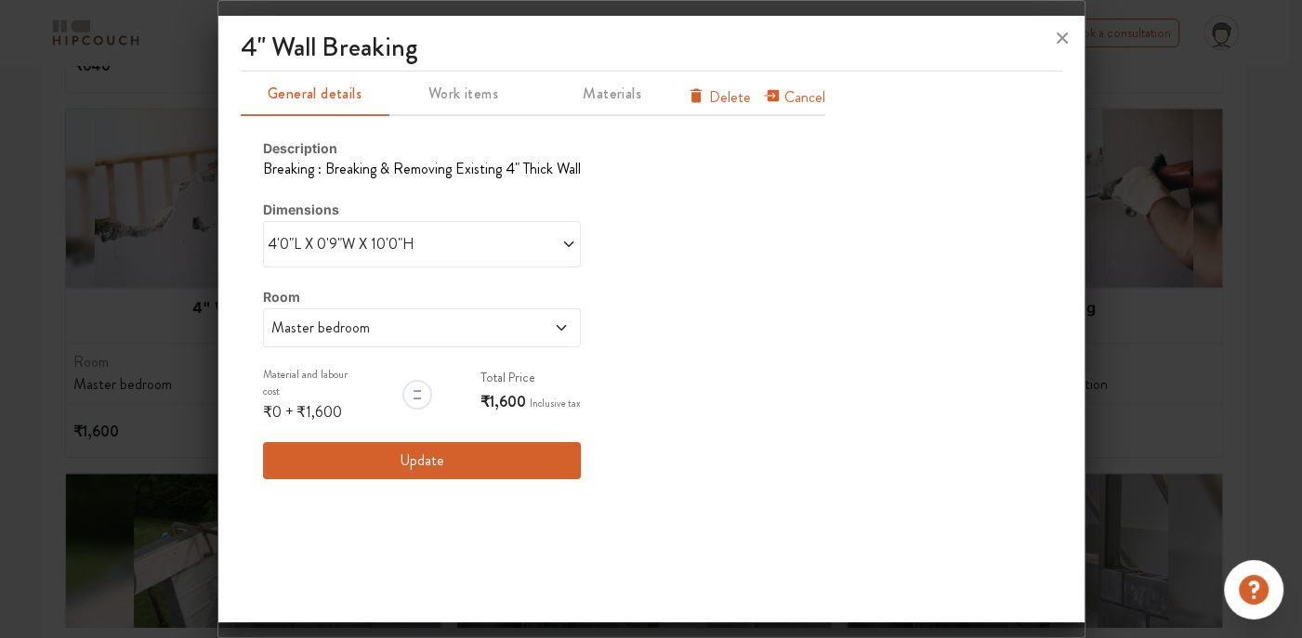
click at [779, 98] on button "Cancel" at bounding box center [793, 101] width 63 height 30
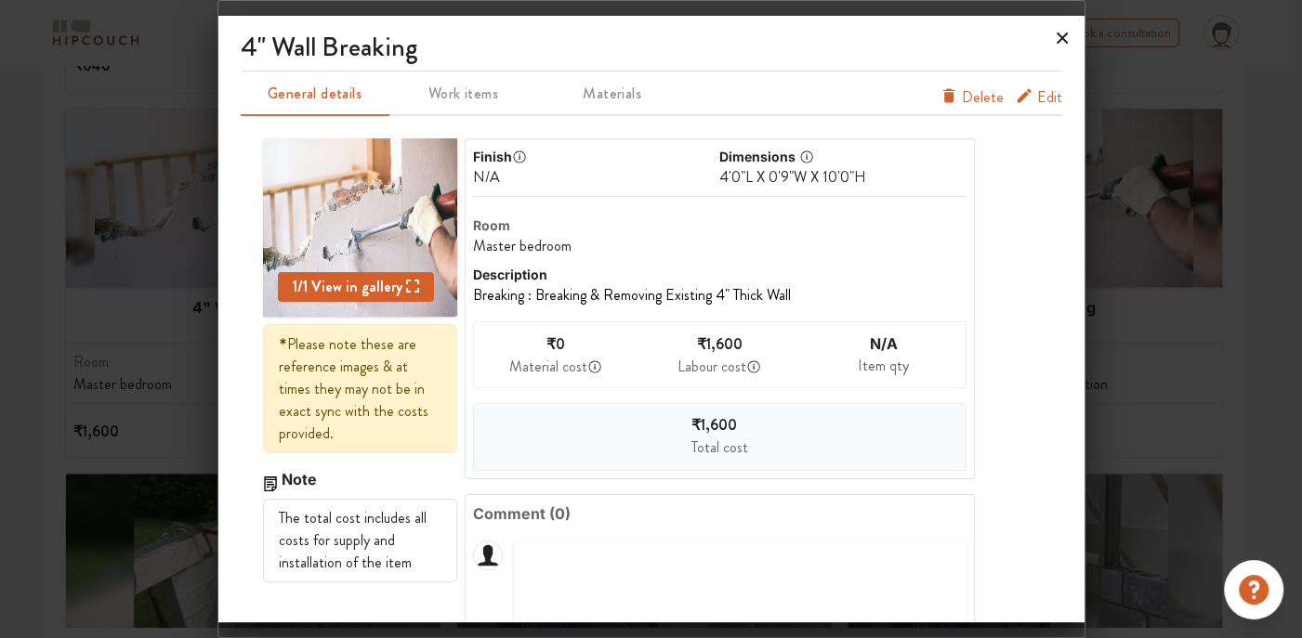
click at [1060, 39] on icon at bounding box center [1061, 38] width 11 height 11
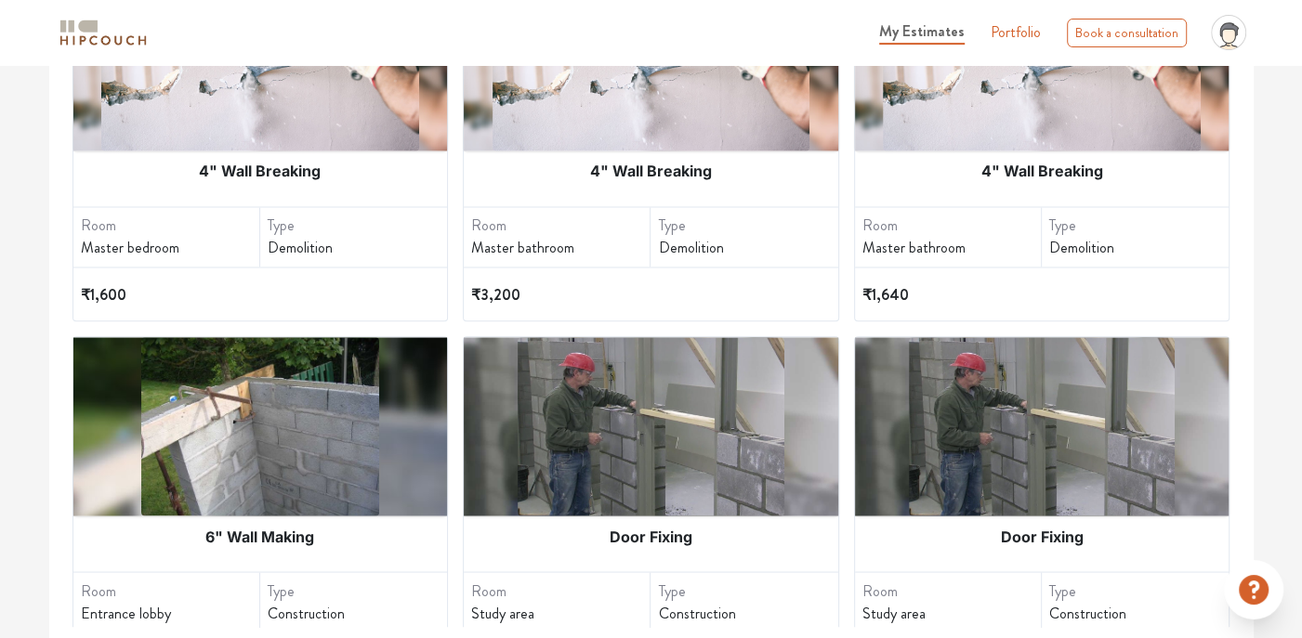
scroll to position [2268, 0]
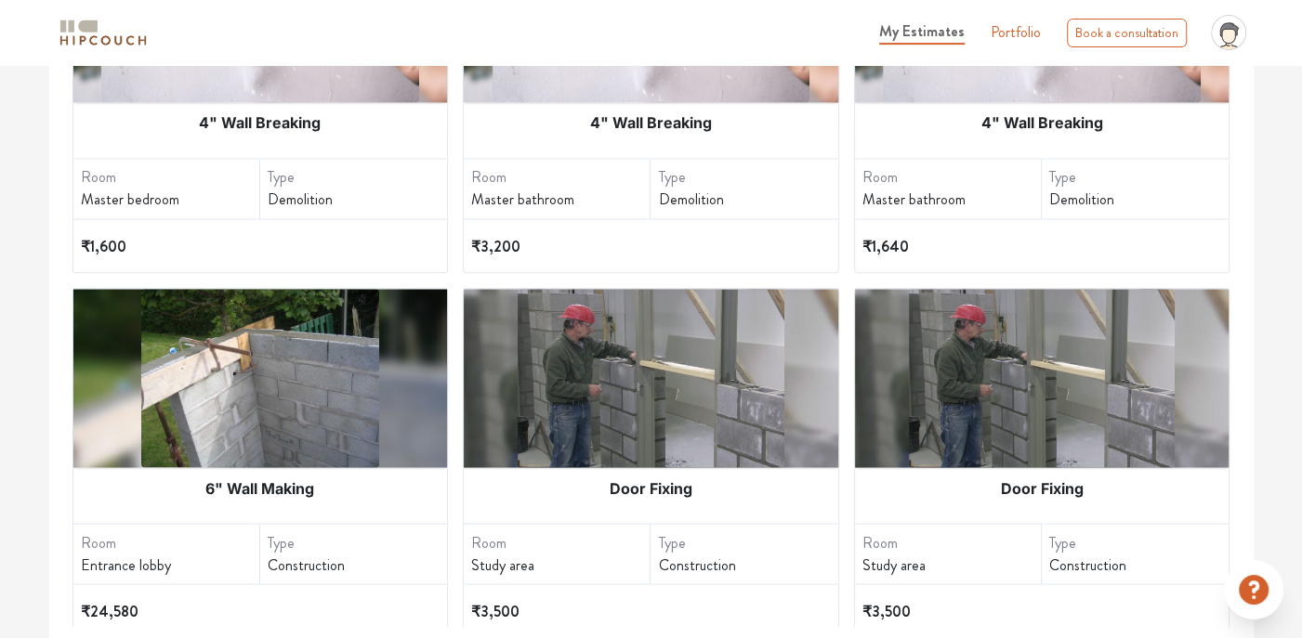
click at [617, 102] on div "4" Wall Breaking" at bounding box center [651, 122] width 374 height 41
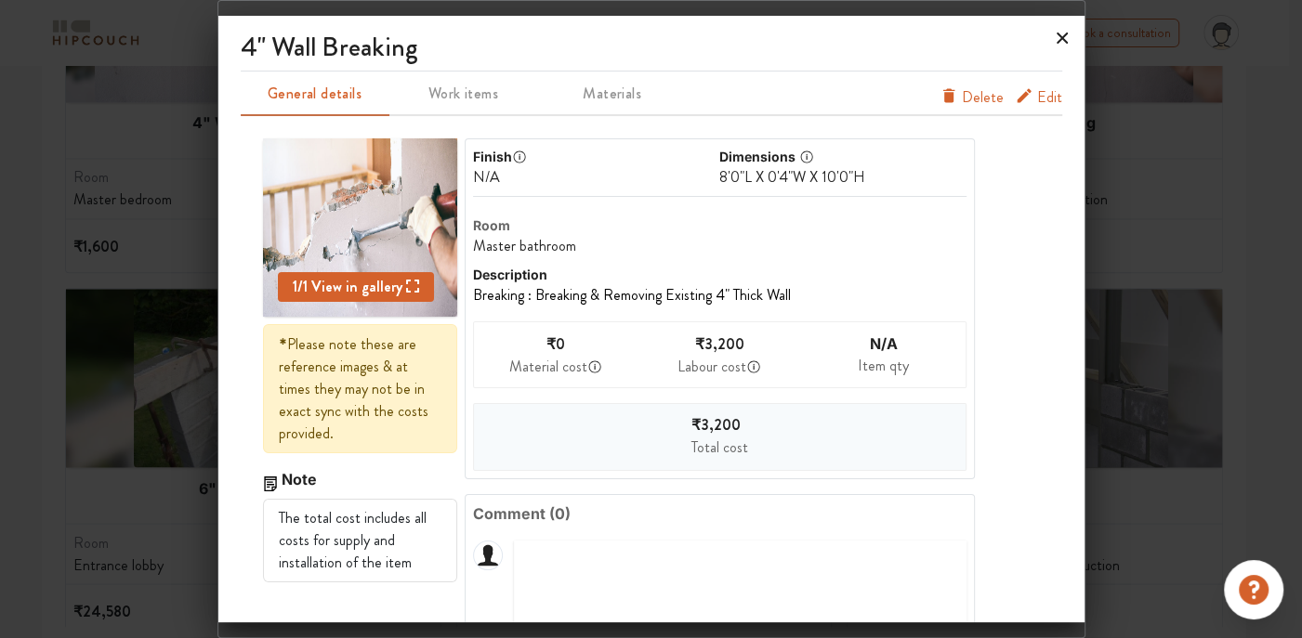
click at [1056, 34] on icon at bounding box center [1061, 38] width 11 height 11
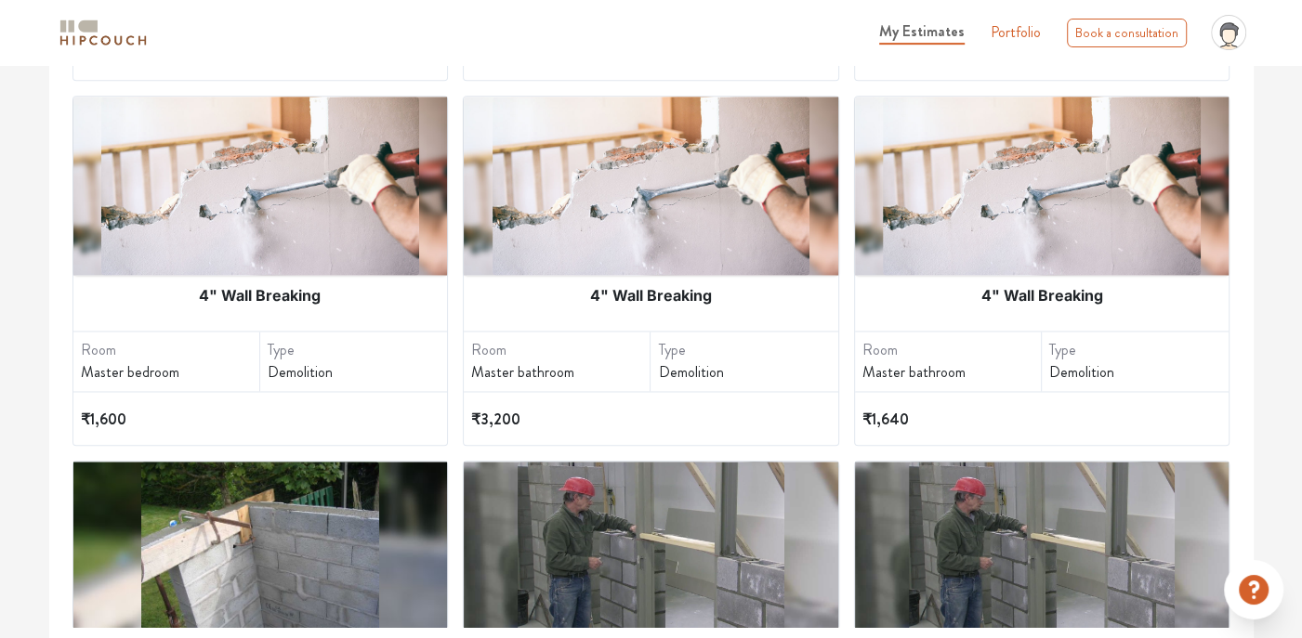
scroll to position [1989, 0]
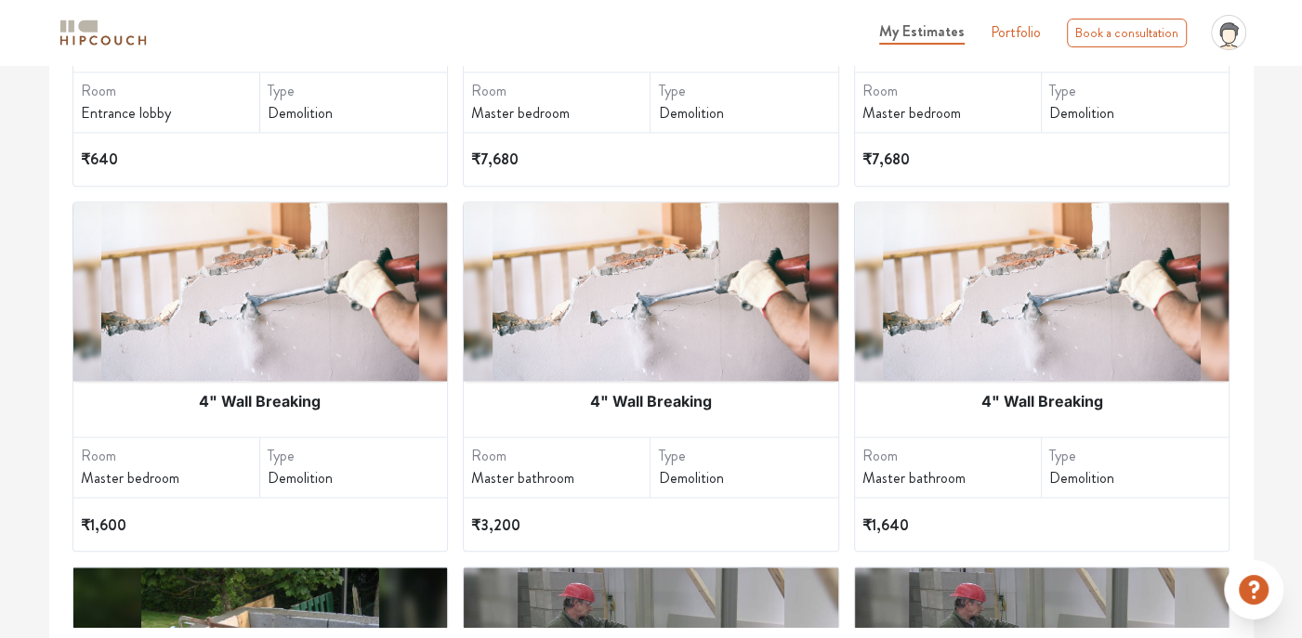
click at [989, 282] on img at bounding box center [1042, 292] width 318 height 178
